Goal: Task Accomplishment & Management: Manage account settings

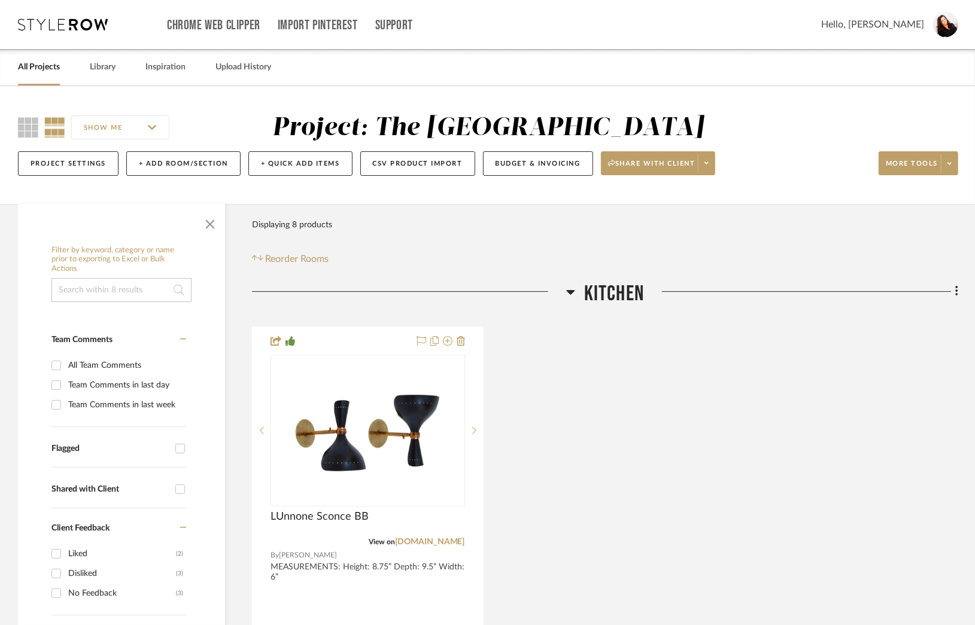
click at [36, 69] on link "All Projects" at bounding box center [39, 67] width 42 height 16
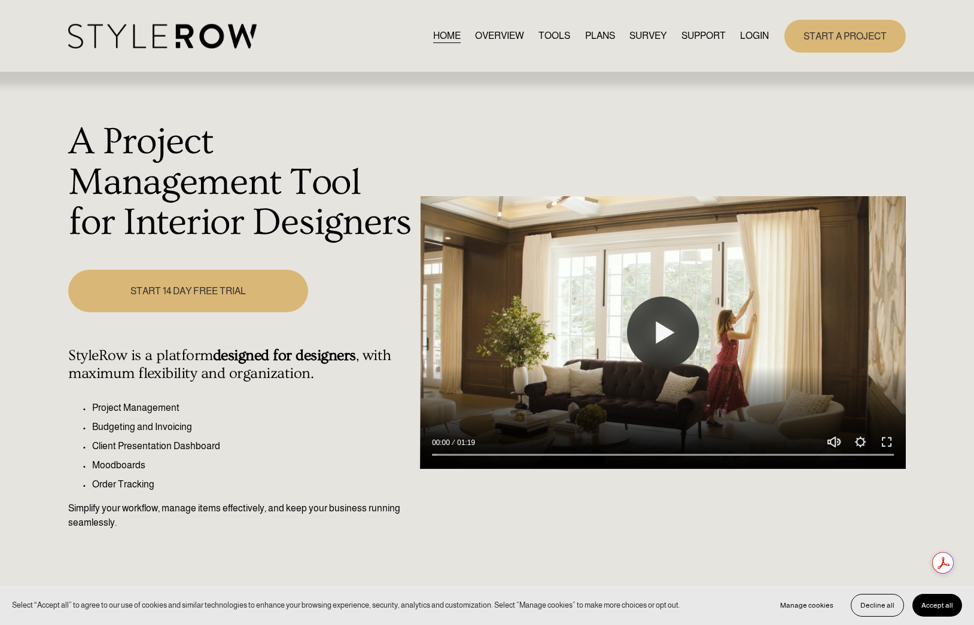
click at [934, 608] on span "Accept all" at bounding box center [938, 606] width 32 height 8
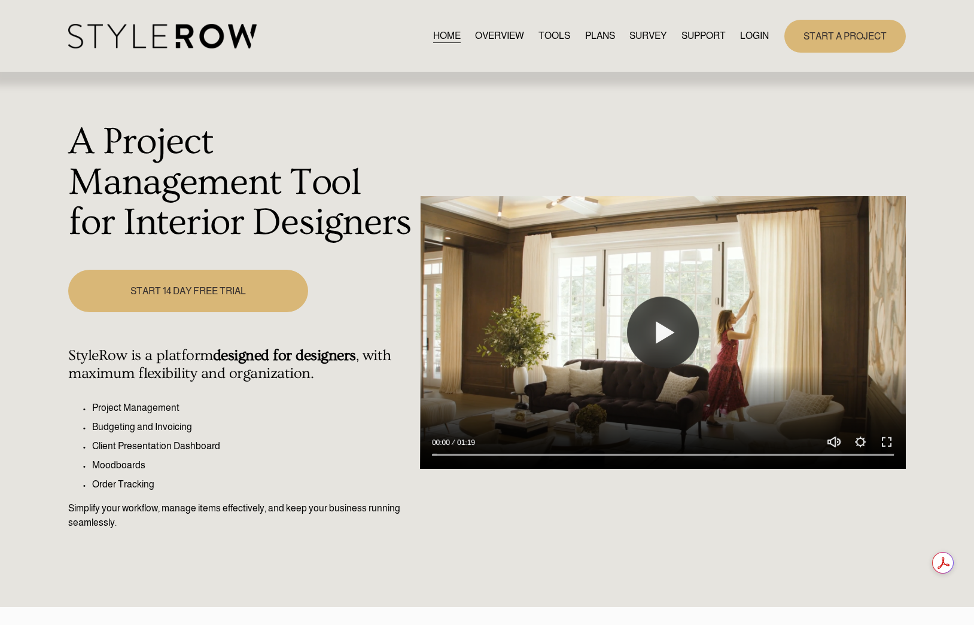
click at [749, 38] on link "LOGIN" at bounding box center [754, 36] width 29 height 16
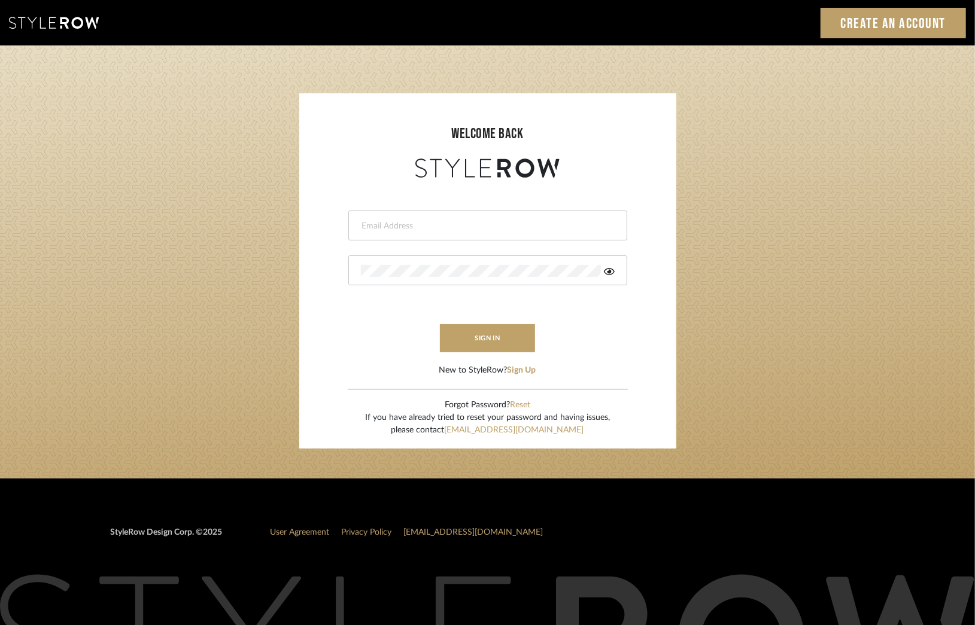
click at [394, 227] on input "email" at bounding box center [486, 226] width 251 height 12
type input "deniece@denieceduscheone.com"
click at [495, 343] on button "sign in" at bounding box center [488, 338] width 96 height 28
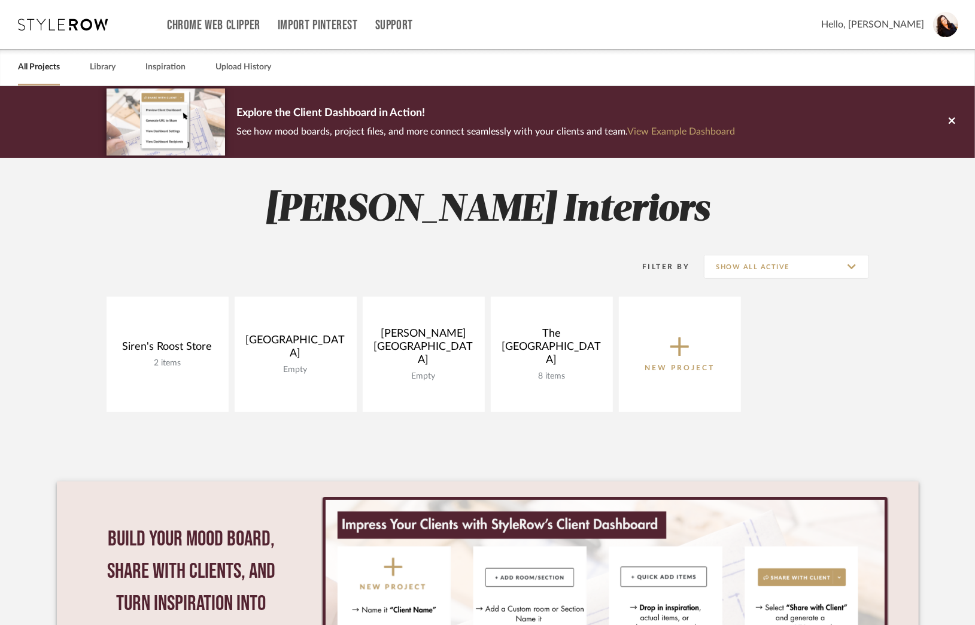
click at [680, 348] on icon at bounding box center [679, 347] width 19 height 19
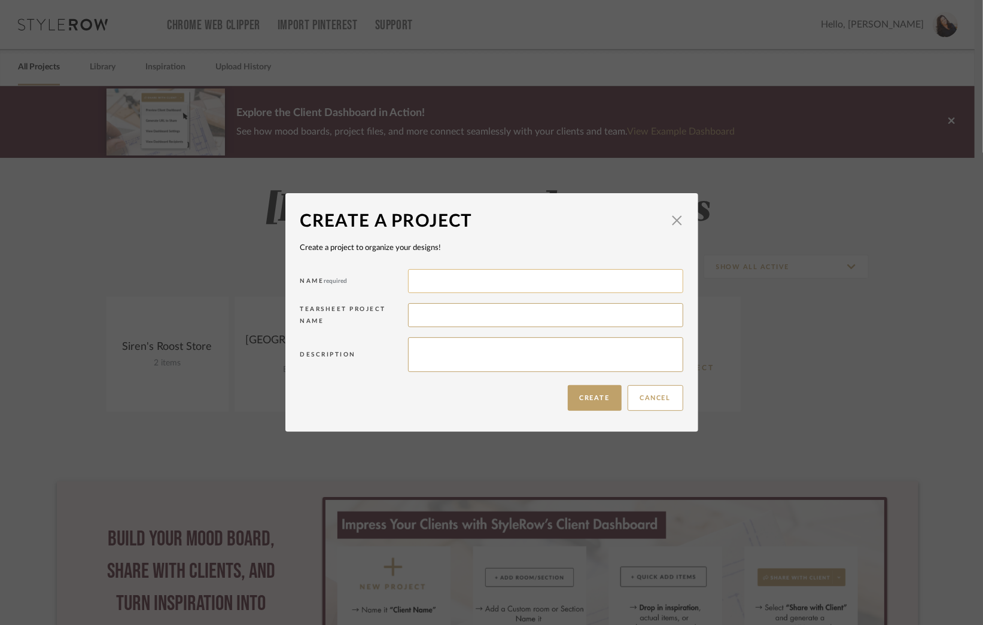
click at [455, 286] on input at bounding box center [545, 281] width 275 height 24
type input "Bath House"
click at [583, 397] on button "Create" at bounding box center [595, 398] width 54 height 26
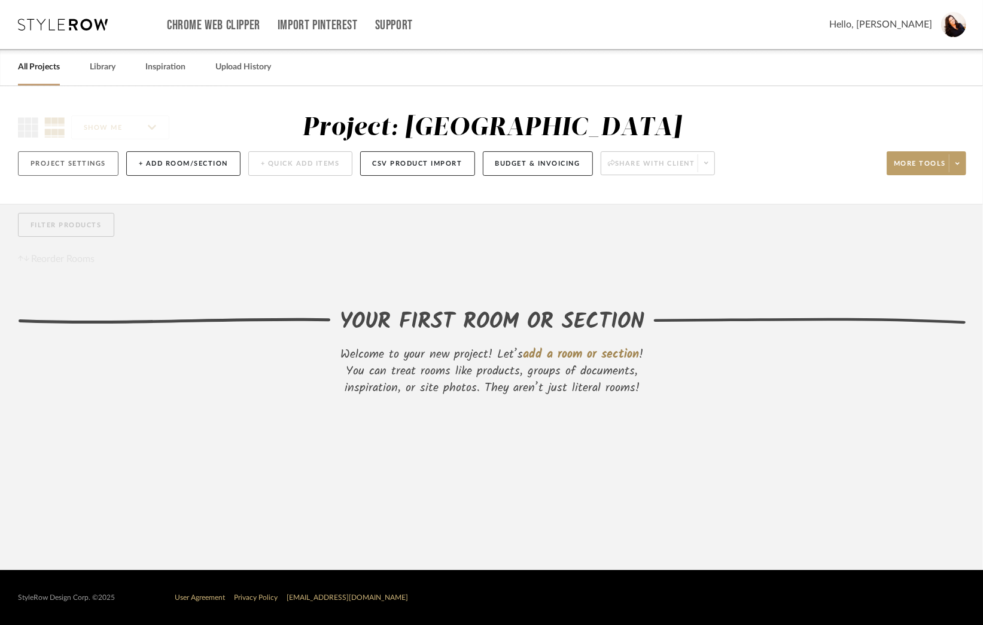
click at [50, 171] on button "Project Settings" at bounding box center [68, 163] width 101 height 25
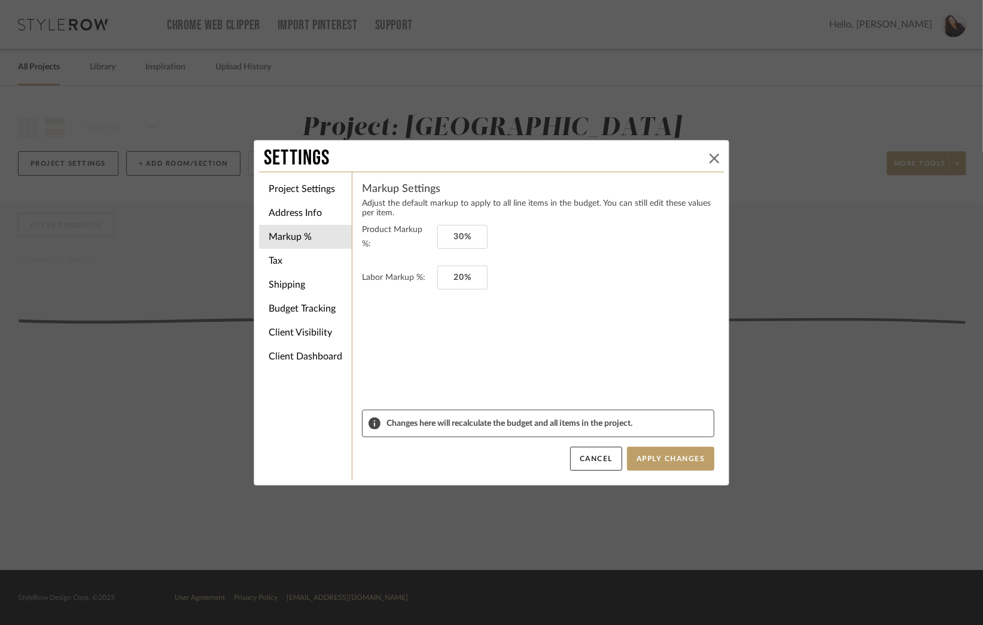
click at [718, 161] on button at bounding box center [714, 158] width 14 height 14
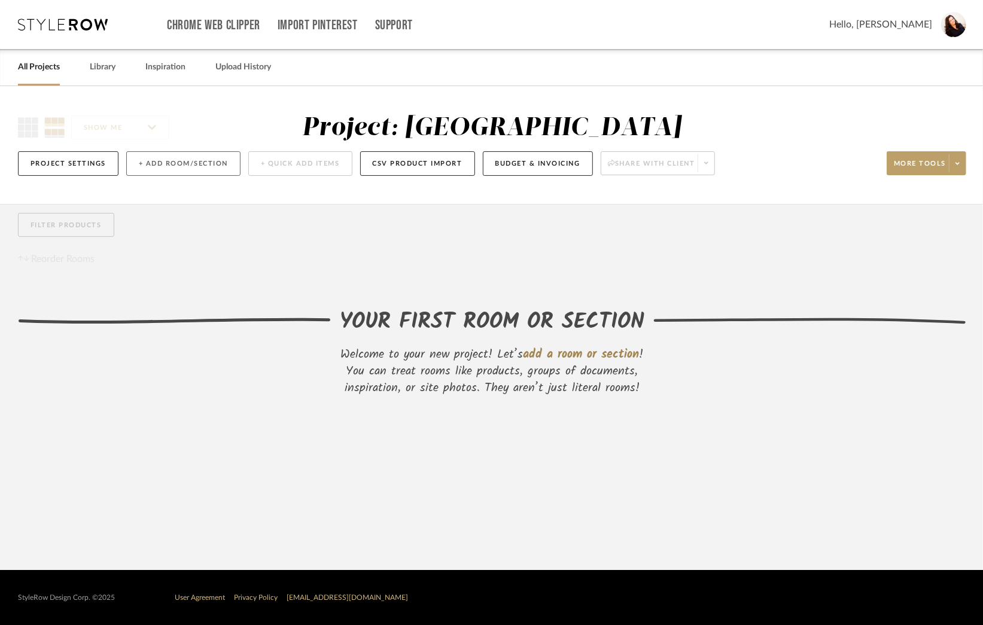
click at [188, 166] on button "+ Add Room/Section" at bounding box center [183, 163] width 114 height 25
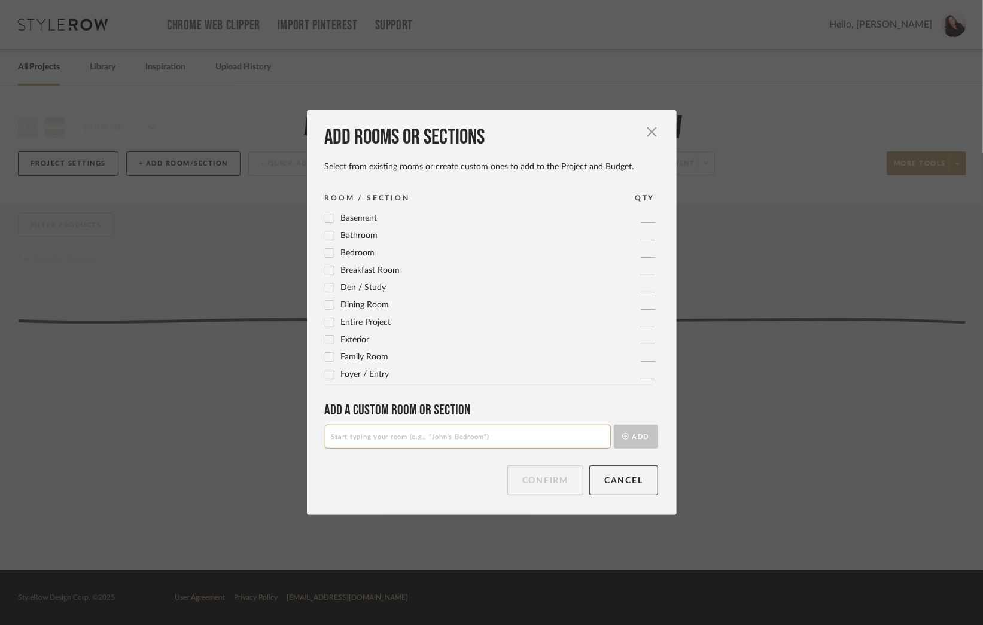
click at [326, 272] on icon at bounding box center [330, 270] width 8 height 8
click at [327, 253] on icon at bounding box center [330, 253] width 8 height 6
click at [326, 306] on icon at bounding box center [330, 305] width 8 height 6
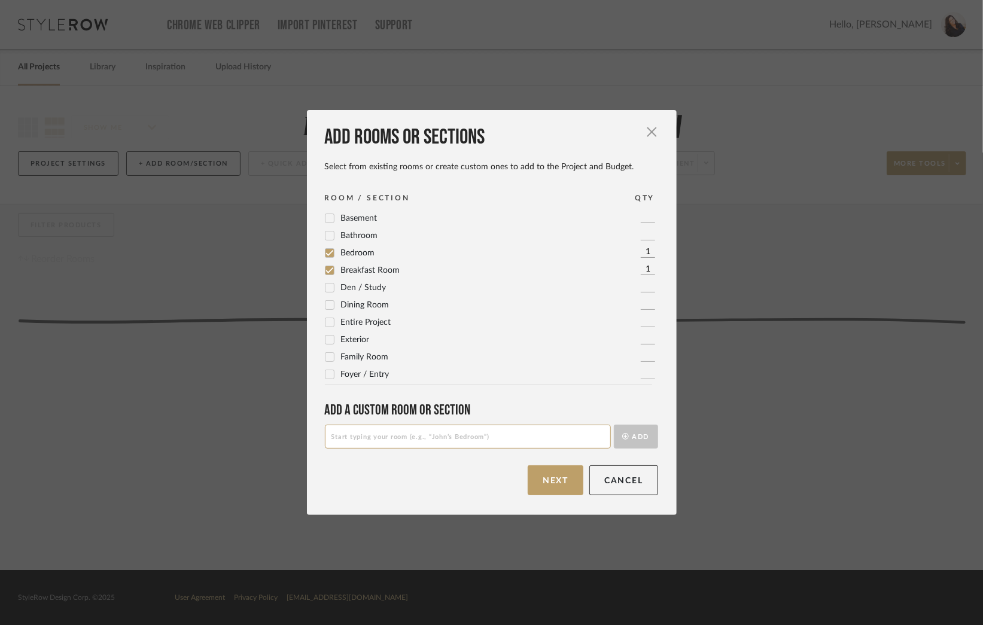
click at [326, 281] on icon at bounding box center [330, 280] width 8 height 8
click at [326, 297] on icon at bounding box center [330, 297] width 8 height 8
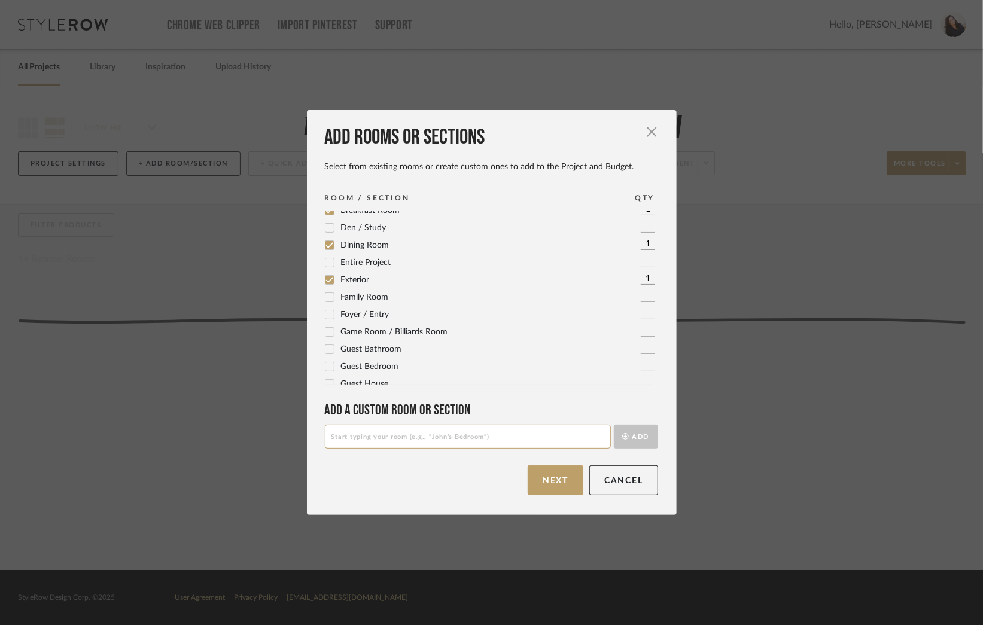
click at [326, 315] on icon at bounding box center [330, 315] width 8 height 8
click at [327, 308] on icon at bounding box center [330, 307] width 8 height 8
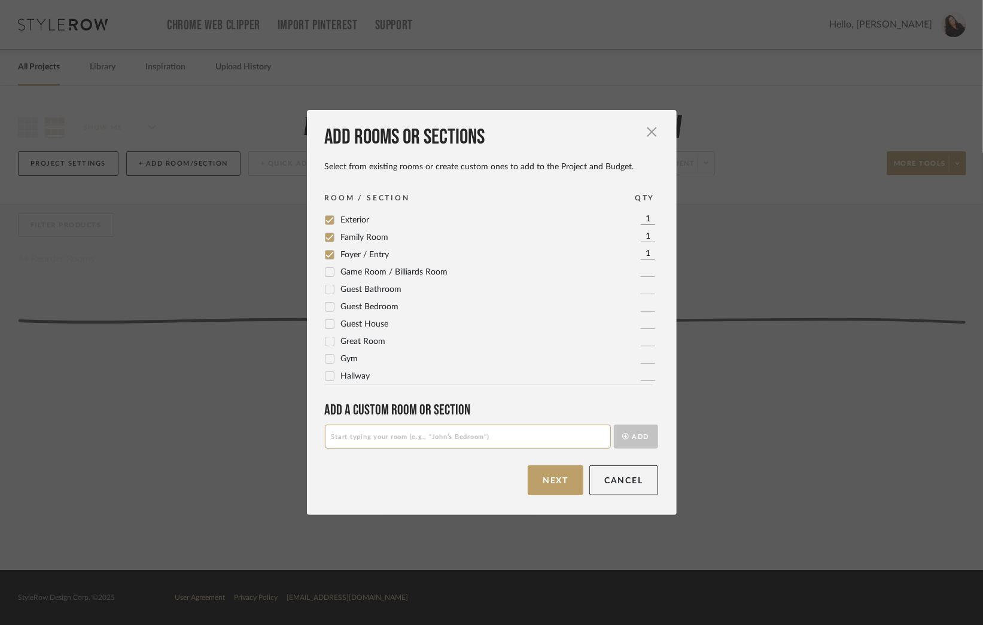
click at [328, 345] on icon at bounding box center [330, 343] width 8 height 8
click at [327, 363] on icon at bounding box center [330, 361] width 8 height 8
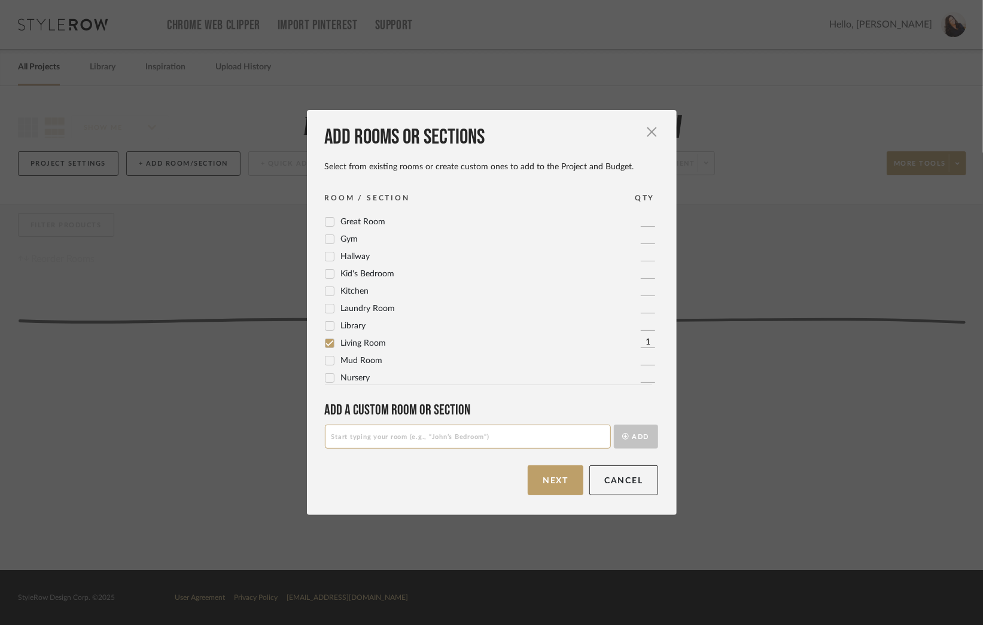
click at [326, 336] on icon at bounding box center [330, 336] width 8 height 8
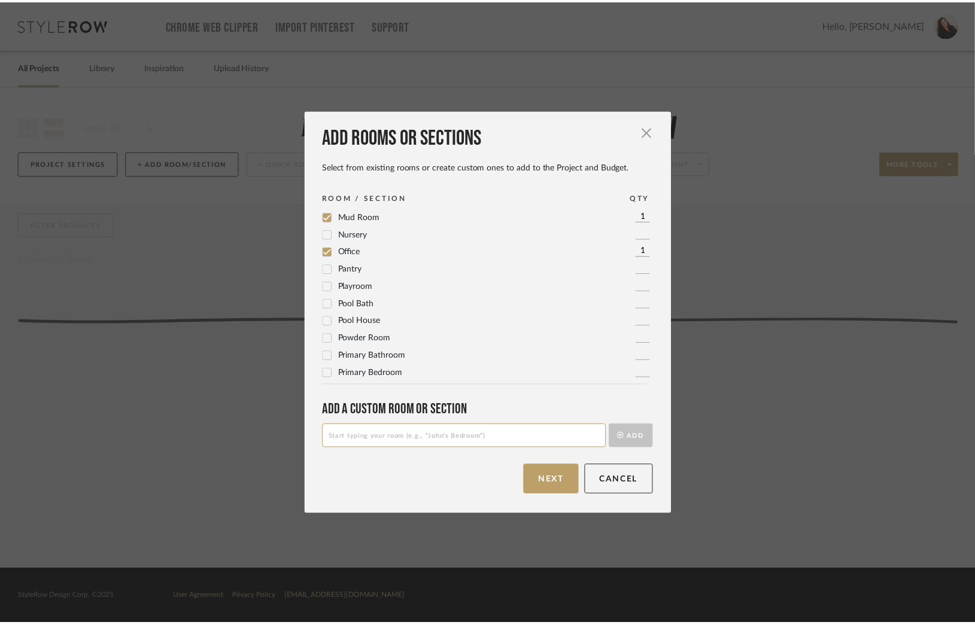
scroll to position [399, 0]
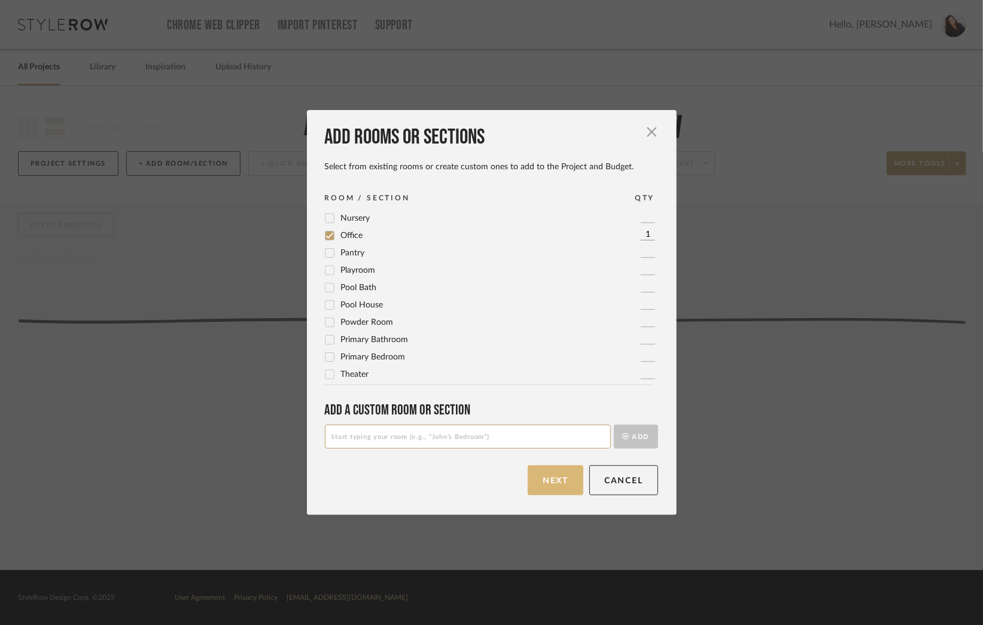
click at [557, 486] on button "Next" at bounding box center [556, 481] width 56 height 30
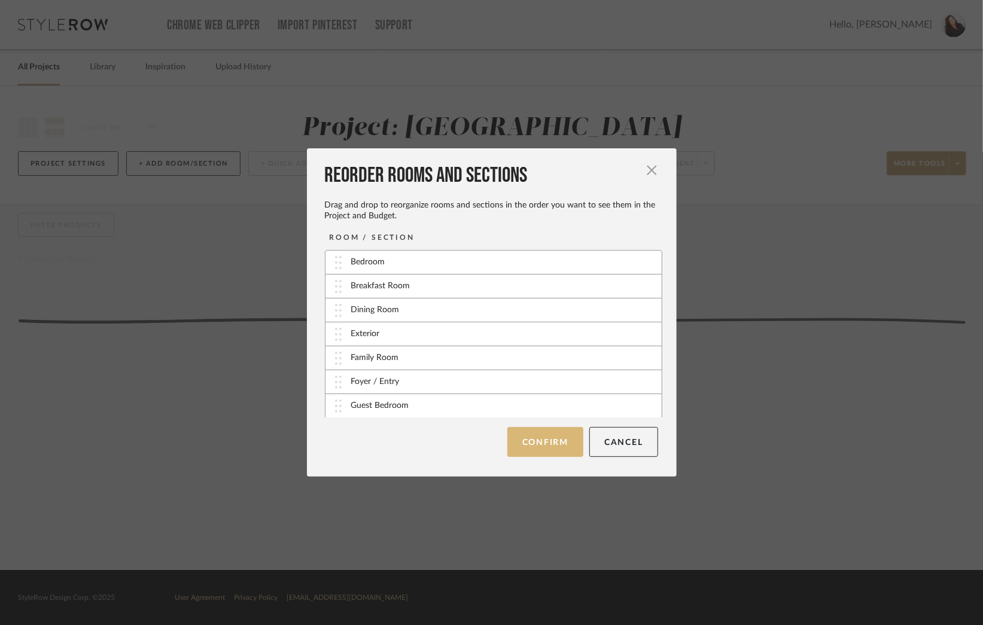
click at [530, 442] on button "Confirm" at bounding box center [546, 442] width 76 height 30
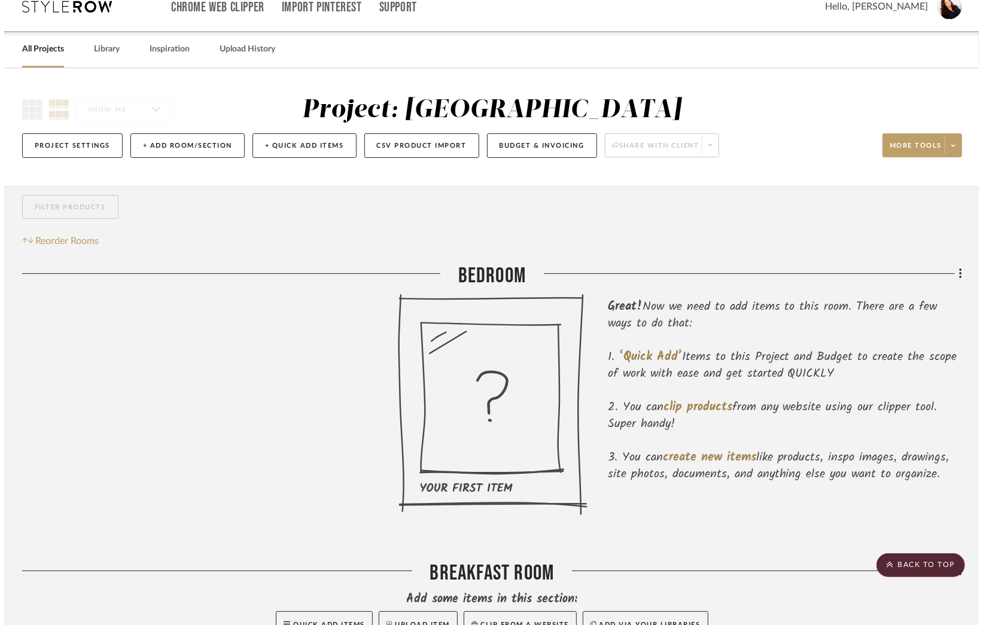
scroll to position [0, 0]
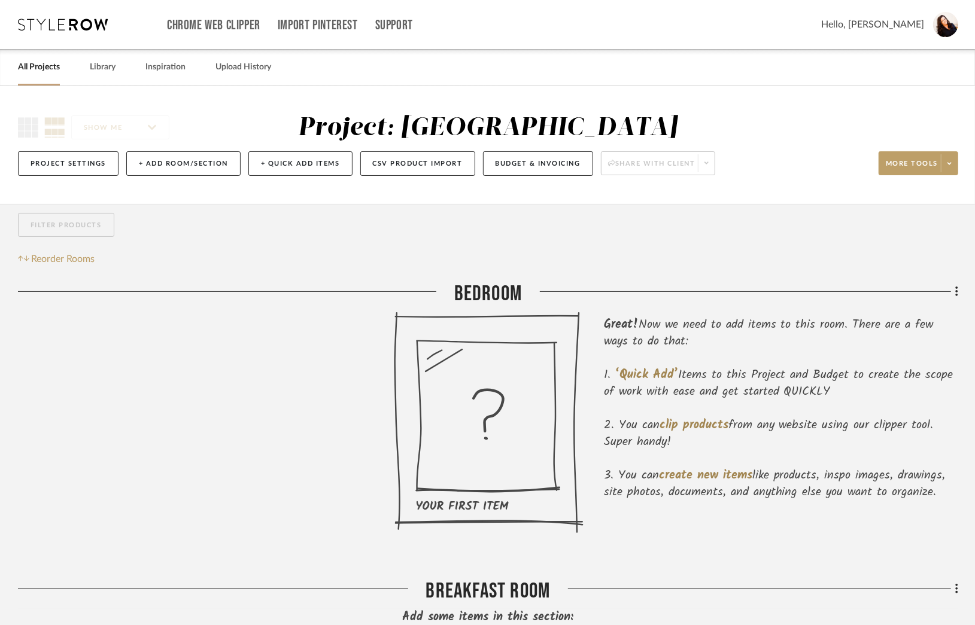
click at [43, 71] on link "All Projects" at bounding box center [39, 67] width 42 height 16
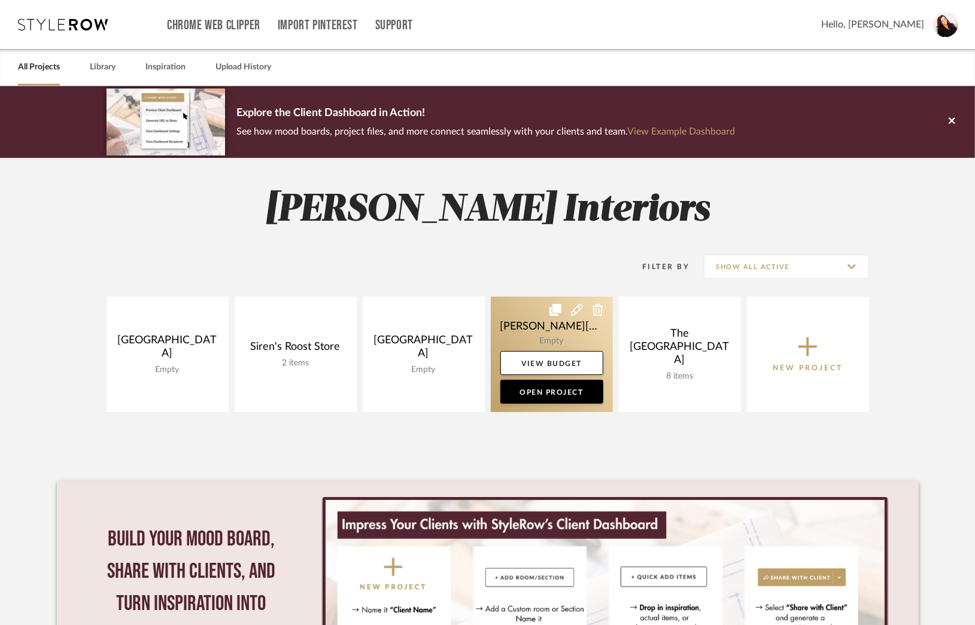
click at [575, 308] on icon at bounding box center [577, 310] width 12 height 12
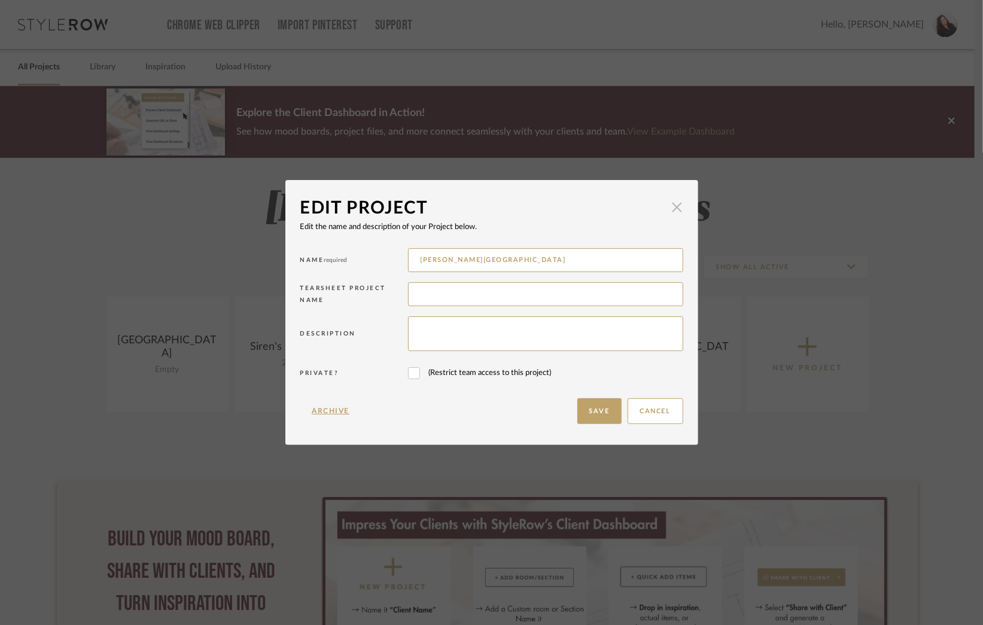
click at [676, 210] on span "button" at bounding box center [678, 207] width 24 height 24
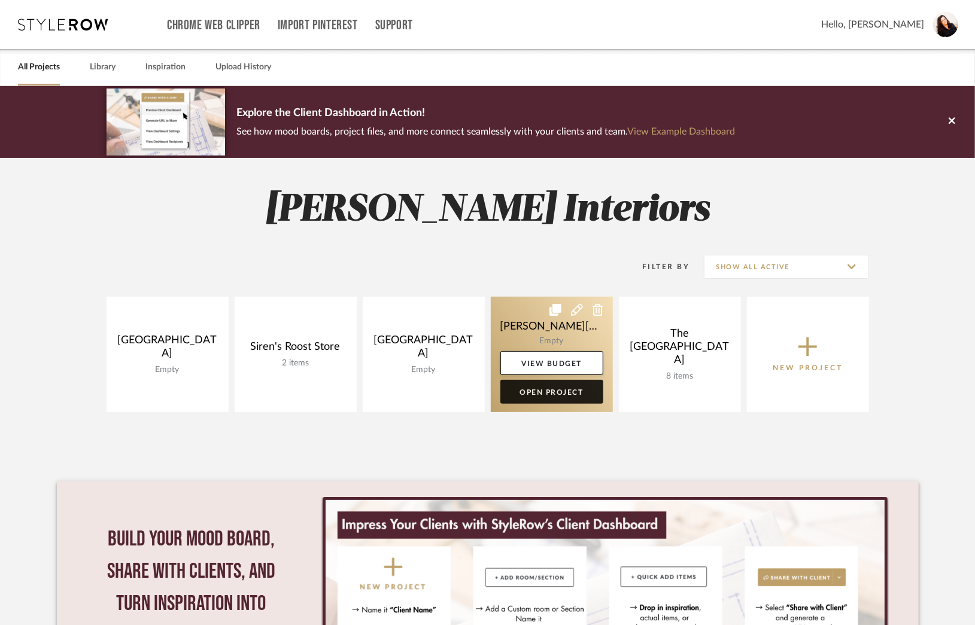
click at [533, 392] on link "Open Project" at bounding box center [551, 392] width 103 height 24
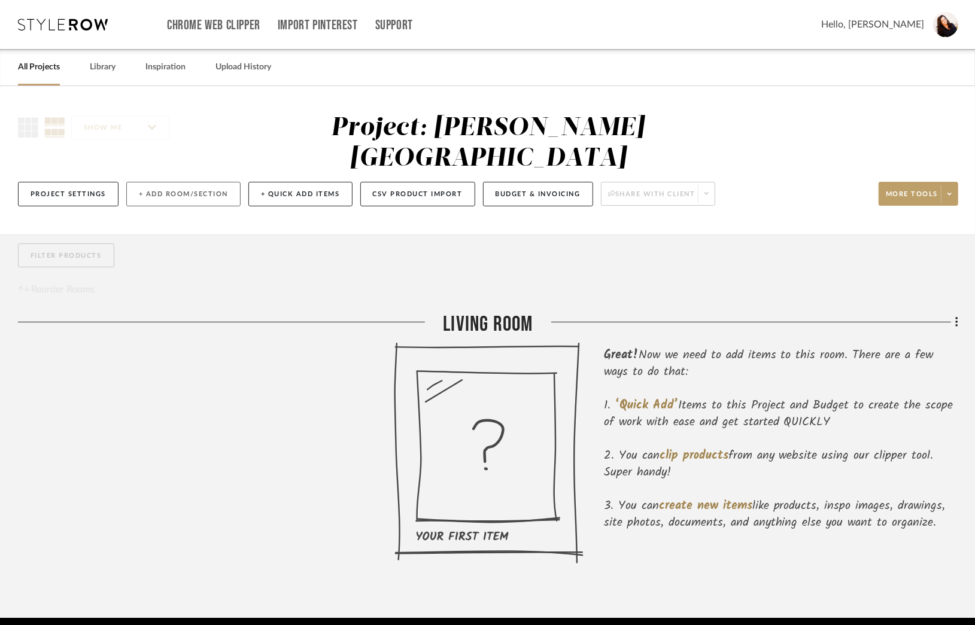
click at [169, 182] on button "+ Add Room/Section" at bounding box center [183, 194] width 114 height 25
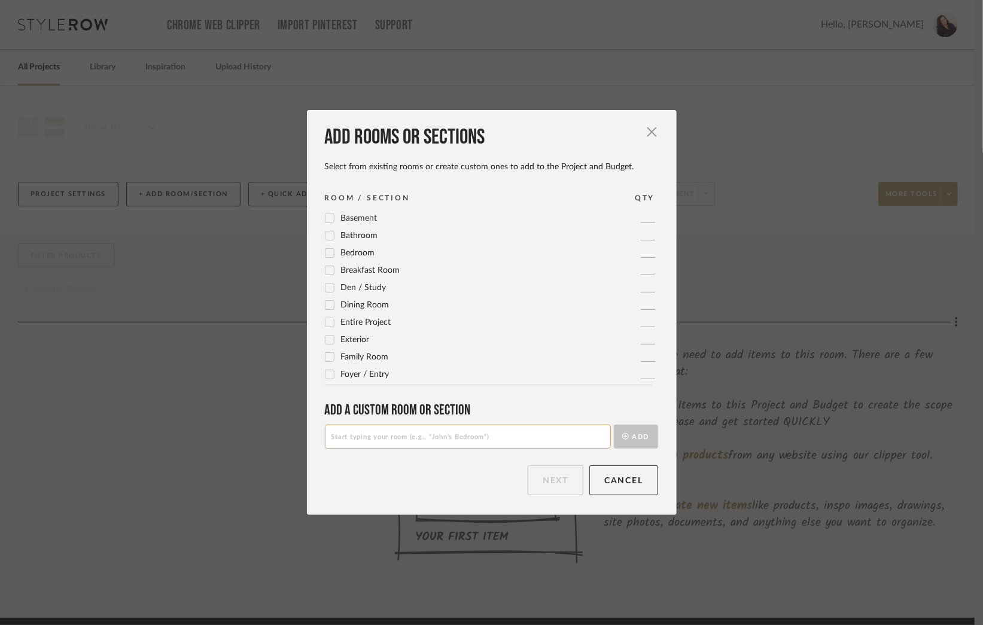
click at [326, 221] on icon at bounding box center [330, 218] width 8 height 8
click at [327, 372] on icon at bounding box center [330, 374] width 8 height 8
click at [326, 303] on icon at bounding box center [330, 305] width 8 height 8
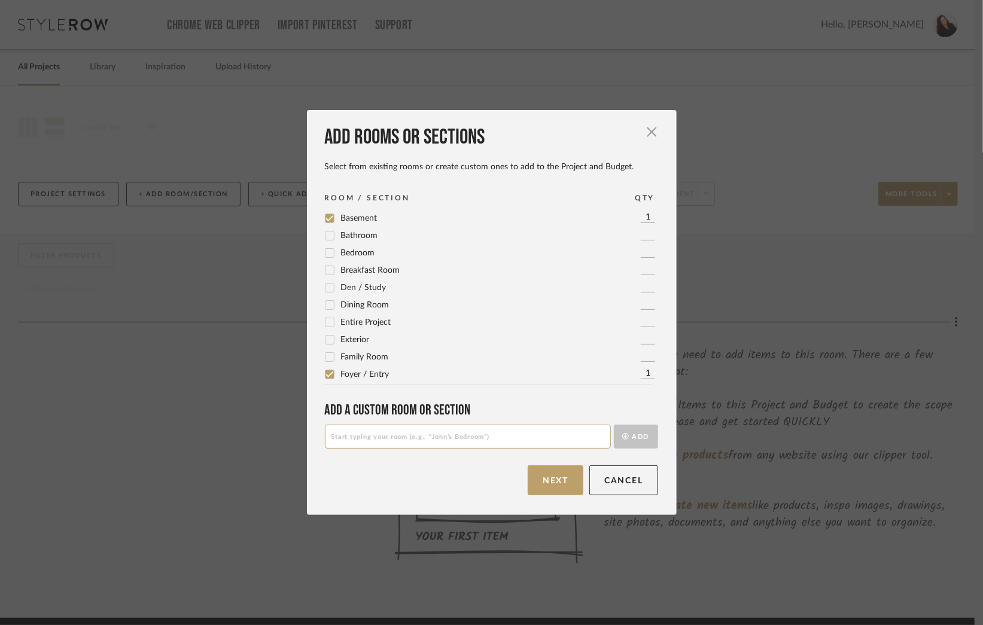
click at [326, 322] on icon at bounding box center [330, 322] width 8 height 8
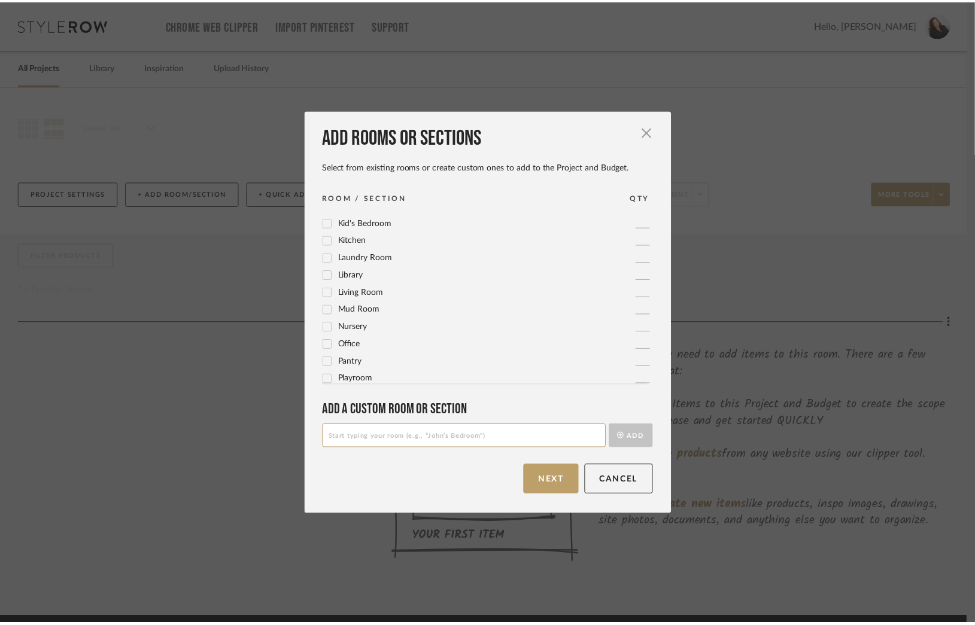
scroll to position [280, 0]
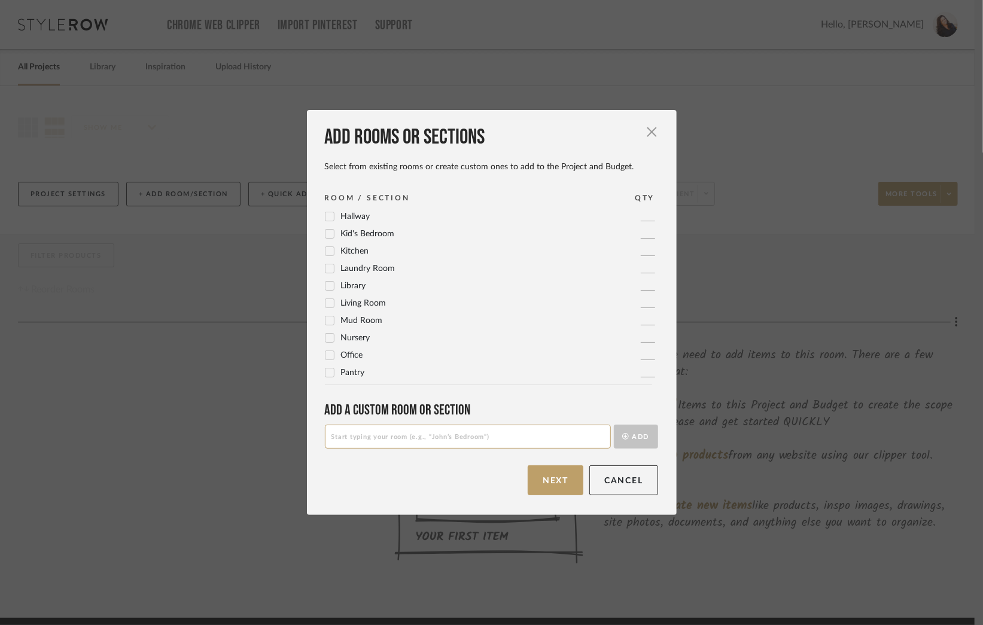
click at [326, 305] on icon at bounding box center [330, 303] width 8 height 6
click at [549, 483] on button "Next" at bounding box center [556, 481] width 56 height 30
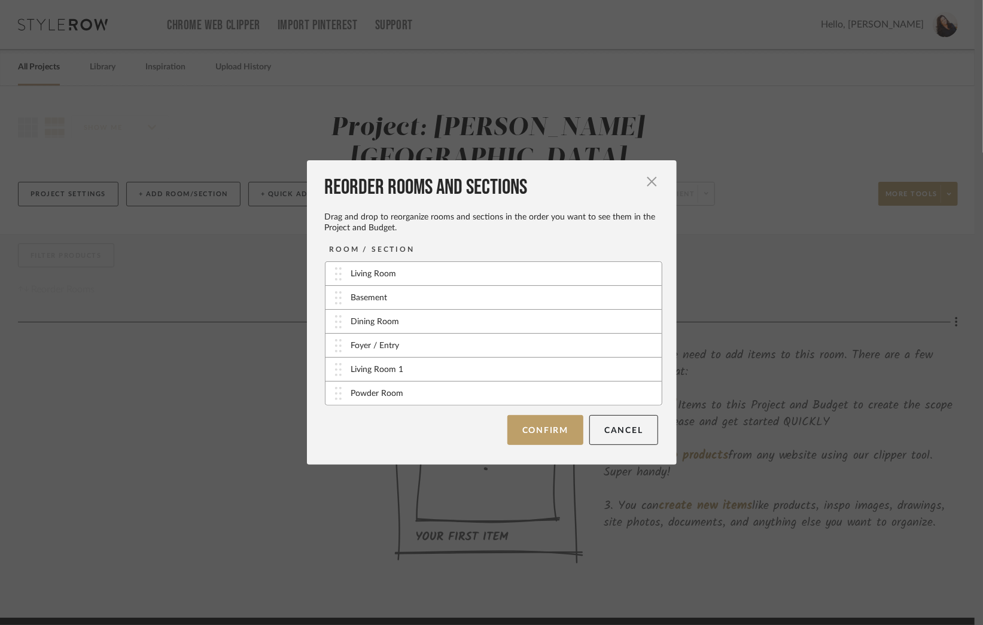
click at [544, 436] on button "Confirm" at bounding box center [546, 430] width 76 height 30
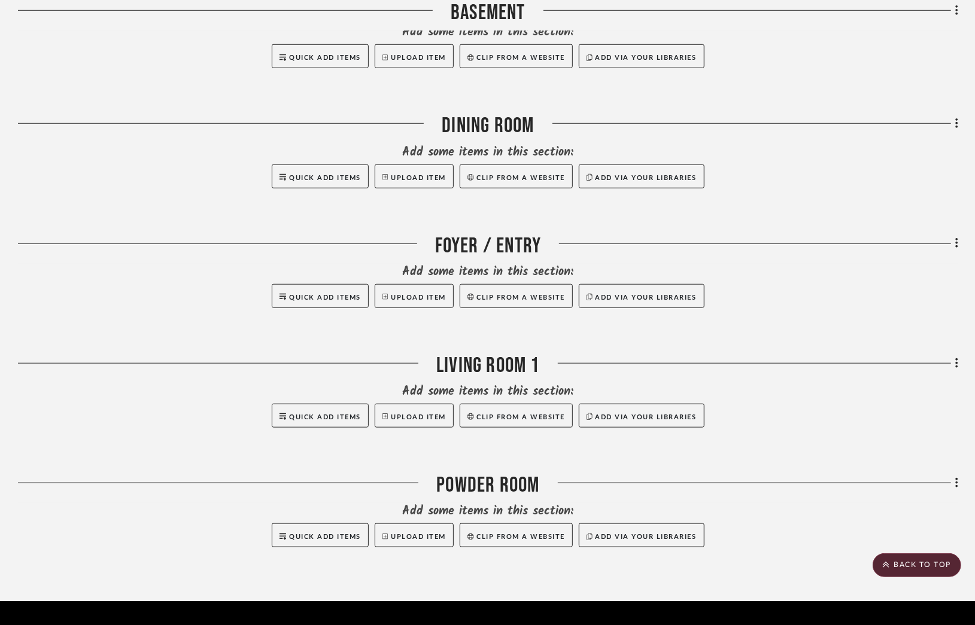
scroll to position [496, 0]
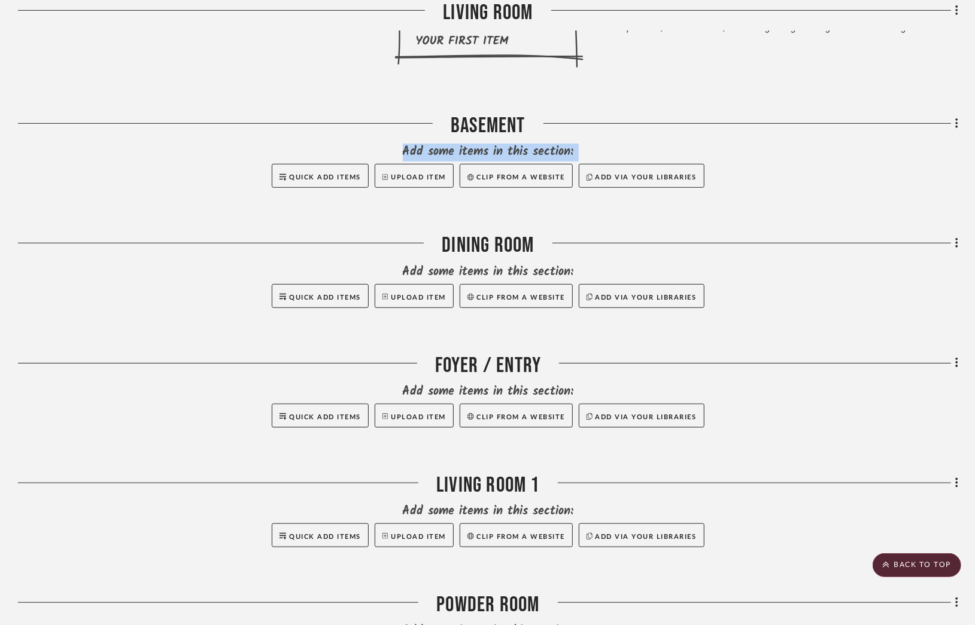
drag, startPoint x: 472, startPoint y: 90, endPoint x: 474, endPoint y: 158, distance: 68.3
click at [472, 161] on div "Basement Add some items in this section: Quick Add Items Upload Item Clip from …" at bounding box center [488, 165] width 940 height 105
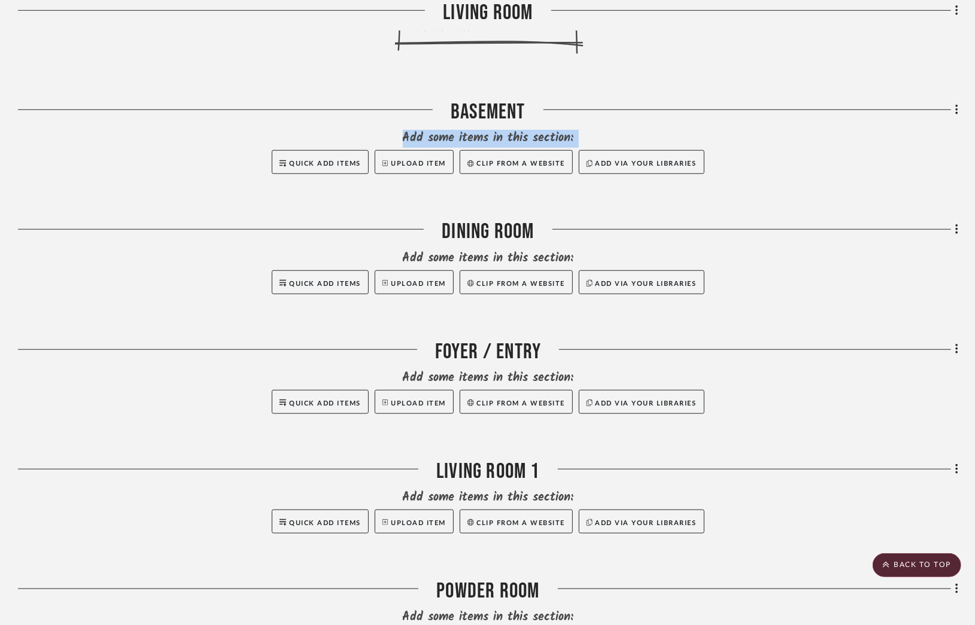
scroll to position [616, 0]
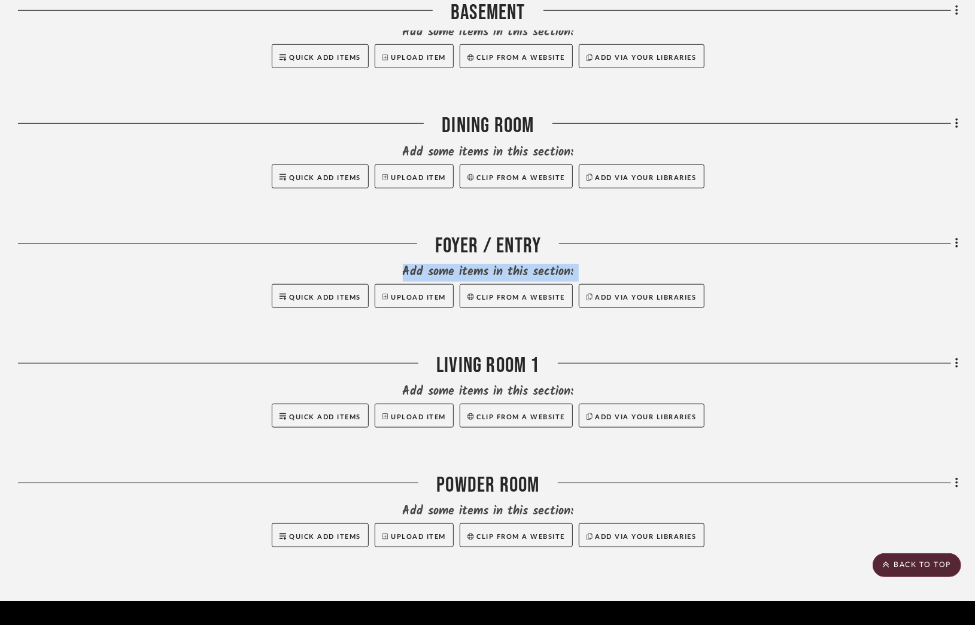
drag, startPoint x: 469, startPoint y: 335, endPoint x: 529, endPoint y: 202, distance: 145.7
click at [529, 202] on div "Living Room Great! Now we need to add items to this room. There are a few ways …" at bounding box center [488, 137] width 940 height 882
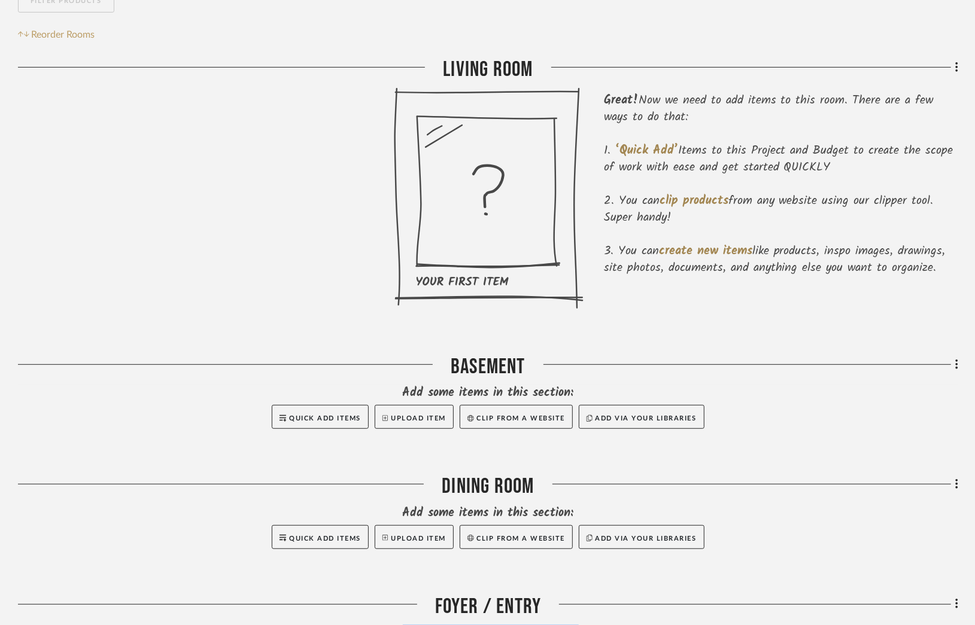
scroll to position [299, 0]
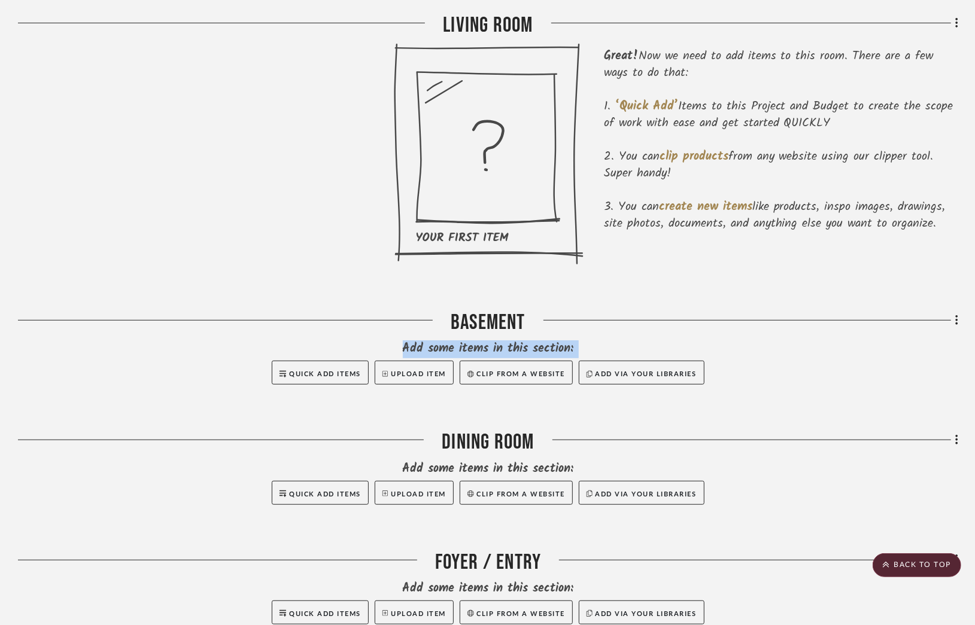
drag, startPoint x: 490, startPoint y: 413, endPoint x: 498, endPoint y: 241, distance: 172.6
click at [498, 241] on div "Living Room Great! Now we need to add items to this room. There are a few ways …" at bounding box center [488, 454] width 940 height 882
click at [754, 385] on div at bounding box center [488, 400] width 940 height 30
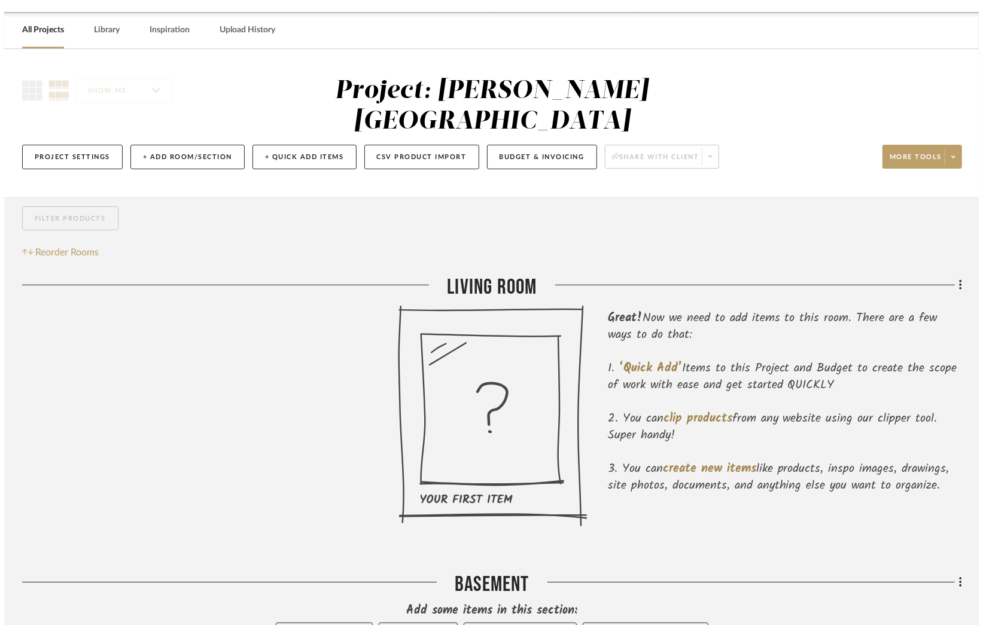
scroll to position [0, 0]
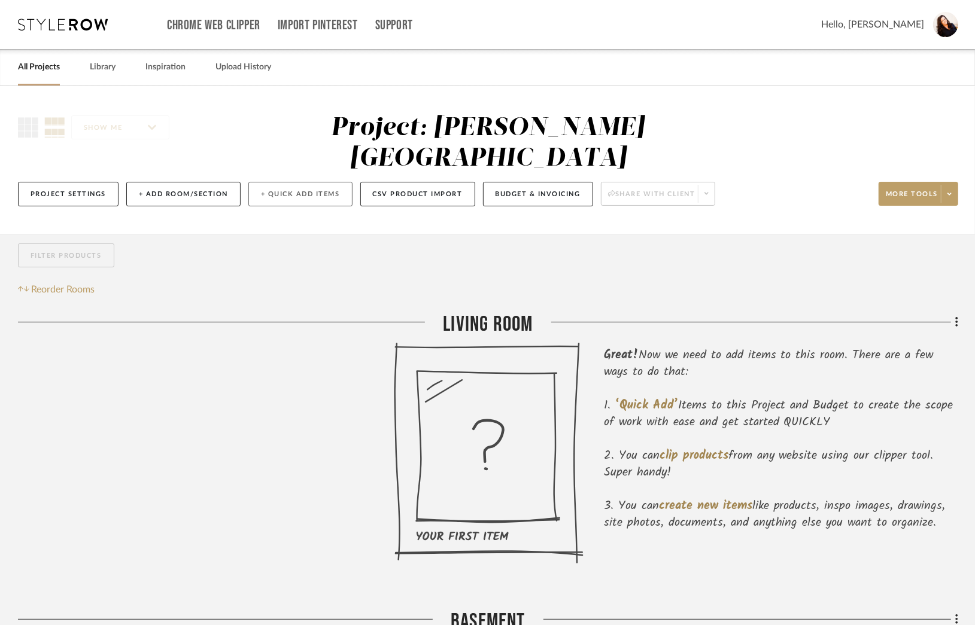
click at [291, 182] on button "+ Quick Add Items" at bounding box center [300, 194] width 104 height 25
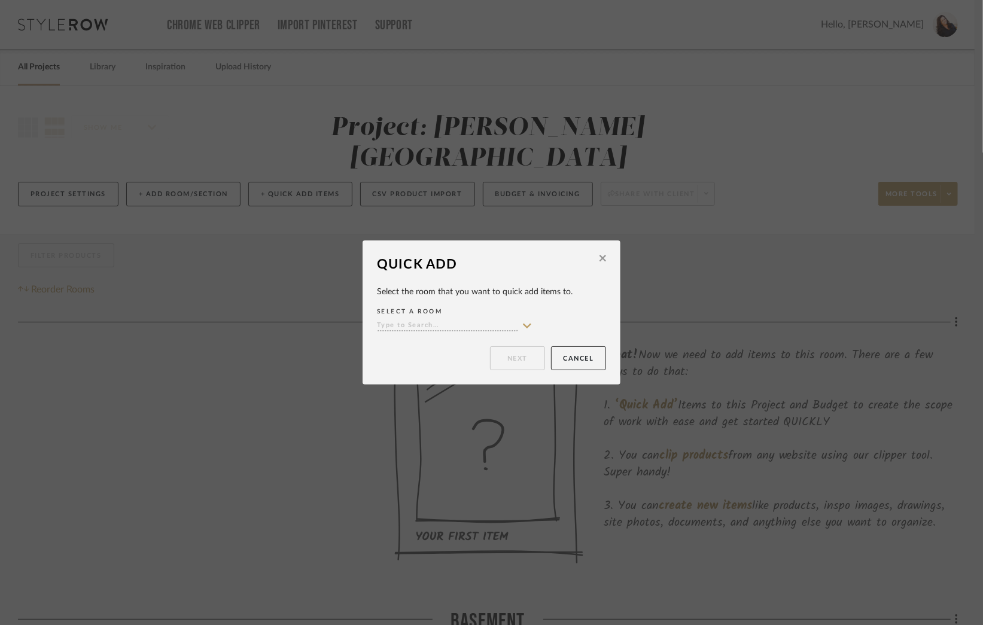
click at [524, 325] on icon at bounding box center [527, 326] width 11 height 10
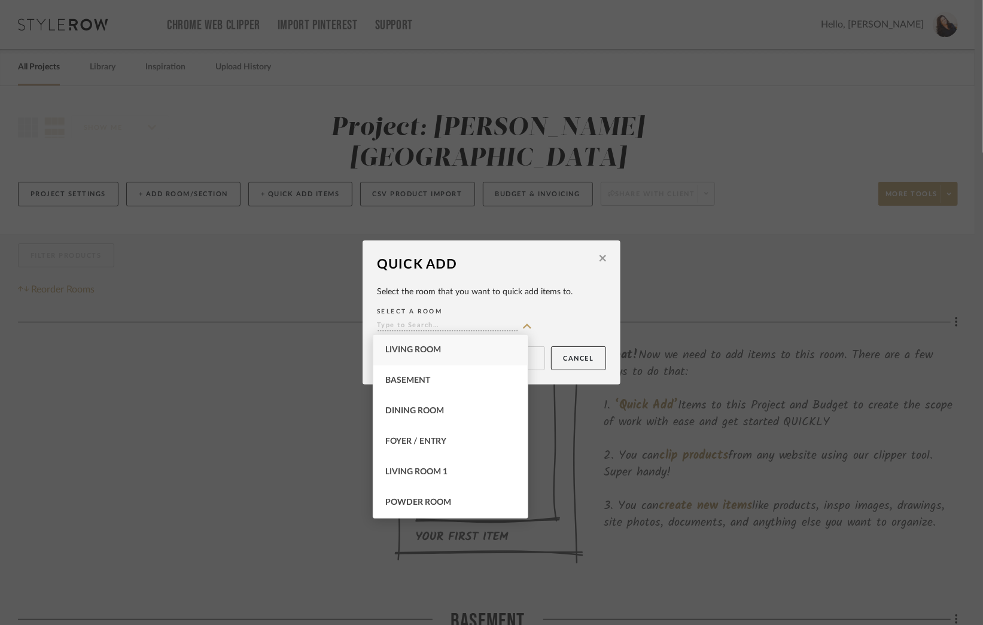
click at [447, 348] on div "Living Room" at bounding box center [450, 350] width 154 height 31
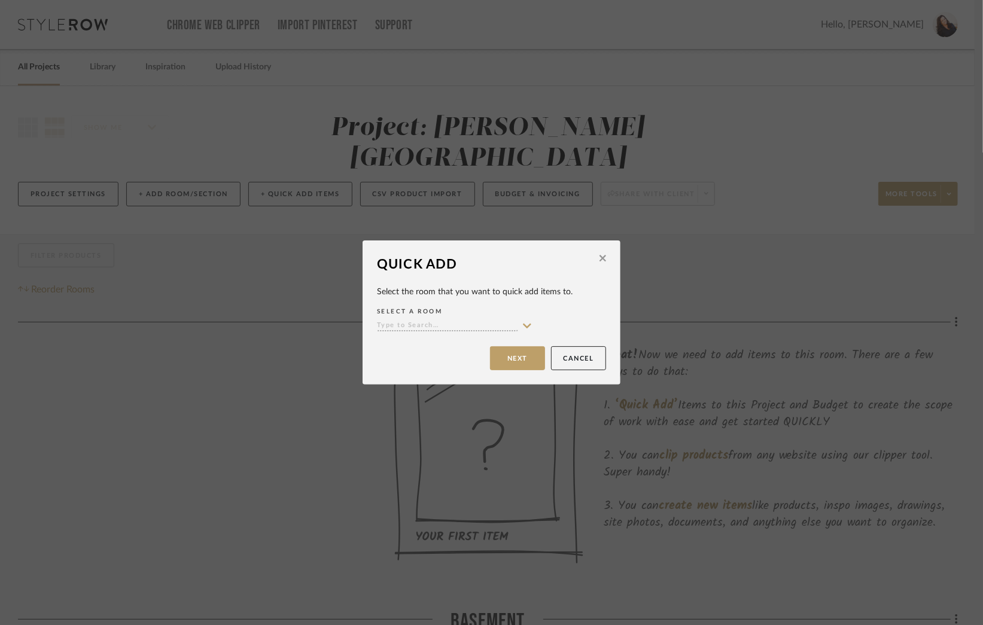
type input "Living Room"
click at [506, 362] on button "Next" at bounding box center [517, 359] width 55 height 24
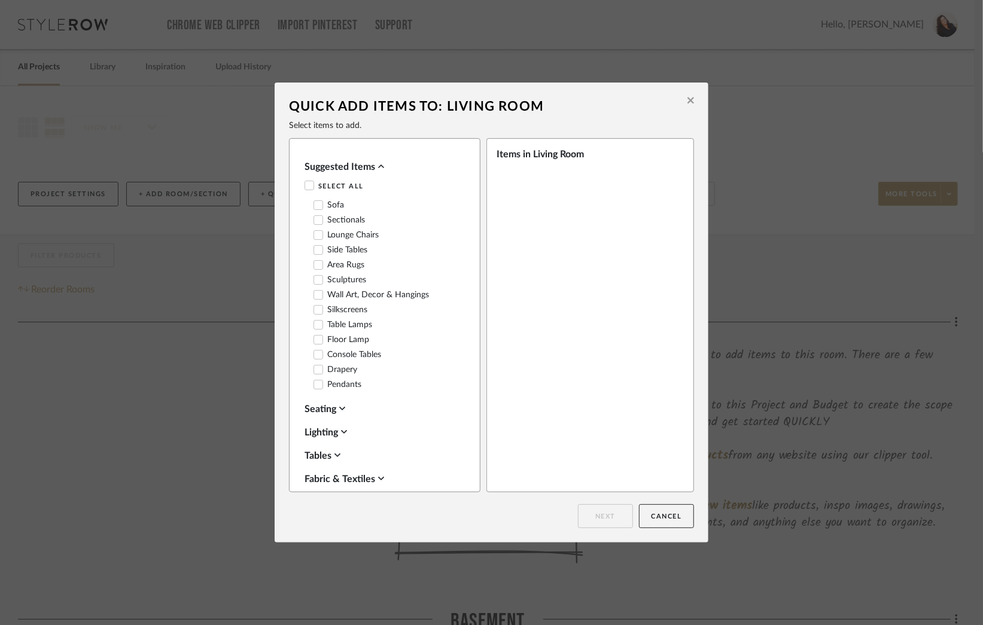
click at [315, 269] on icon at bounding box center [318, 265] width 8 height 8
click at [315, 236] on icon at bounding box center [319, 235] width 8 height 6
click at [314, 374] on icon at bounding box center [318, 370] width 8 height 8
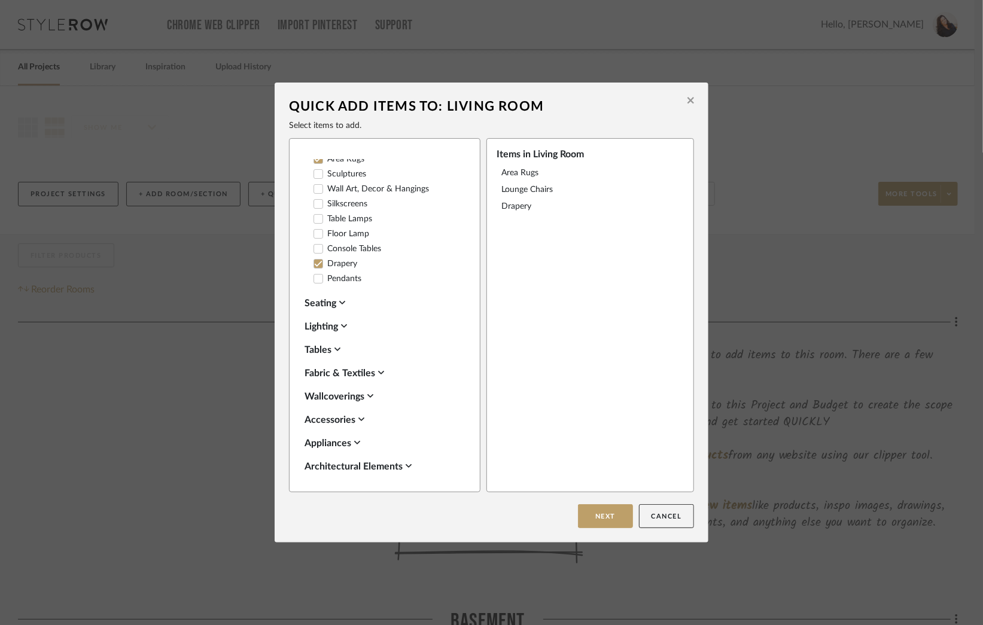
scroll to position [120, 0]
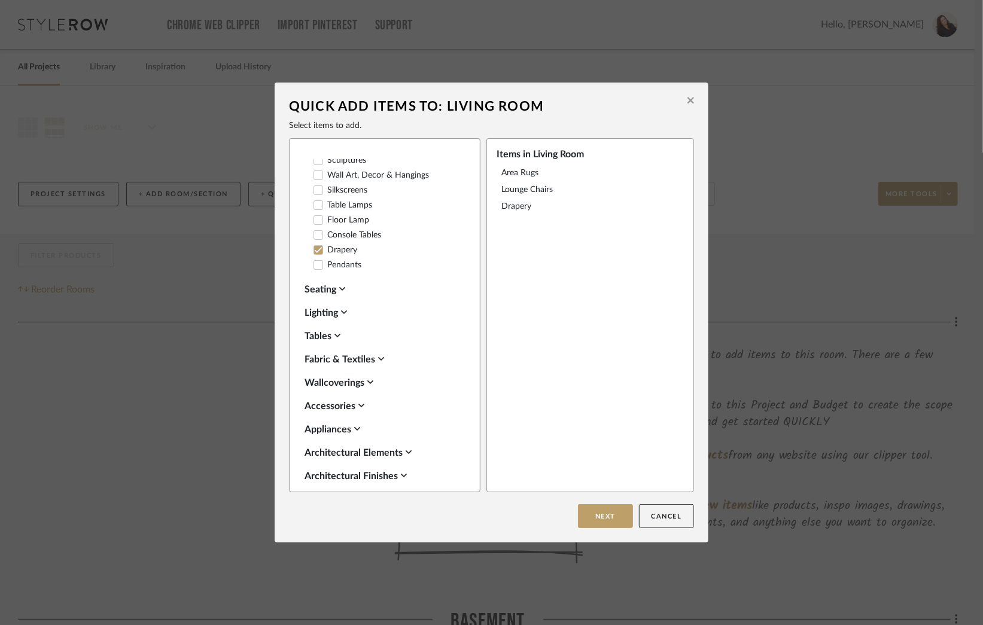
click at [336, 338] on icon at bounding box center [338, 336] width 6 height 4
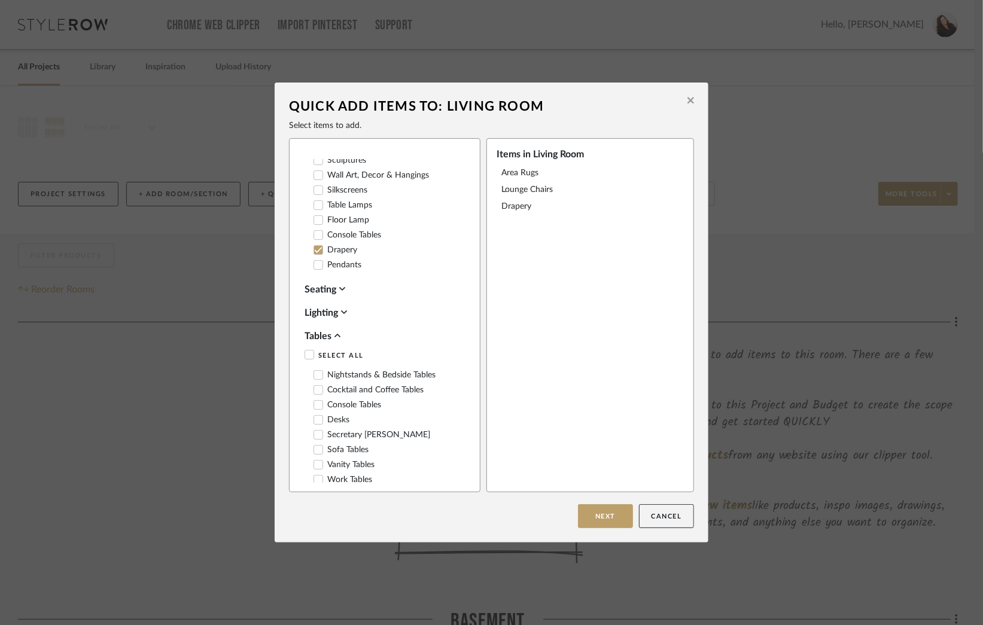
click at [316, 394] on icon at bounding box center [318, 390] width 8 height 8
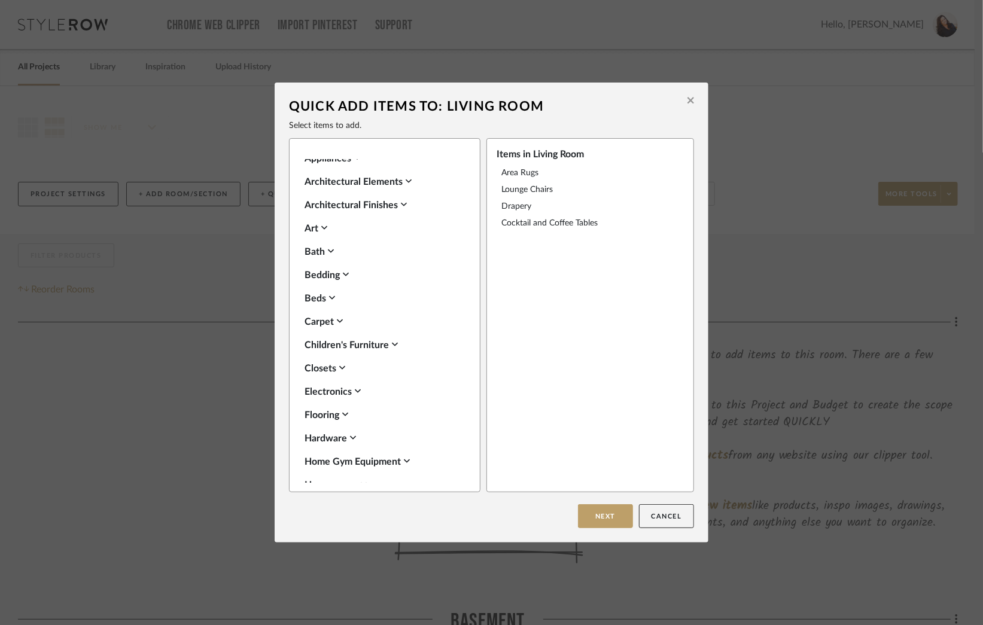
scroll to position [718, 0]
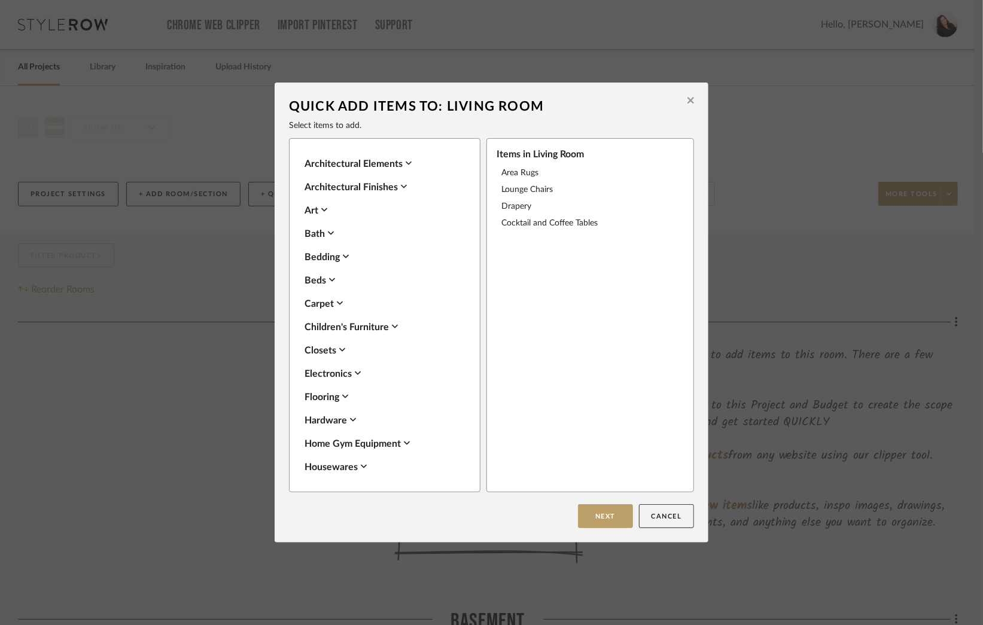
click at [340, 305] on icon at bounding box center [340, 304] width 6 height 4
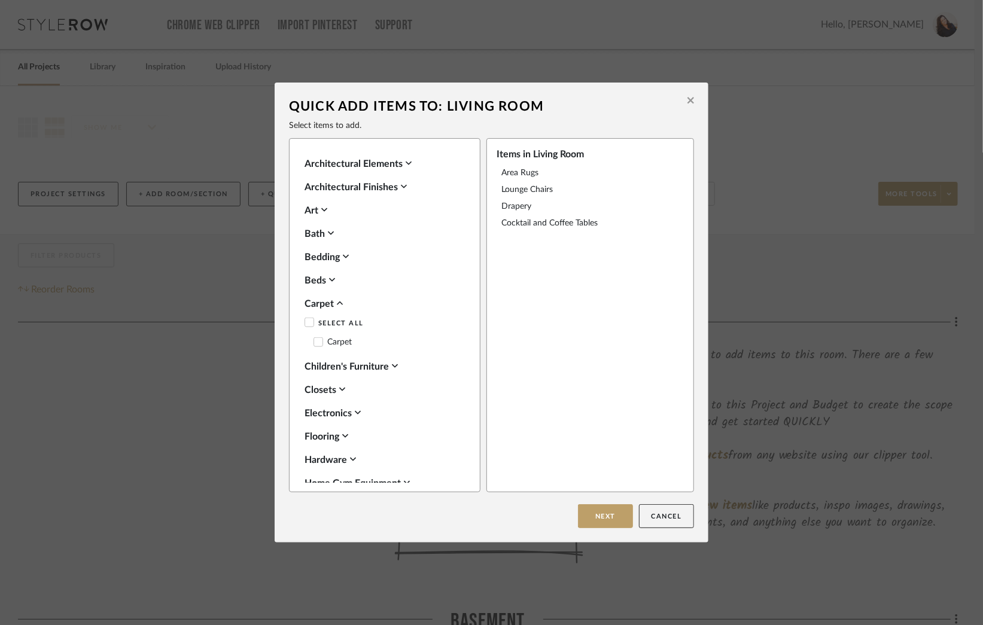
click at [340, 308] on icon at bounding box center [340, 304] width 6 height 10
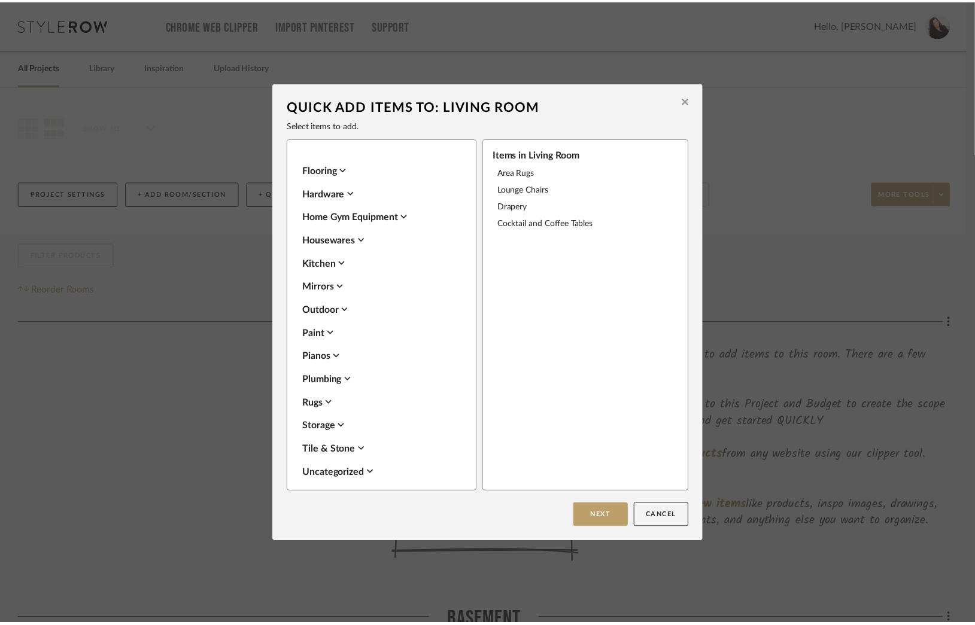
scroll to position [988, 0]
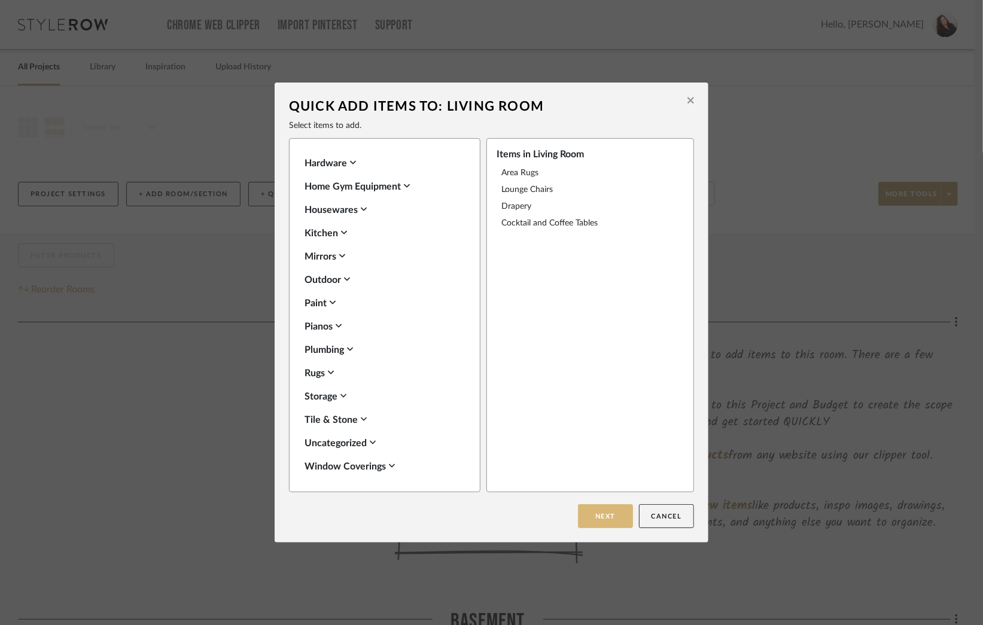
click at [599, 515] on button "Next" at bounding box center [605, 517] width 55 height 24
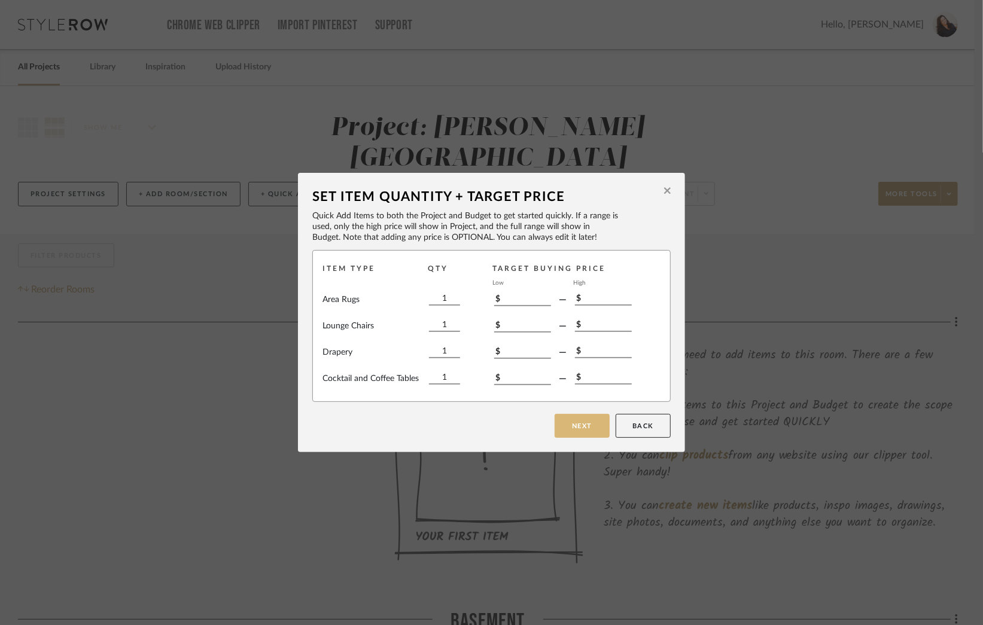
click at [575, 429] on button "Next" at bounding box center [582, 426] width 55 height 24
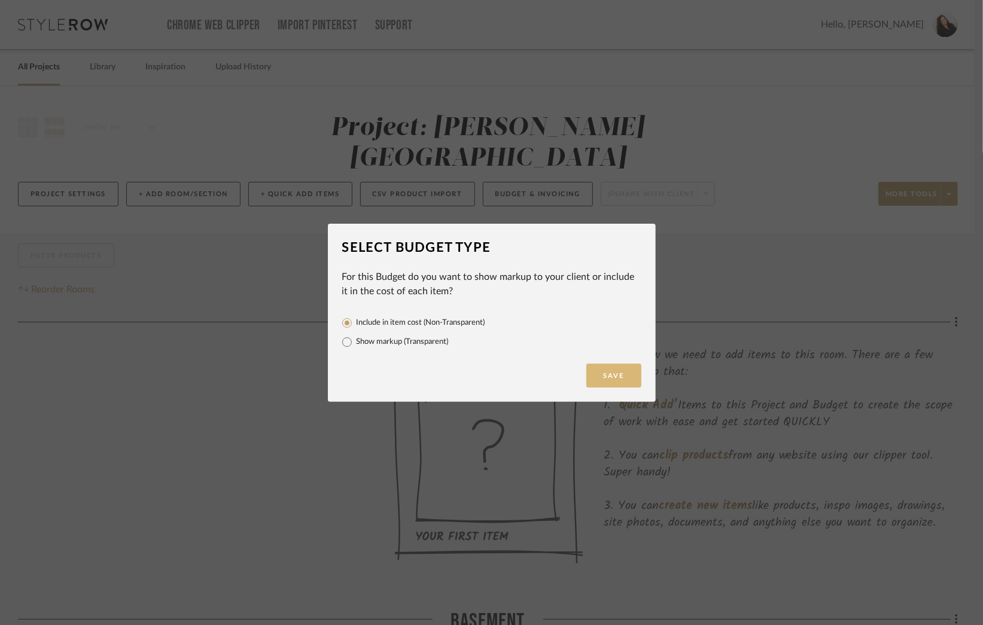
click at [602, 377] on button "Save" at bounding box center [614, 376] width 55 height 24
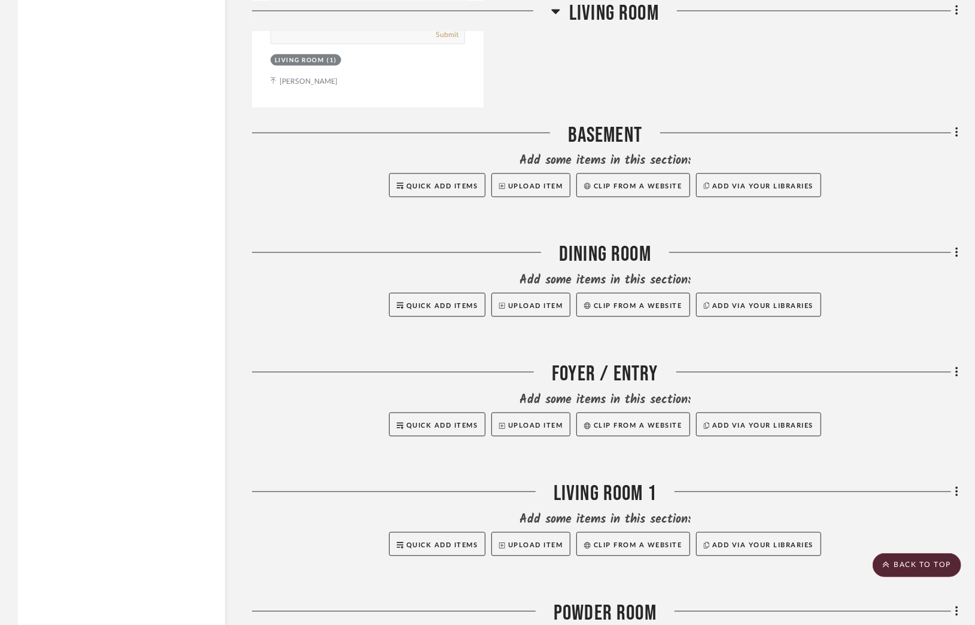
scroll to position [1317, 0]
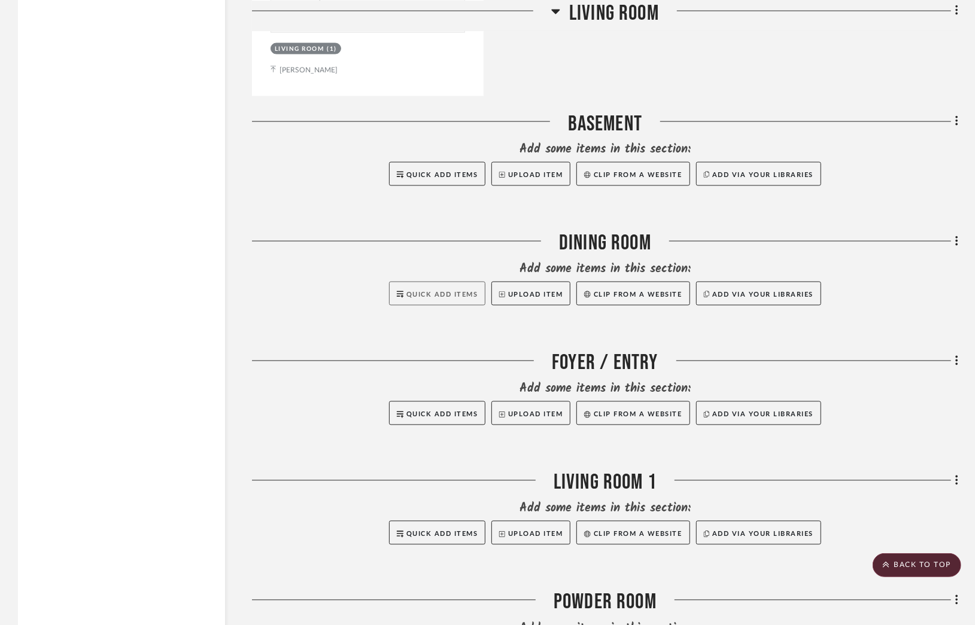
click at [429, 282] on button "Quick Add Items" at bounding box center [437, 294] width 97 height 24
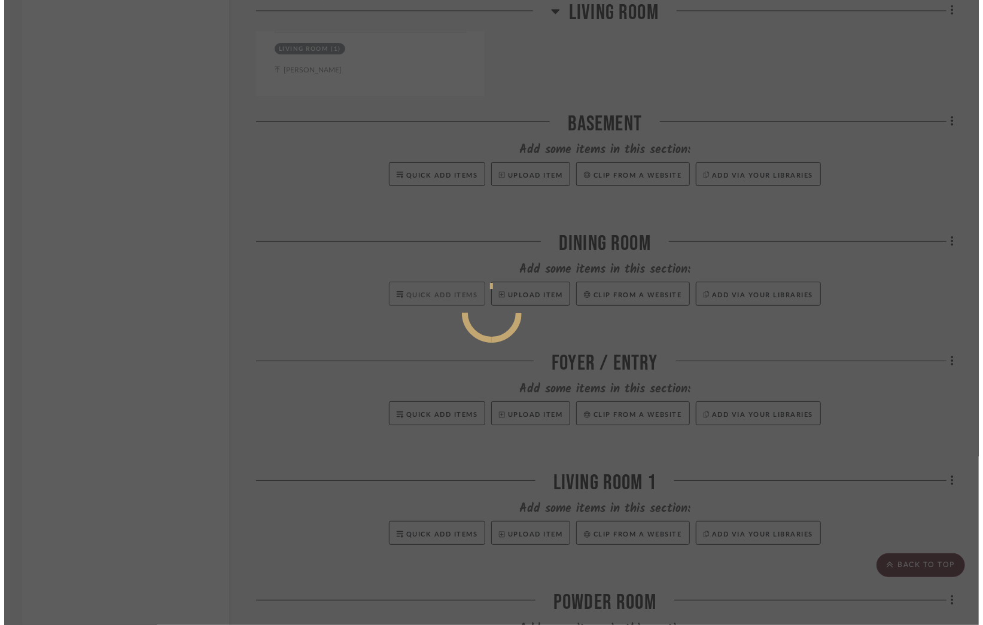
scroll to position [0, 0]
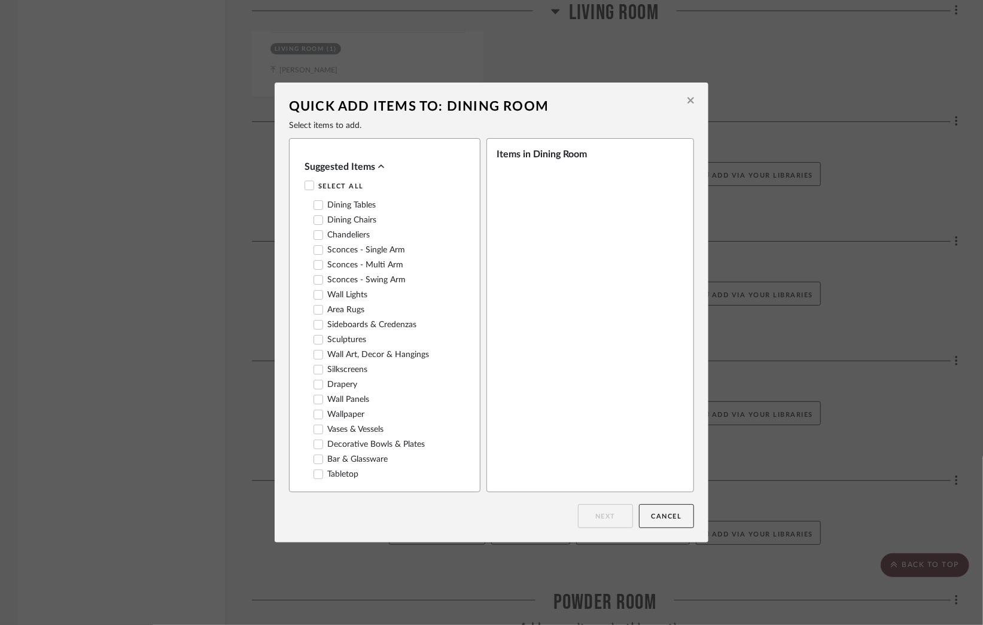
click at [315, 238] on icon at bounding box center [318, 235] width 8 height 8
click at [314, 314] on icon at bounding box center [318, 310] width 8 height 8
click at [315, 389] on icon at bounding box center [318, 385] width 8 height 8
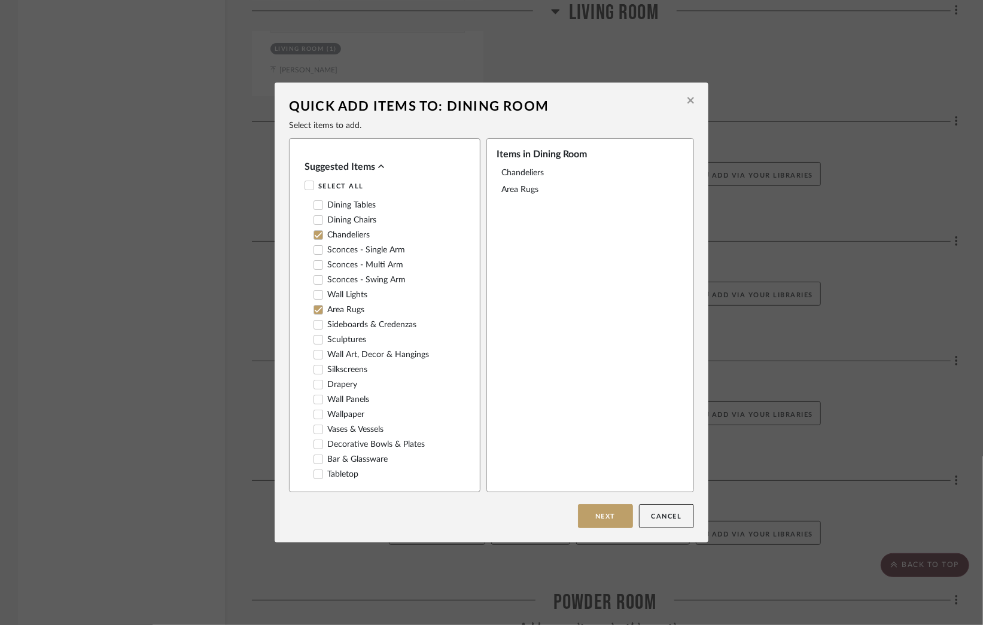
click at [314, 419] on icon at bounding box center [318, 415] width 8 height 8
click at [314, 327] on icon at bounding box center [318, 325] width 8 height 8
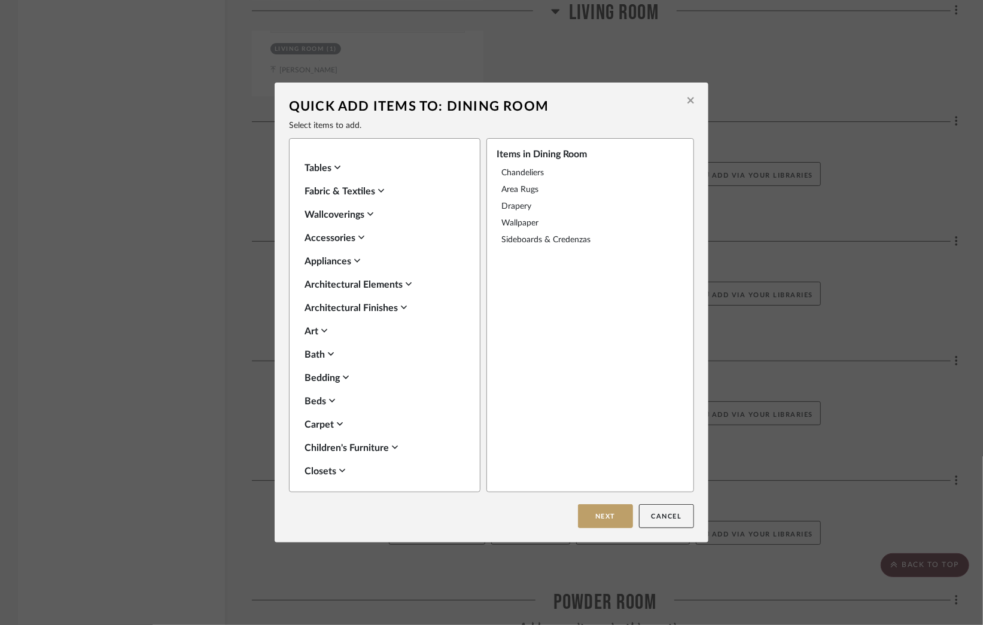
scroll to position [479, 0]
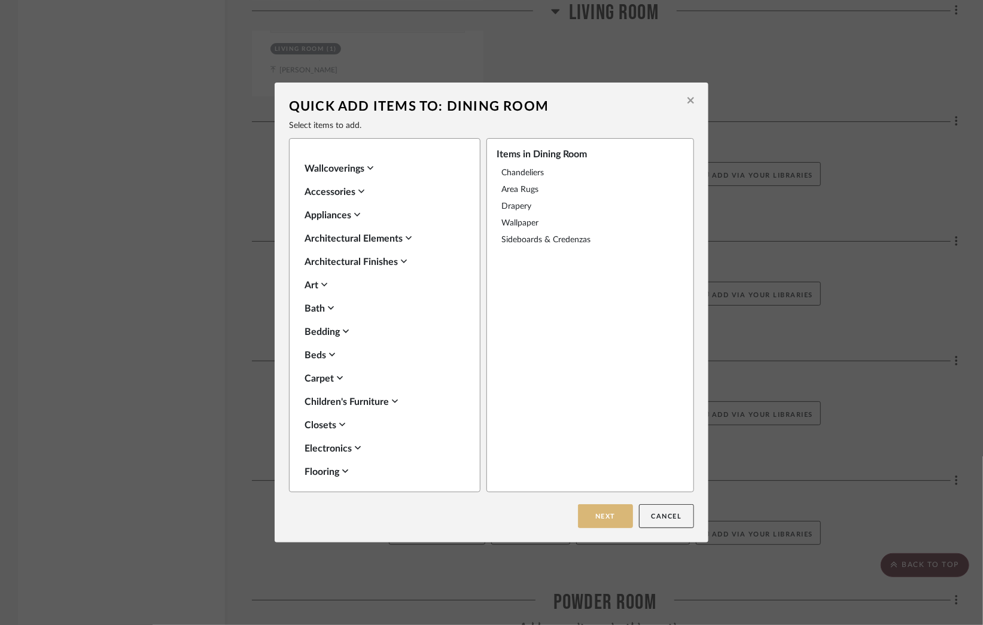
click at [597, 510] on button "Next" at bounding box center [605, 517] width 55 height 24
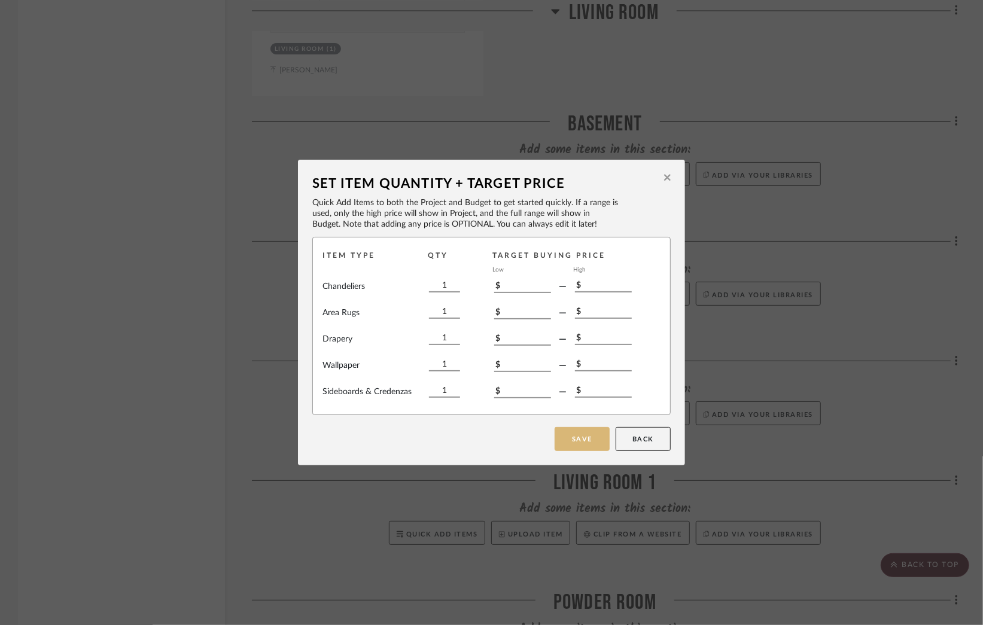
click at [581, 436] on button "Save" at bounding box center [582, 439] width 55 height 24
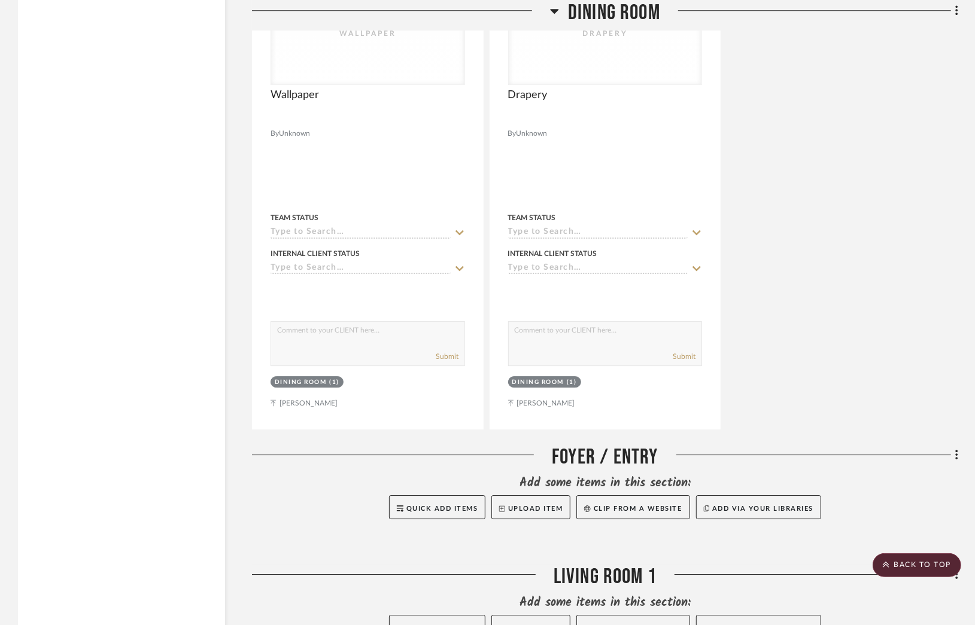
scroll to position [2344, 0]
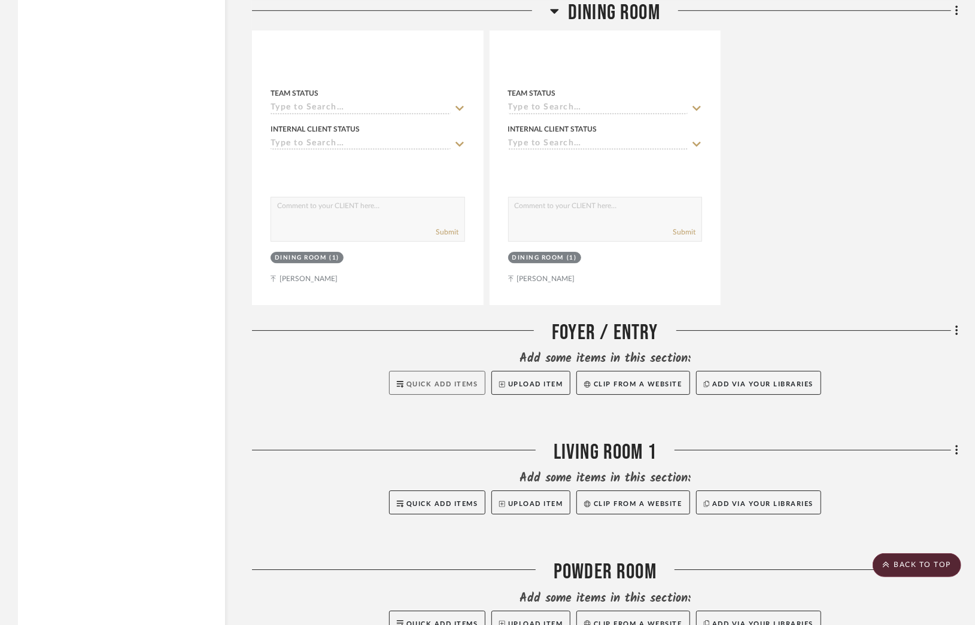
click at [429, 371] on button "Quick Add Items" at bounding box center [437, 383] width 97 height 24
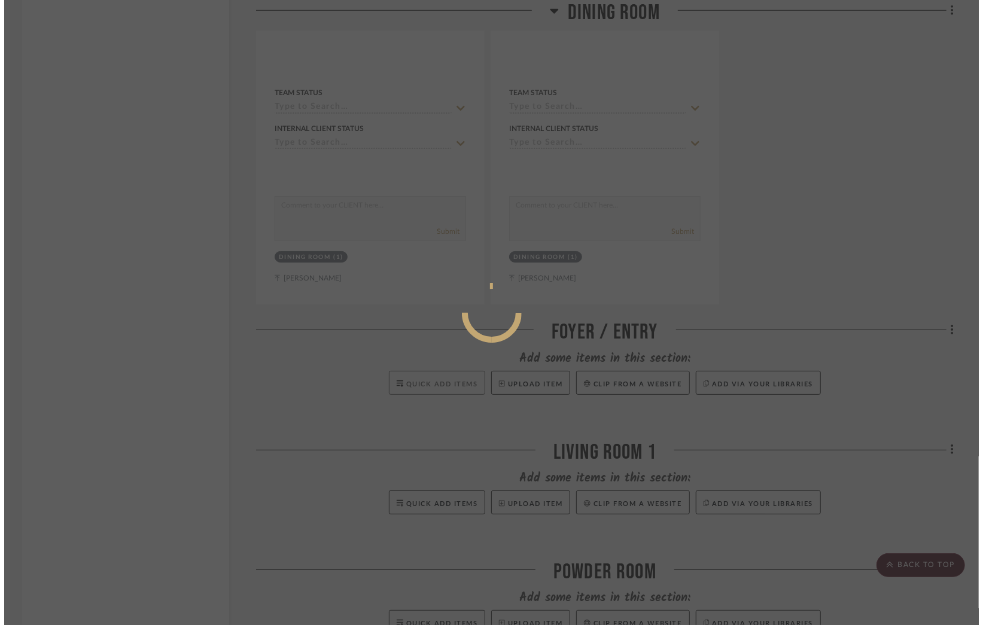
scroll to position [0, 0]
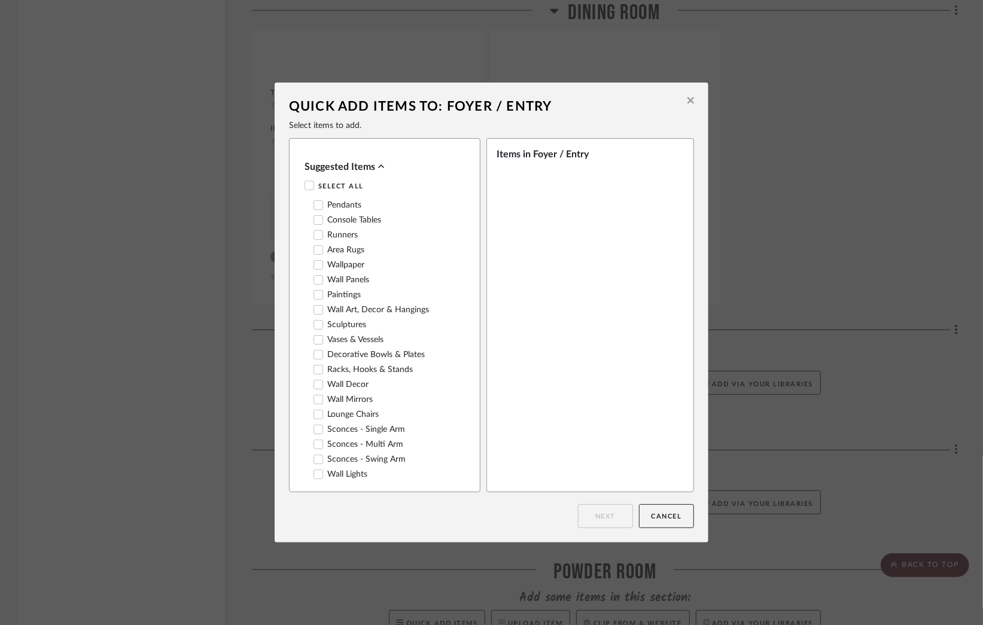
click at [314, 222] on icon at bounding box center [318, 220] width 8 height 8
click at [599, 517] on button "Next" at bounding box center [605, 517] width 55 height 24
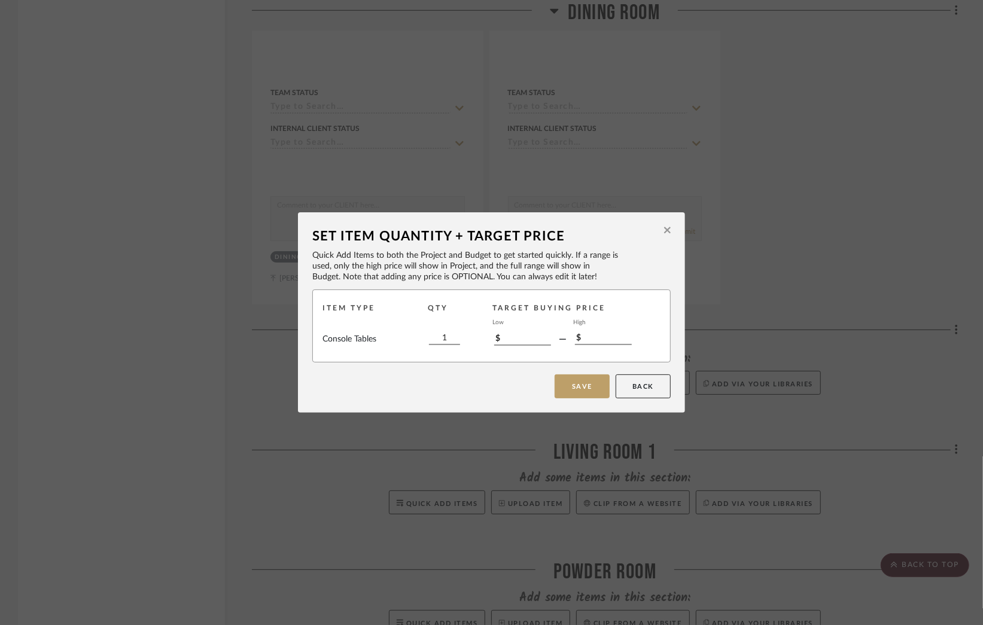
click at [572, 386] on button "Save" at bounding box center [582, 387] width 55 height 24
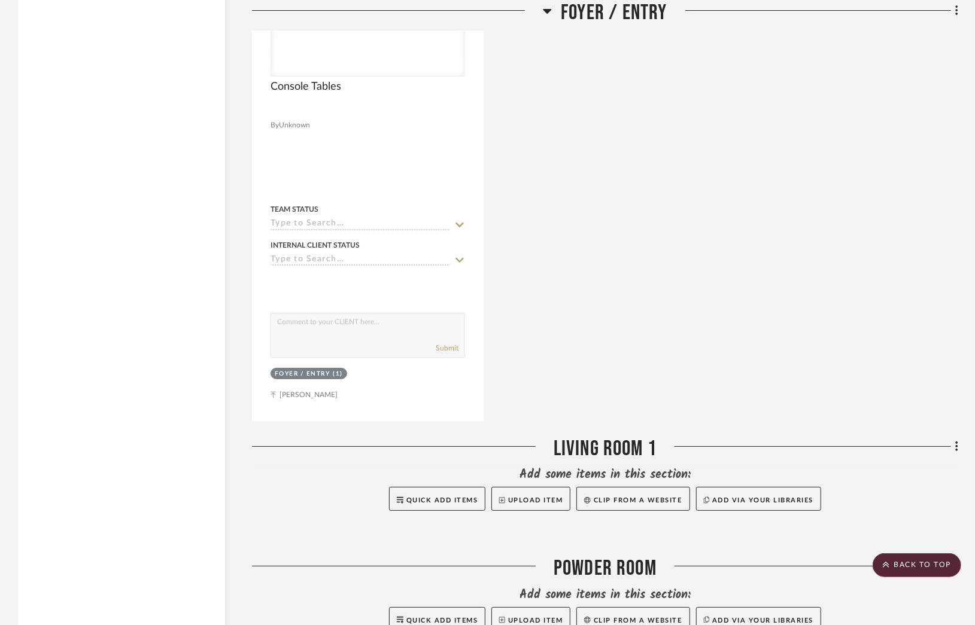
scroll to position [2899, 0]
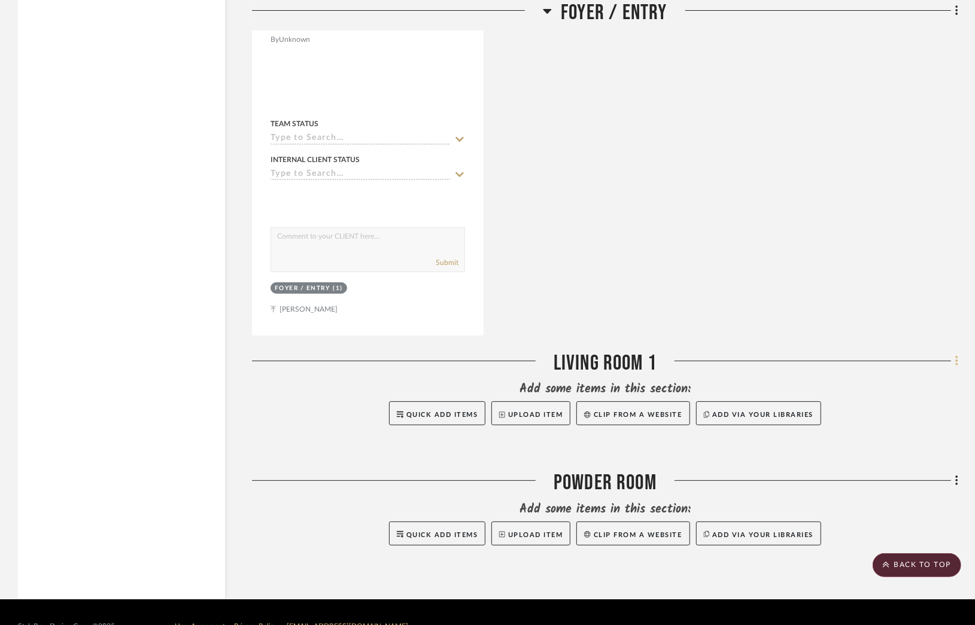
click at [955, 355] on icon at bounding box center [957, 361] width 4 height 13
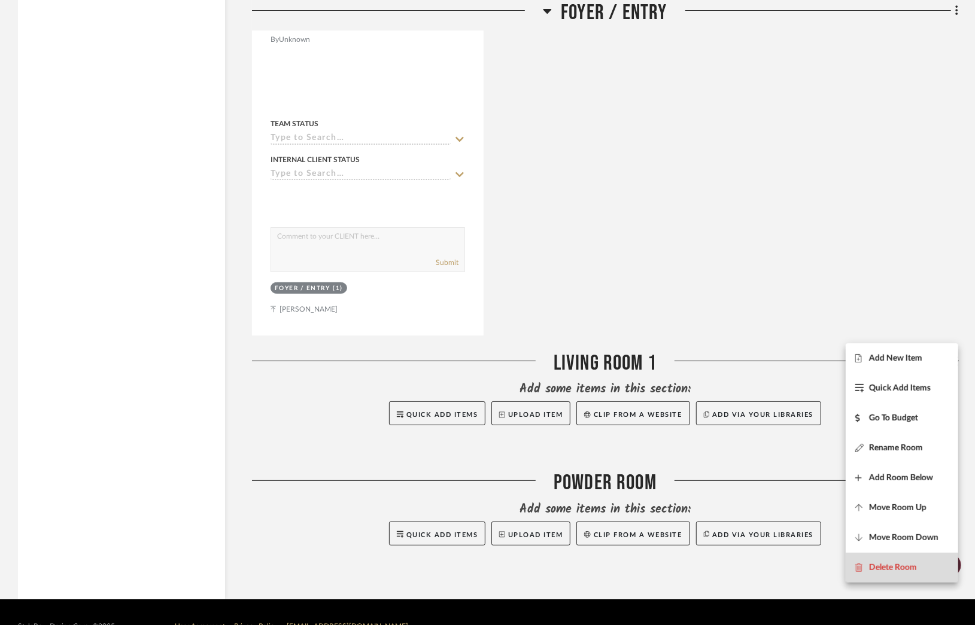
click at [892, 559] on button "Delete Room" at bounding box center [902, 568] width 113 height 30
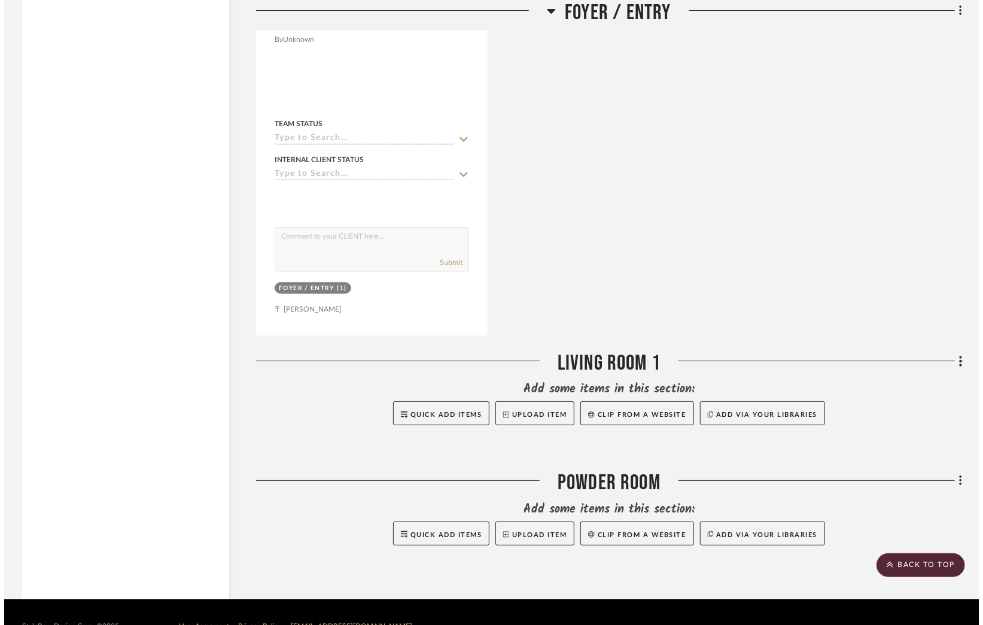
scroll to position [0, 0]
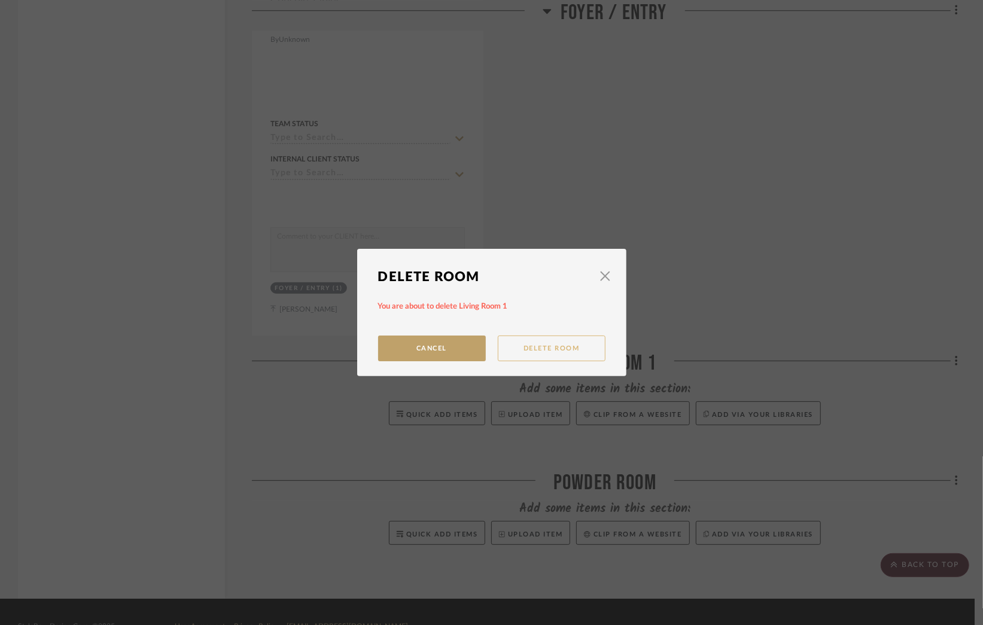
click at [530, 350] on button "Delete Room" at bounding box center [552, 349] width 108 height 26
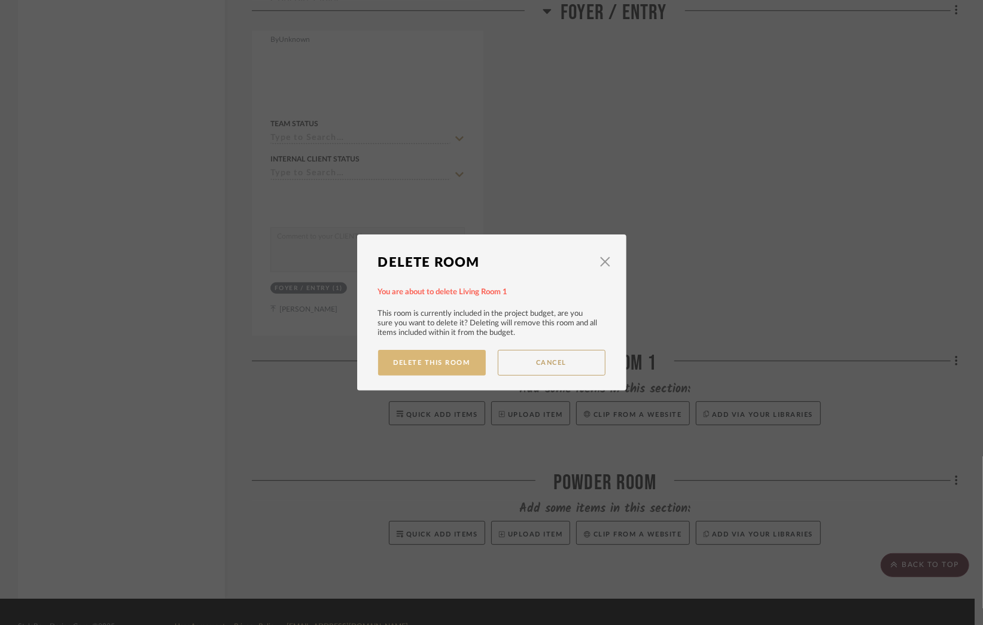
click at [425, 363] on button "Delete This Room" at bounding box center [432, 363] width 108 height 26
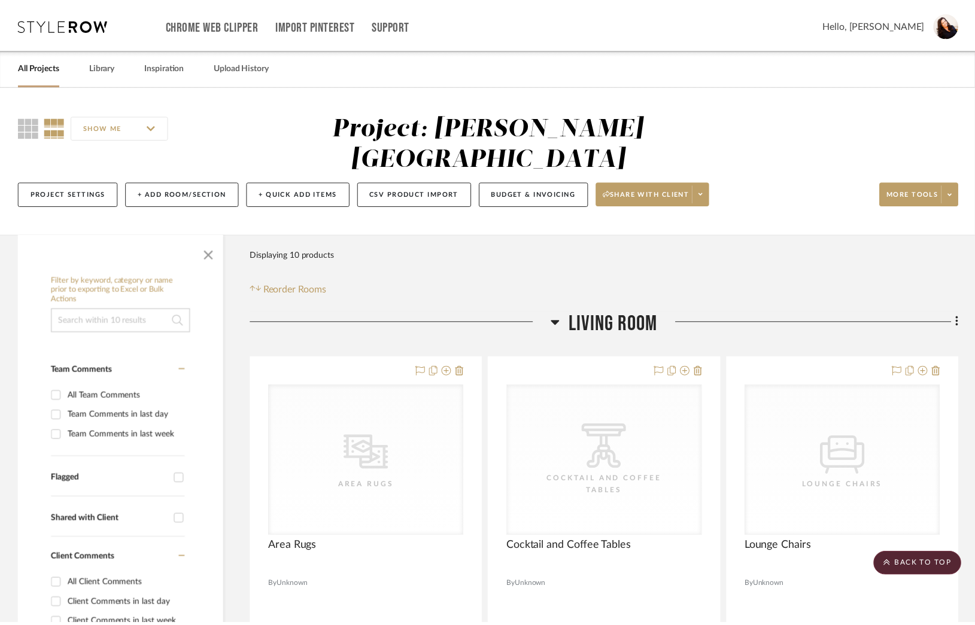
scroll to position [2779, 0]
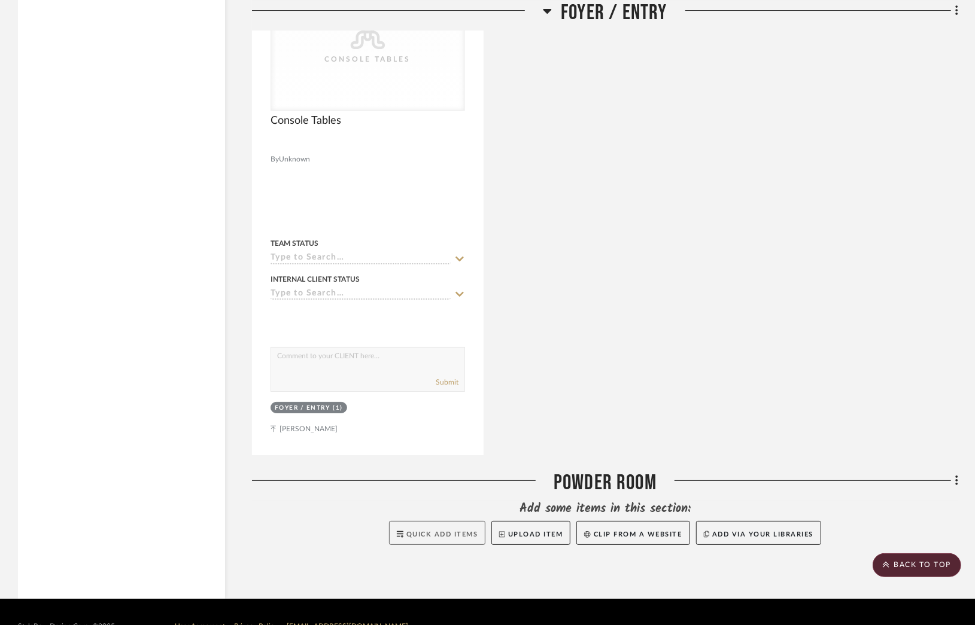
click at [437, 521] on button "Quick Add Items" at bounding box center [437, 533] width 97 height 24
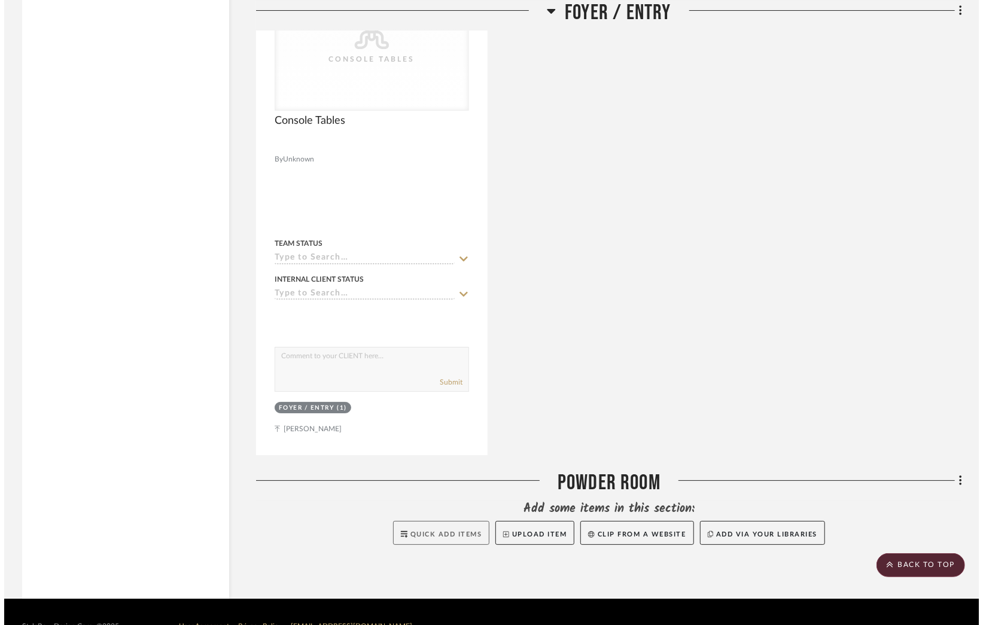
scroll to position [0, 0]
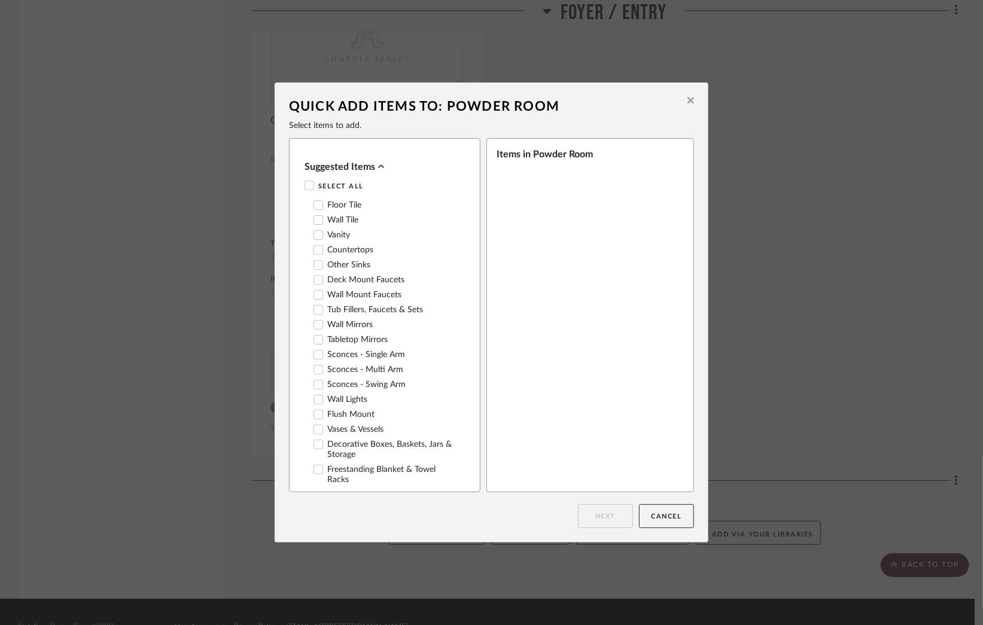
click at [314, 238] on icon at bounding box center [318, 235] width 8 height 8
click at [314, 205] on icon at bounding box center [318, 205] width 8 height 8
click at [314, 221] on icon at bounding box center [318, 220] width 8 height 8
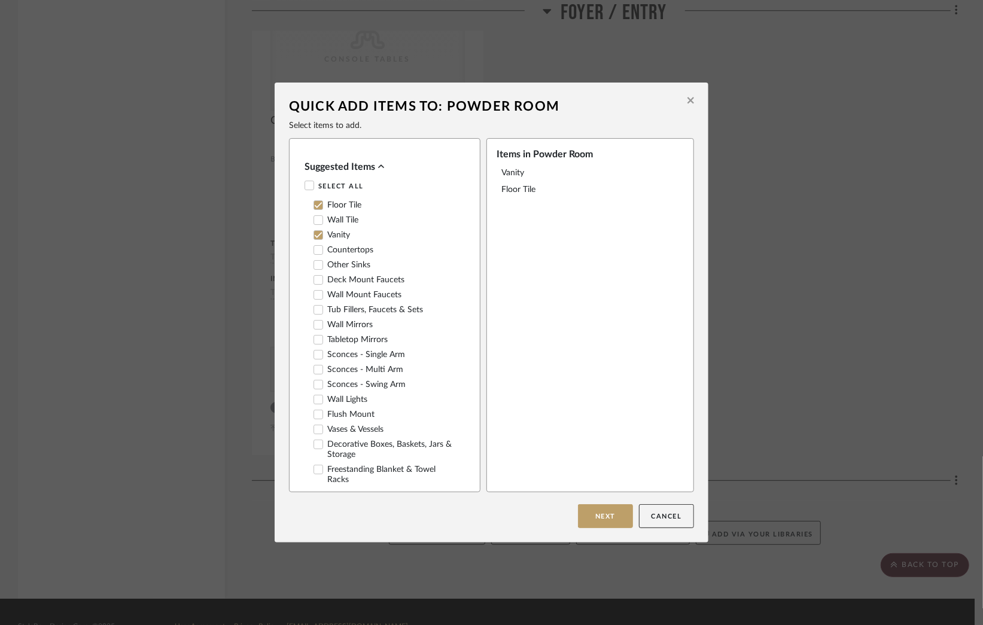
click at [314, 266] on icon at bounding box center [318, 265] width 8 height 8
click at [314, 254] on icon at bounding box center [318, 250] width 8 height 8
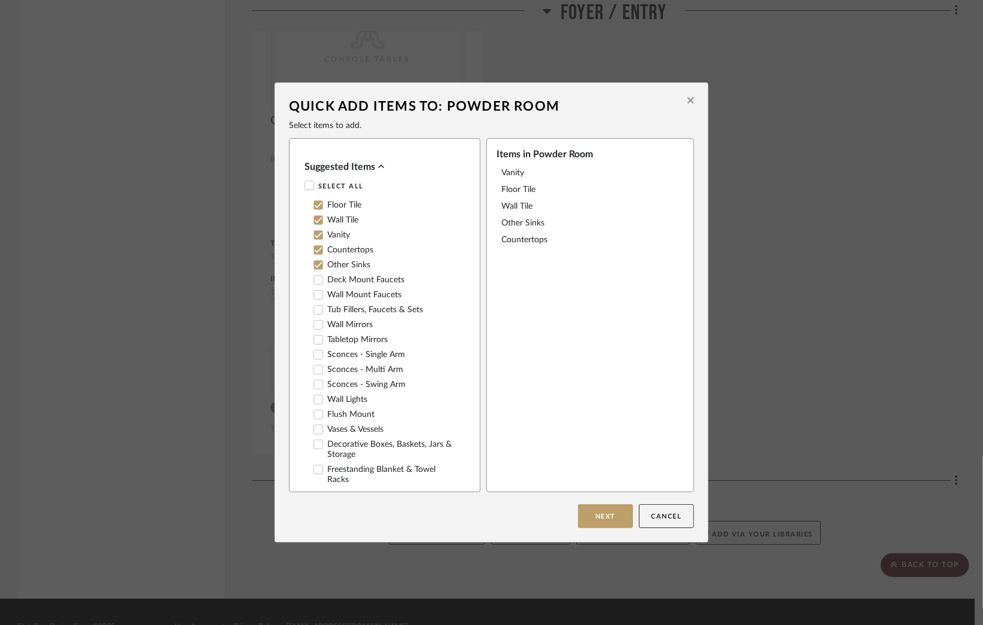
click at [314, 283] on icon at bounding box center [318, 280] width 8 height 8
click at [315, 328] on icon at bounding box center [319, 325] width 8 height 6
click at [314, 404] on icon at bounding box center [318, 400] width 8 height 8
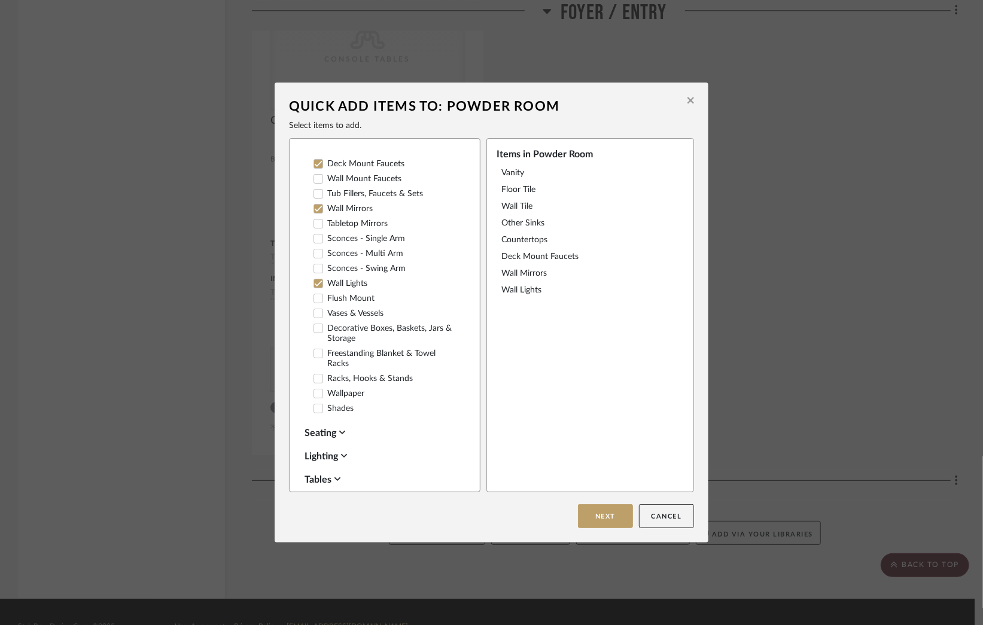
scroll to position [120, 0]
click at [314, 394] on icon at bounding box center [318, 390] width 8 height 8
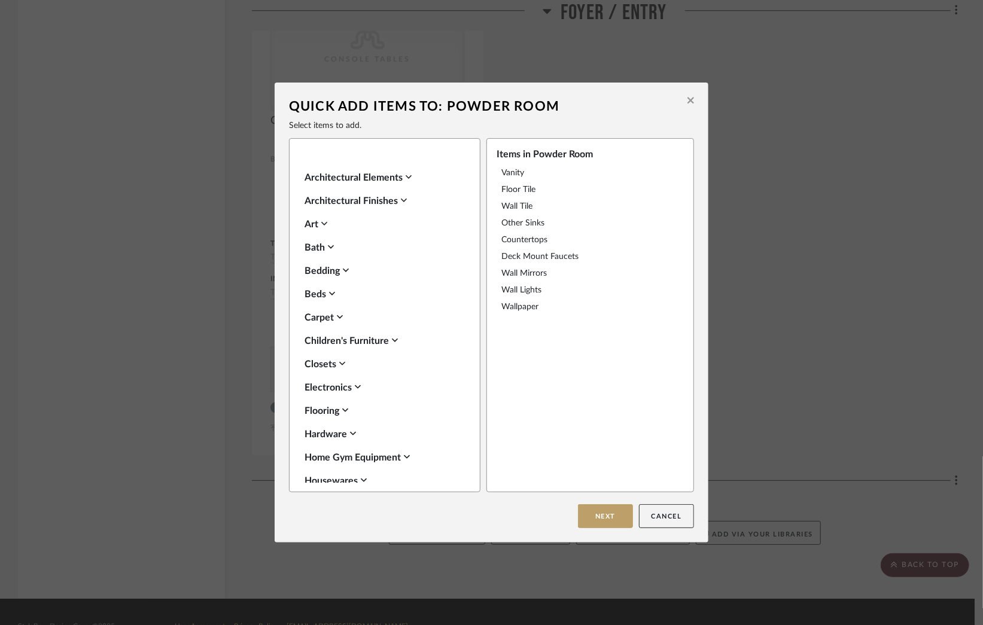
scroll to position [539, 0]
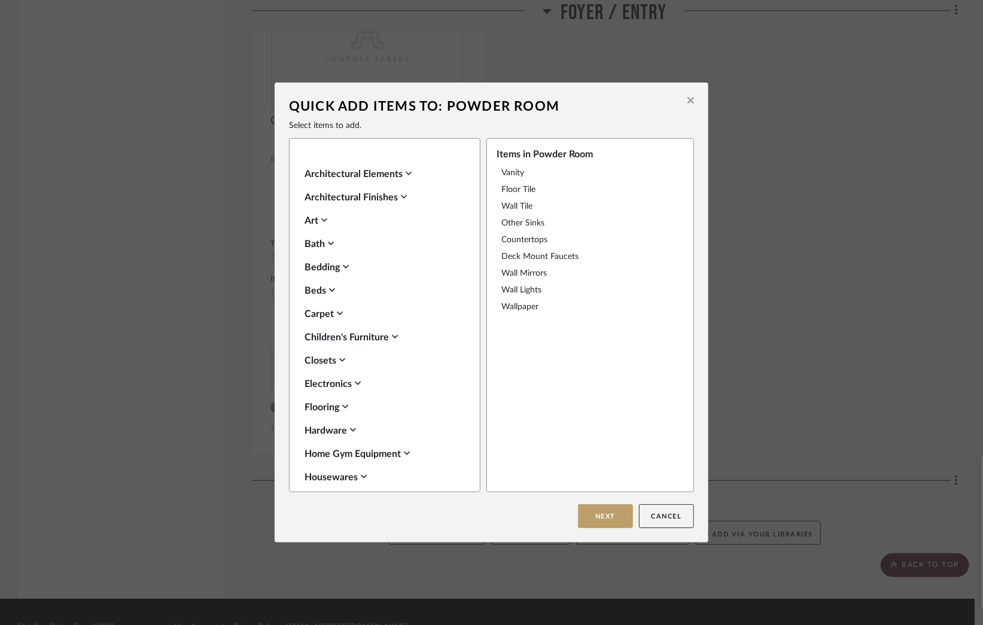
click at [593, 520] on button "Next" at bounding box center [605, 517] width 55 height 24
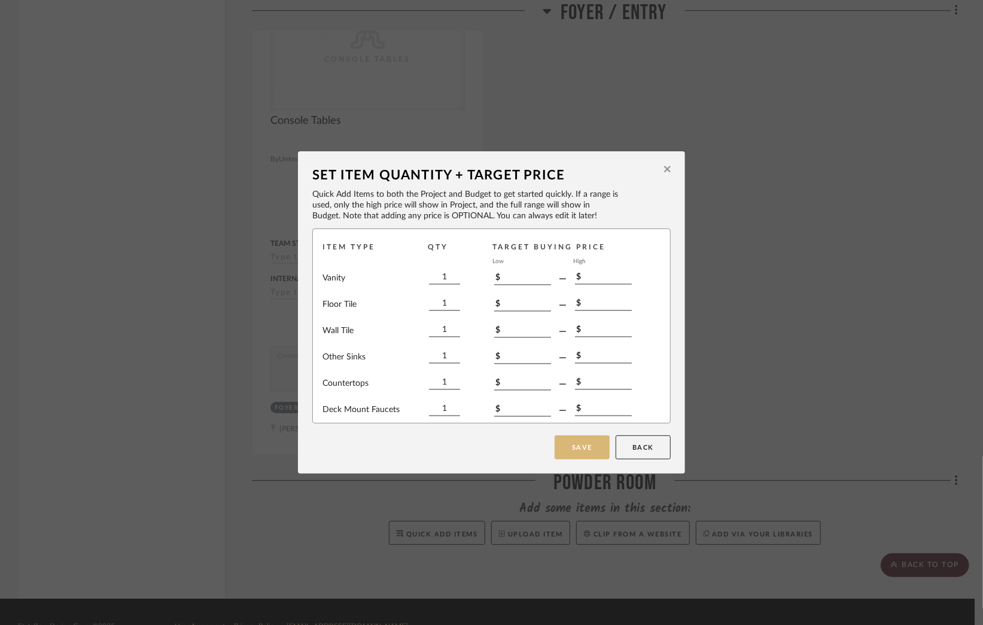
click at [568, 441] on button "Save" at bounding box center [582, 448] width 55 height 24
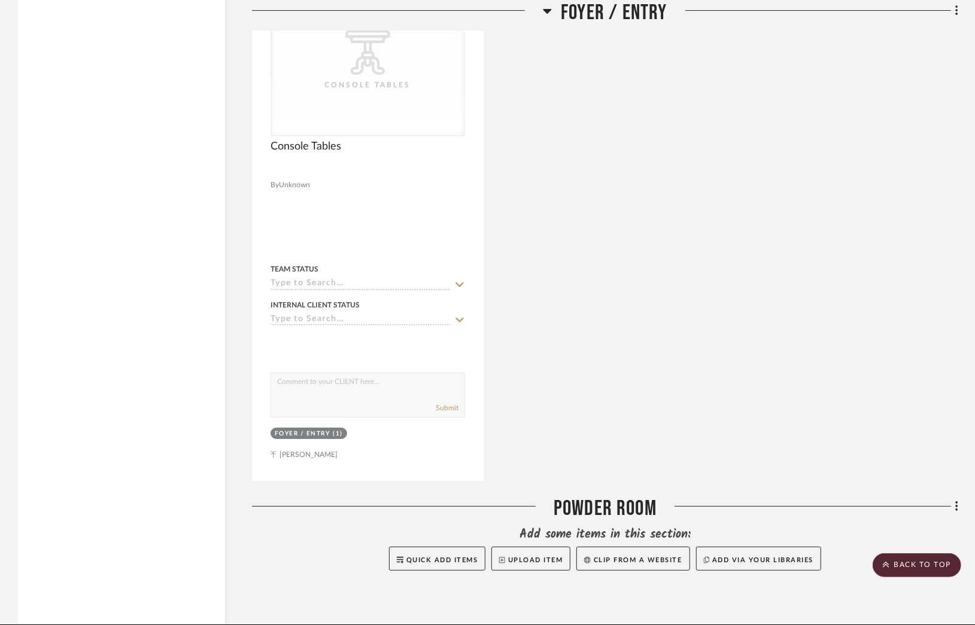
scroll to position [2779, 0]
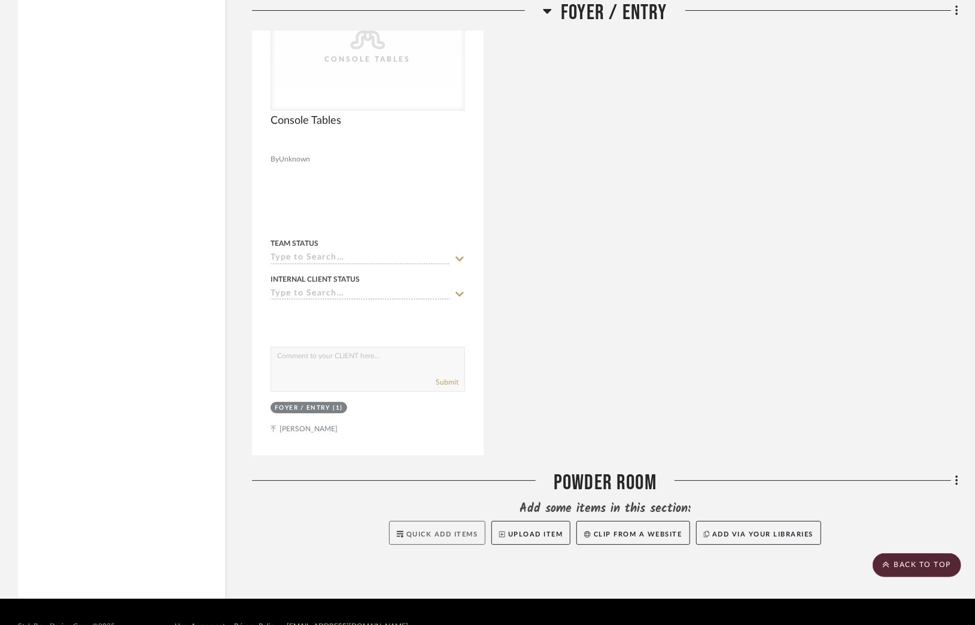
click at [435, 531] on span "Quick Add Items" at bounding box center [442, 534] width 72 height 7
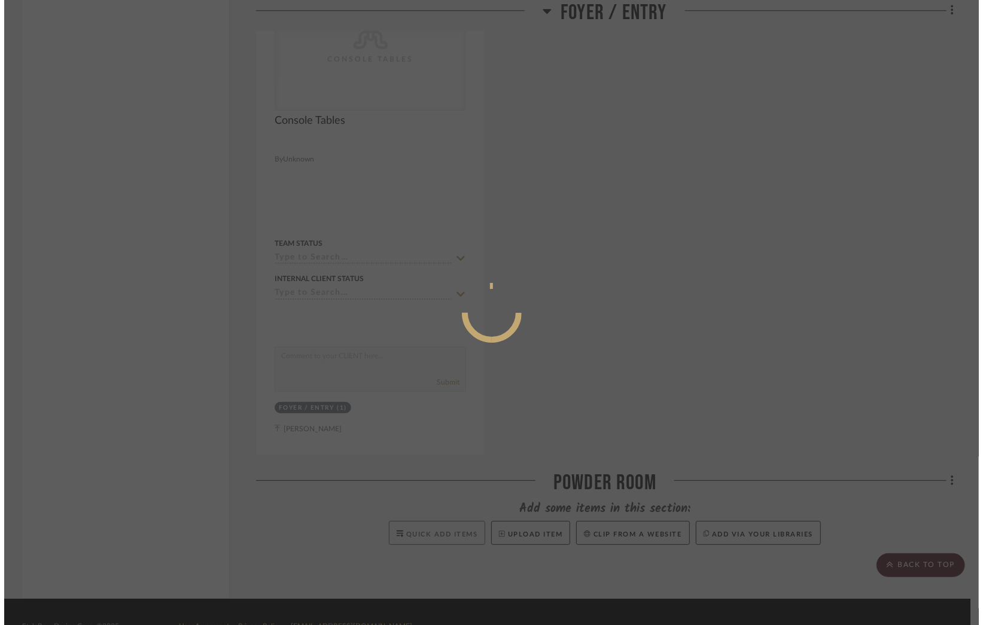
scroll to position [0, 0]
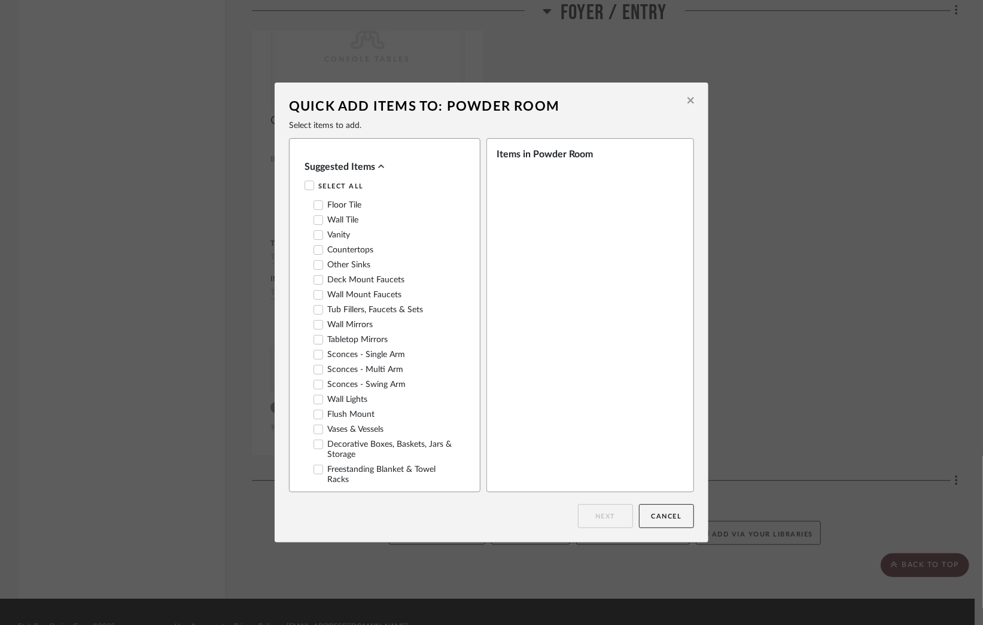
click at [688, 99] on icon at bounding box center [691, 101] width 7 height 7
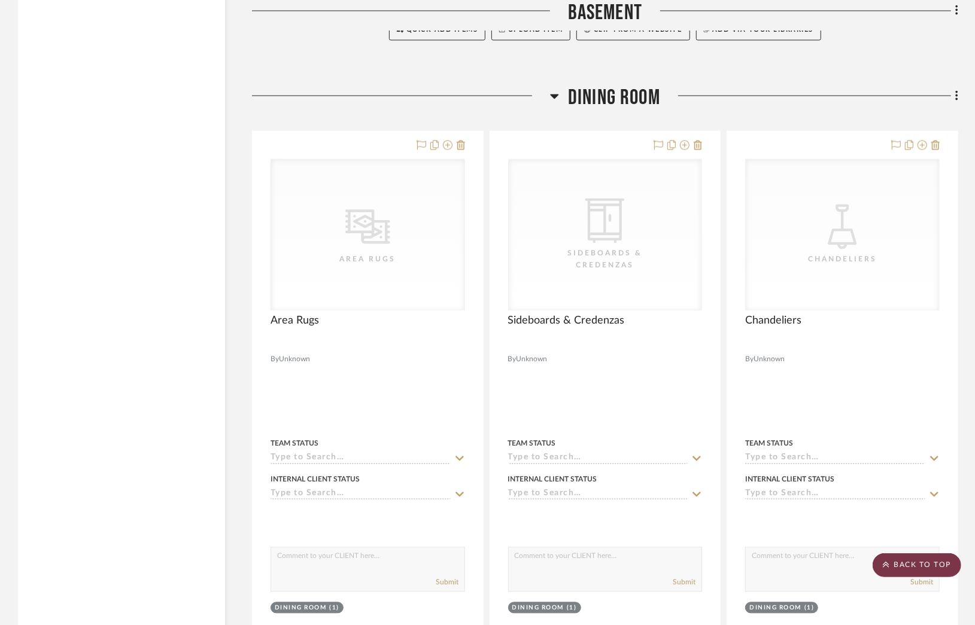
click at [894, 564] on scroll-to-top-button "BACK TO TOP" at bounding box center [917, 566] width 89 height 24
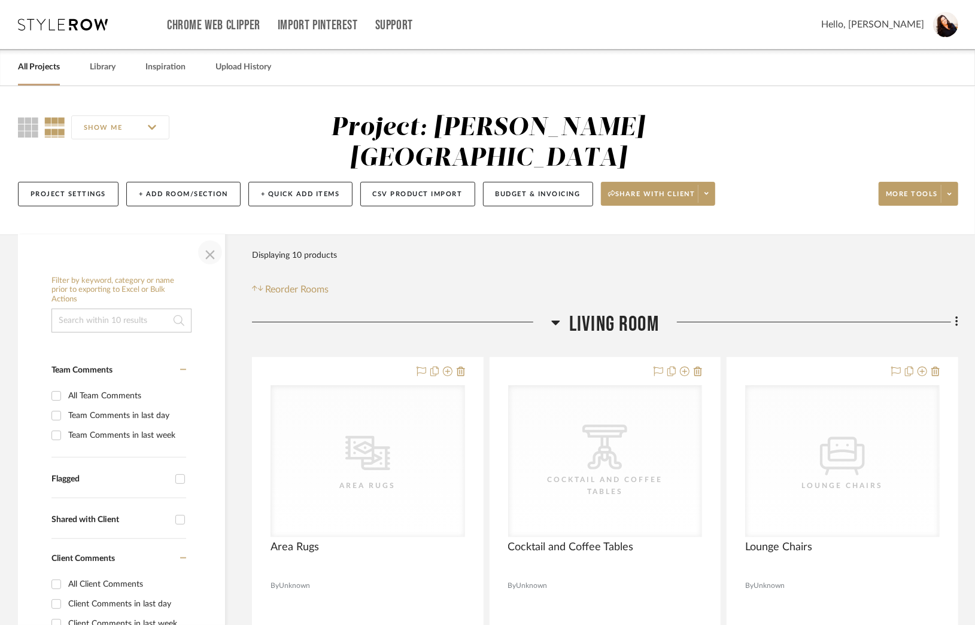
click at [207, 238] on span "button" at bounding box center [210, 252] width 29 height 29
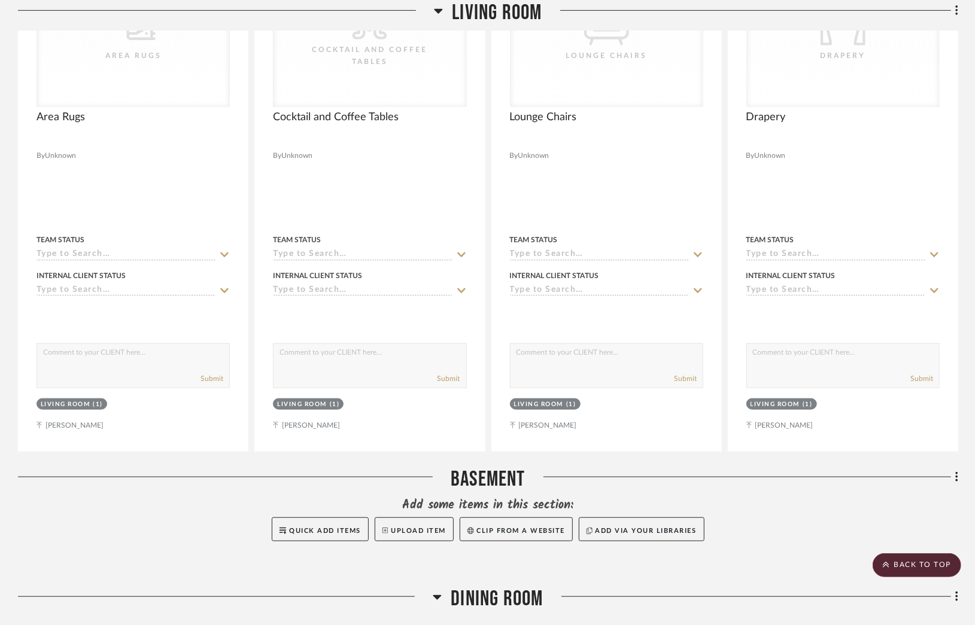
scroll to position [508, 0]
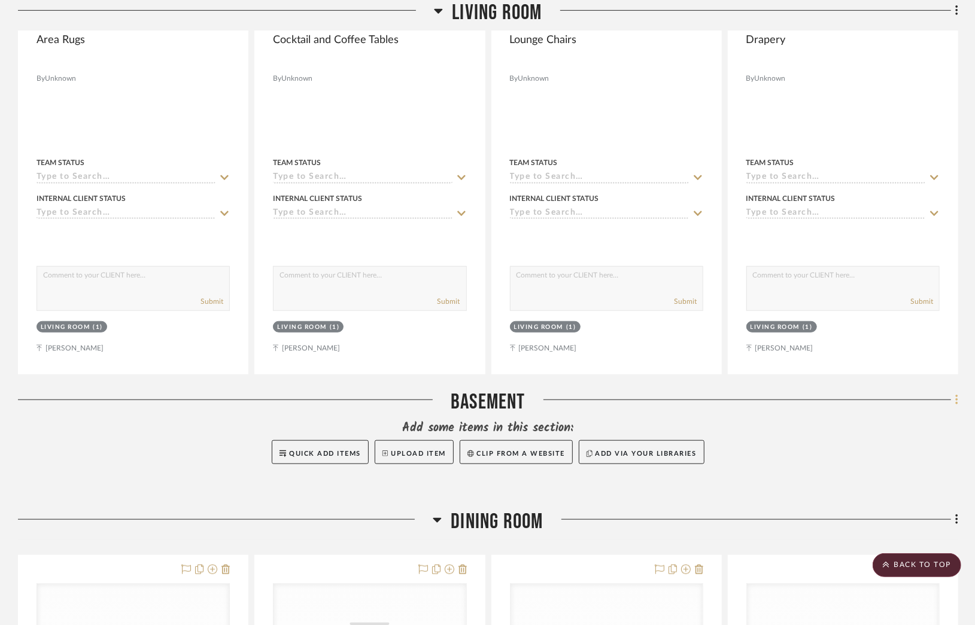
click at [956, 395] on icon at bounding box center [956, 400] width 2 height 10
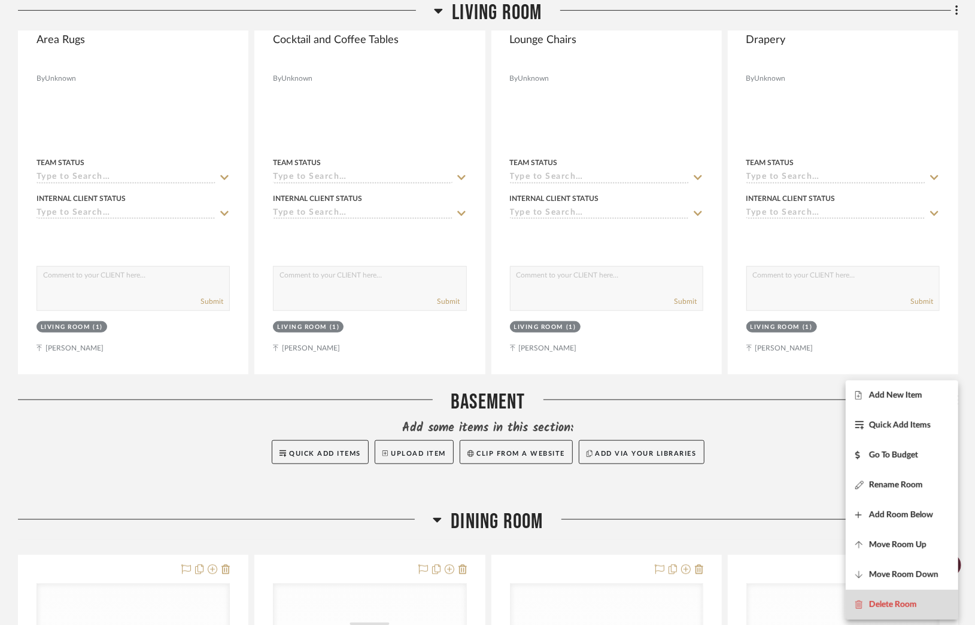
click at [880, 600] on span "Delete Room" at bounding box center [893, 605] width 48 height 10
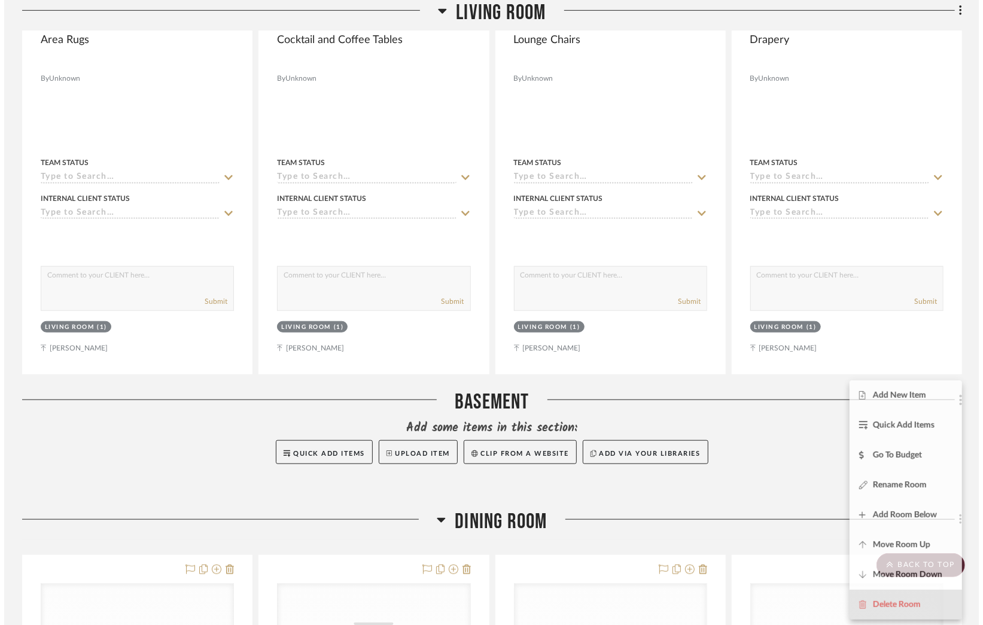
scroll to position [0, 0]
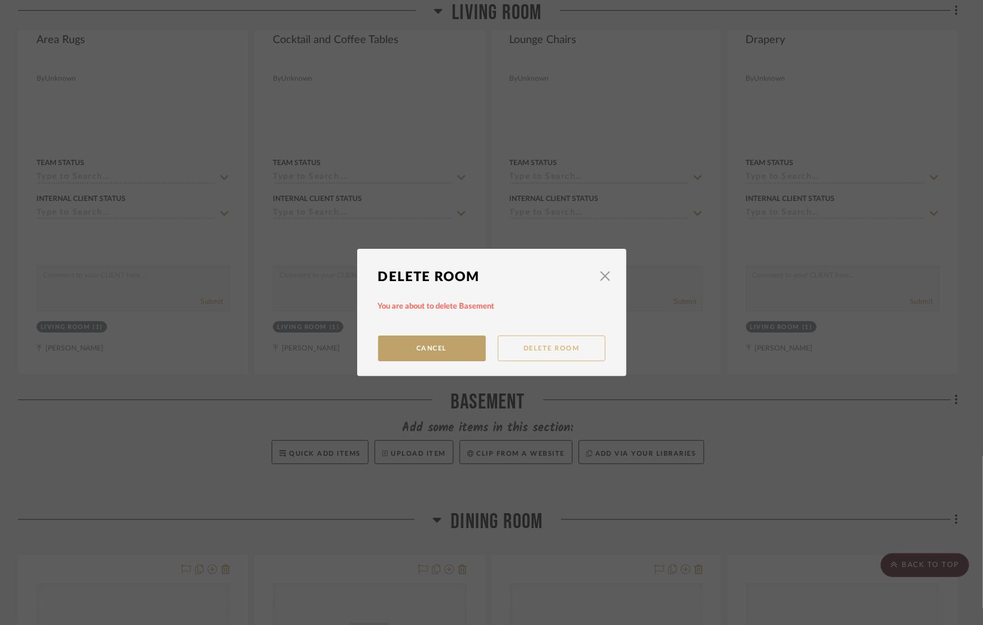
click at [549, 357] on button "Delete Room" at bounding box center [552, 349] width 108 height 26
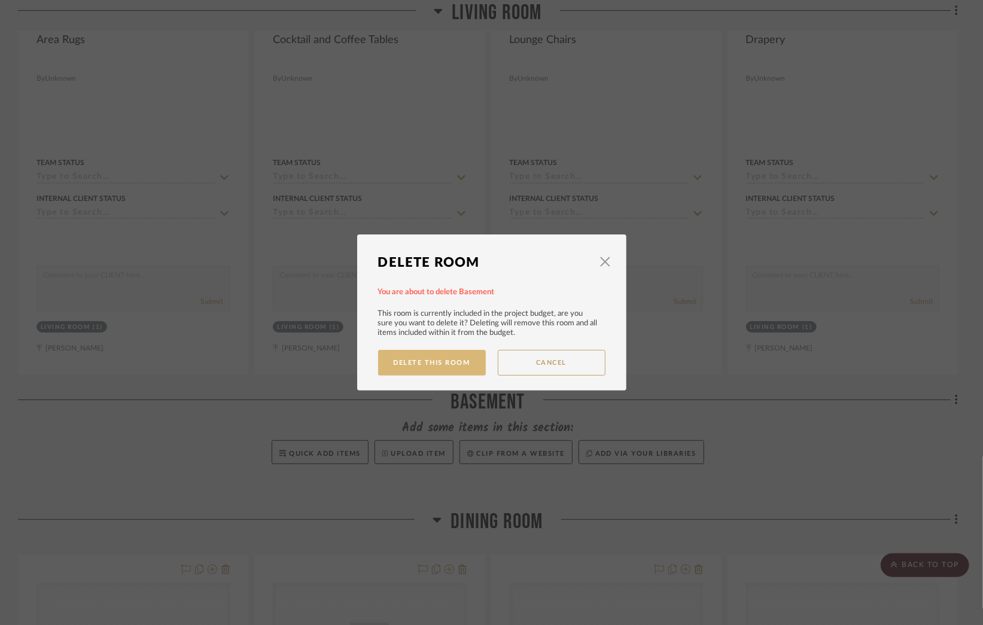
click at [441, 361] on button "Delete This Room" at bounding box center [432, 363] width 108 height 26
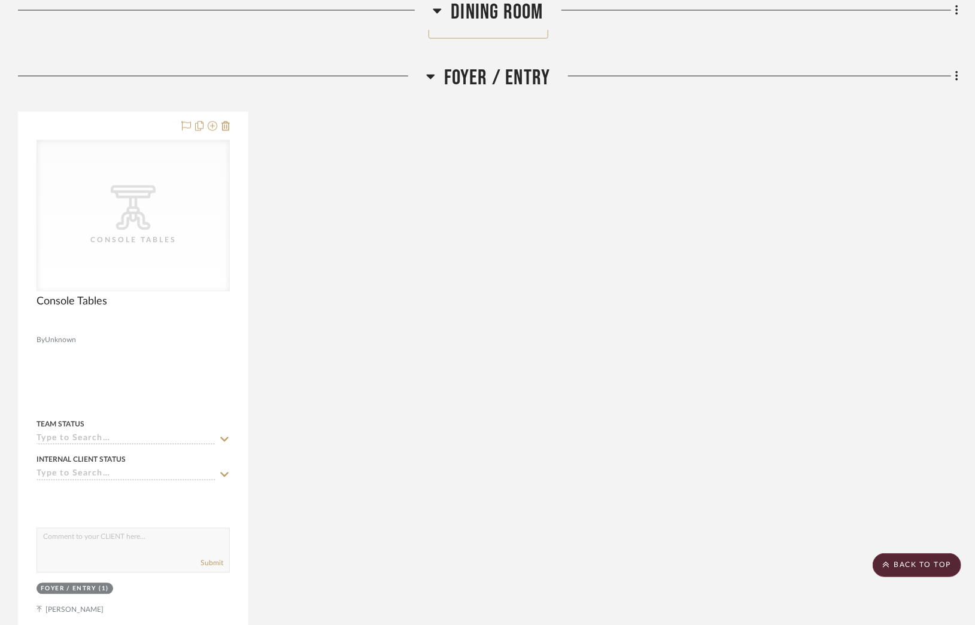
scroll to position [1645, 0]
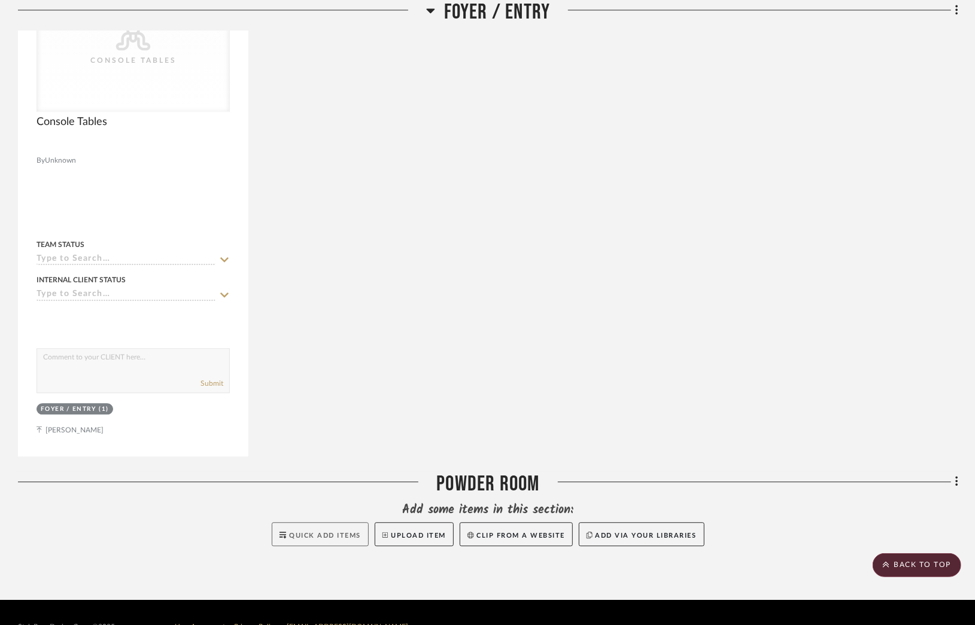
click at [330, 533] on span "Quick Add Items" at bounding box center [325, 536] width 72 height 7
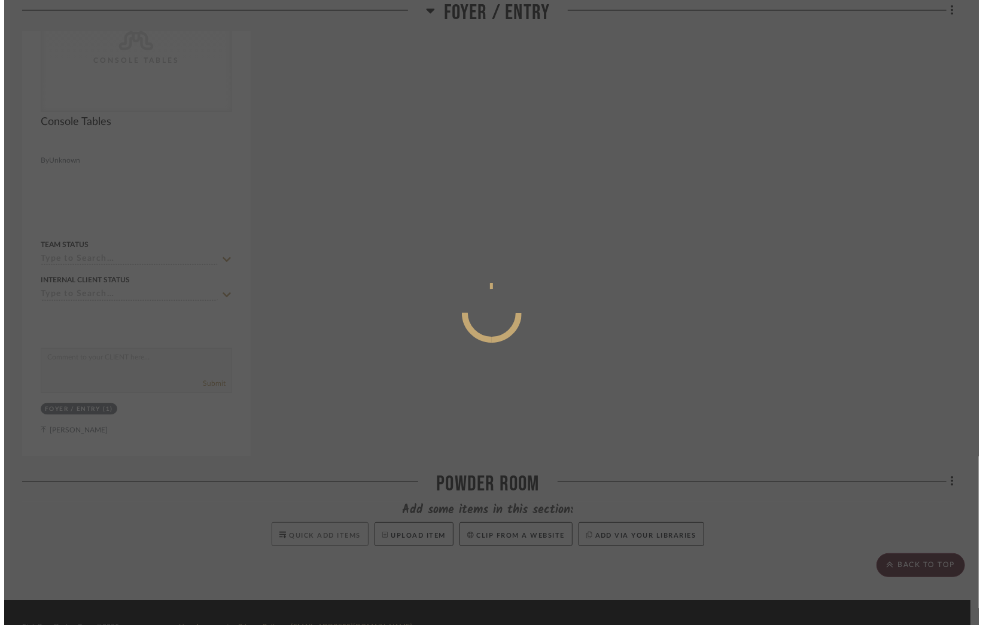
scroll to position [0, 0]
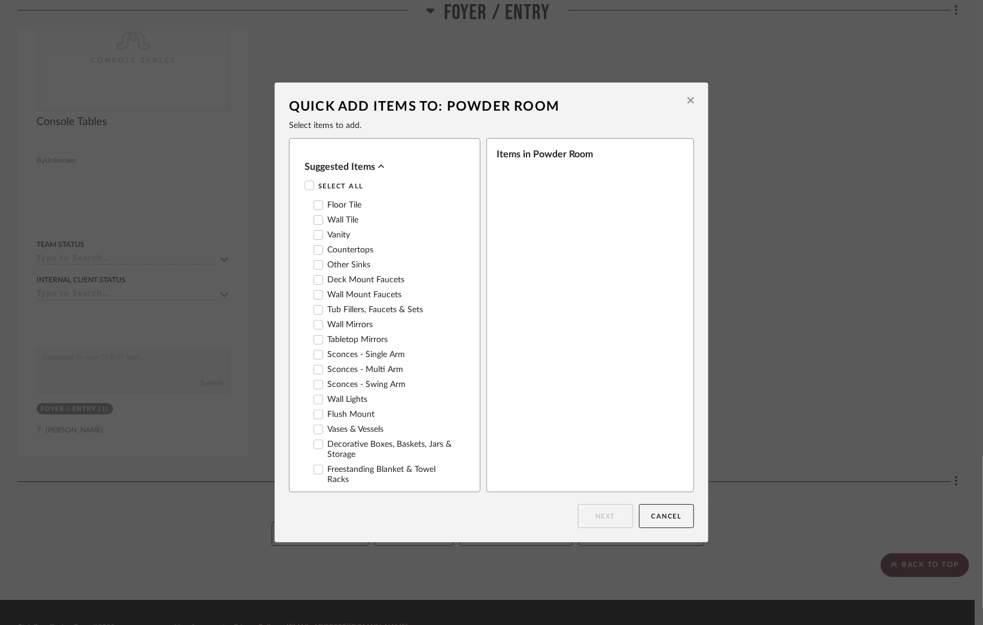
click at [314, 207] on icon at bounding box center [318, 205] width 8 height 8
click at [314, 224] on icon at bounding box center [318, 220] width 8 height 8
click at [315, 238] on icon at bounding box center [319, 235] width 8 height 6
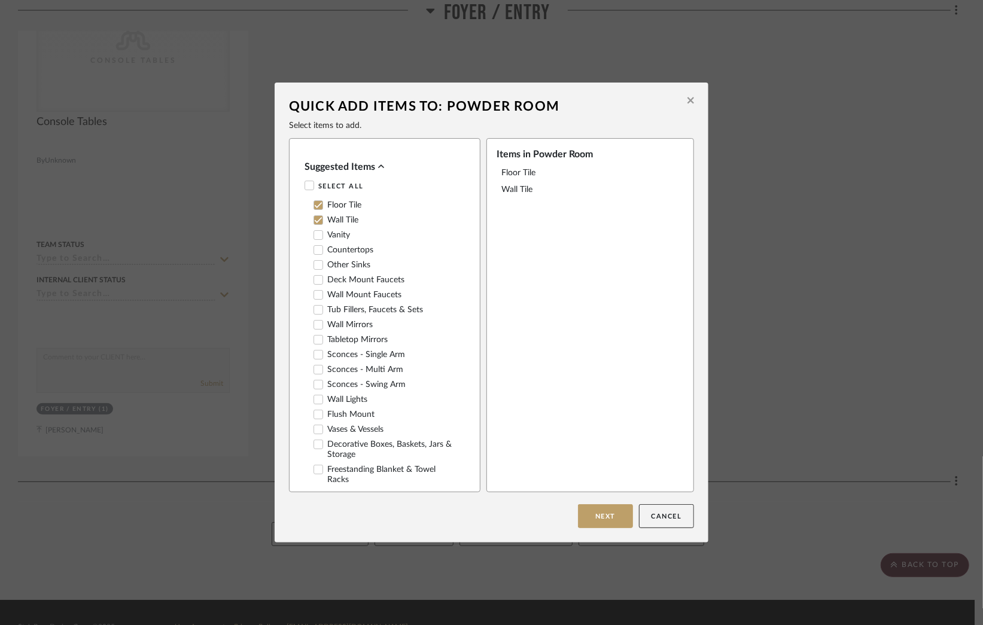
click at [314, 253] on icon at bounding box center [318, 250] width 8 height 8
click at [314, 266] on icon at bounding box center [318, 265] width 8 height 8
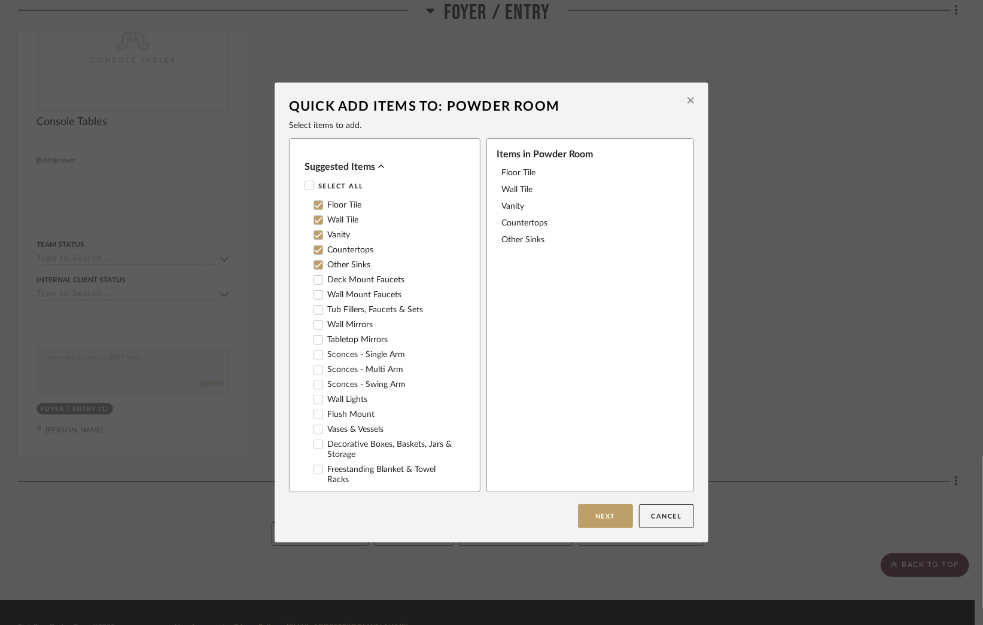
click at [314, 281] on icon at bounding box center [318, 280] width 8 height 8
click at [314, 329] on icon at bounding box center [318, 325] width 8 height 8
click at [315, 403] on icon at bounding box center [319, 400] width 8 height 6
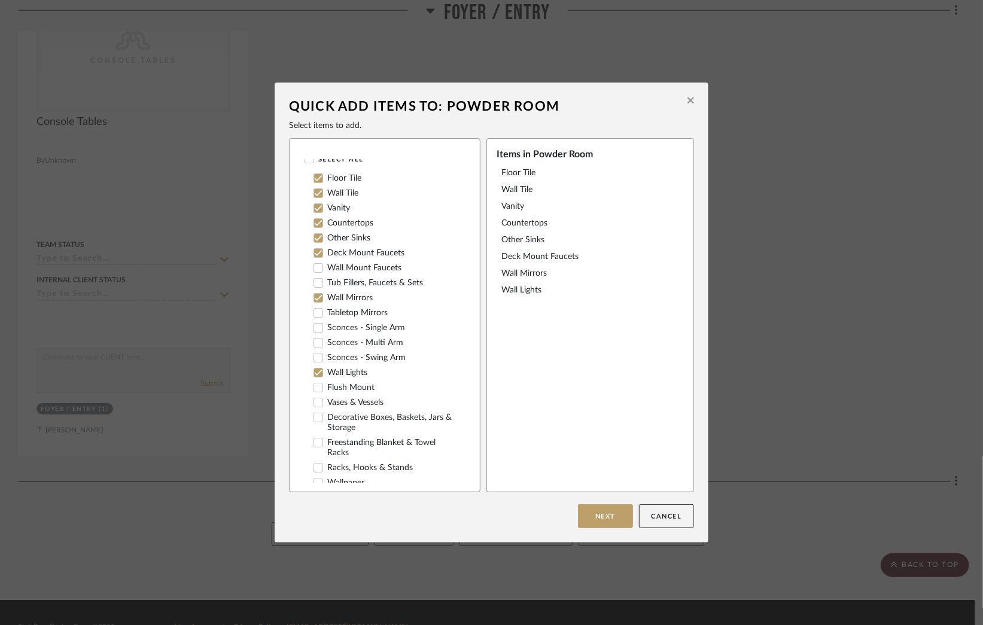
scroll to position [60, 0]
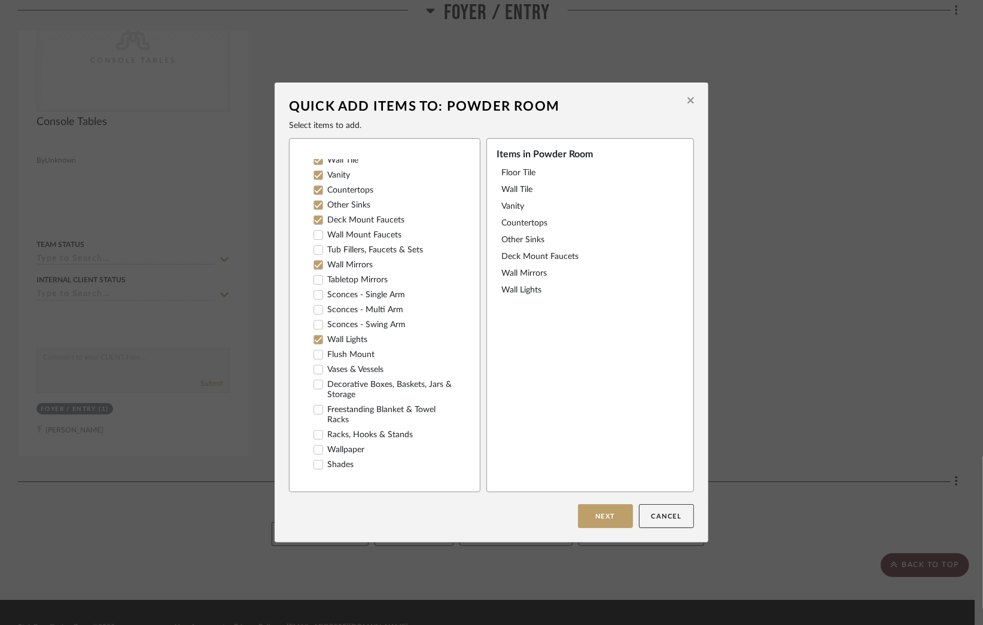
click at [316, 454] on icon at bounding box center [318, 450] width 8 height 8
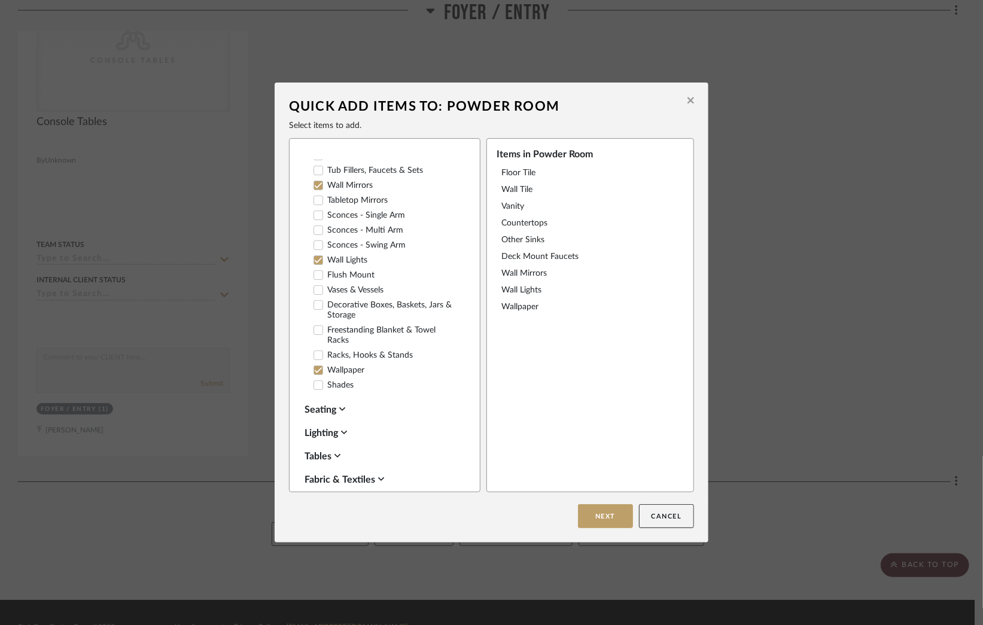
scroll to position [180, 0]
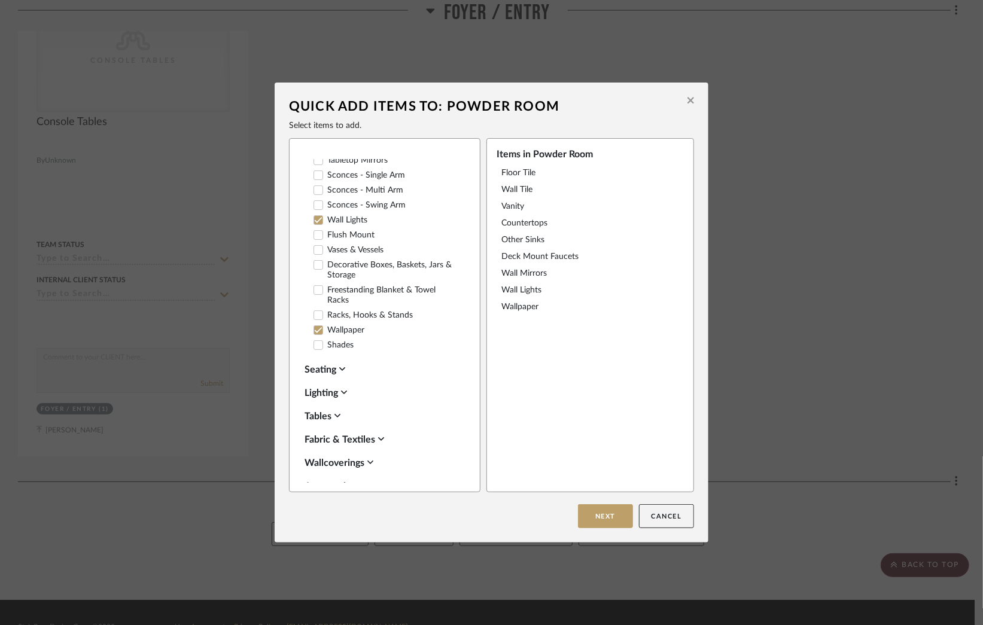
click at [314, 350] on icon at bounding box center [318, 345] width 8 height 8
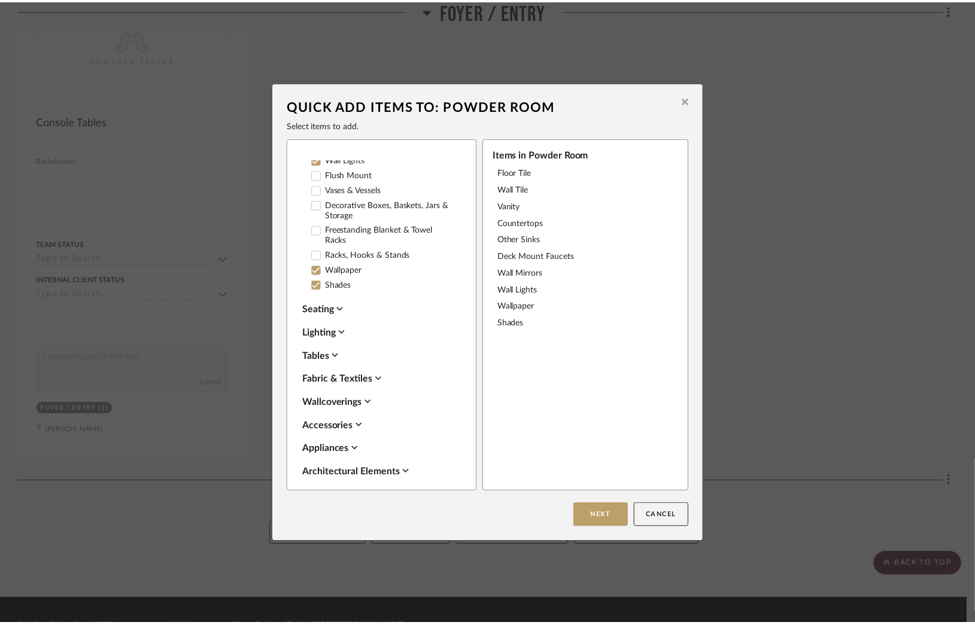
scroll to position [359, 0]
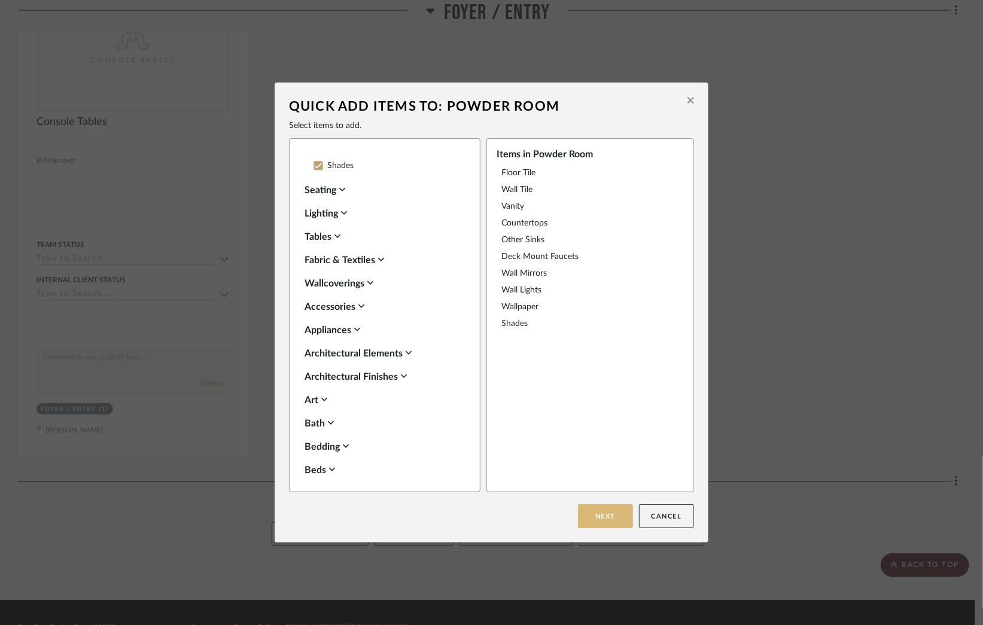
click at [590, 518] on button "Next" at bounding box center [605, 517] width 55 height 24
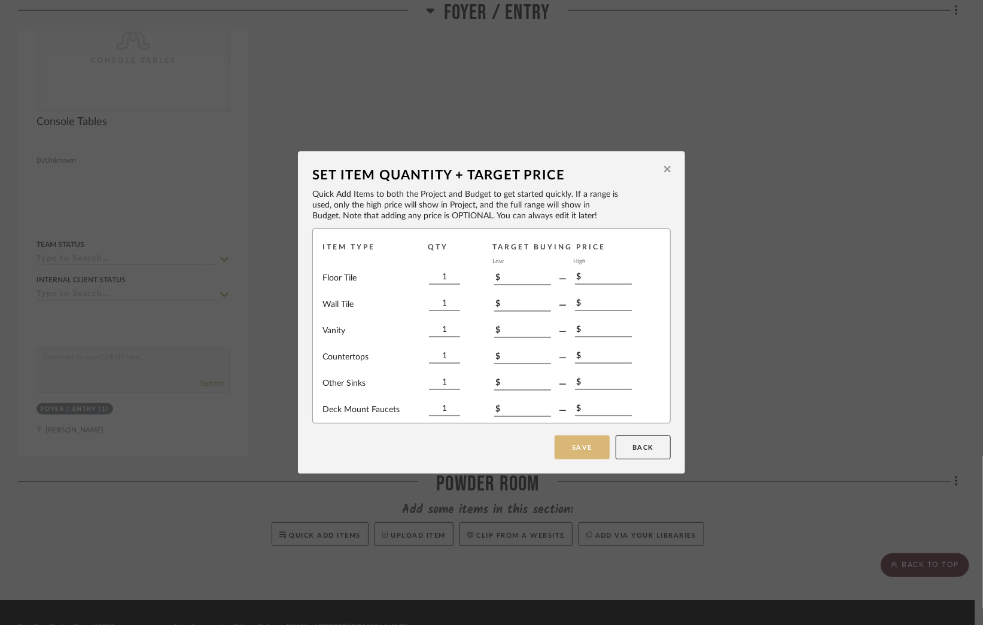
click at [567, 446] on button "Save" at bounding box center [582, 448] width 55 height 24
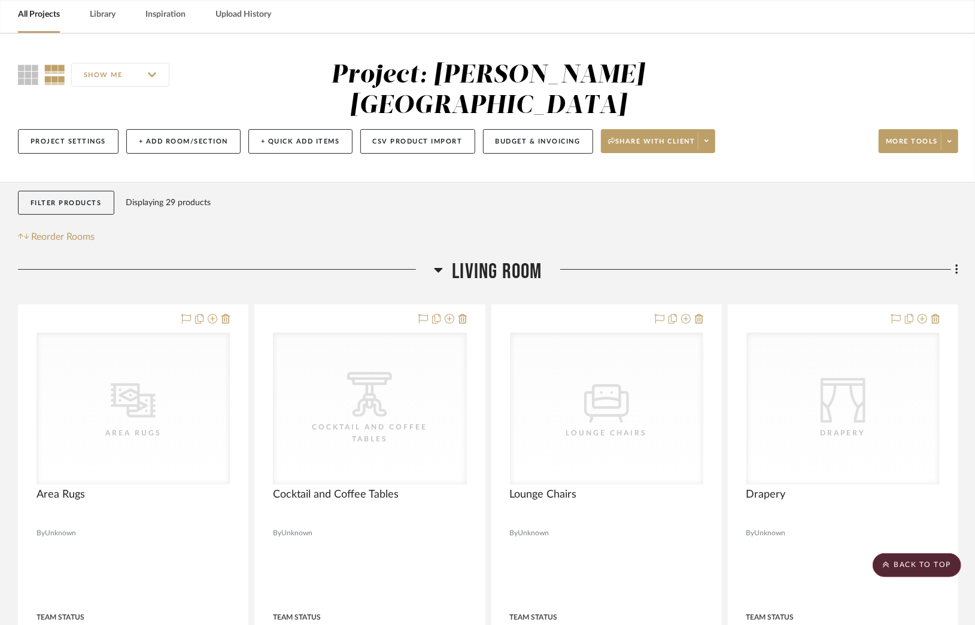
scroll to position [0, 0]
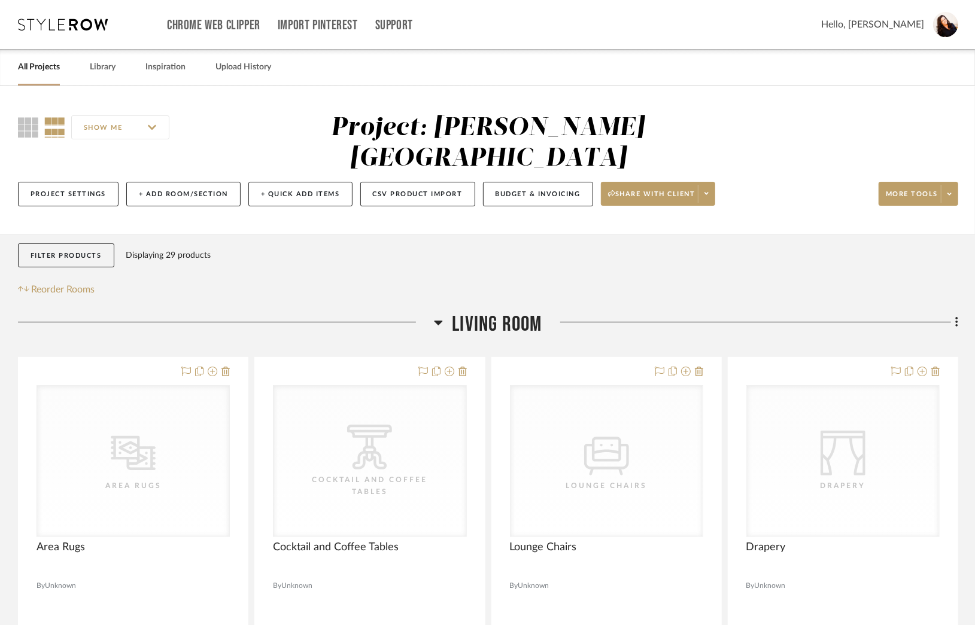
click at [41, 68] on link "All Projects" at bounding box center [39, 67] width 42 height 16
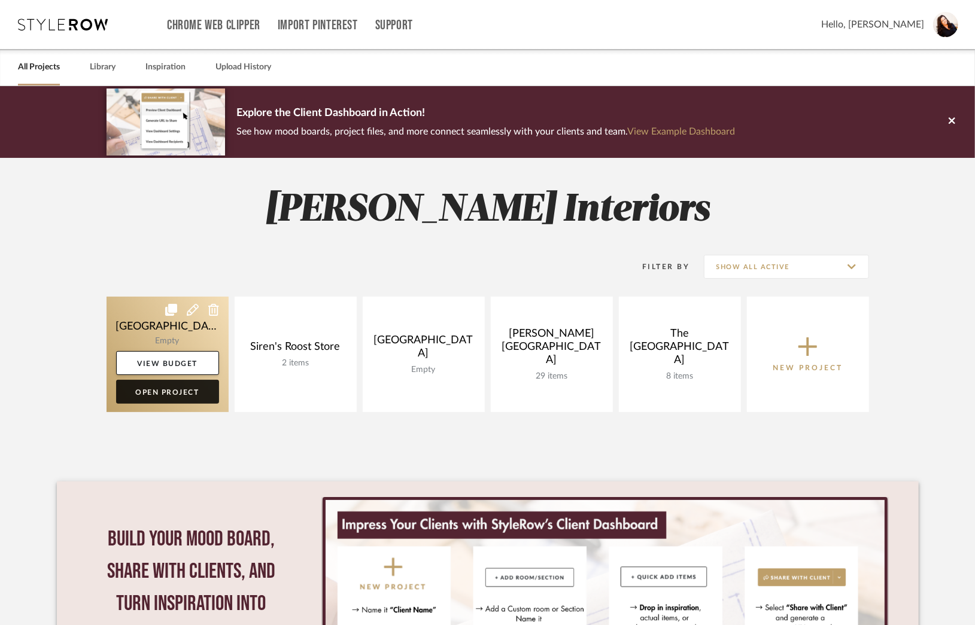
click at [156, 392] on link "Open Project" at bounding box center [167, 392] width 103 height 24
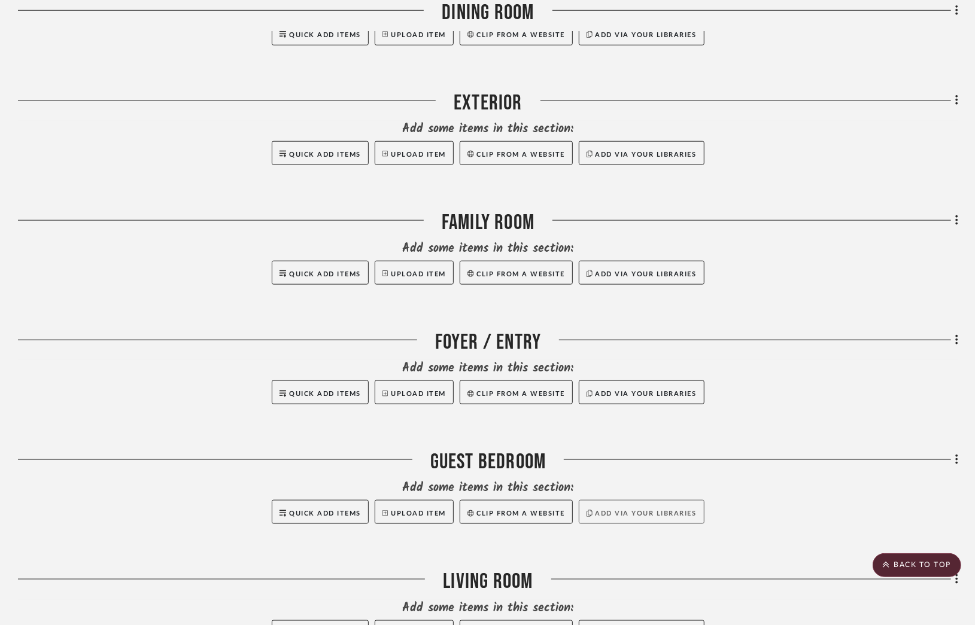
scroll to position [838, 0]
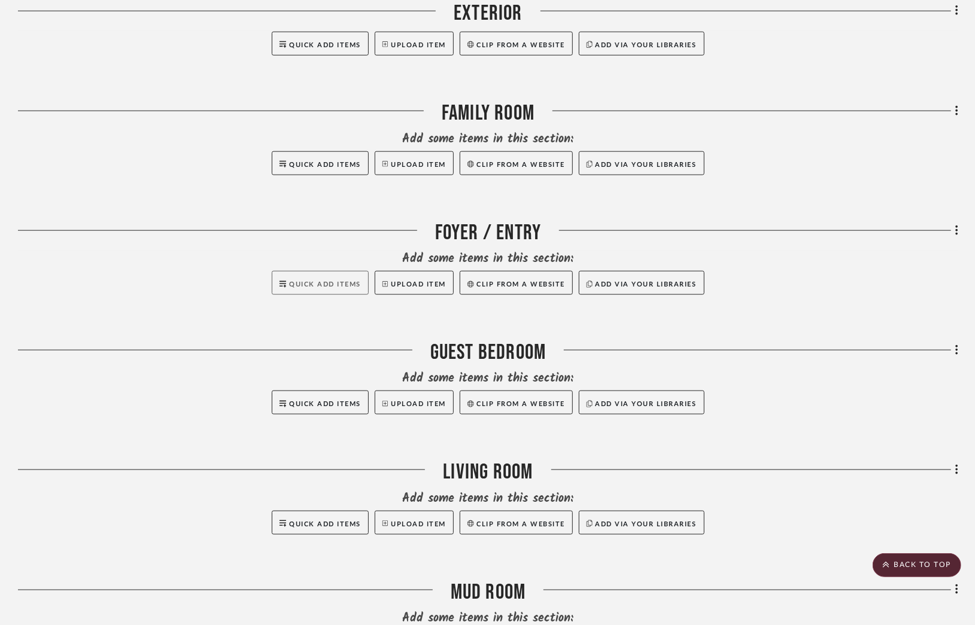
click at [319, 286] on span "Quick Add Items" at bounding box center [325, 284] width 72 height 7
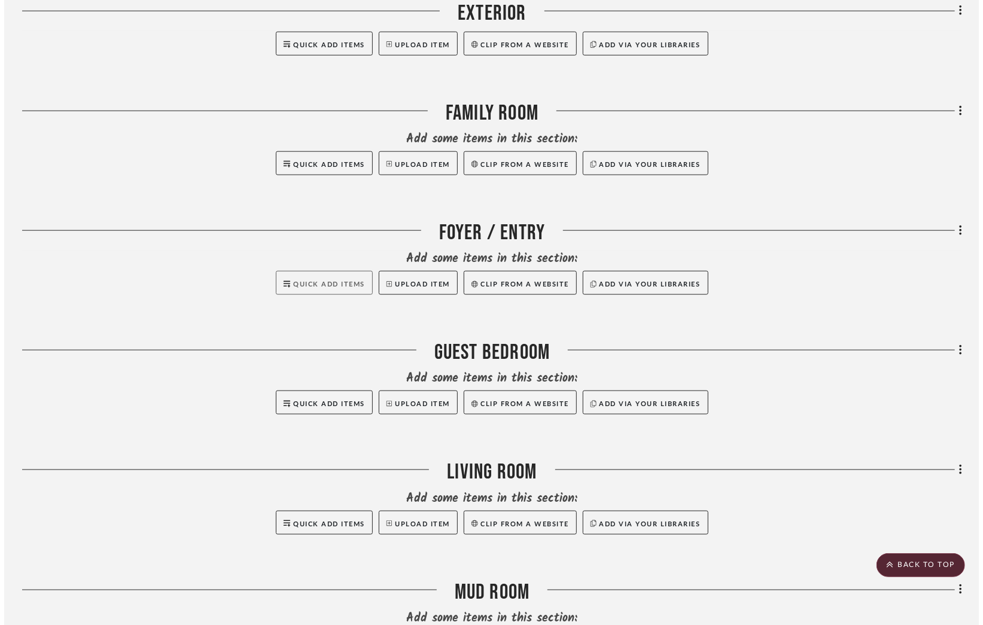
scroll to position [0, 0]
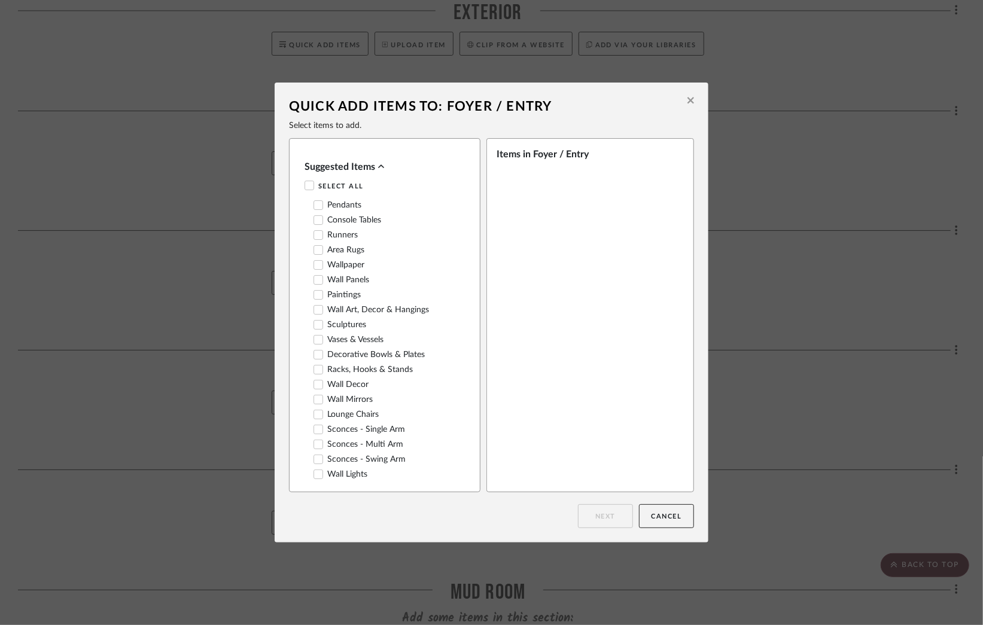
click at [316, 221] on icon at bounding box center [319, 220] width 8 height 6
click at [315, 400] on icon at bounding box center [318, 400] width 8 height 8
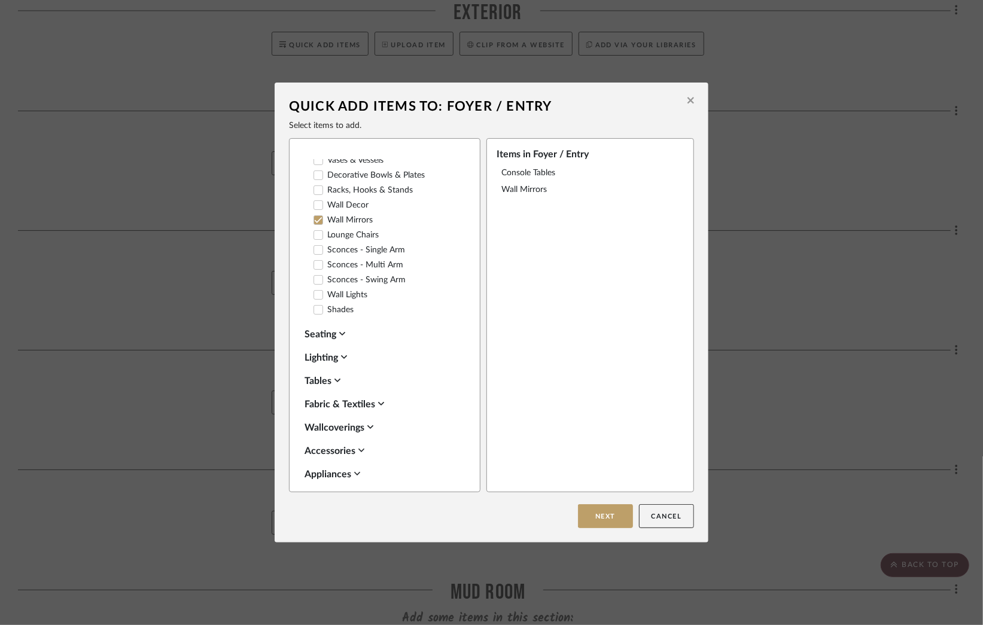
scroll to position [239, 0]
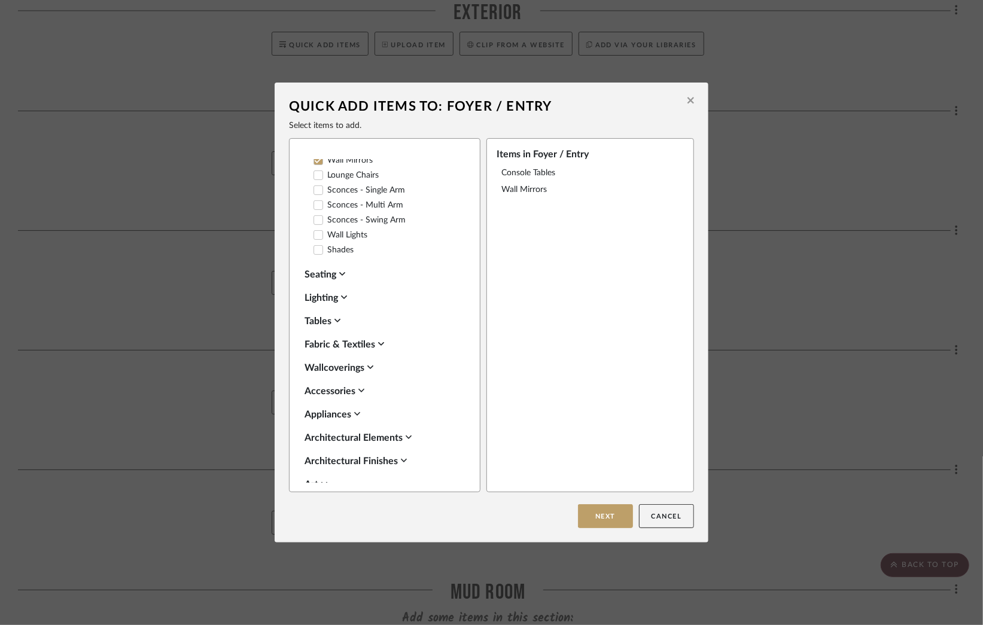
click at [336, 325] on icon at bounding box center [338, 321] width 6 height 10
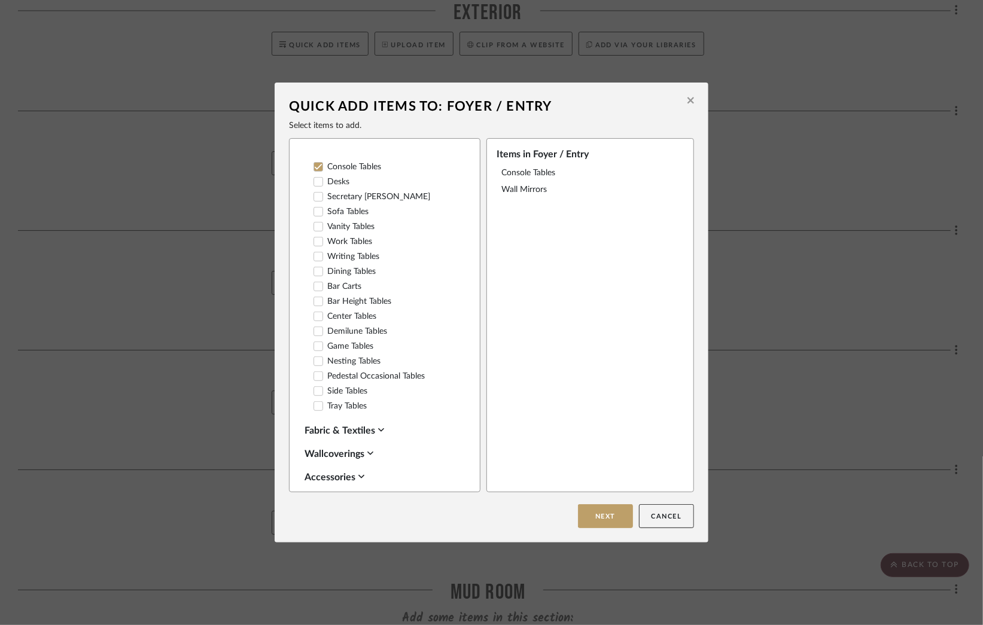
scroll to position [479, 0]
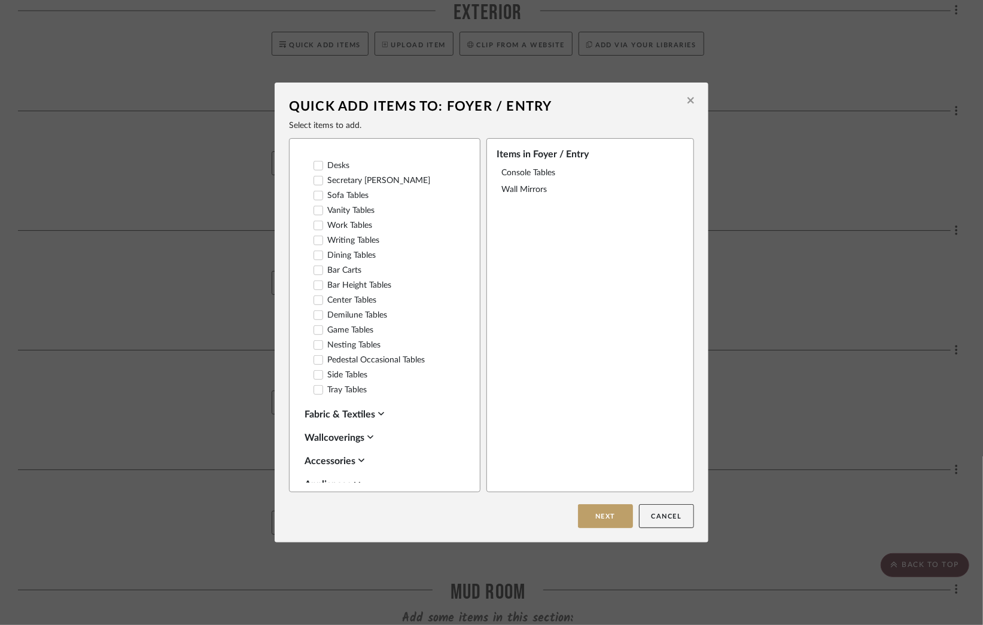
click at [314, 305] on icon at bounding box center [318, 300] width 8 height 8
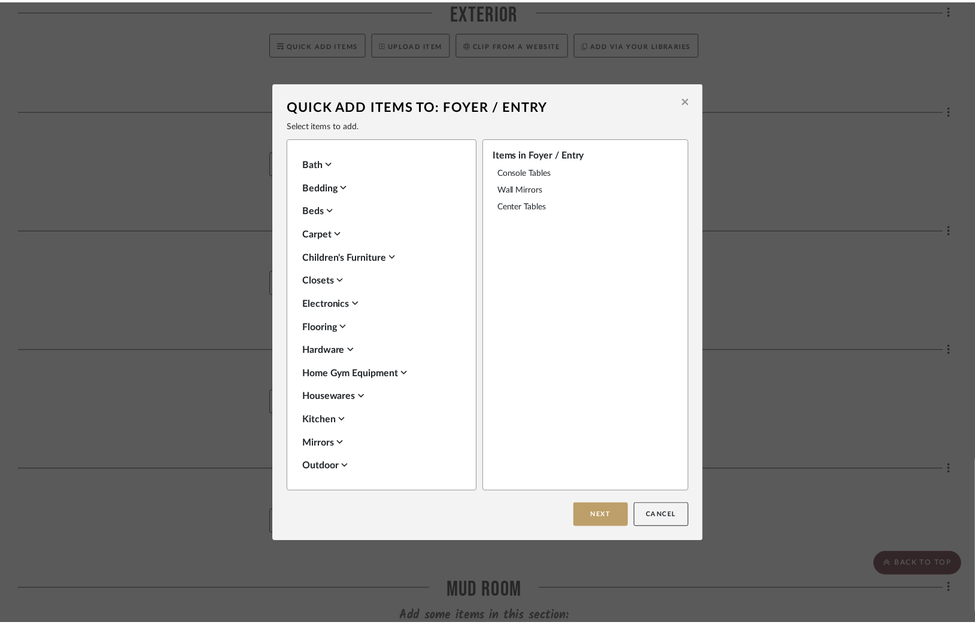
scroll to position [898, 0]
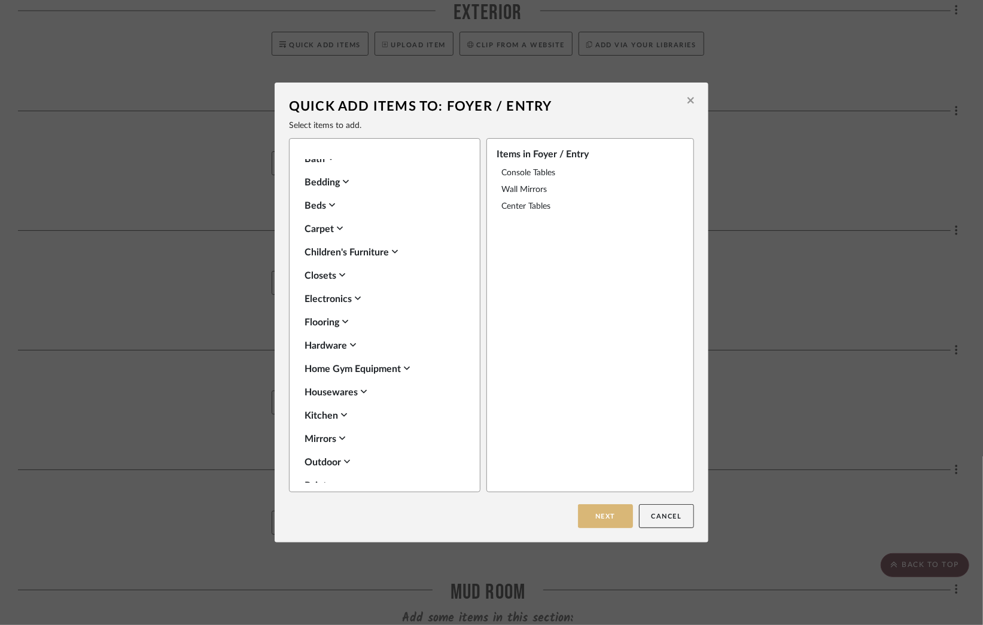
click at [593, 520] on button "Next" at bounding box center [605, 517] width 55 height 24
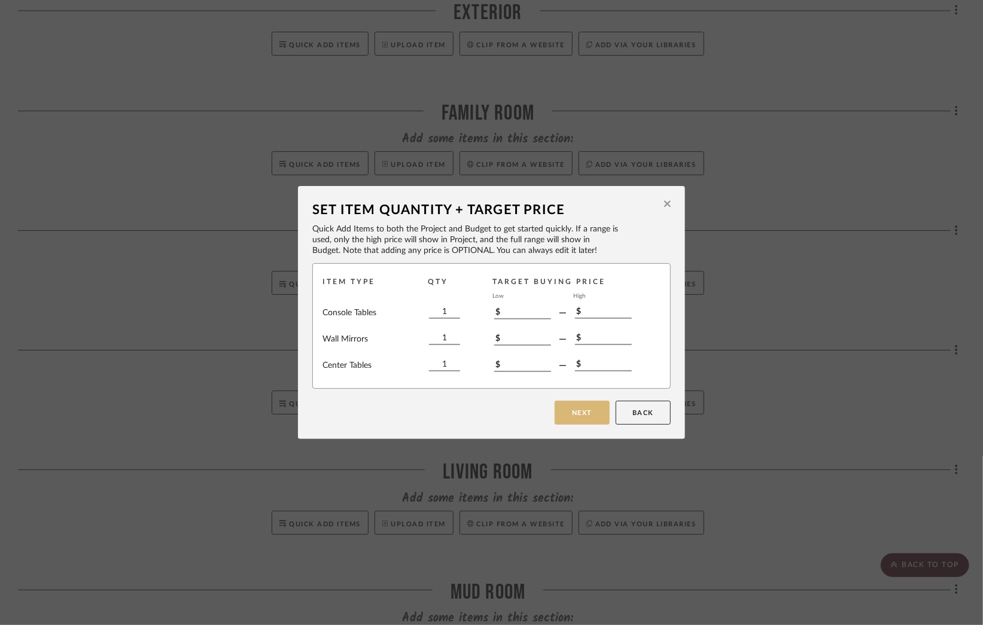
click at [573, 418] on button "Next" at bounding box center [582, 413] width 55 height 24
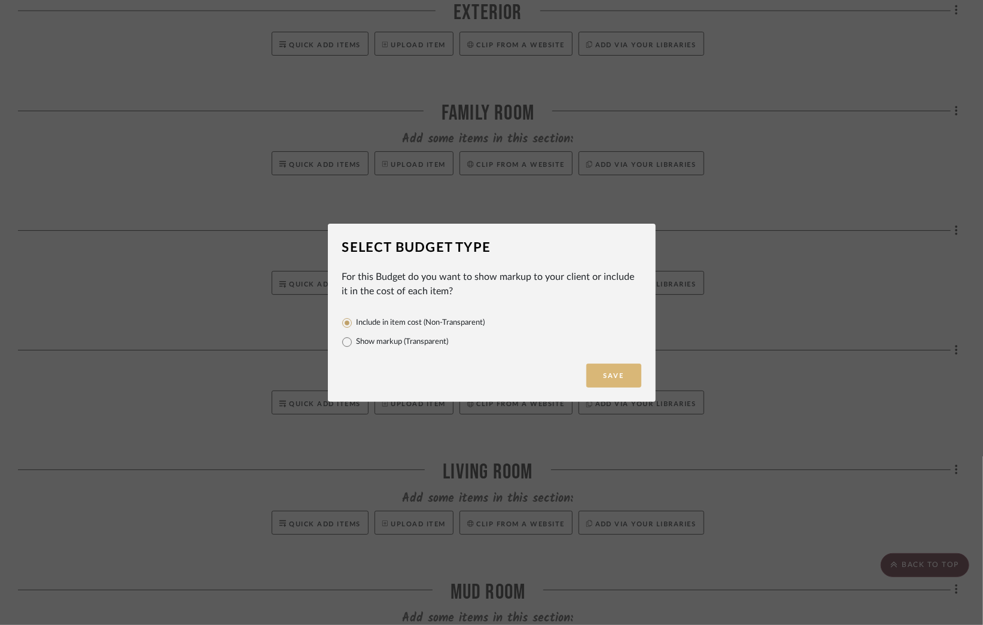
click at [611, 381] on button "Save" at bounding box center [614, 376] width 55 height 24
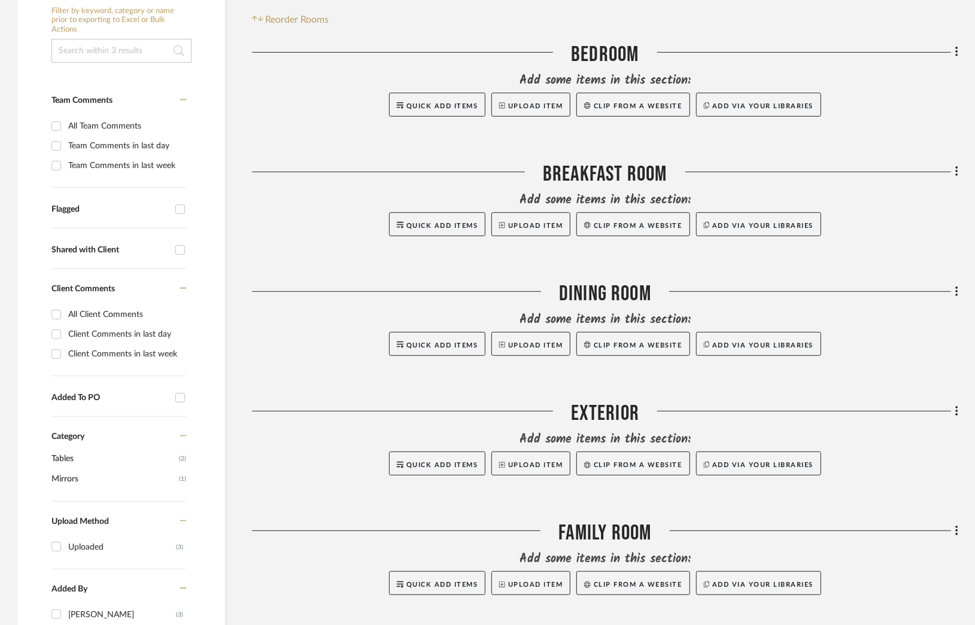
scroll to position [419, 0]
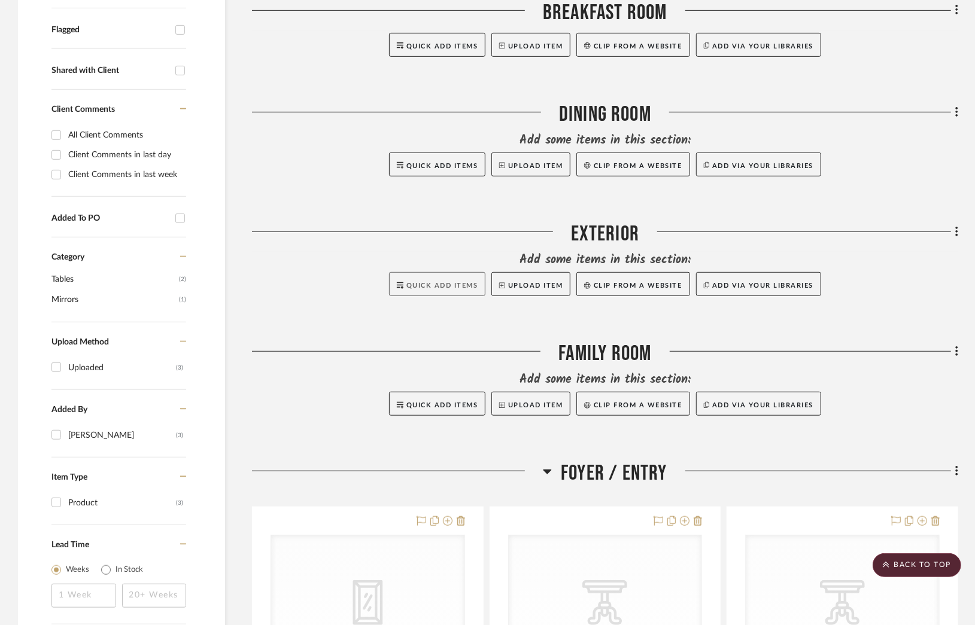
click at [426, 283] on span "Quick Add Items" at bounding box center [442, 286] width 72 height 7
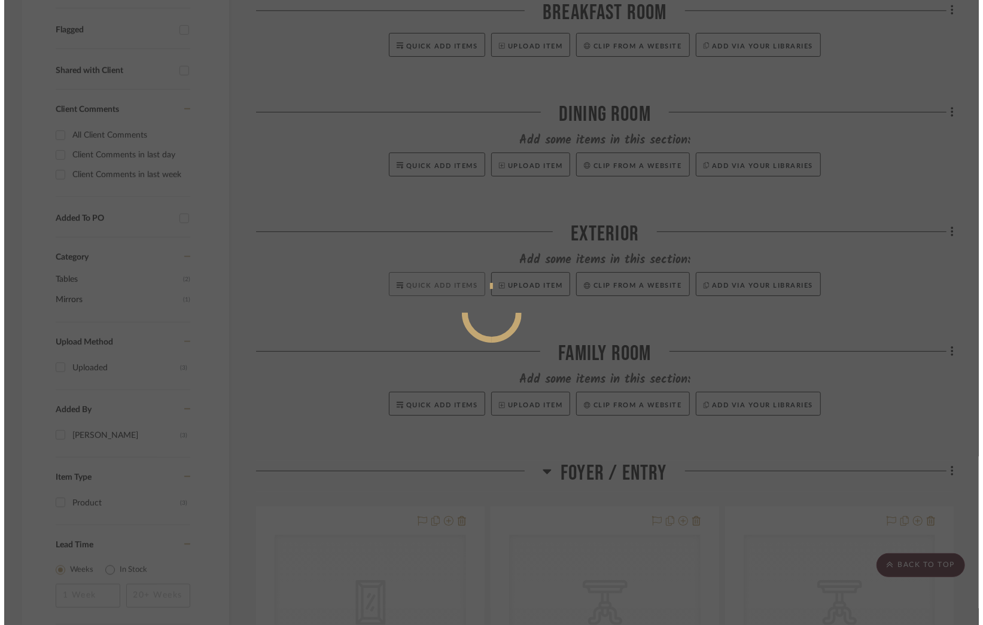
scroll to position [0, 0]
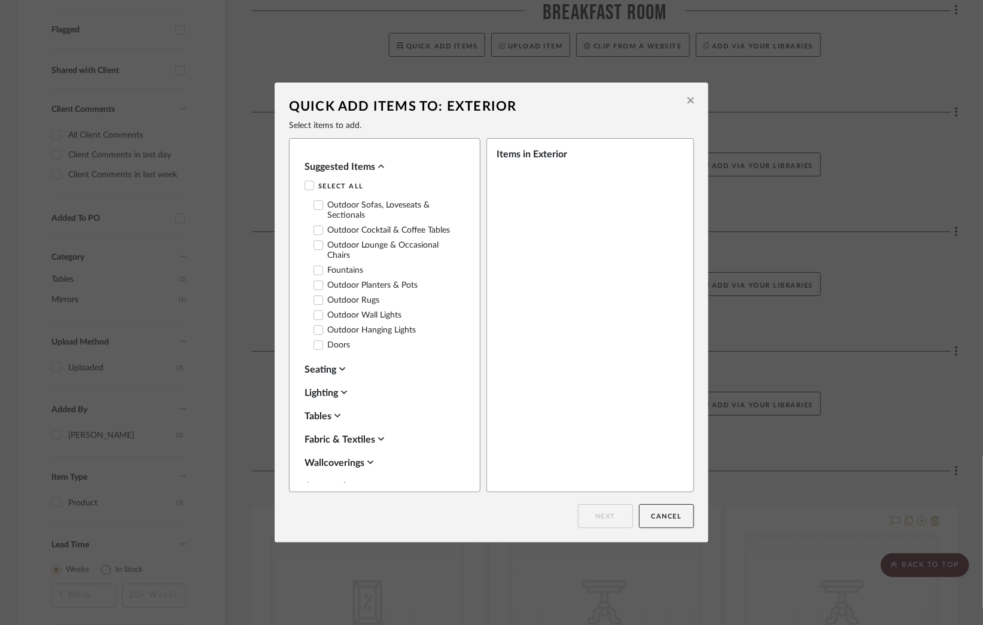
click at [314, 204] on icon at bounding box center [318, 205] width 8 height 8
click at [315, 232] on icon at bounding box center [319, 230] width 8 height 6
click at [314, 245] on icon at bounding box center [318, 245] width 8 height 8
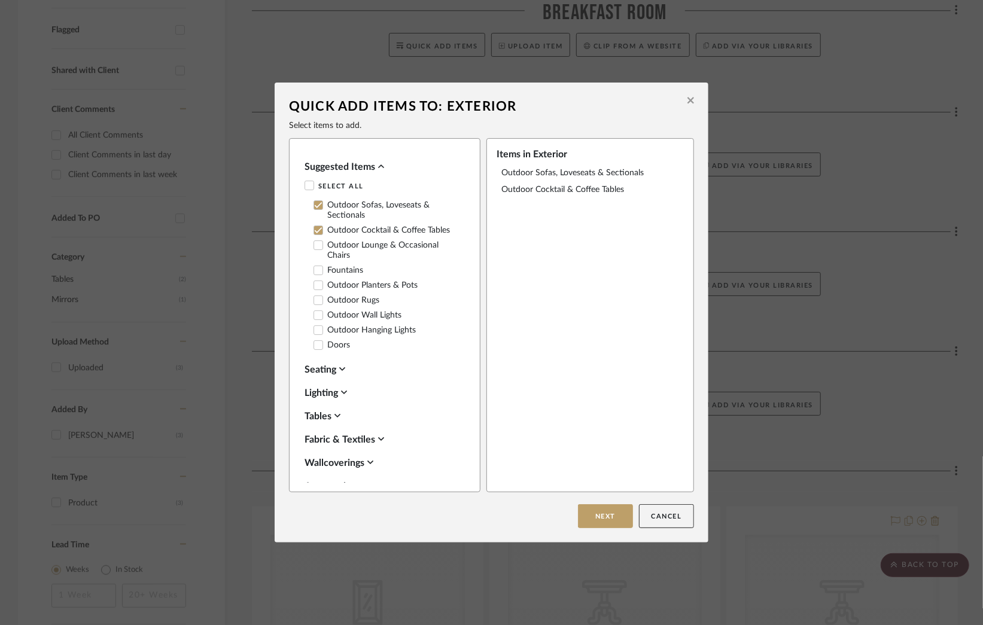
click at [606, 517] on button "Next" at bounding box center [605, 517] width 55 height 24
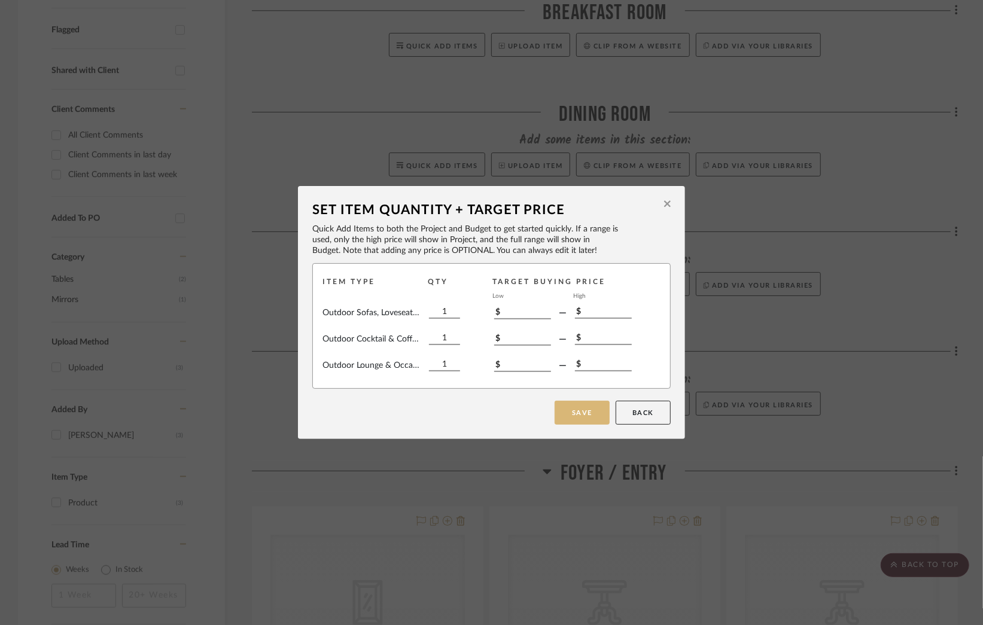
click at [578, 418] on button "Save" at bounding box center [582, 413] width 55 height 24
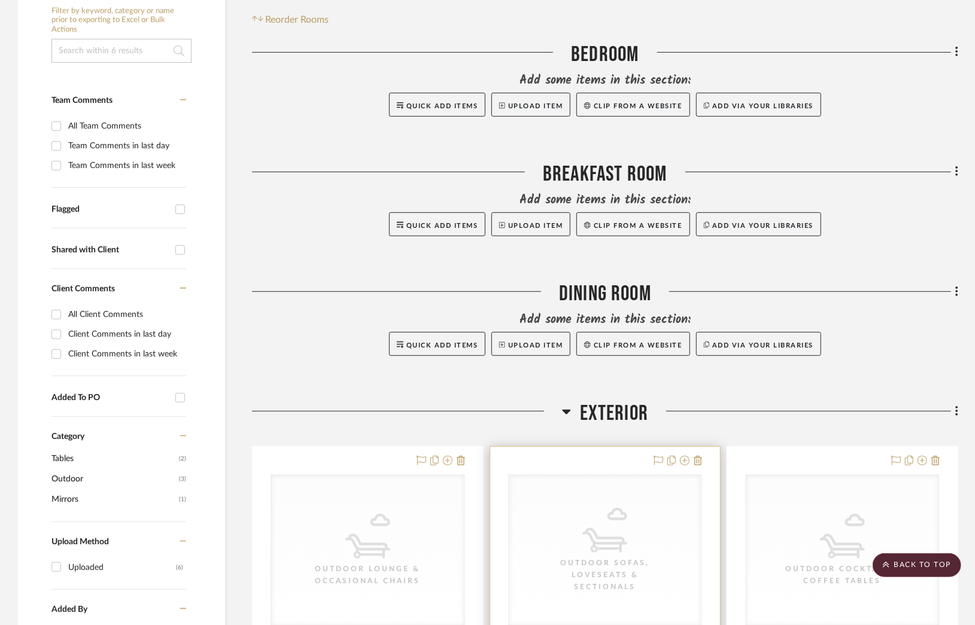
scroll to position [180, 0]
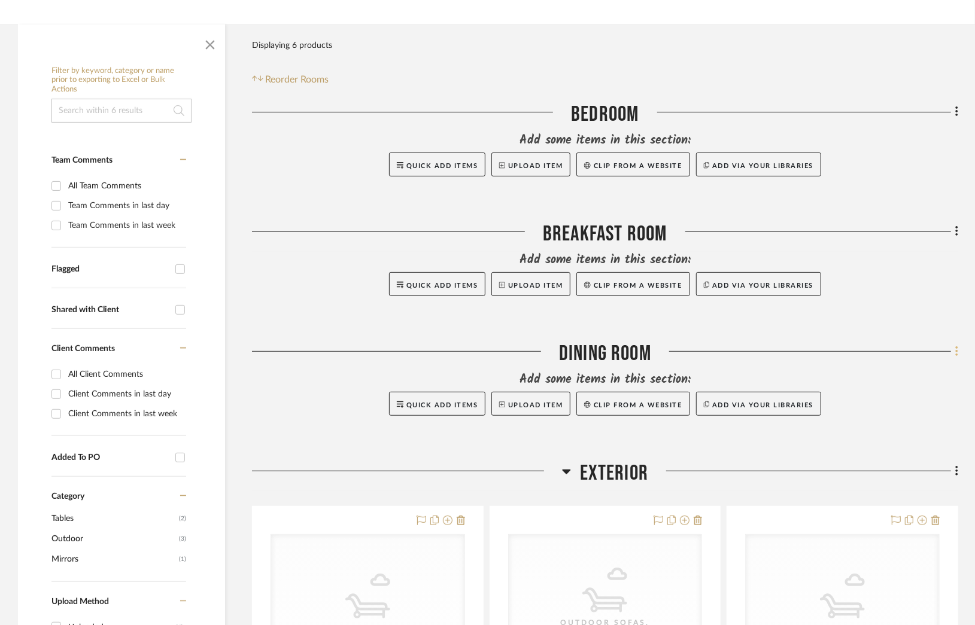
click at [955, 355] on icon at bounding box center [957, 351] width 4 height 13
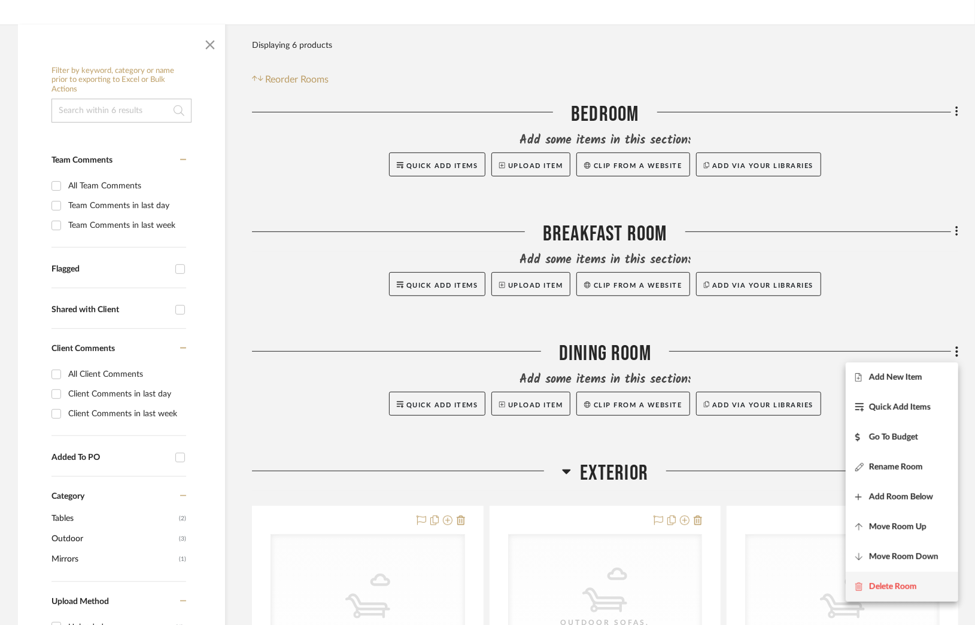
click at [901, 585] on span "Delete Room" at bounding box center [893, 587] width 48 height 10
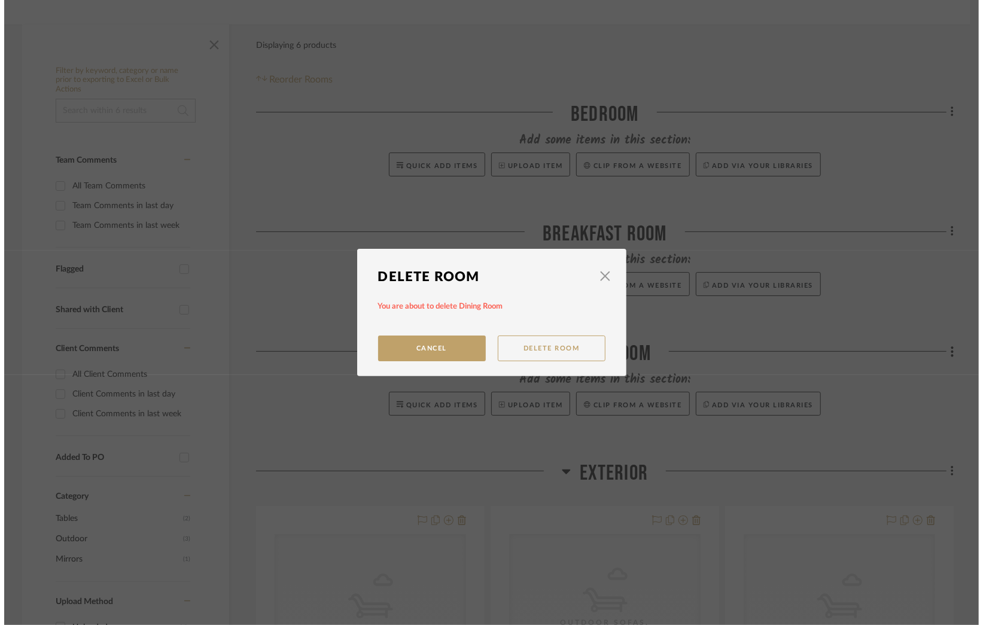
scroll to position [0, 0]
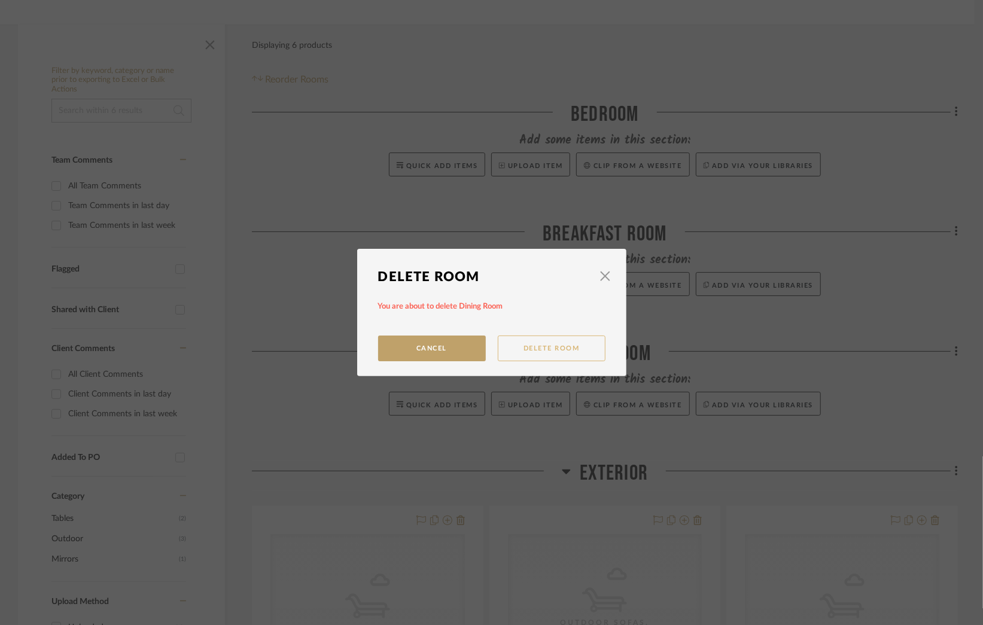
click at [538, 349] on button "Delete Room" at bounding box center [552, 349] width 108 height 26
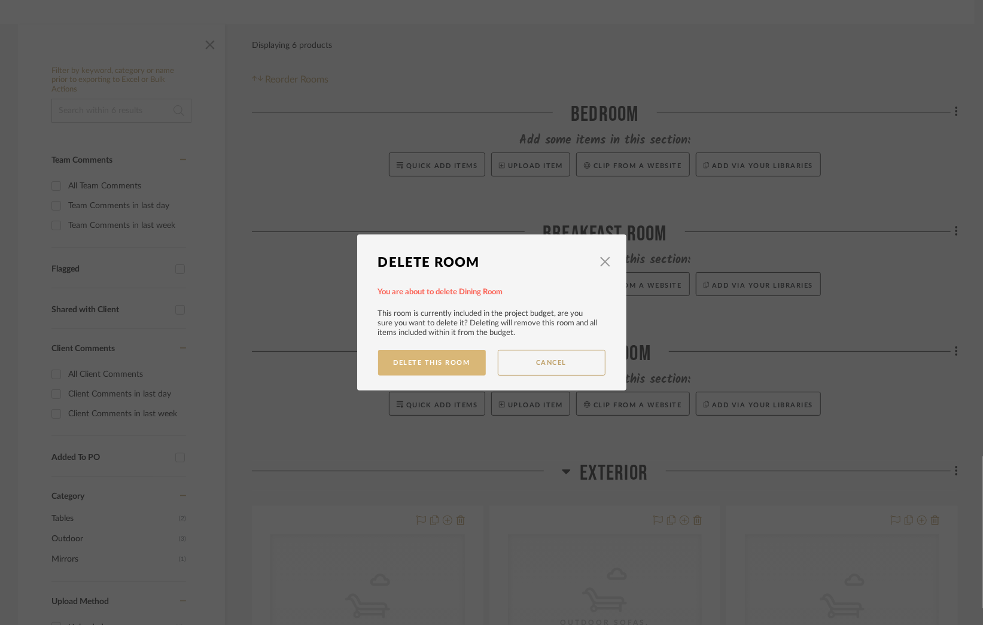
click at [420, 365] on button "Delete This Room" at bounding box center [432, 363] width 108 height 26
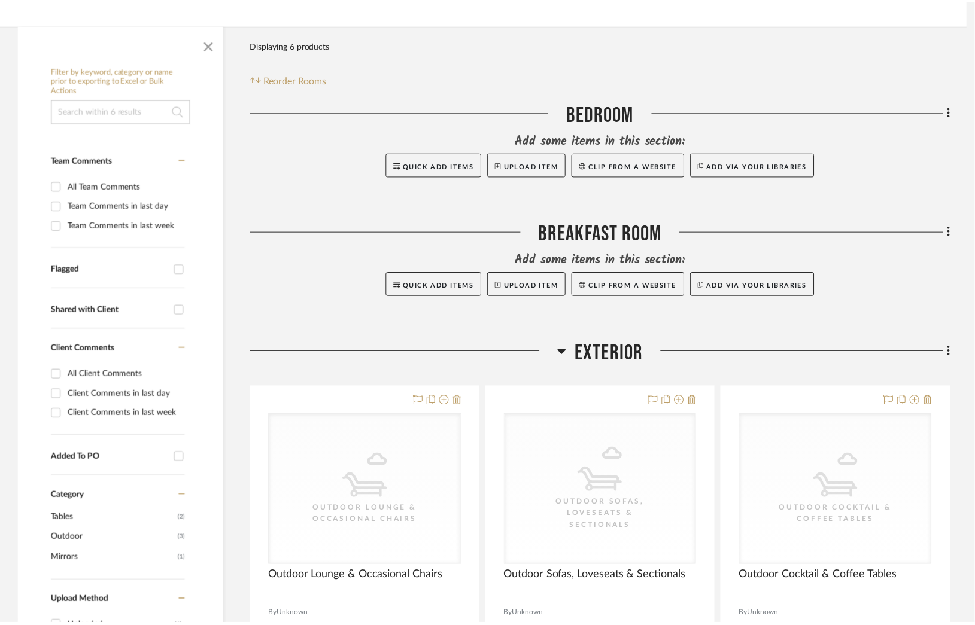
scroll to position [180, 0]
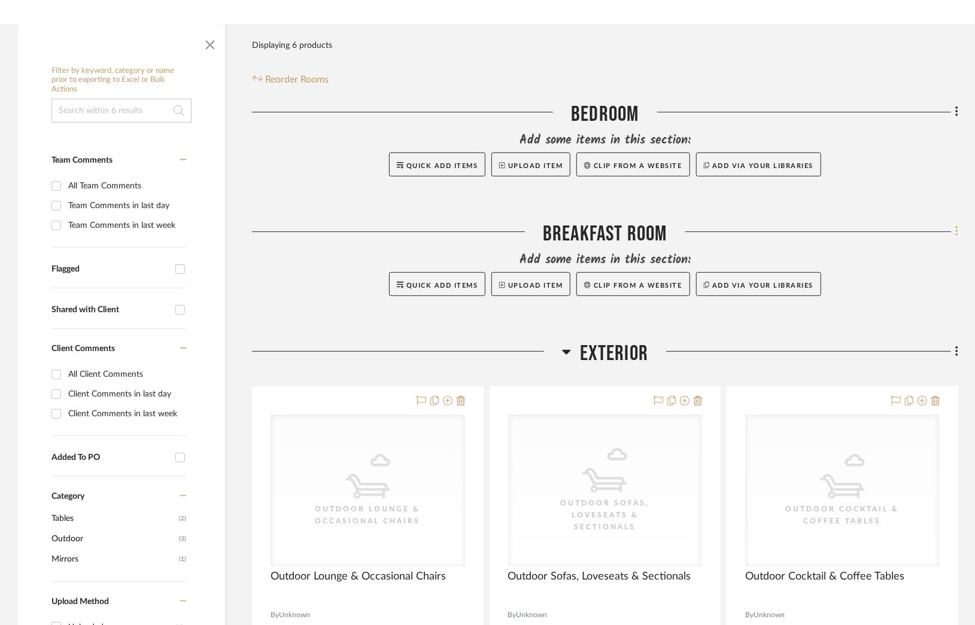
click at [956, 235] on icon at bounding box center [956, 232] width 2 height 10
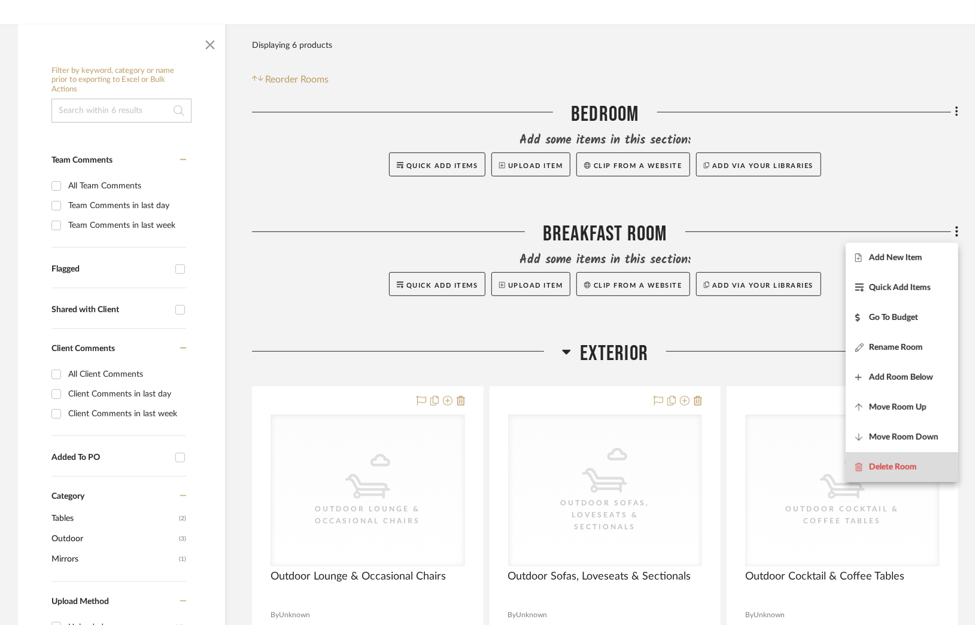
click at [886, 469] on span "Delete Room" at bounding box center [893, 467] width 48 height 10
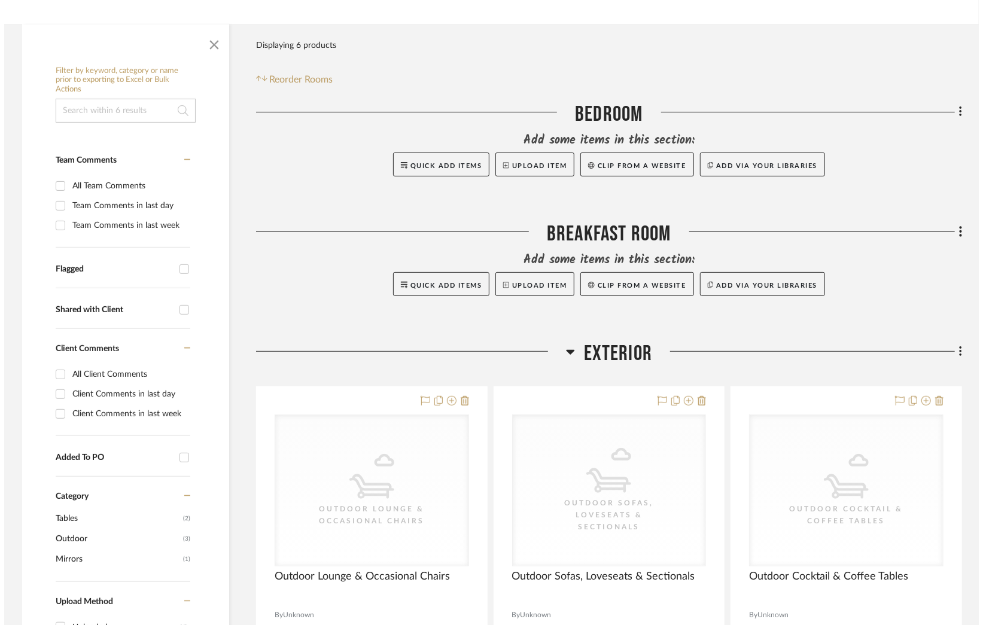
scroll to position [0, 0]
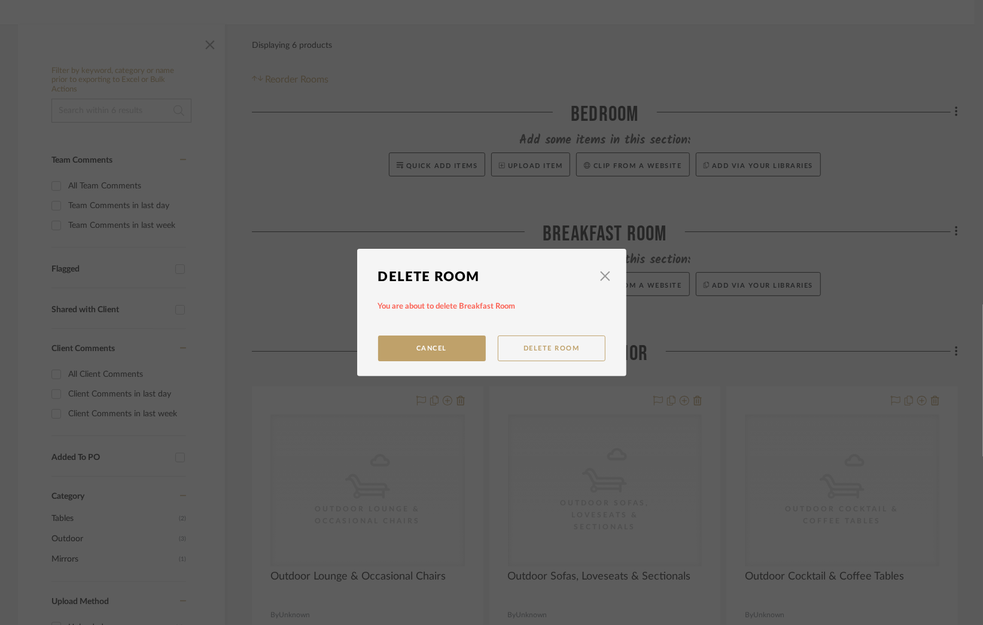
click at [547, 345] on button "Delete Room" at bounding box center [552, 349] width 108 height 26
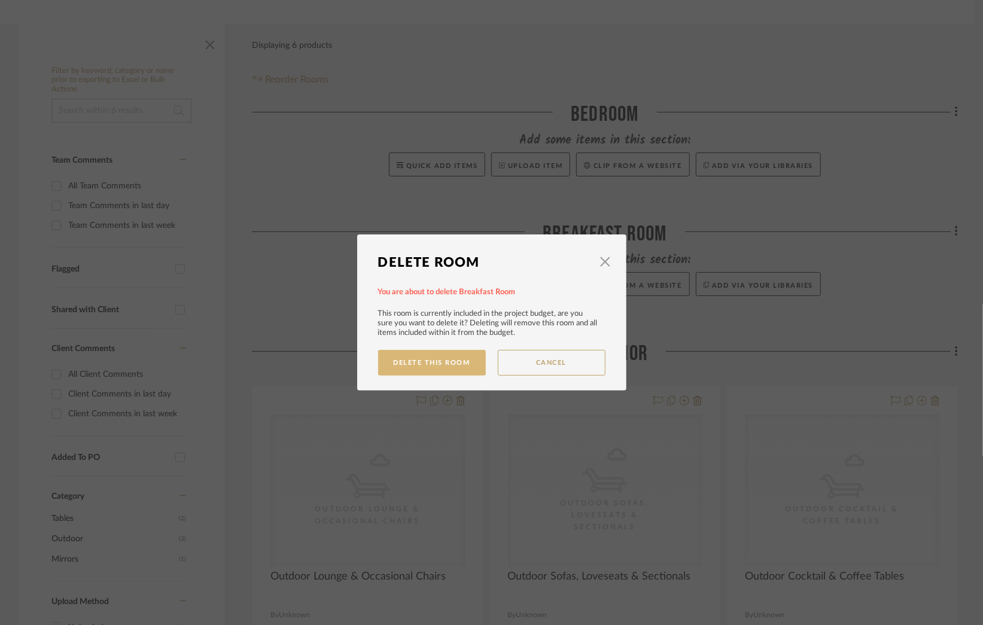
click at [440, 362] on button "Delete This Room" at bounding box center [432, 363] width 108 height 26
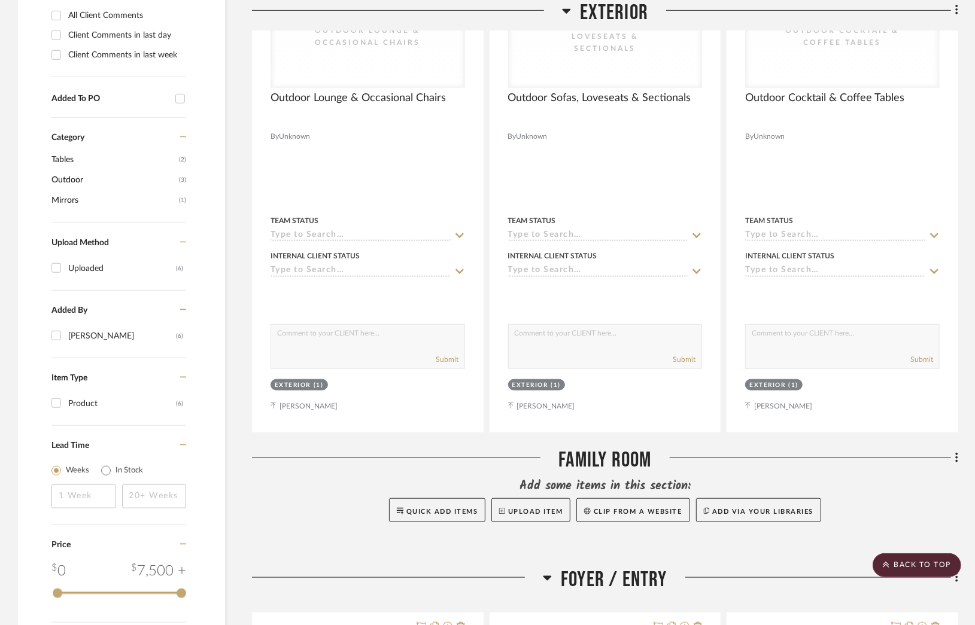
scroll to position [718, 0]
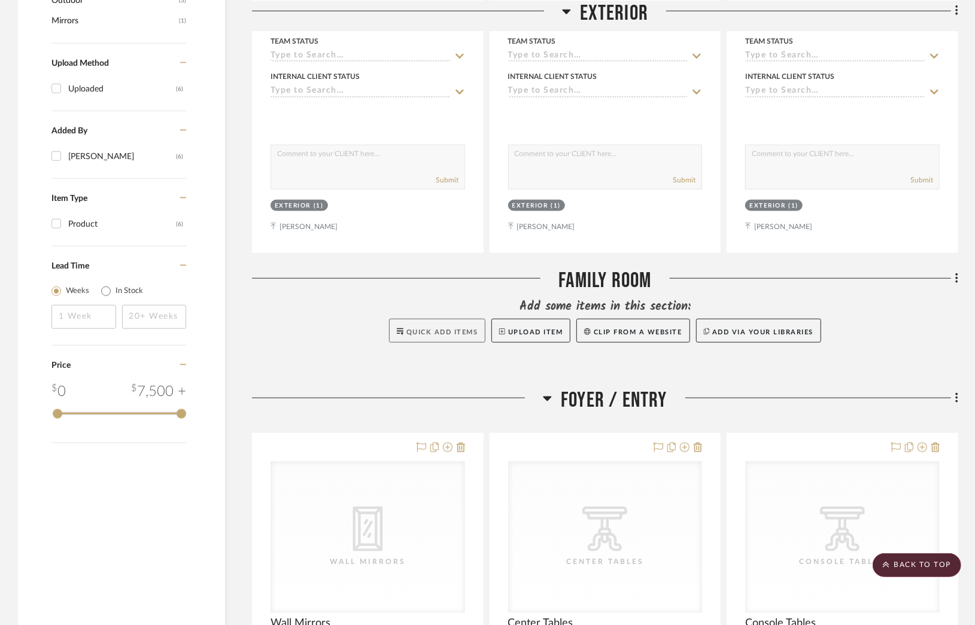
click at [442, 330] on span "Quick Add Items" at bounding box center [442, 332] width 72 height 7
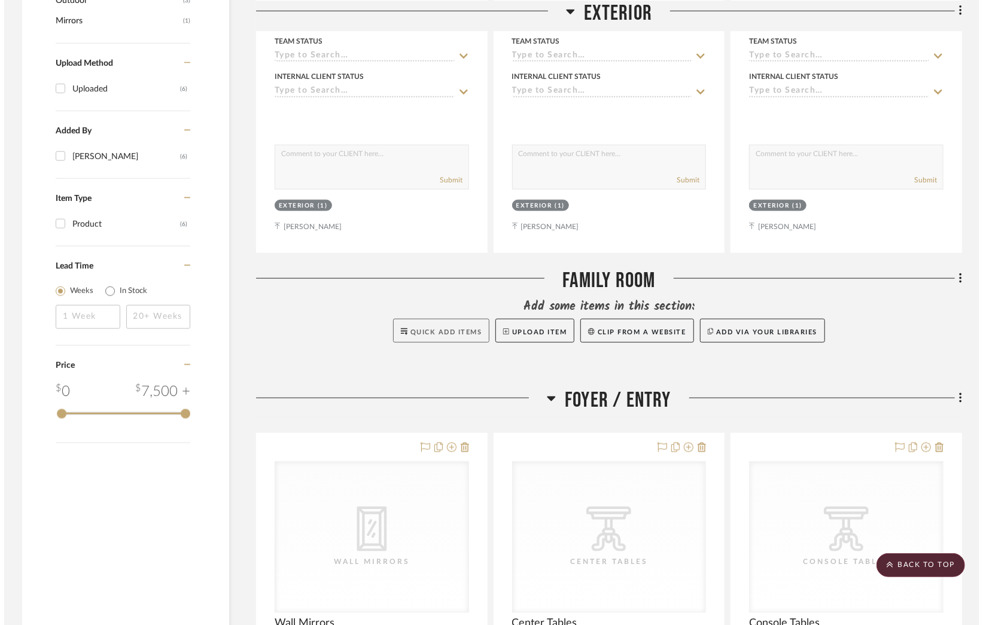
scroll to position [0, 0]
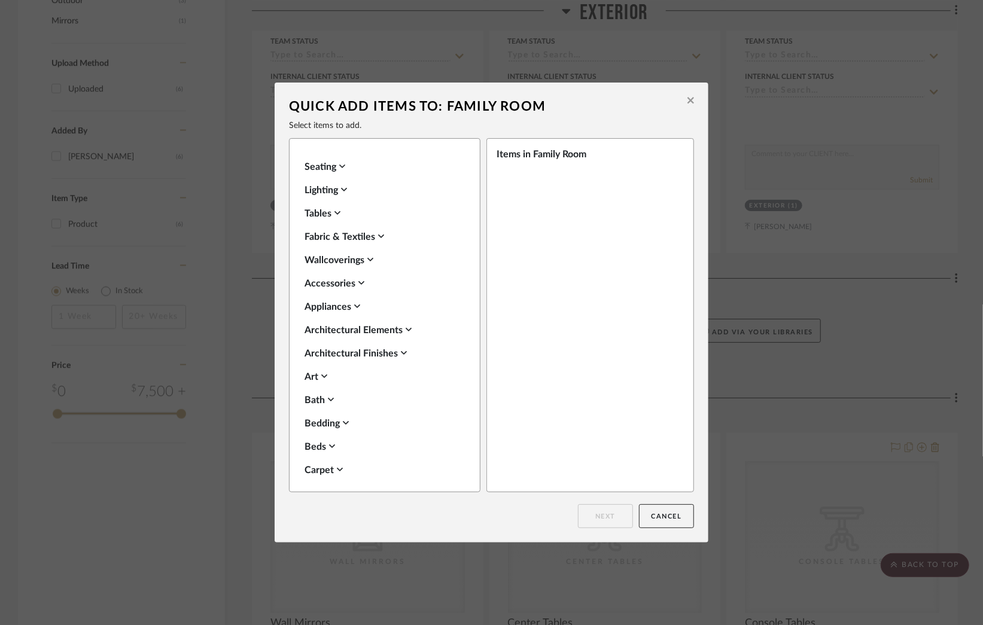
click at [340, 164] on icon at bounding box center [342, 167] width 6 height 10
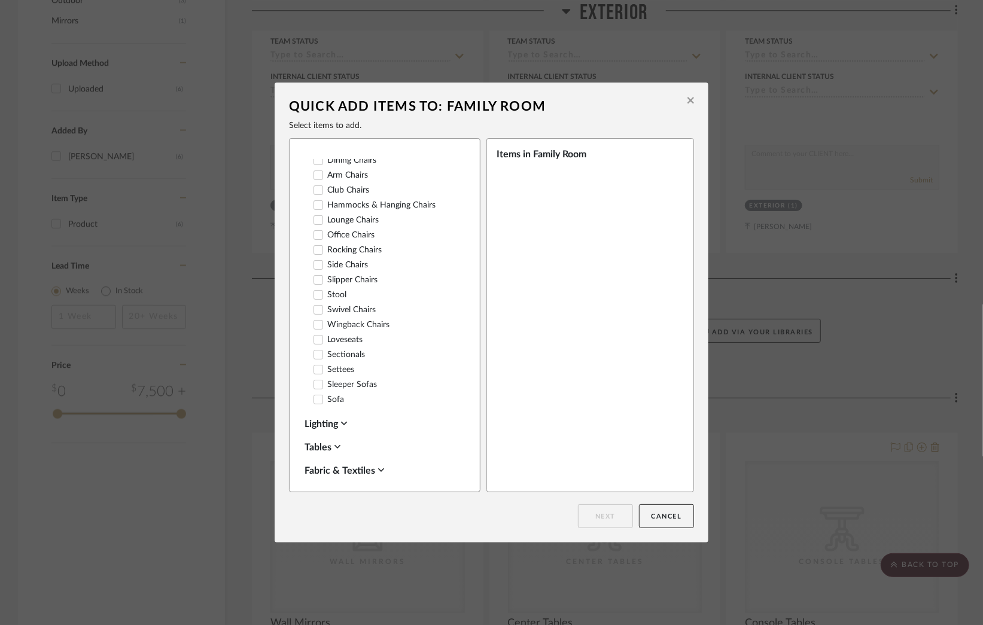
scroll to position [359, 0]
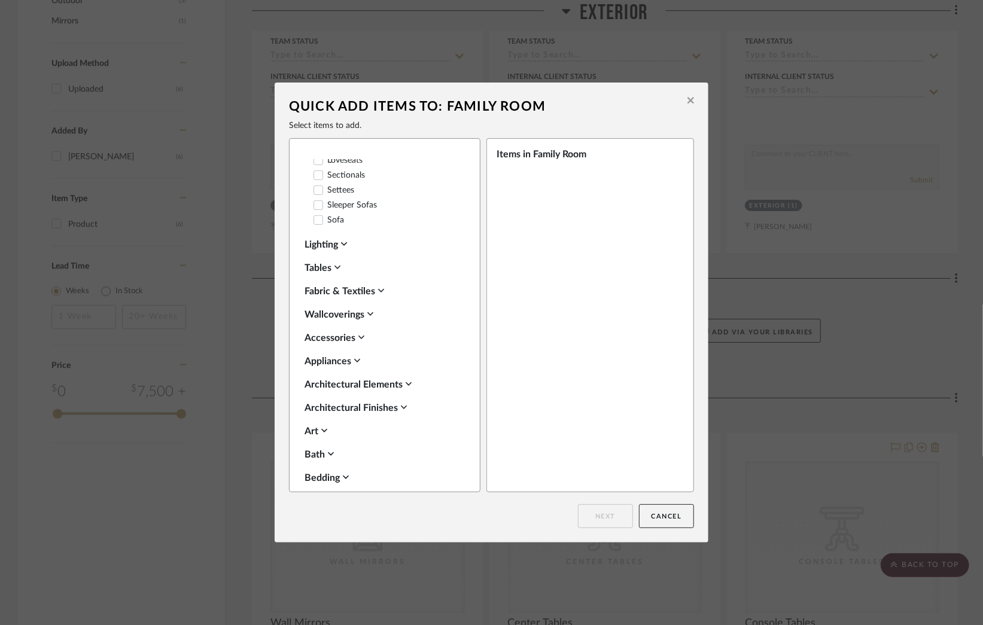
click at [308, 228] on div "Banquettes Benches & Banquettes Footstools Ottomans Poufs & Stools Chaise Loung…" at bounding box center [382, 32] width 154 height 391
click at [314, 224] on icon at bounding box center [318, 220] width 8 height 8
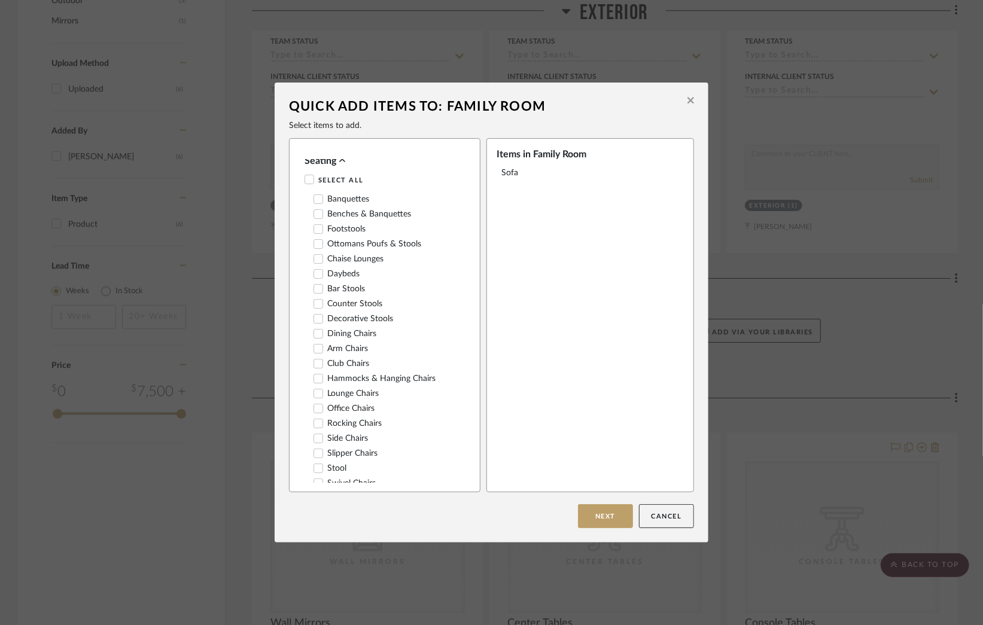
scroll to position [0, 0]
click at [341, 162] on icon at bounding box center [342, 167] width 6 height 10
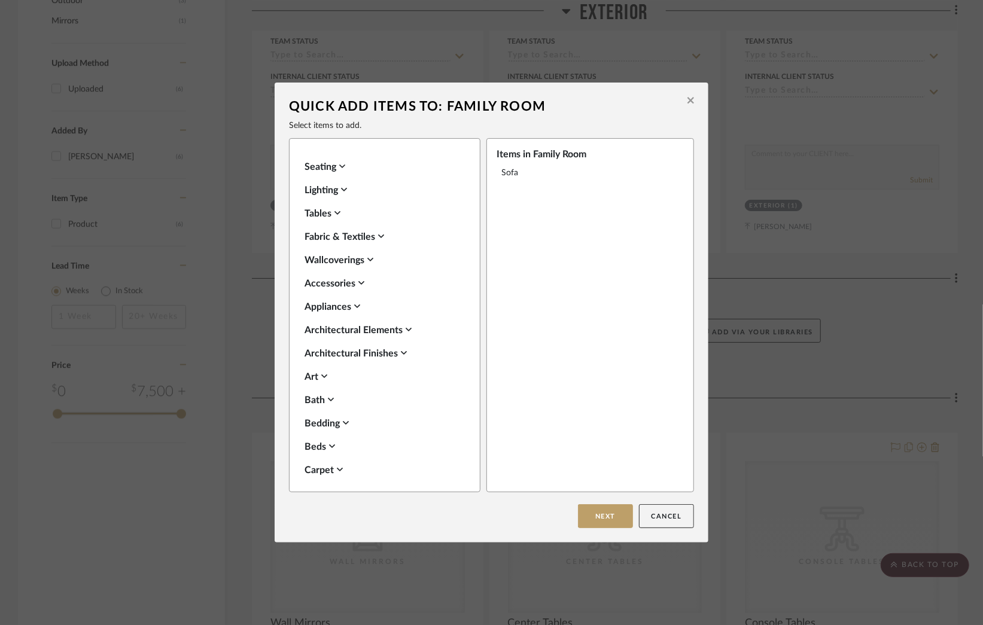
click at [341, 214] on div "Tables" at bounding box center [382, 213] width 154 height 14
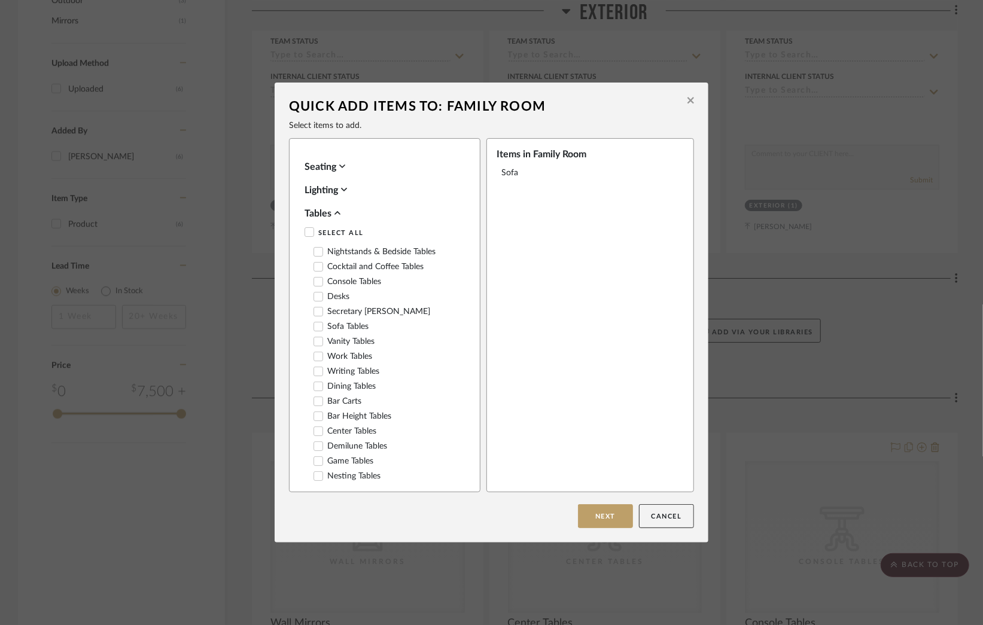
click at [315, 269] on icon at bounding box center [319, 267] width 8 height 6
click at [600, 523] on button "Next" at bounding box center [605, 517] width 55 height 24
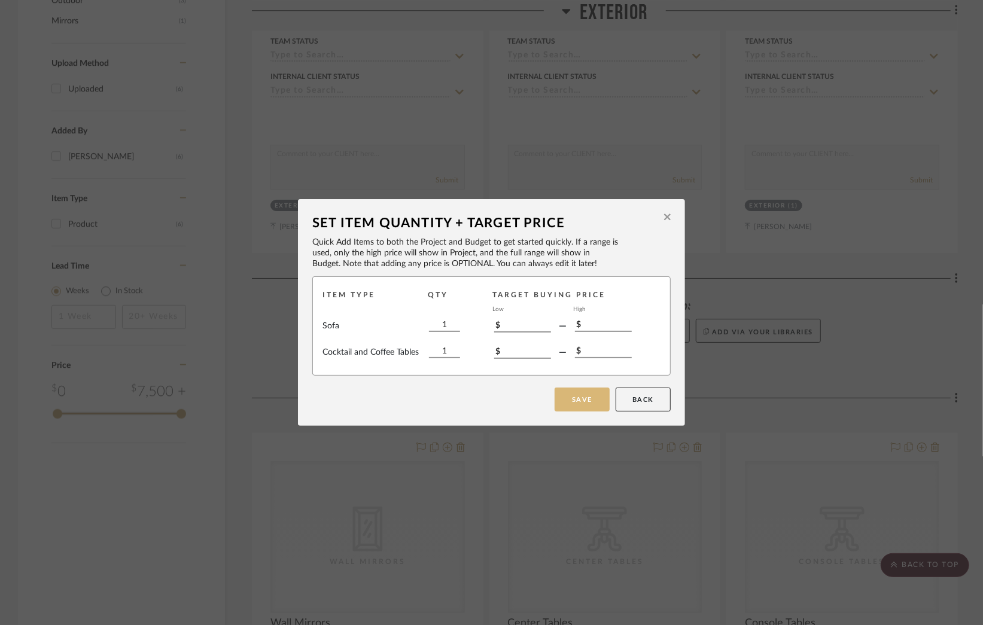
click at [580, 391] on button "Save" at bounding box center [582, 400] width 55 height 24
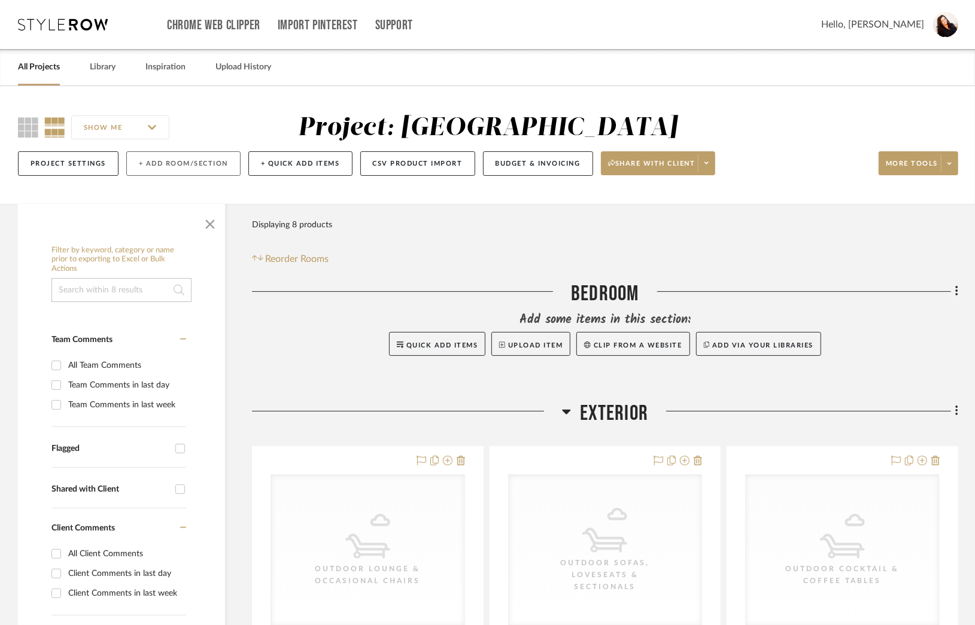
click at [171, 157] on button "+ Add Room/Section" at bounding box center [183, 163] width 114 height 25
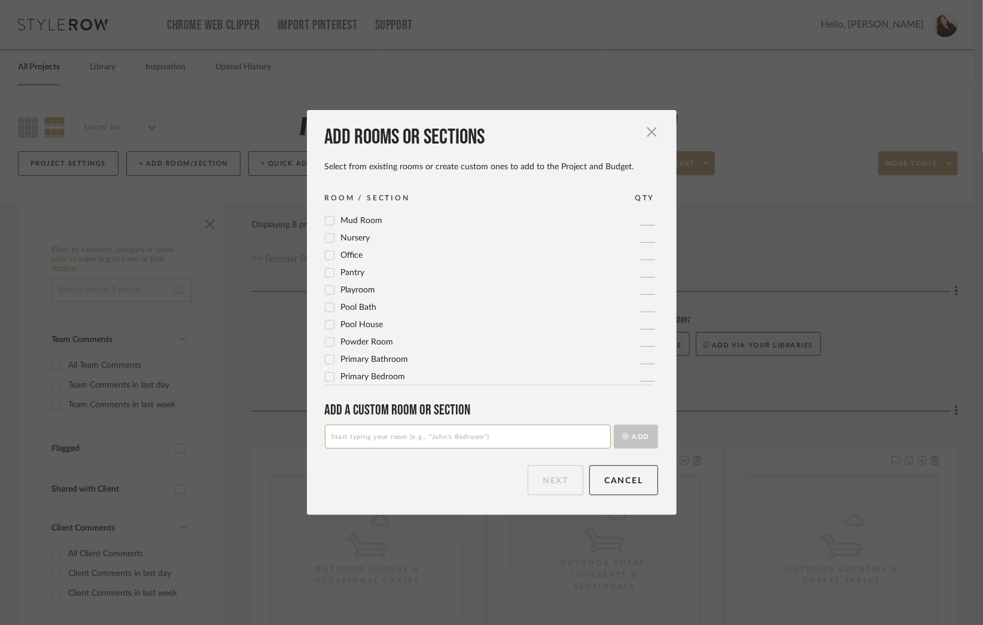
scroll to position [399, 0]
click at [326, 338] on icon at bounding box center [330, 340] width 8 height 8
click at [542, 487] on button "Next" at bounding box center [556, 481] width 56 height 30
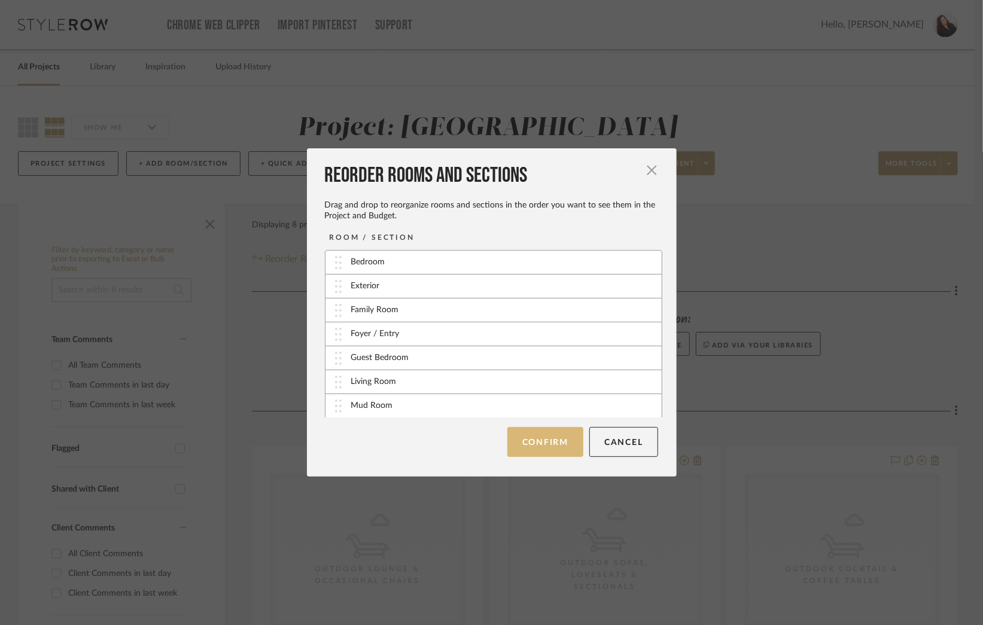
click at [536, 445] on button "Confirm" at bounding box center [546, 442] width 76 height 30
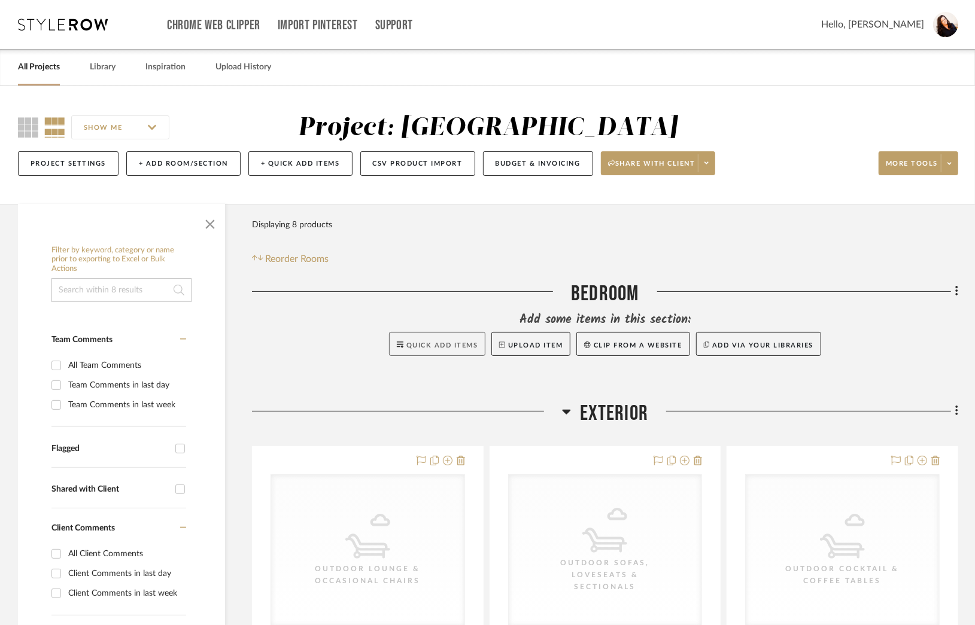
click at [450, 349] on button "Quick Add Items" at bounding box center [437, 344] width 97 height 24
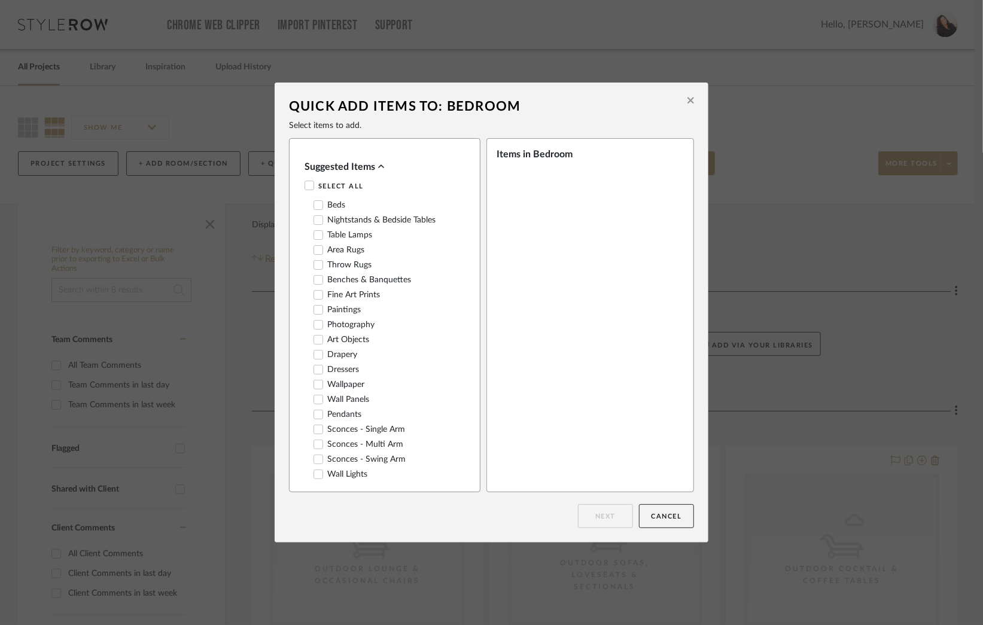
click at [315, 222] on icon at bounding box center [319, 220] width 8 height 6
click at [314, 206] on icon at bounding box center [318, 205] width 8 height 8
click at [315, 373] on icon at bounding box center [319, 370] width 8 height 6
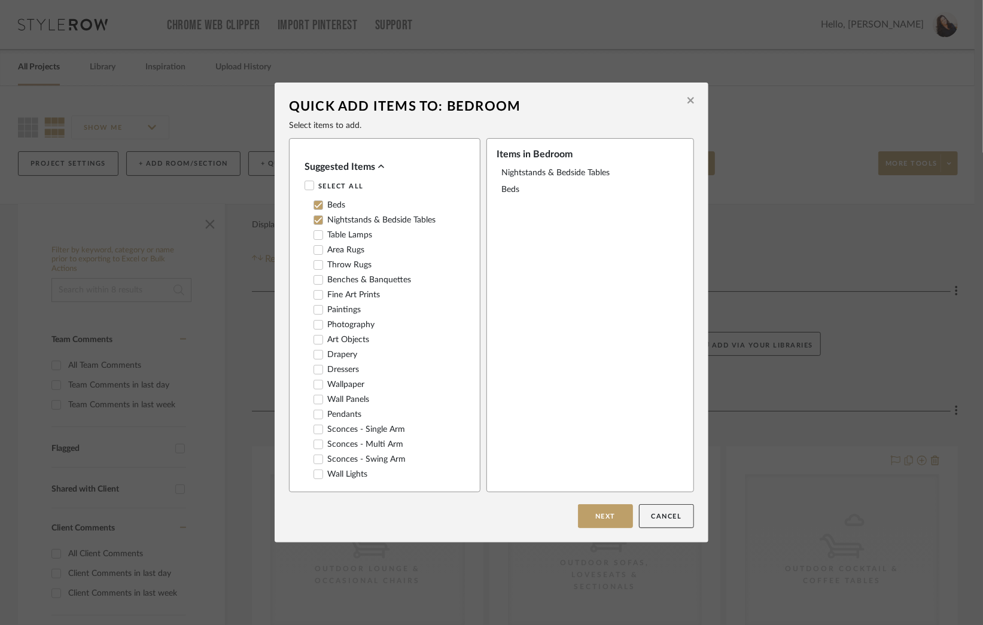
click at [596, 515] on button "Next" at bounding box center [605, 517] width 55 height 24
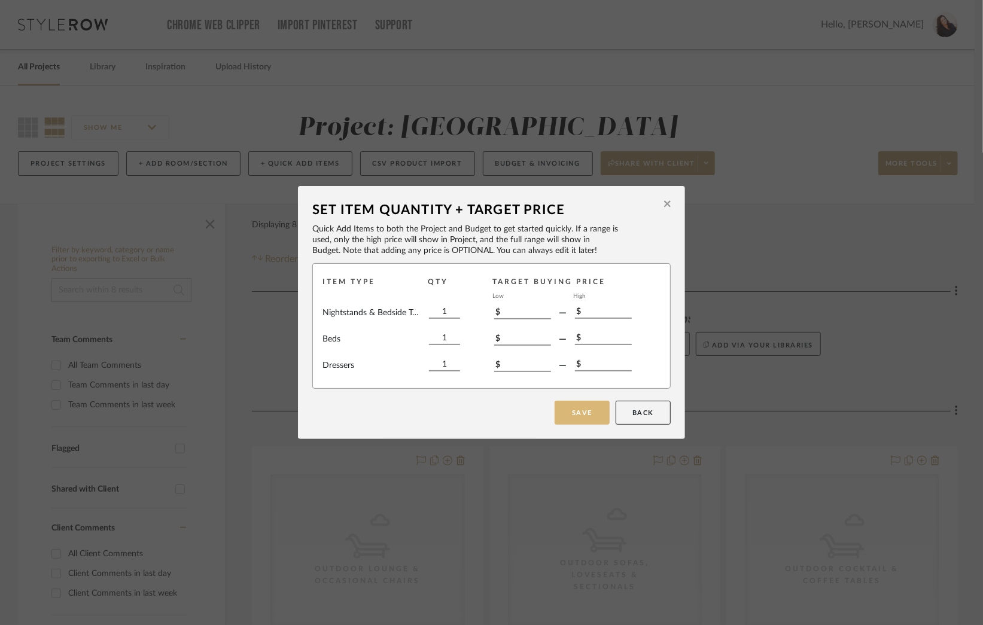
click at [591, 414] on button "Save" at bounding box center [582, 413] width 55 height 24
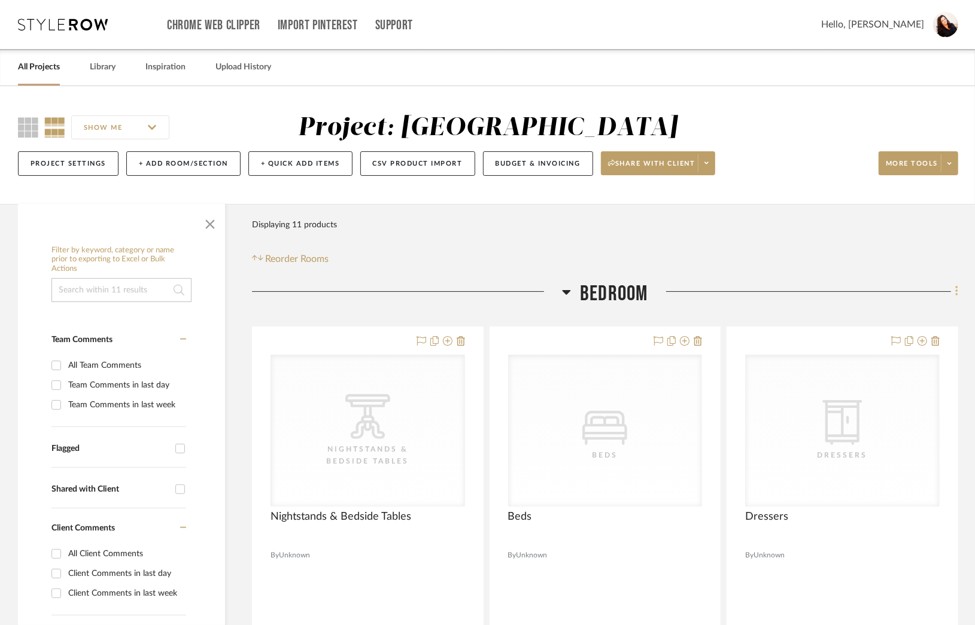
click at [956, 293] on icon at bounding box center [956, 292] width 2 height 10
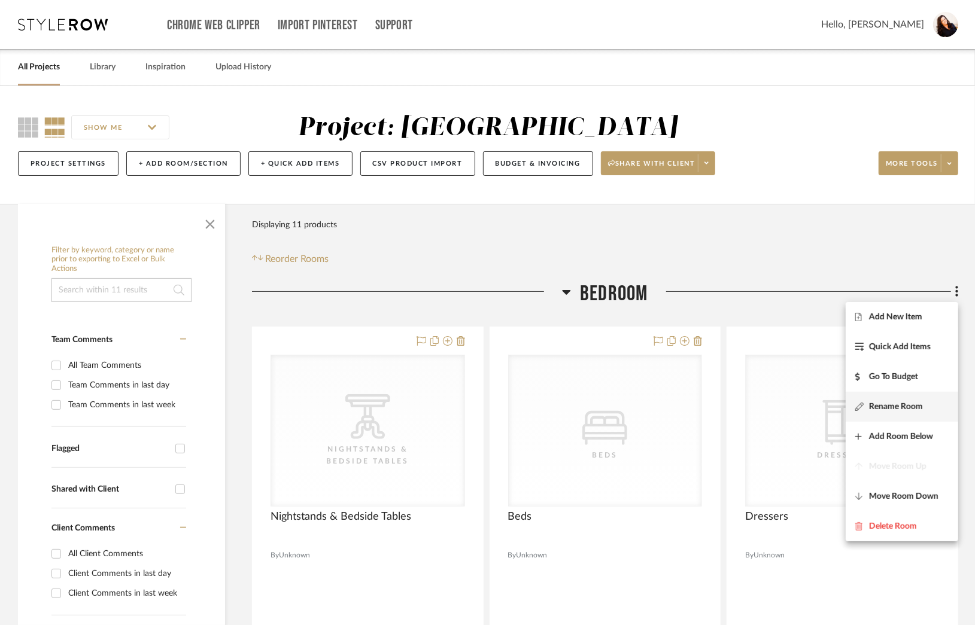
click at [916, 402] on button "Rename Room" at bounding box center [902, 407] width 113 height 30
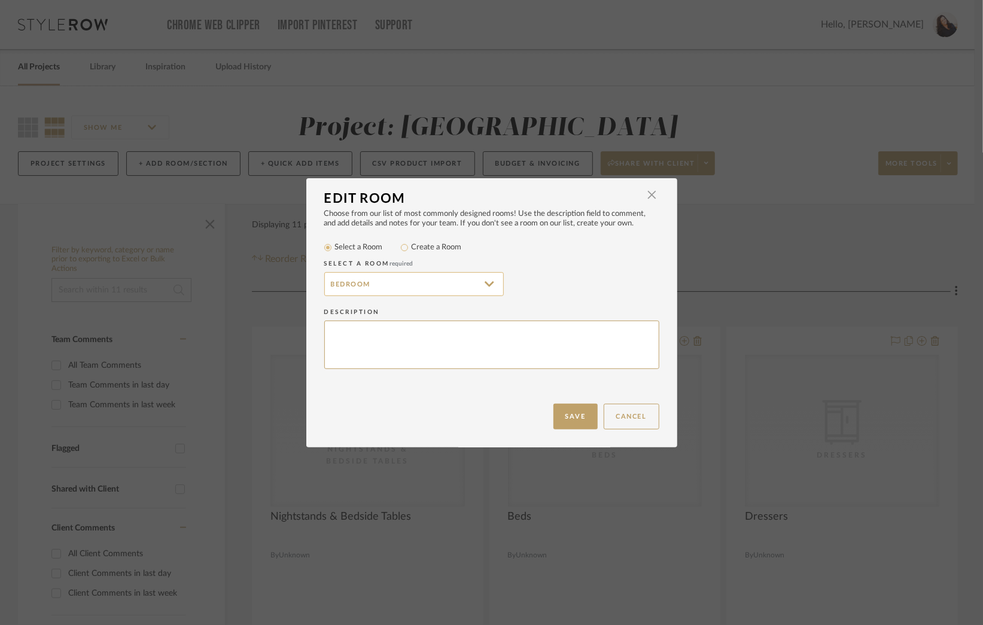
click at [328, 281] on input "Bedroom" at bounding box center [414, 284] width 180 height 24
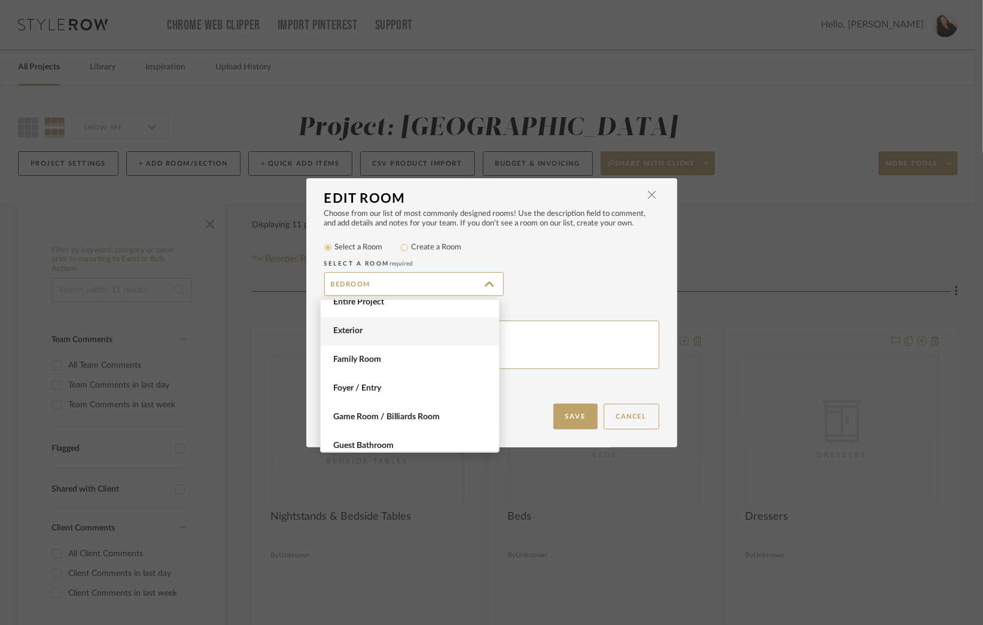
scroll to position [237, 0]
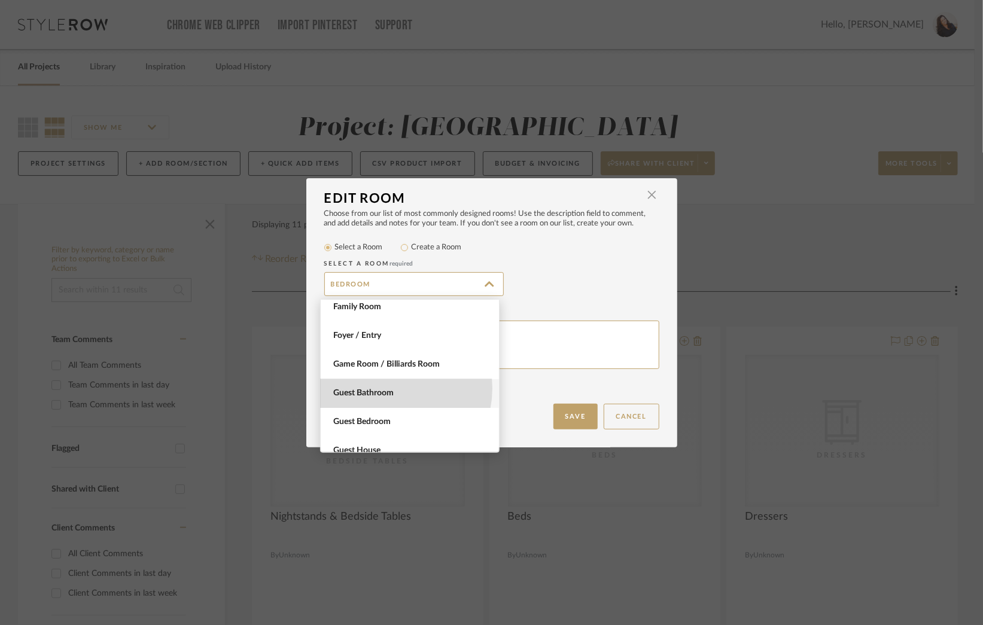
click at [383, 388] on span "Guest Bathroom" at bounding box center [411, 393] width 156 height 10
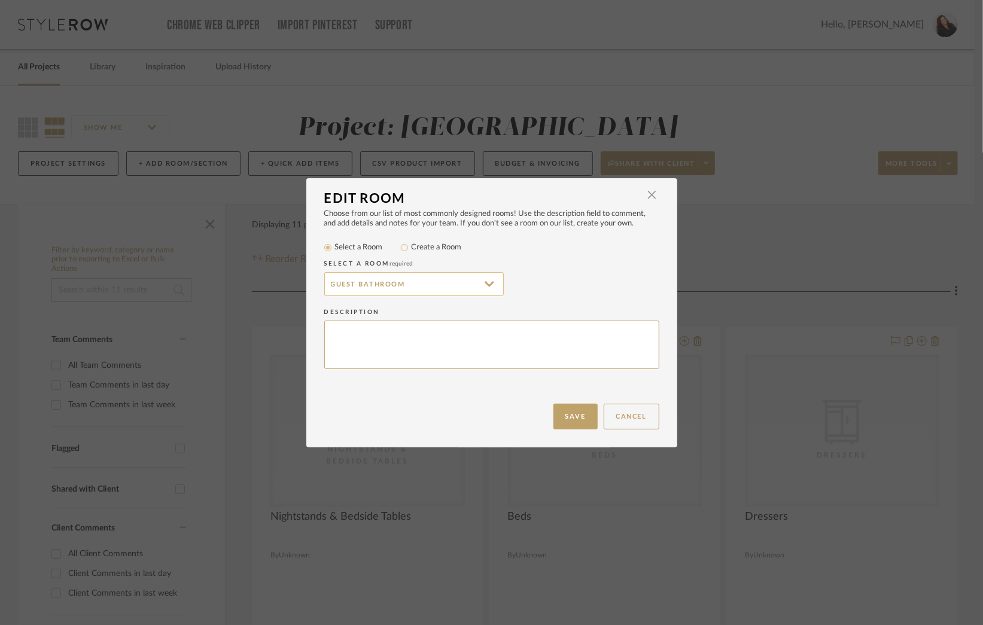
click at [482, 283] on input "Guest Bathroom" at bounding box center [414, 284] width 180 height 24
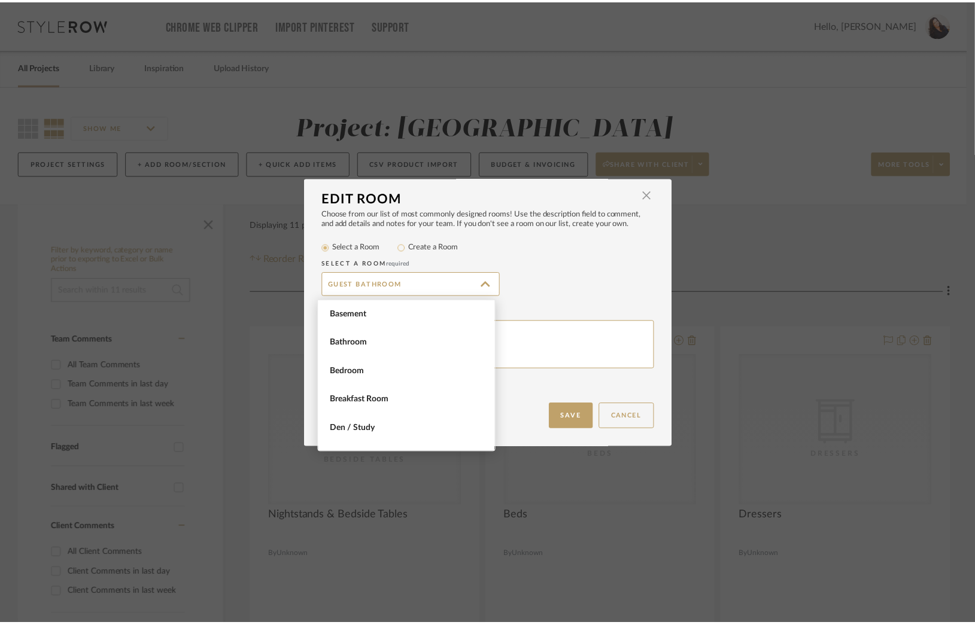
scroll to position [316, 0]
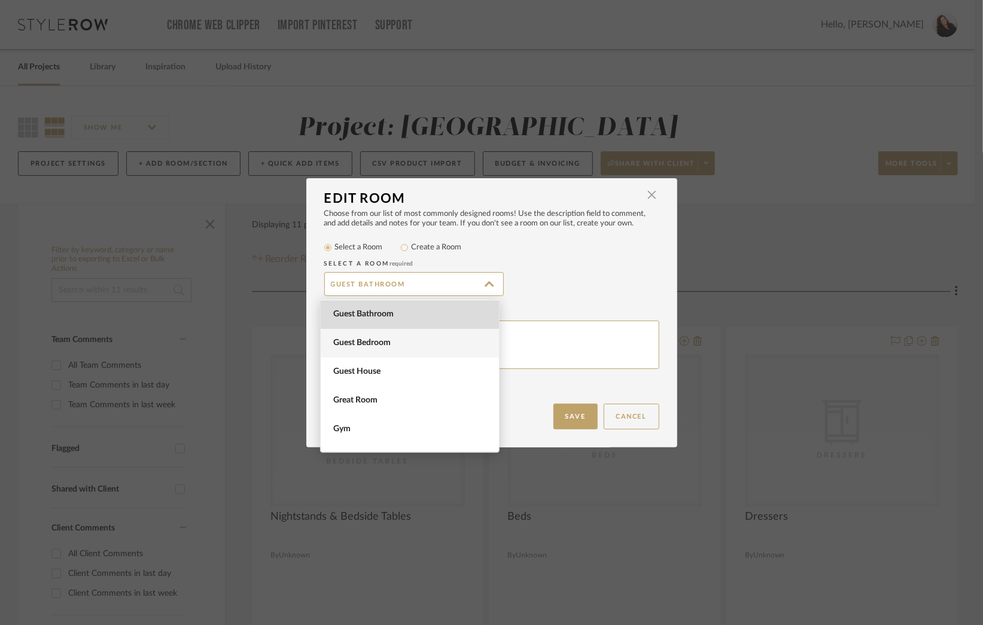
click at [373, 342] on span "Guest Bedroom" at bounding box center [411, 343] width 156 height 10
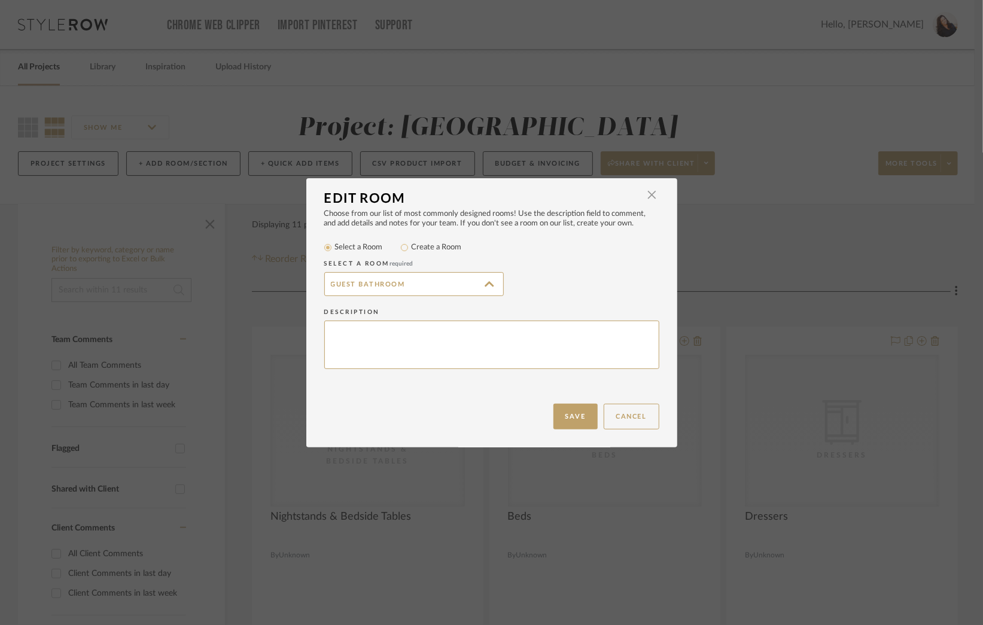
type input "Guest Bedroom"
click at [586, 418] on button "Save" at bounding box center [576, 417] width 44 height 26
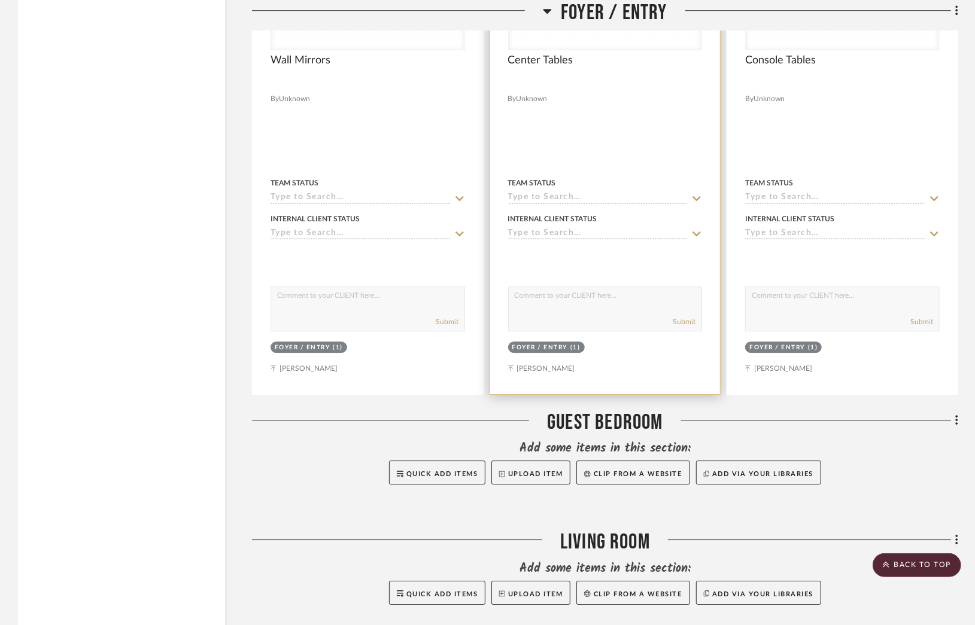
scroll to position [2215, 0]
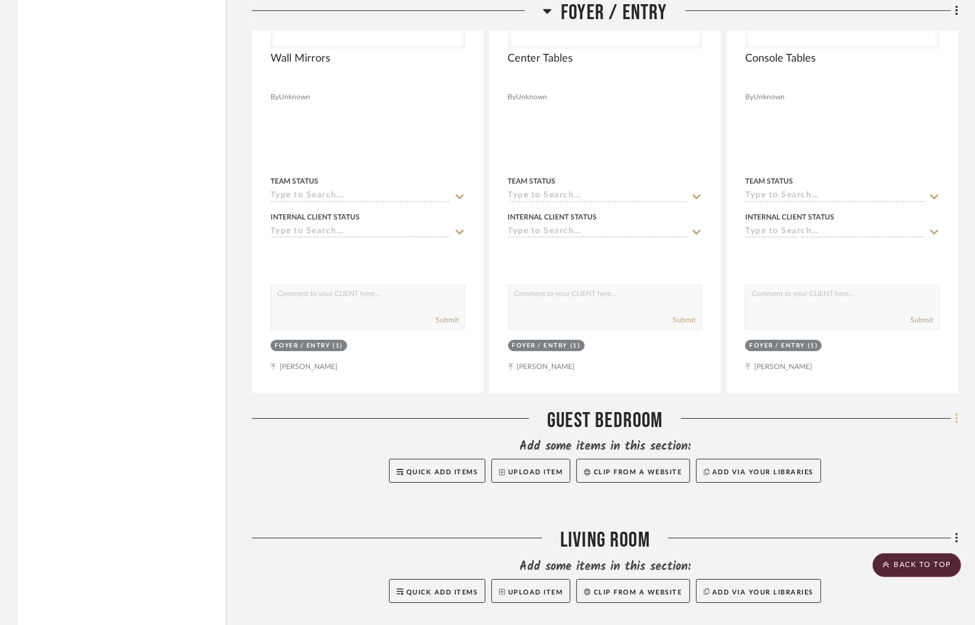
click at [958, 423] on icon at bounding box center [957, 418] width 4 height 13
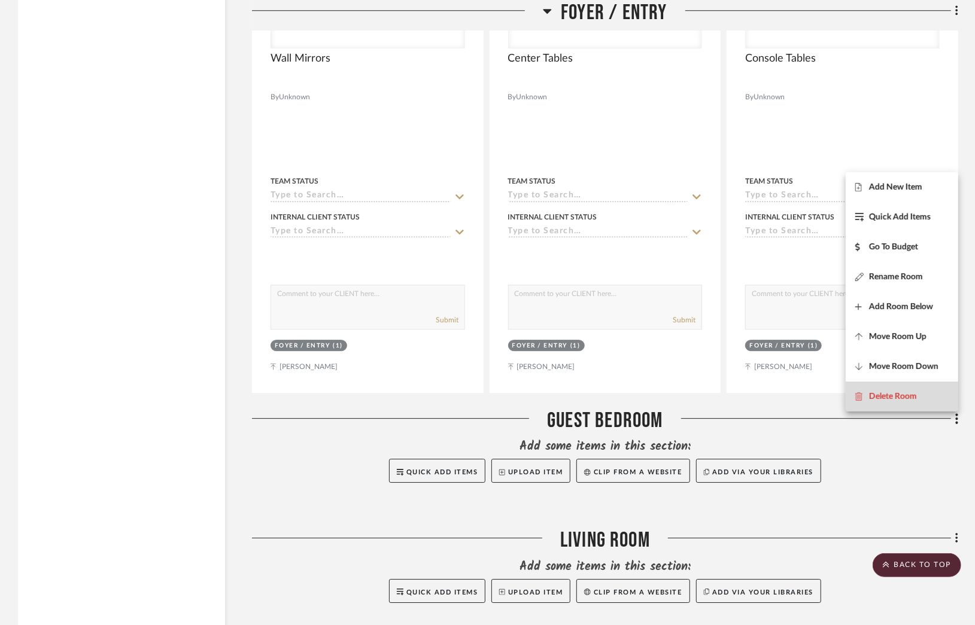
click at [887, 396] on span "Delete Room" at bounding box center [893, 396] width 48 height 10
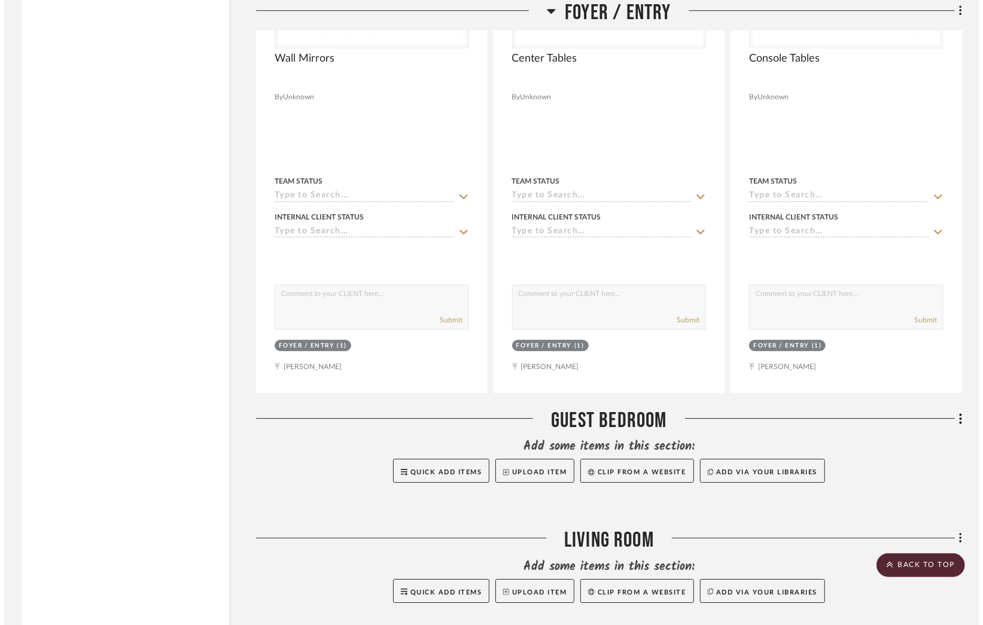
scroll to position [0, 0]
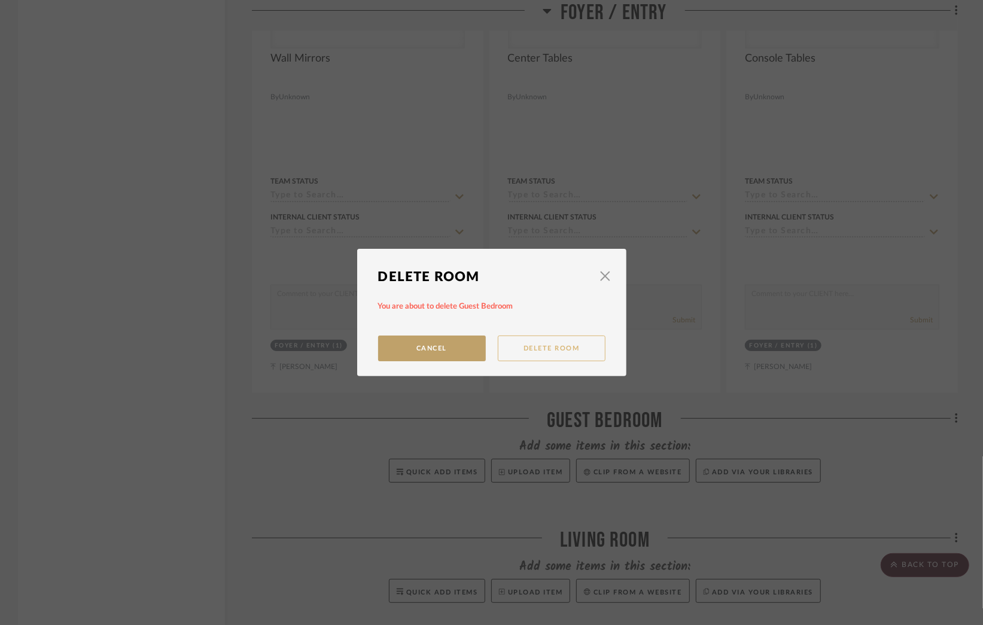
click at [534, 354] on button "Delete Room" at bounding box center [552, 349] width 108 height 26
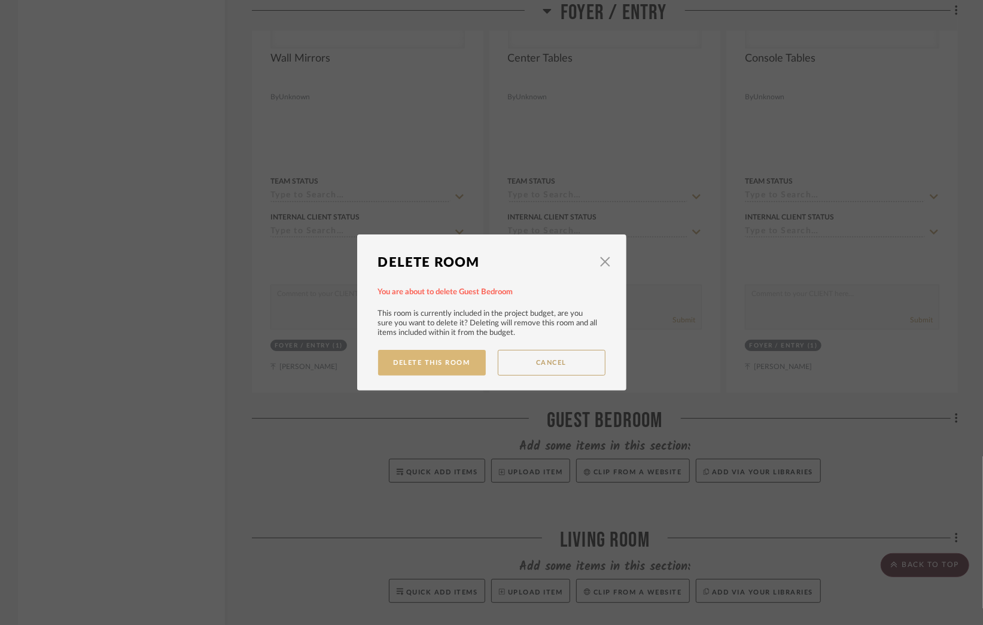
click at [432, 363] on button "Delete This Room" at bounding box center [432, 363] width 108 height 26
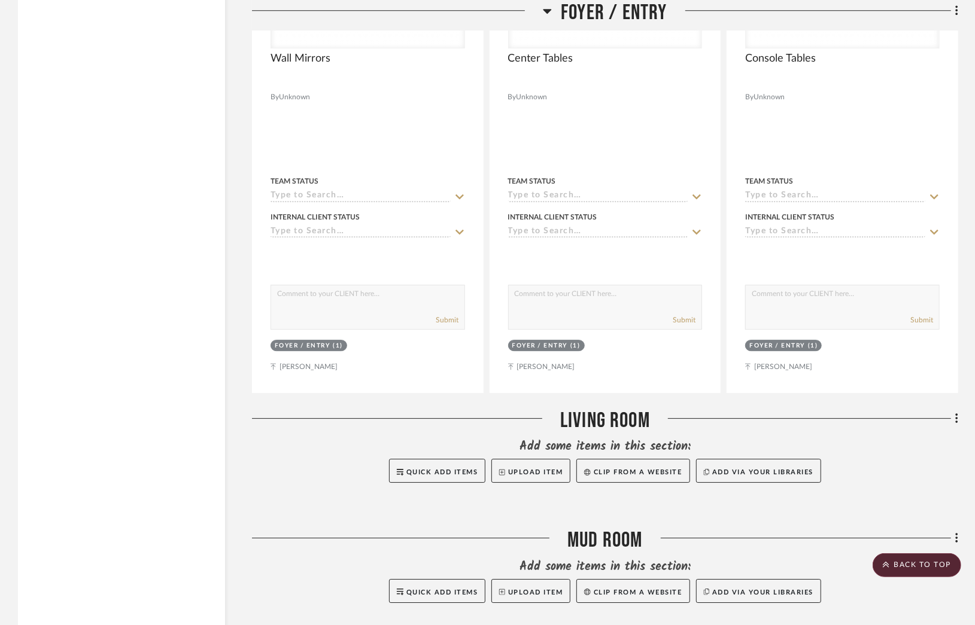
scroll to position [2274, 0]
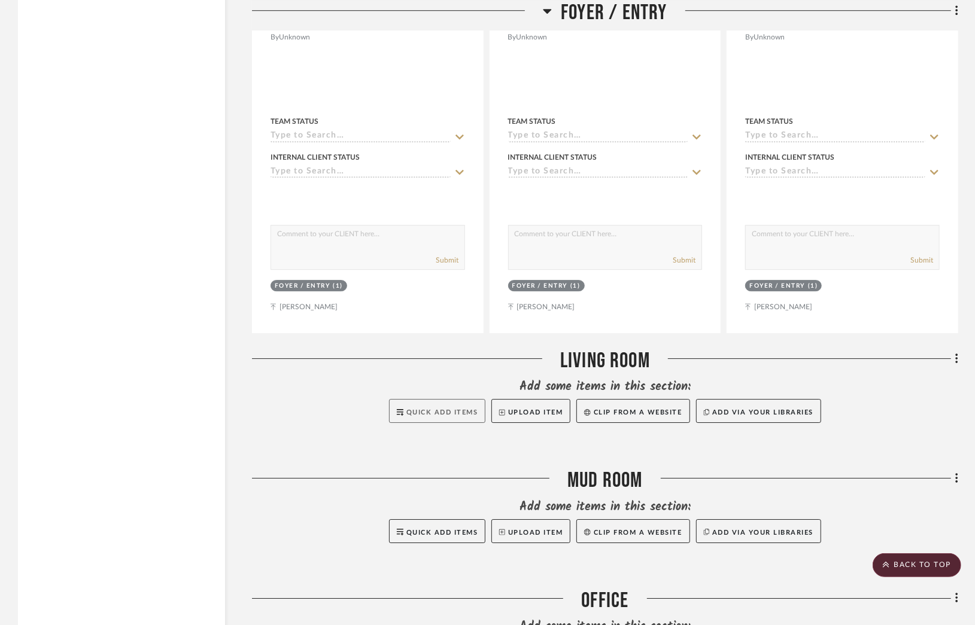
click at [441, 418] on button "Quick Add Items" at bounding box center [437, 411] width 97 height 24
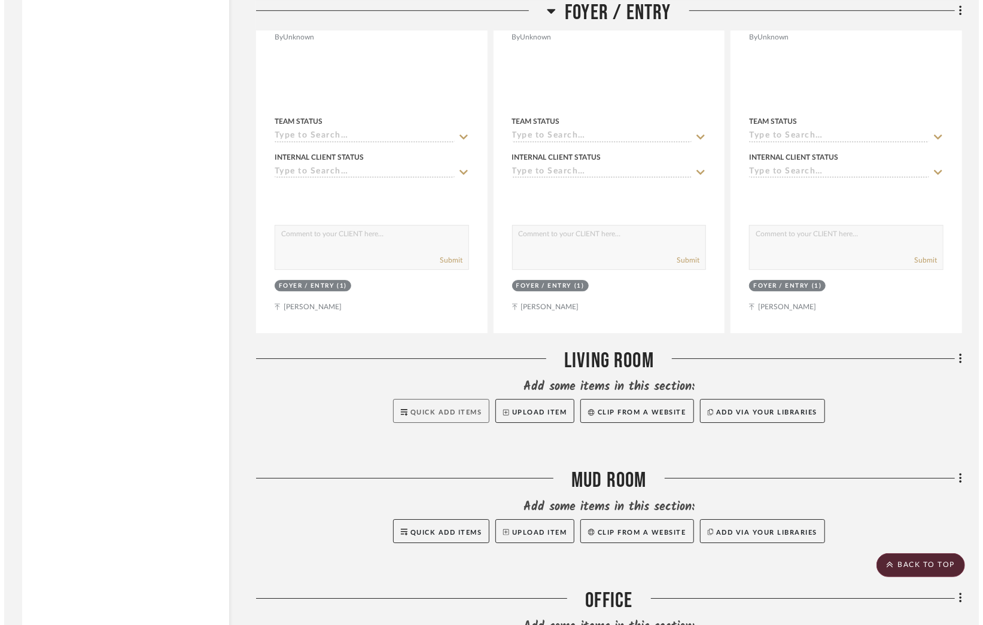
scroll to position [0, 0]
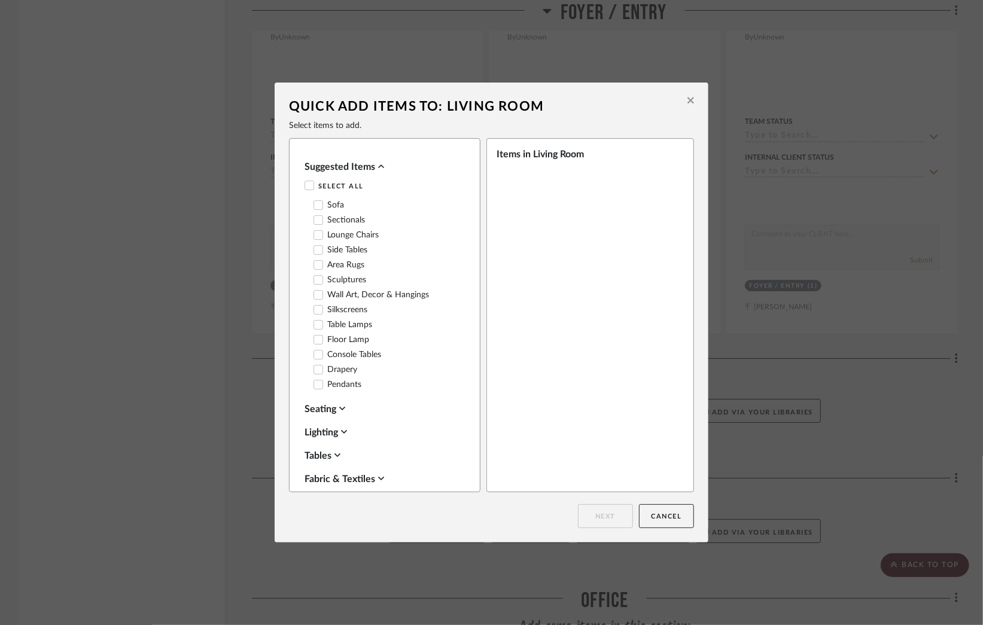
click at [314, 205] on icon at bounding box center [318, 205] width 8 height 8
click at [315, 220] on icon at bounding box center [319, 220] width 8 height 6
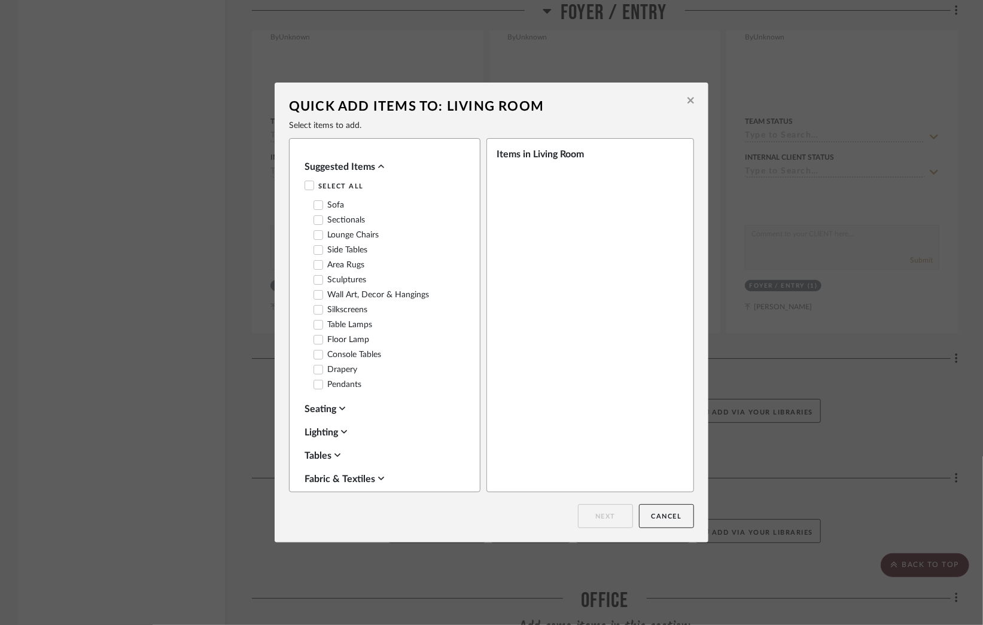
click at [316, 238] on icon at bounding box center [318, 235] width 8 height 8
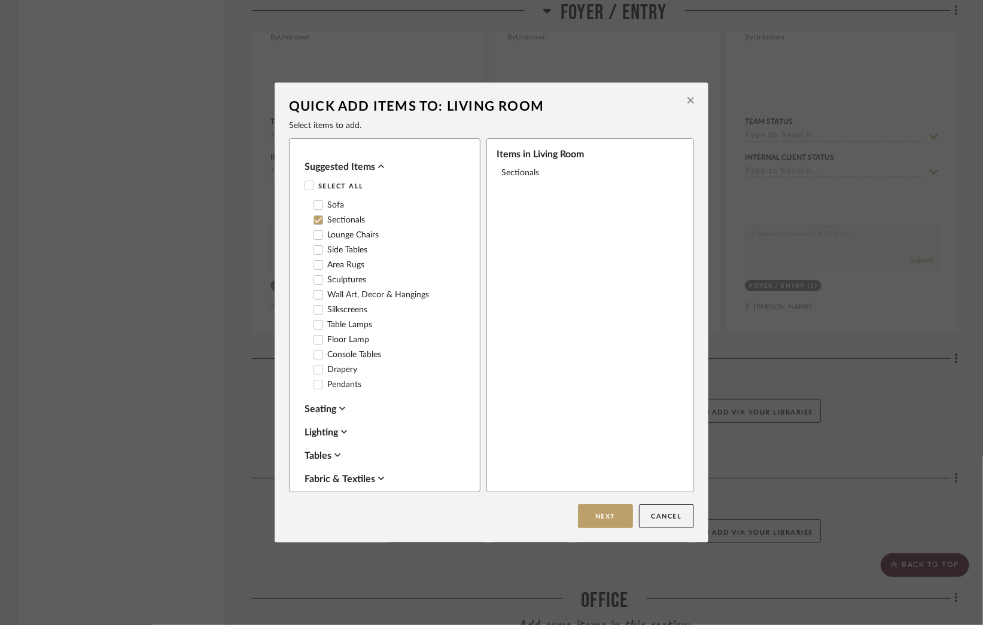
click at [316, 238] on icon at bounding box center [318, 235] width 8 height 8
click at [316, 253] on icon at bounding box center [318, 250] width 8 height 8
click at [315, 265] on icon at bounding box center [318, 265] width 8 height 8
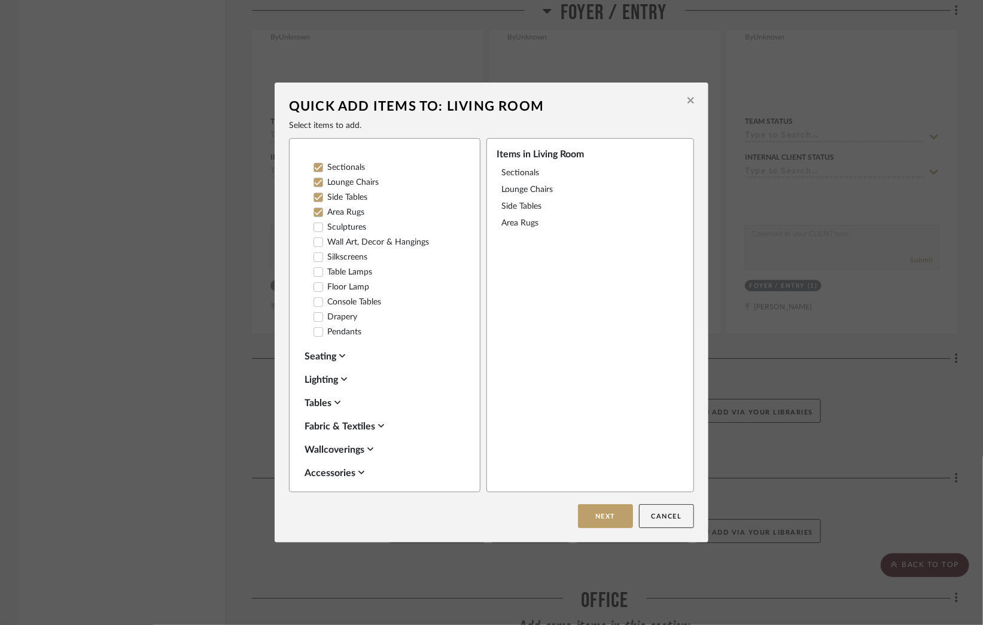
scroll to position [120, 0]
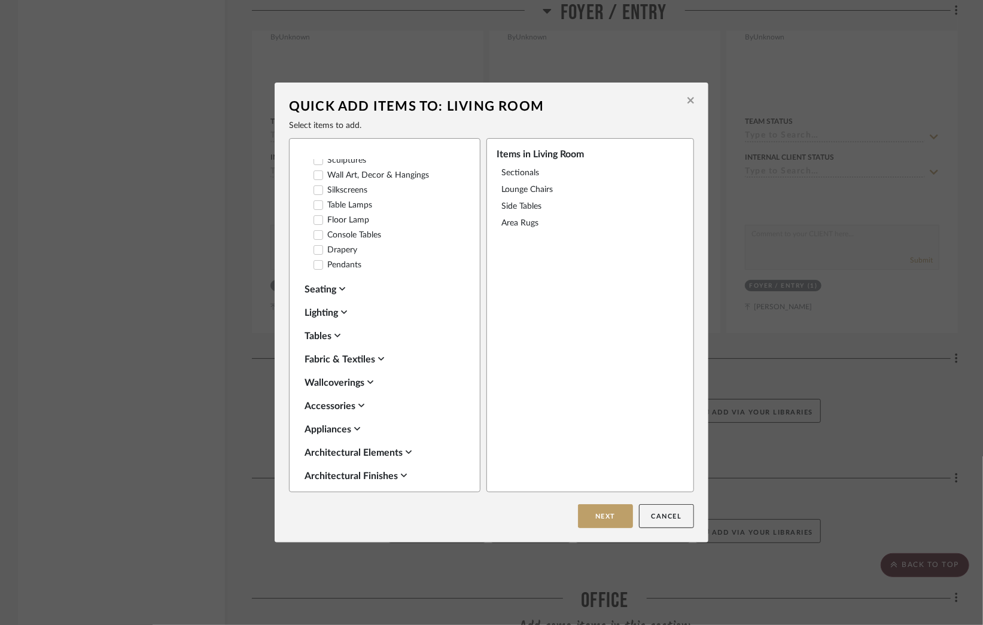
click at [339, 336] on div "Tables" at bounding box center [382, 336] width 154 height 14
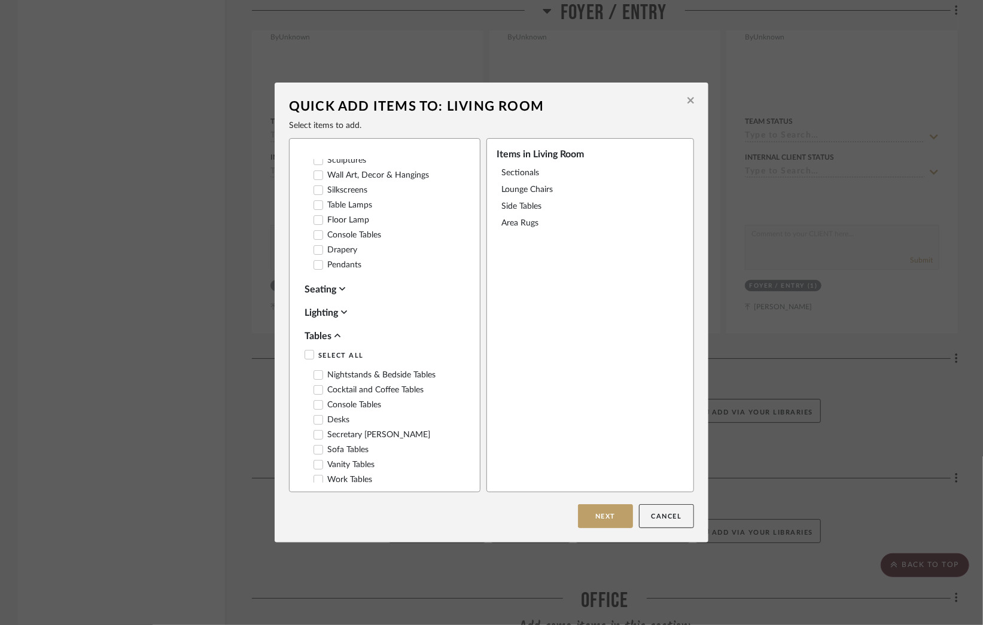
click at [315, 393] on icon at bounding box center [319, 390] width 8 height 6
click at [314, 223] on icon at bounding box center [318, 220] width 8 height 8
click at [314, 209] on icon at bounding box center [318, 205] width 8 height 8
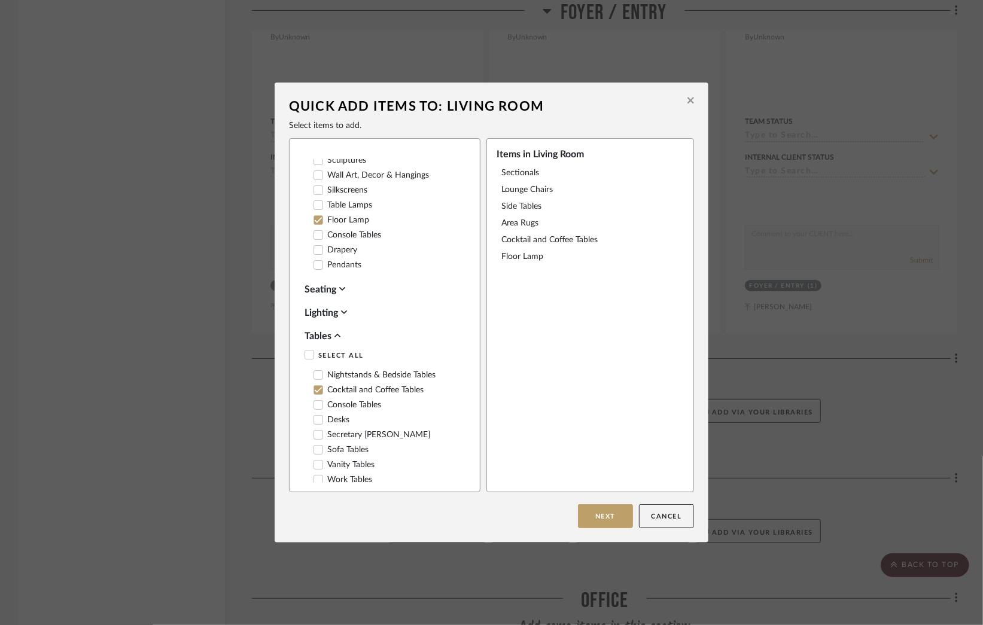
click at [582, 517] on button "Next" at bounding box center [605, 517] width 55 height 24
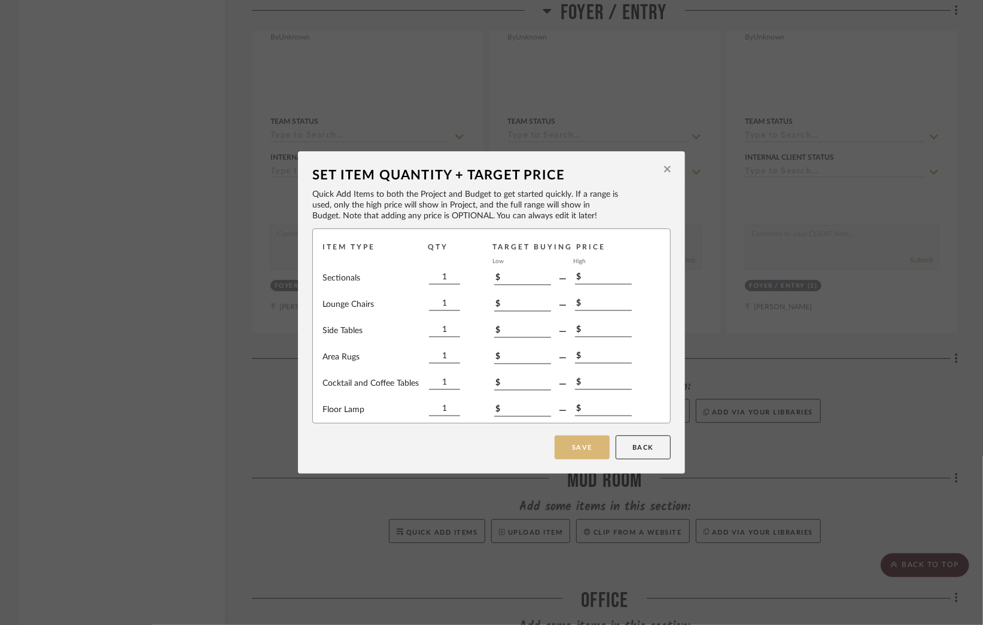
click at [578, 451] on button "Save" at bounding box center [582, 448] width 55 height 24
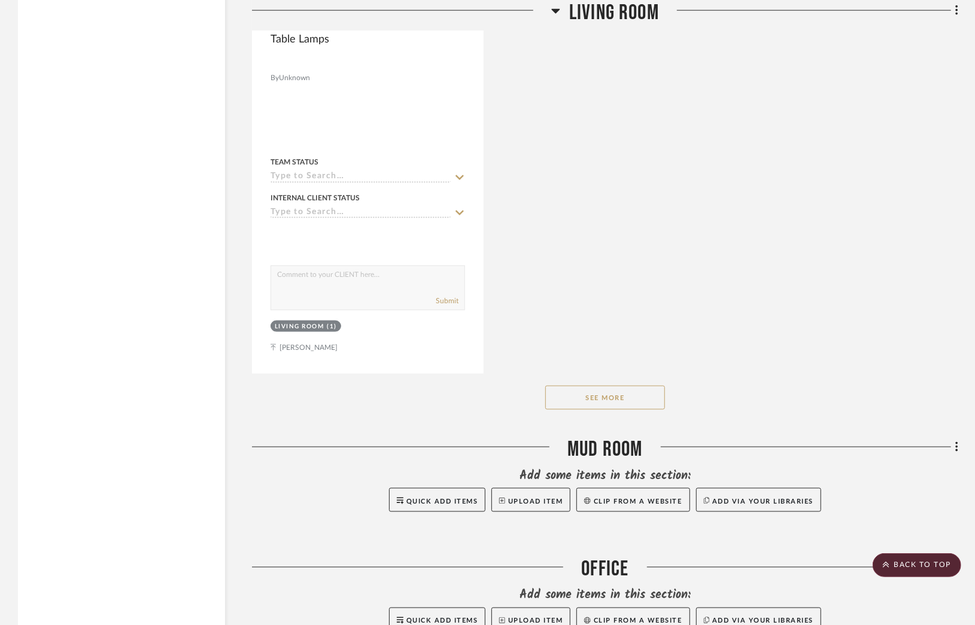
scroll to position [4060, 0]
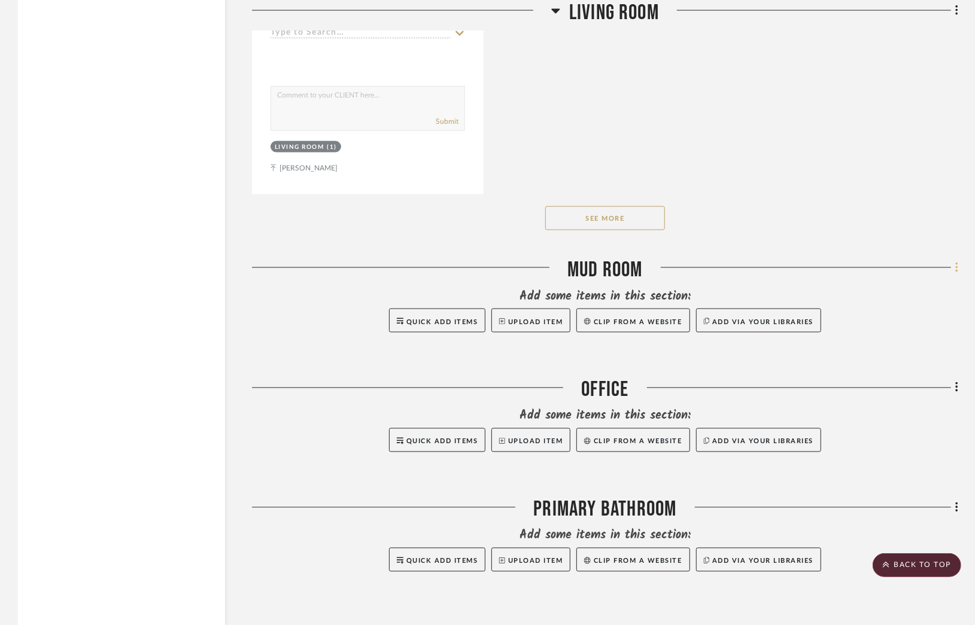
click at [957, 274] on icon at bounding box center [957, 268] width 4 height 13
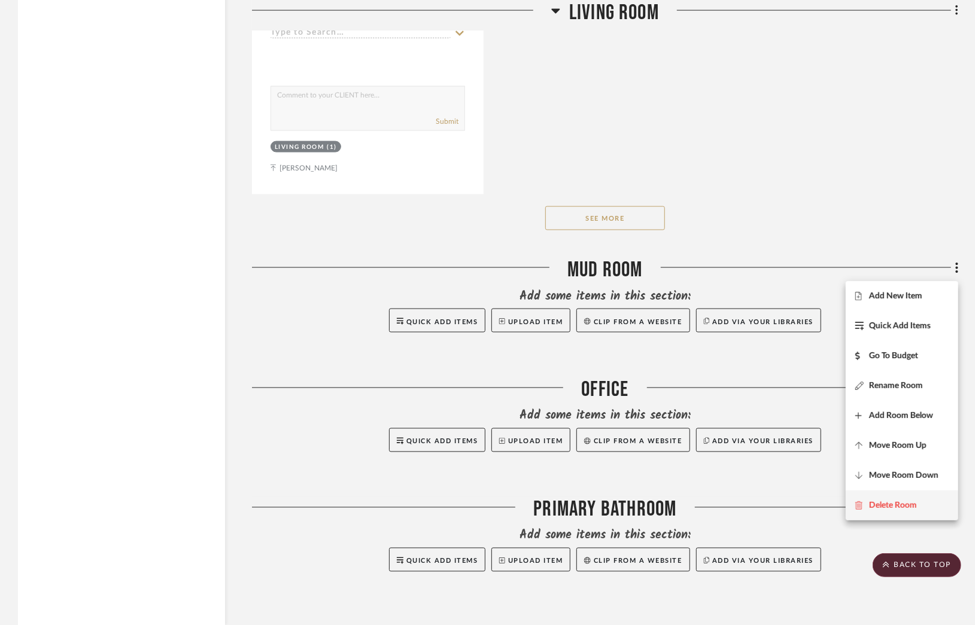
click at [887, 504] on span "Delete Room" at bounding box center [893, 506] width 48 height 10
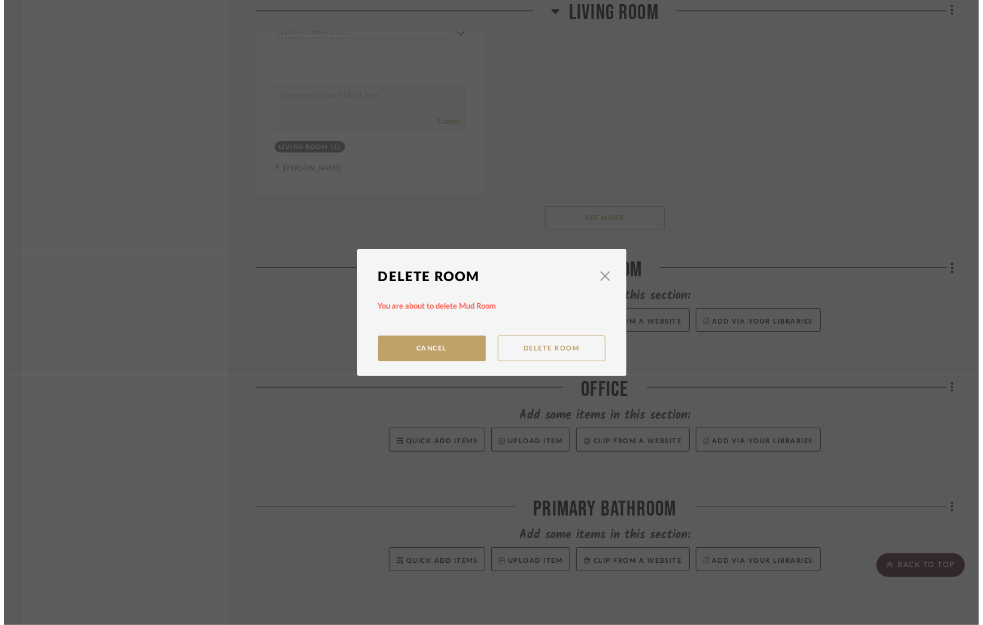
scroll to position [0, 0]
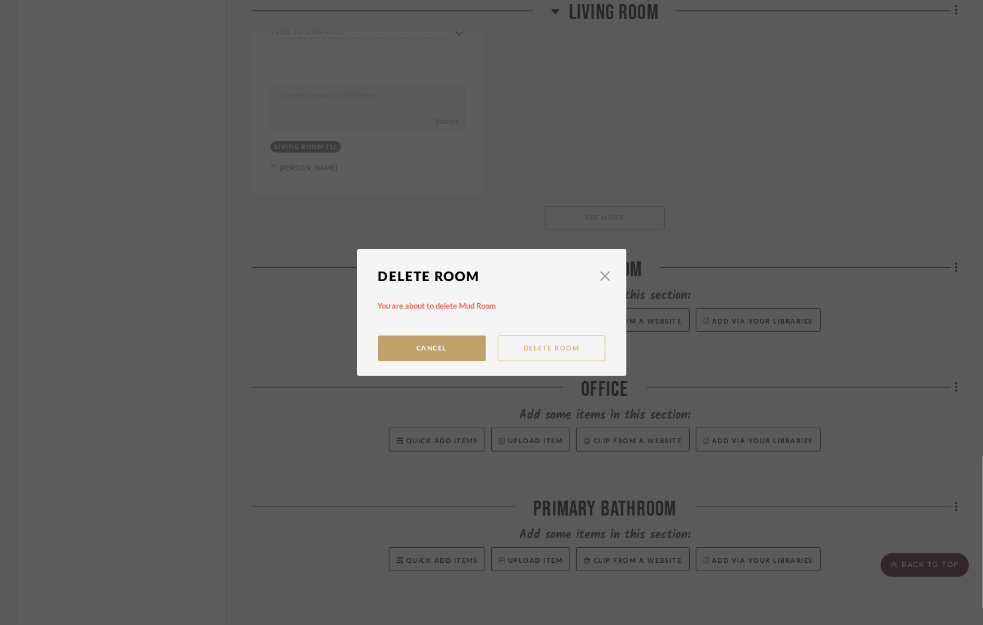
click at [567, 351] on button "Delete Room" at bounding box center [552, 349] width 108 height 26
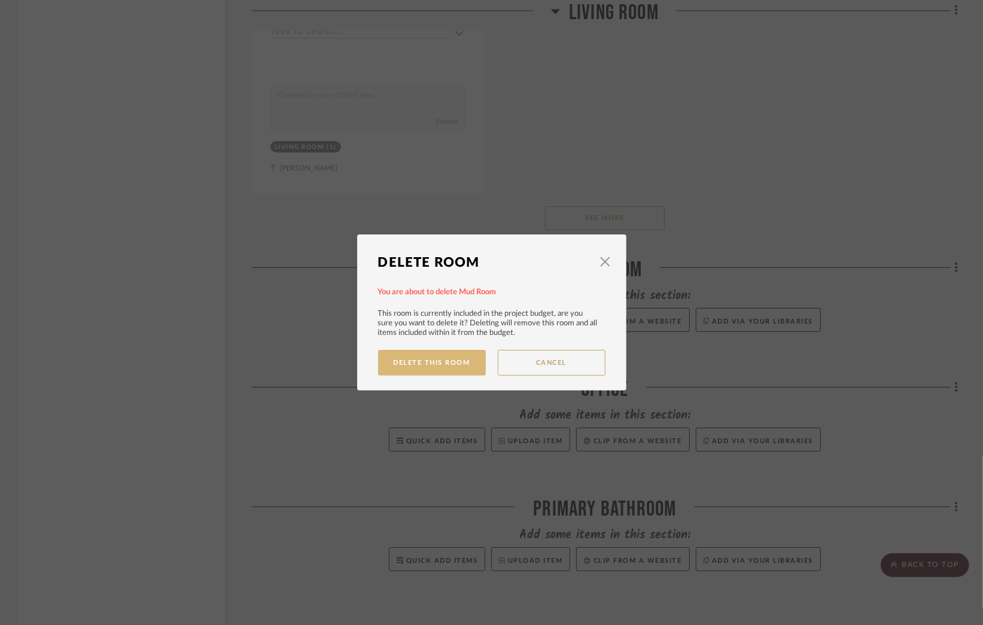
click at [431, 366] on button "Delete This Room" at bounding box center [432, 363] width 108 height 26
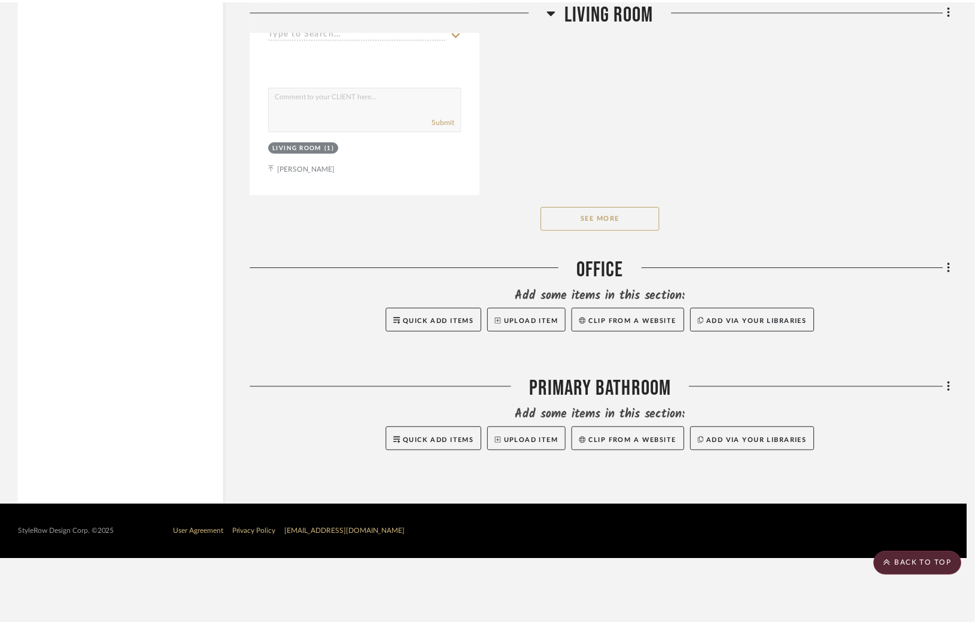
scroll to position [3999, 0]
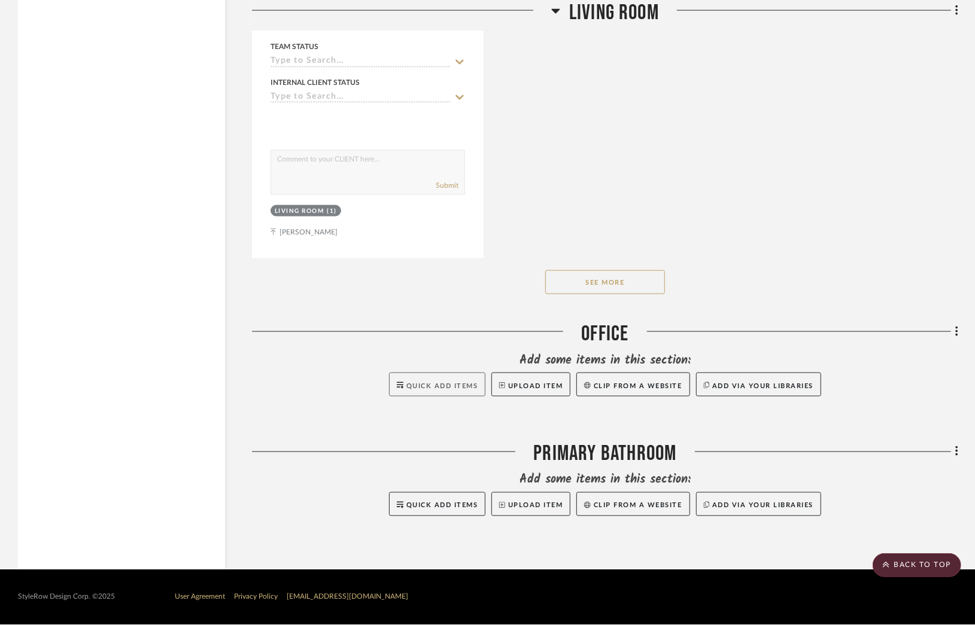
click at [445, 387] on span "Quick Add Items" at bounding box center [442, 386] width 72 height 7
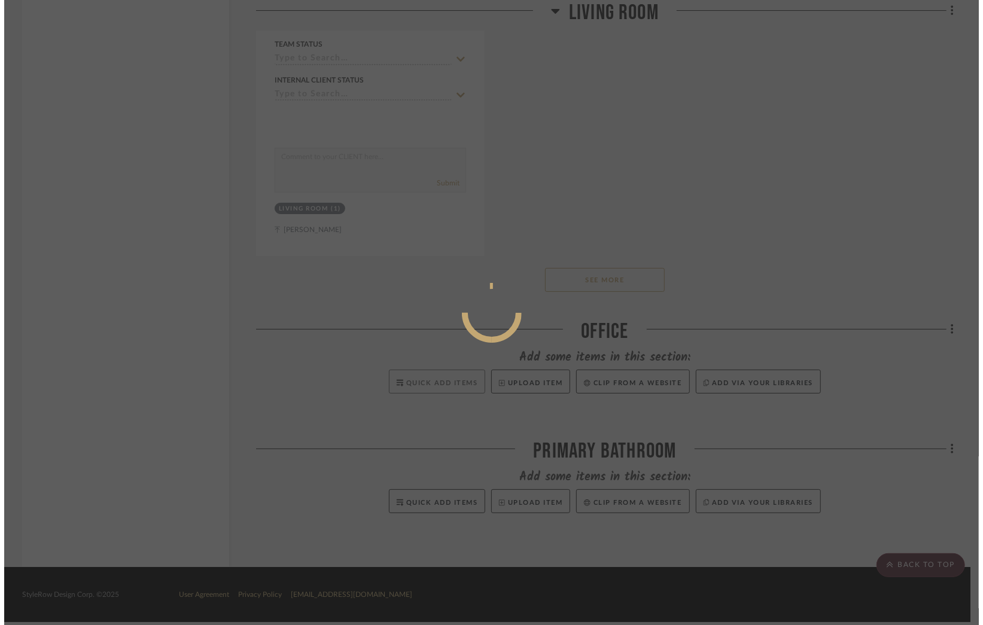
scroll to position [0, 0]
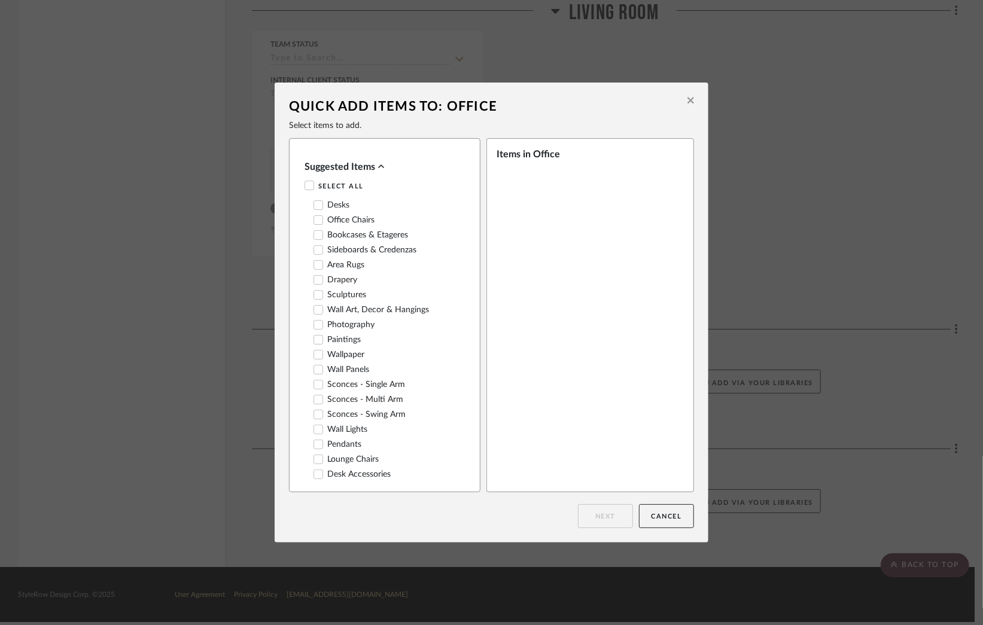
click at [315, 204] on icon at bounding box center [318, 205] width 8 height 8
click at [314, 219] on icon at bounding box center [318, 220] width 8 height 8
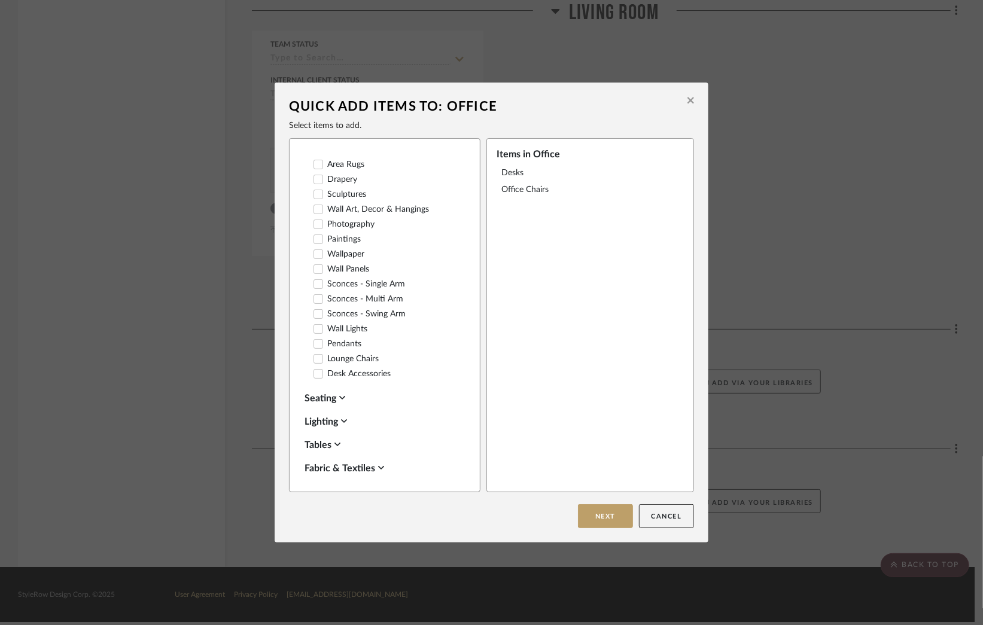
scroll to position [120, 0]
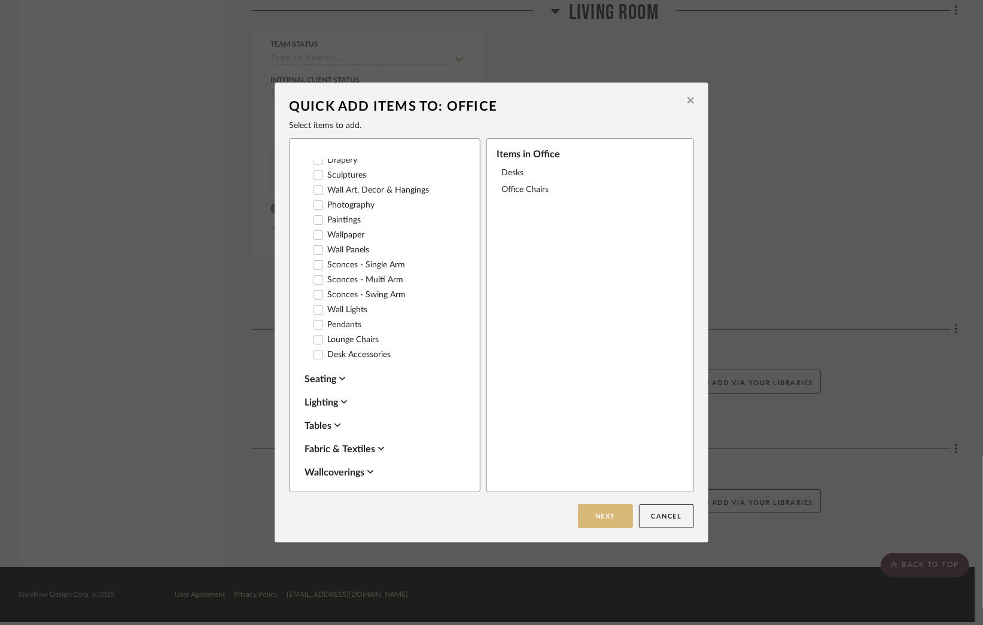
click at [593, 517] on button "Next" at bounding box center [605, 517] width 55 height 24
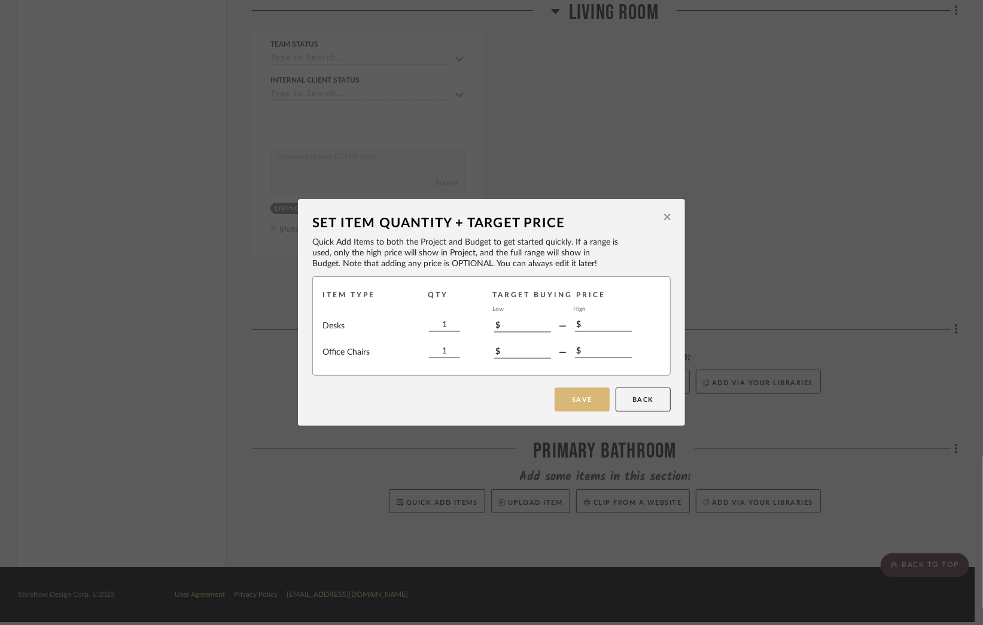
click at [581, 404] on button "Save" at bounding box center [582, 400] width 55 height 24
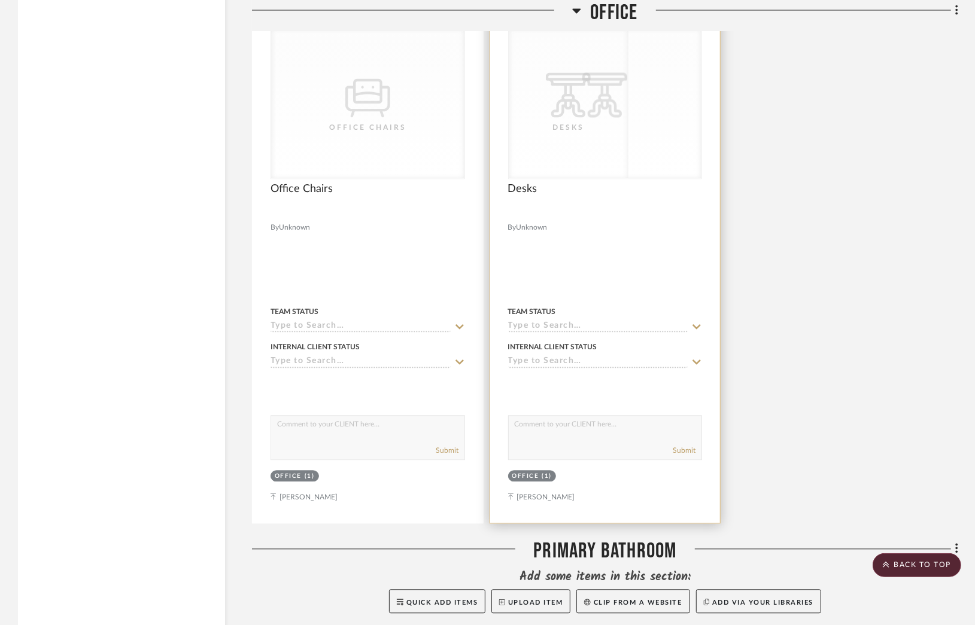
scroll to position [4465, 0]
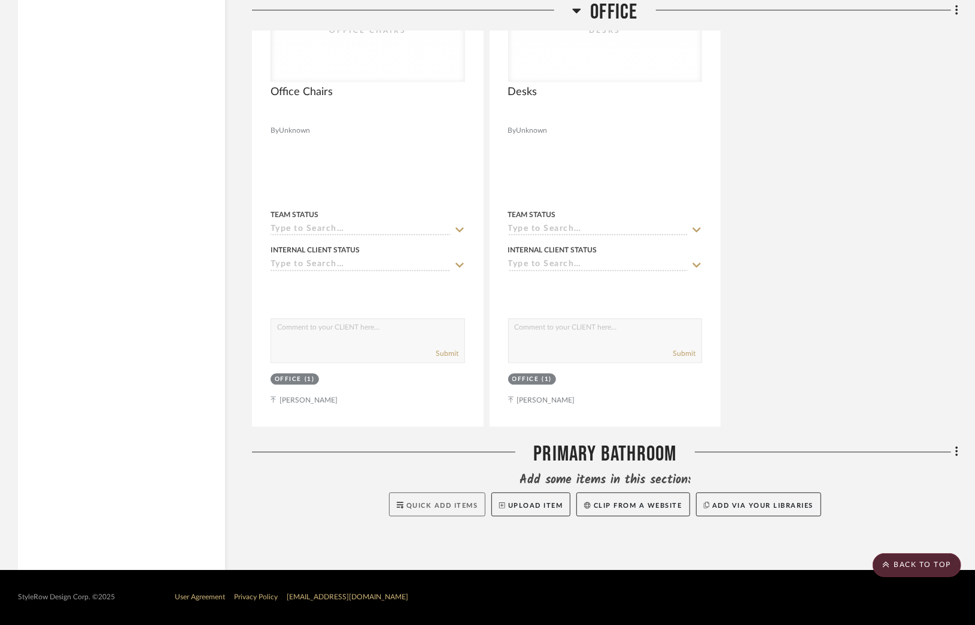
click at [454, 507] on span "Quick Add Items" at bounding box center [442, 506] width 72 height 7
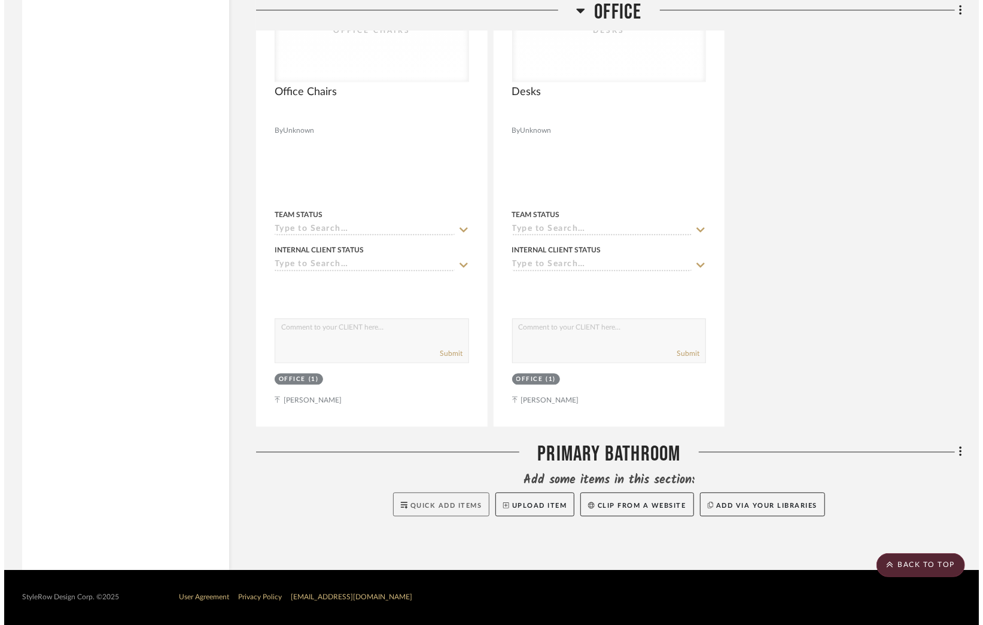
scroll to position [0, 0]
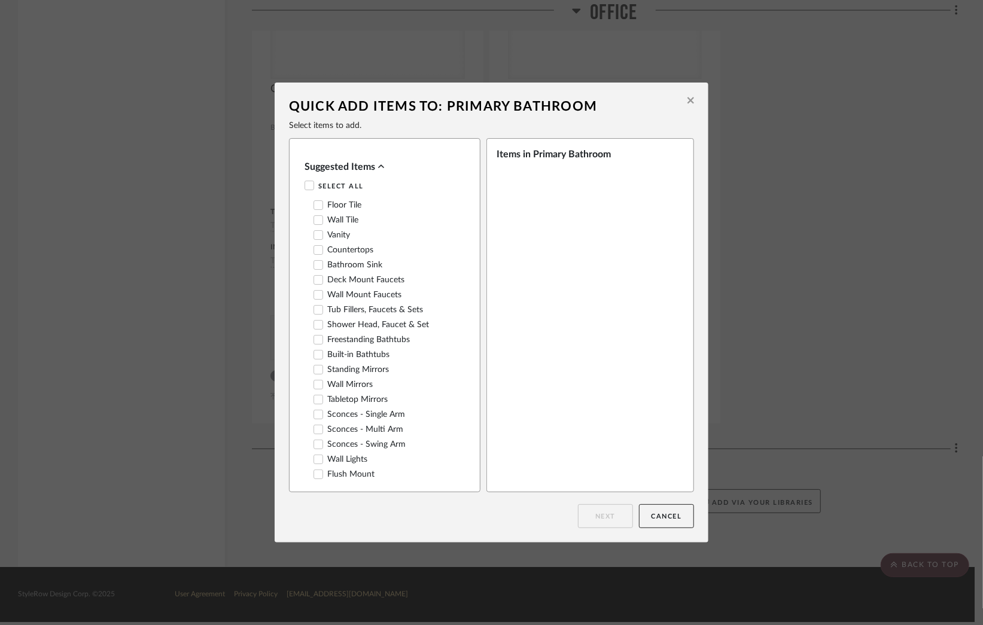
click at [682, 98] on button at bounding box center [691, 102] width 19 height 28
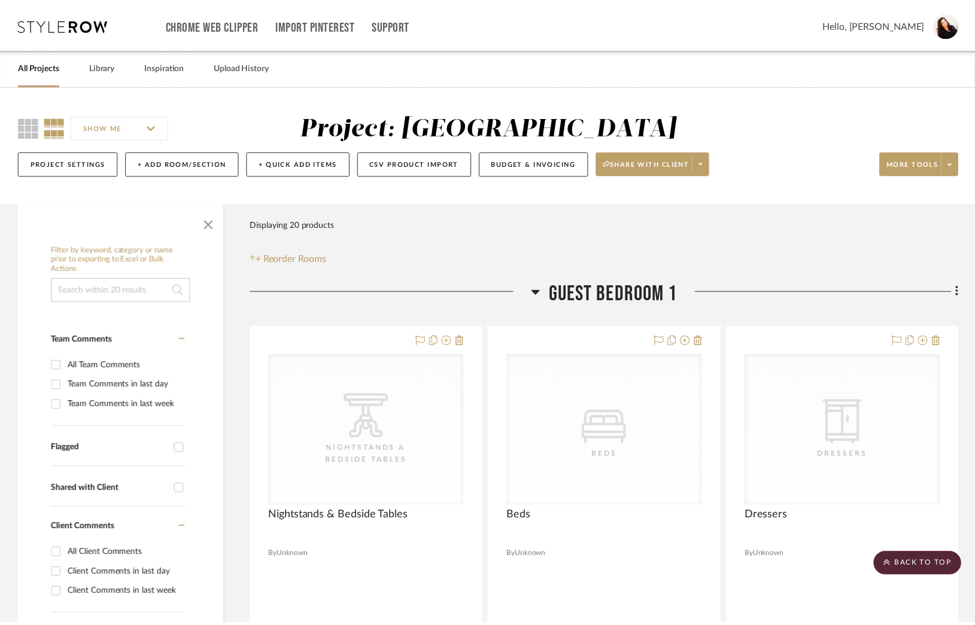
scroll to position [4465, 0]
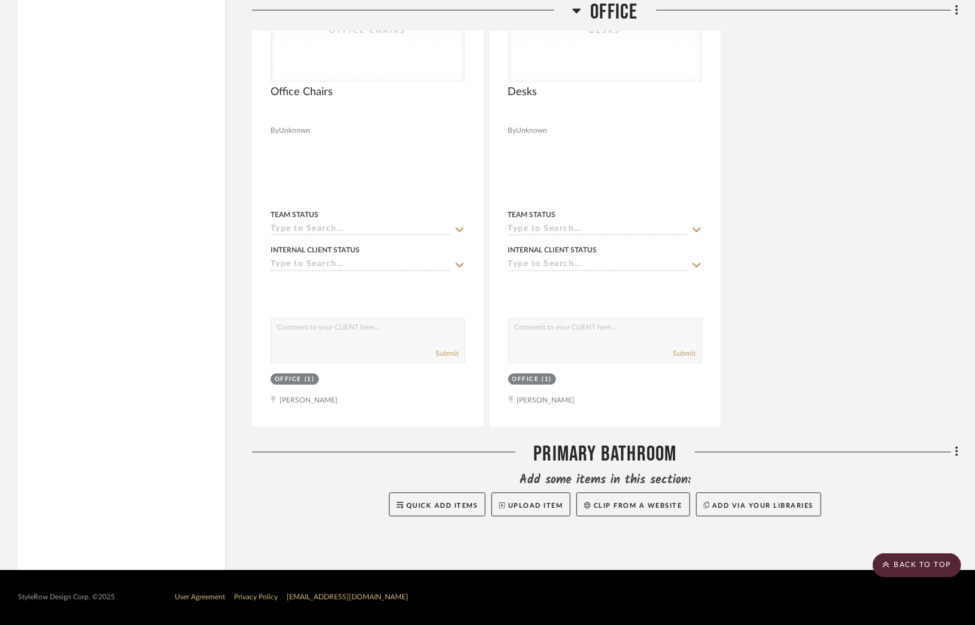
click at [955, 452] on icon at bounding box center [956, 452] width 2 height 10
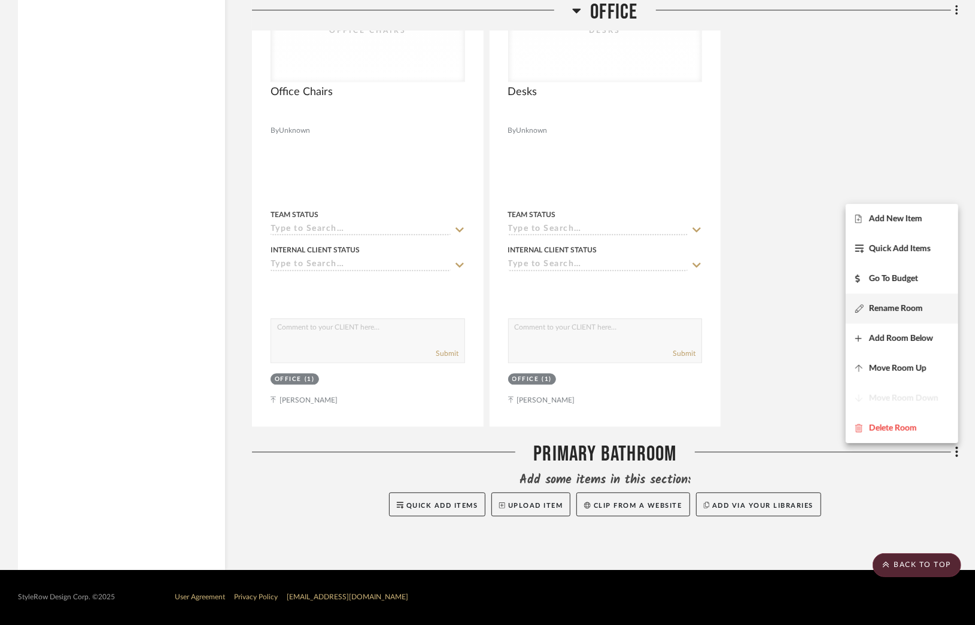
click at [886, 313] on span "Rename Room" at bounding box center [896, 308] width 54 height 10
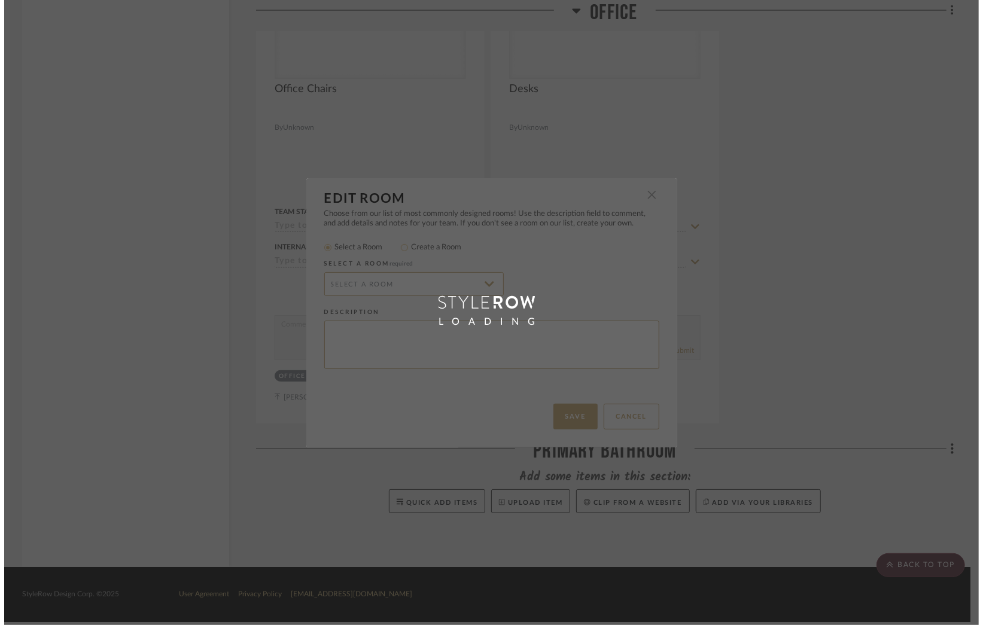
scroll to position [0, 0]
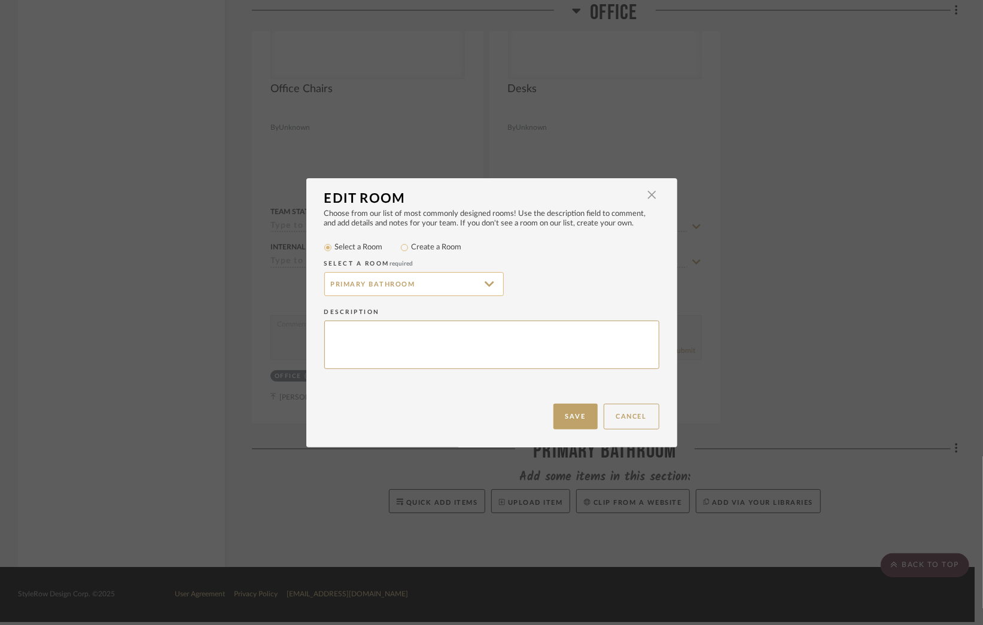
click at [487, 287] on input "Primary Bathroom" at bounding box center [414, 284] width 180 height 24
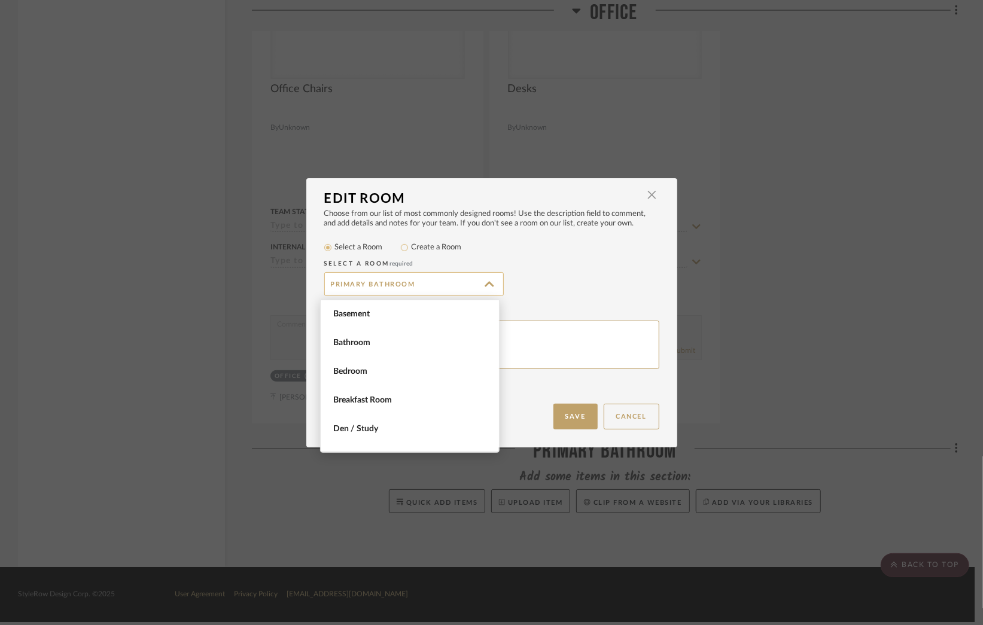
scroll to position [795, 0]
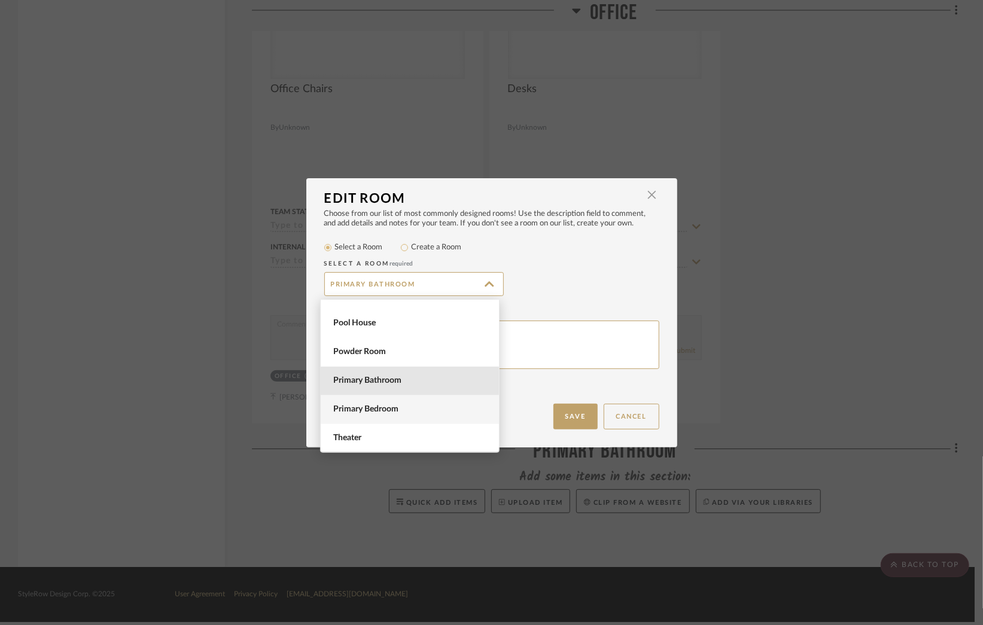
click at [396, 414] on span "Primary Bedroom" at bounding box center [411, 410] width 156 height 10
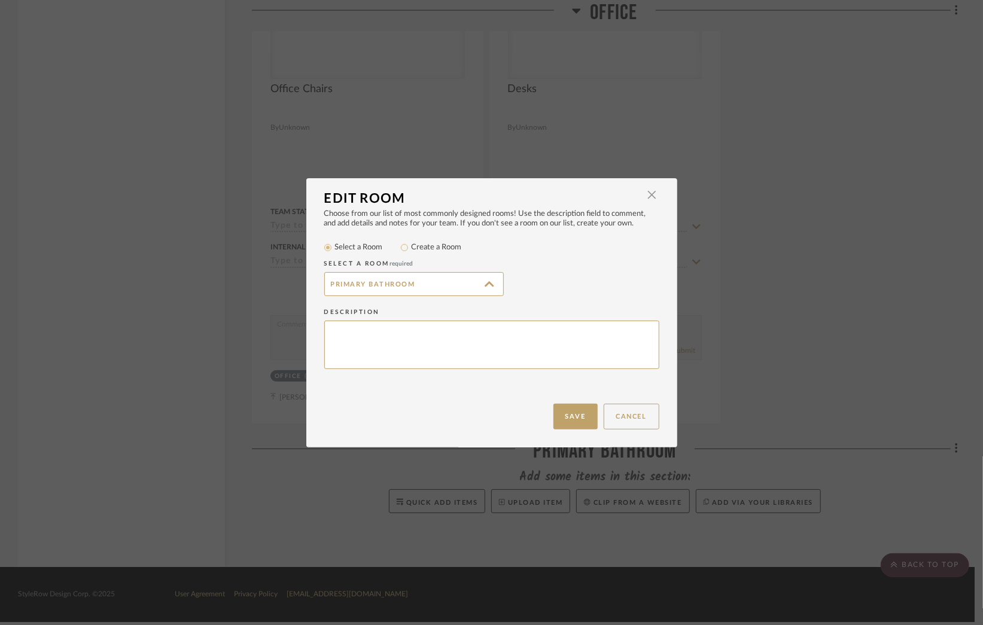
type input "Primary Bedroom"
click at [570, 415] on button "Save" at bounding box center [576, 417] width 44 height 26
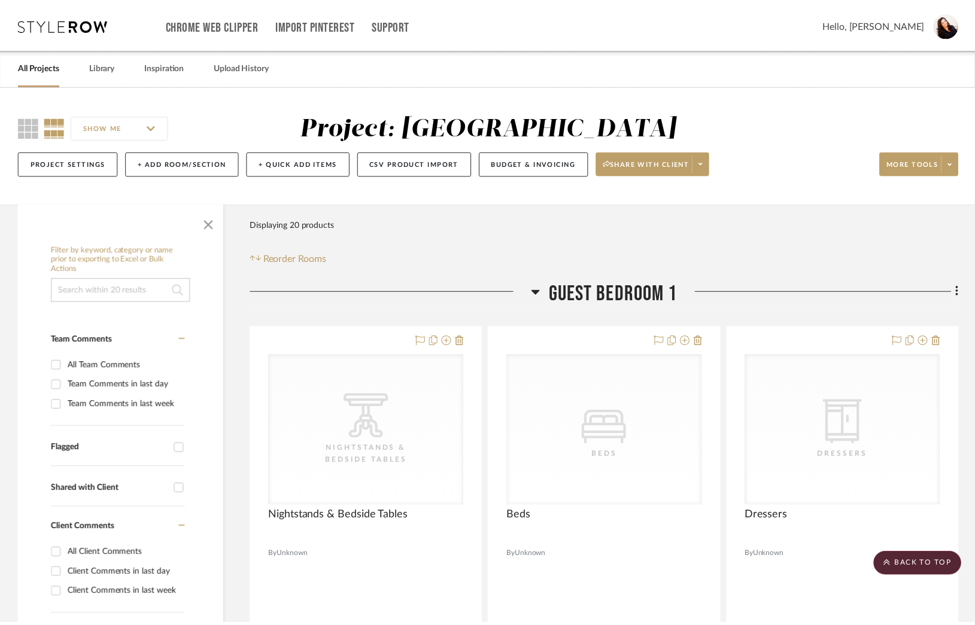
scroll to position [4465, 0]
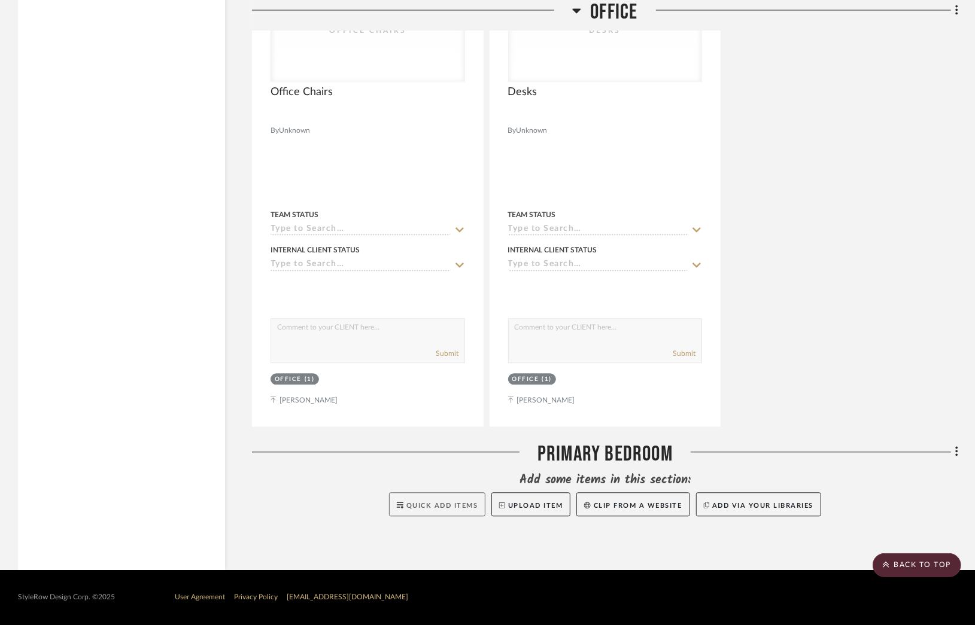
click at [436, 506] on span "Quick Add Items" at bounding box center [442, 506] width 72 height 7
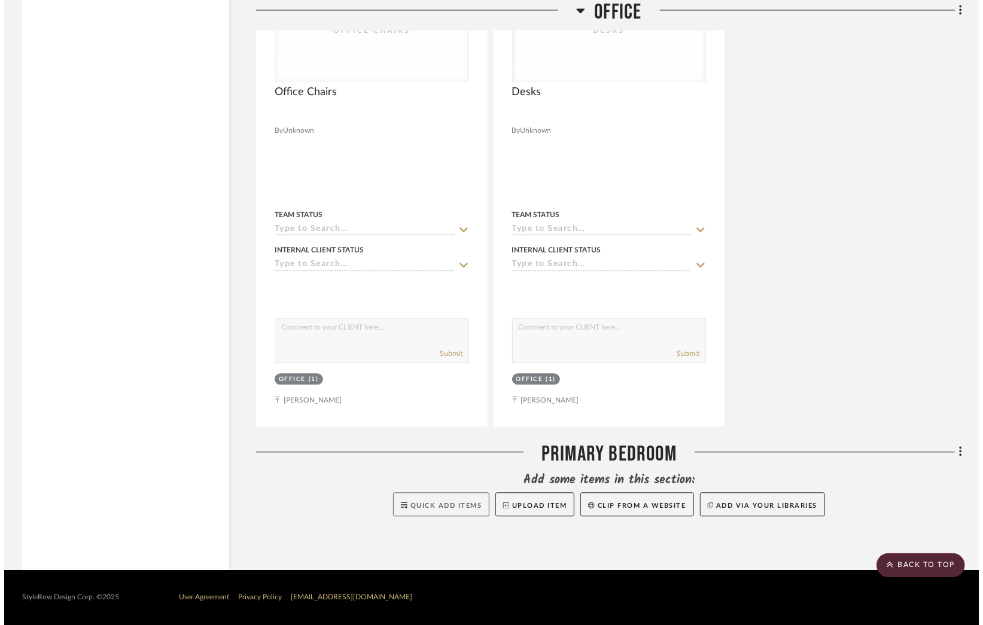
scroll to position [0, 0]
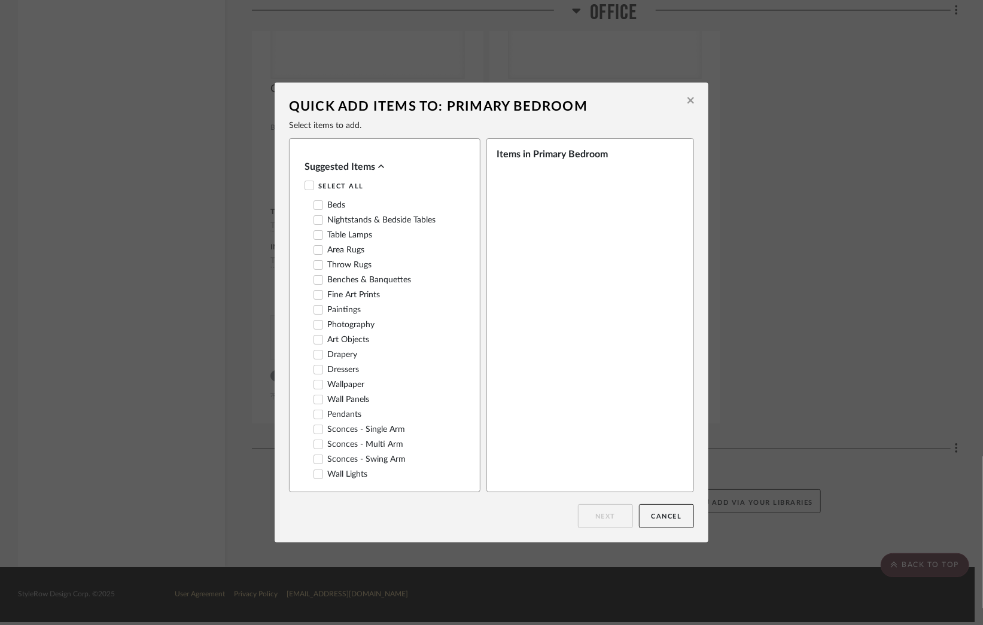
click at [306, 204] on div "Beds Nightstands‎‎‏‏‎ & Bedside Tables Table Lamps Area Rugs Throw Rugs Benches…" at bounding box center [382, 347] width 154 height 302
click at [315, 208] on icon at bounding box center [319, 205] width 8 height 6
click at [314, 221] on icon at bounding box center [318, 220] width 8 height 8
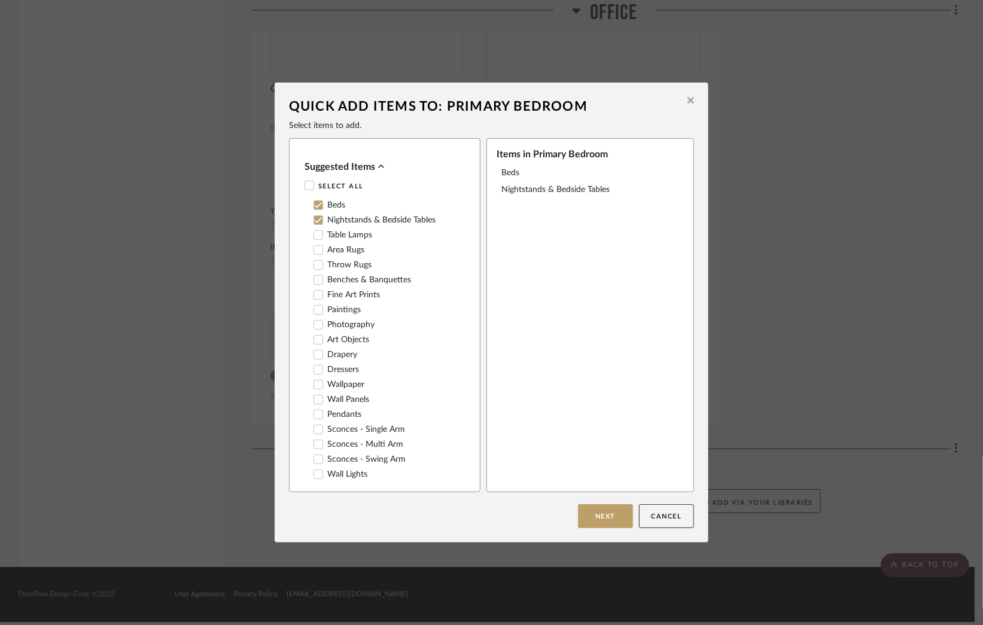
click at [315, 238] on icon at bounding box center [319, 235] width 8 height 6
click at [315, 373] on icon at bounding box center [319, 370] width 8 height 6
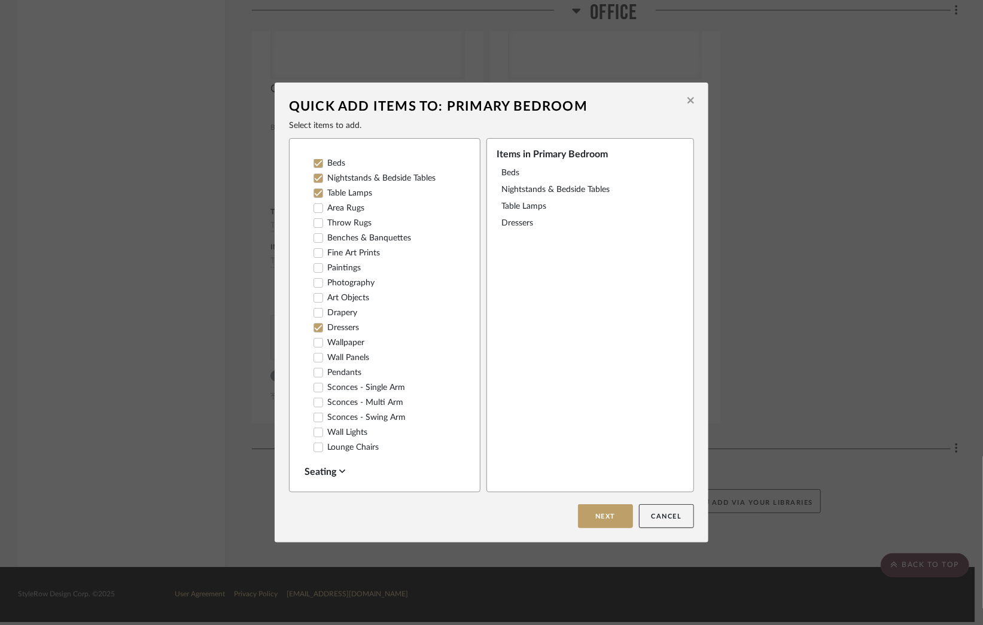
scroll to position [60, 0]
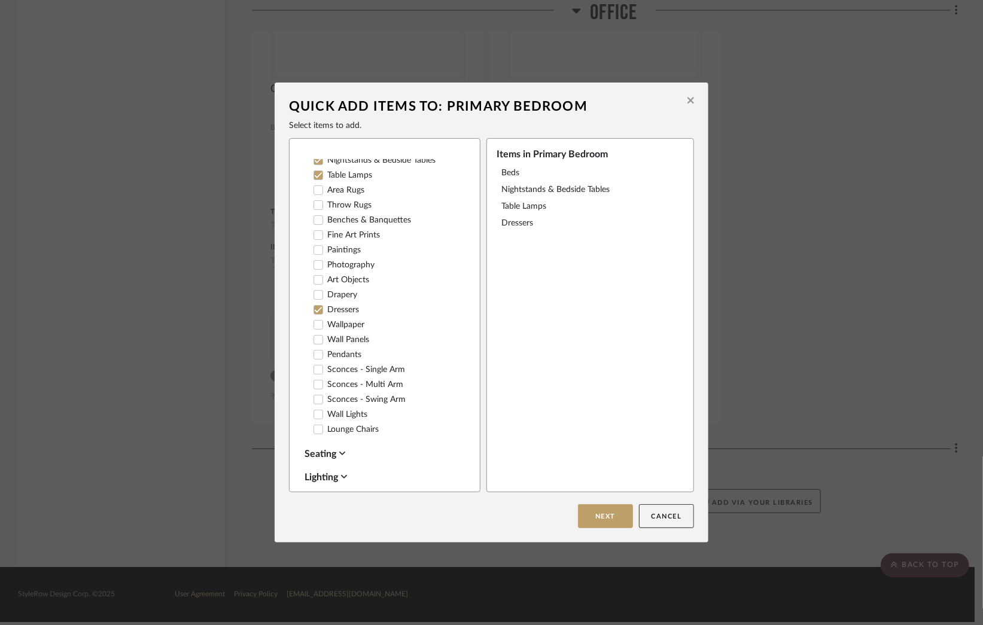
click at [314, 434] on icon at bounding box center [318, 430] width 8 height 8
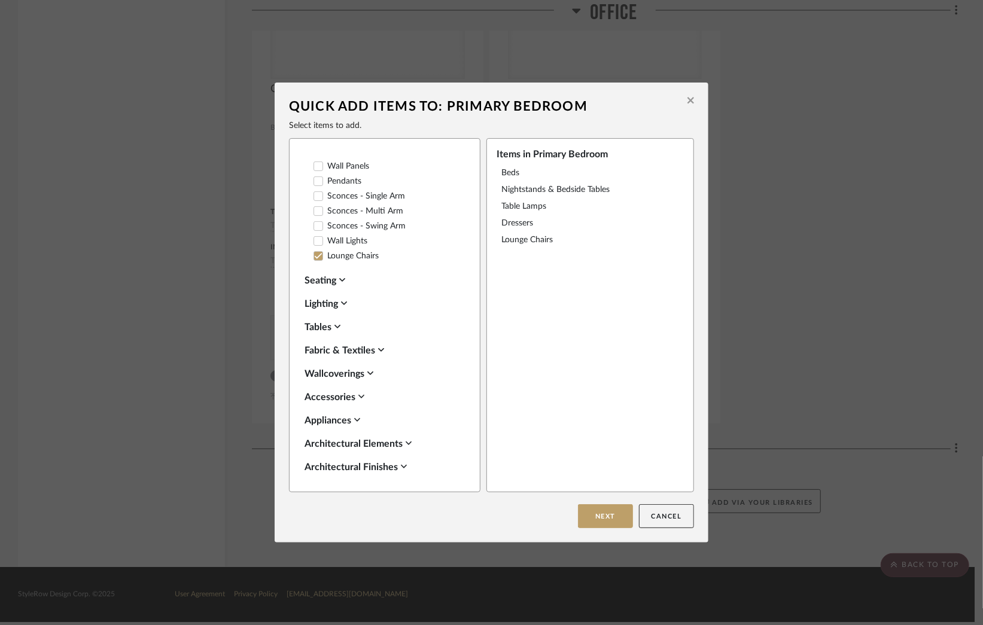
scroll to position [359, 0]
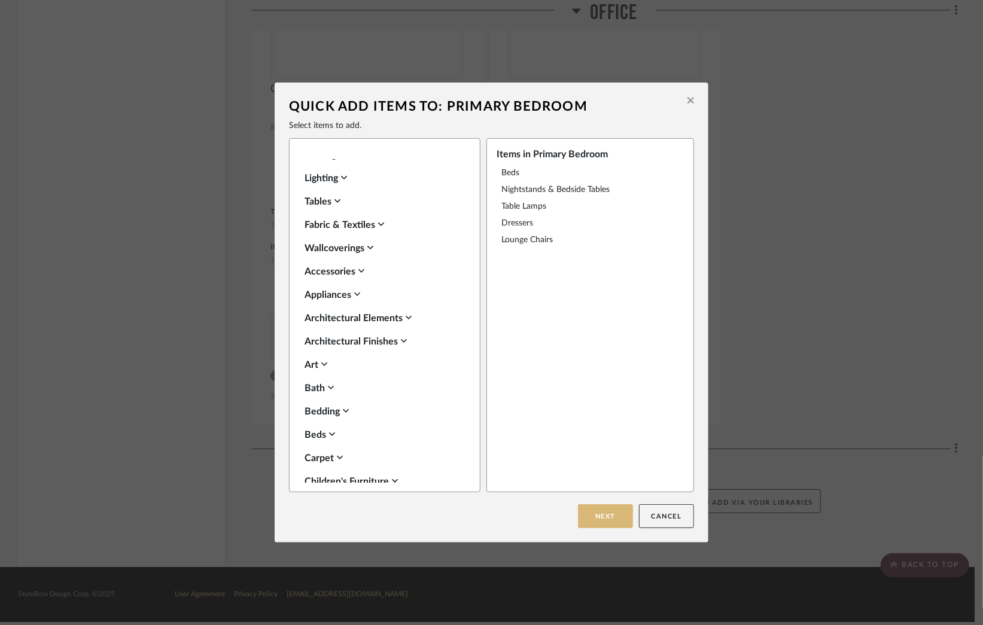
click at [599, 518] on button "Next" at bounding box center [605, 517] width 55 height 24
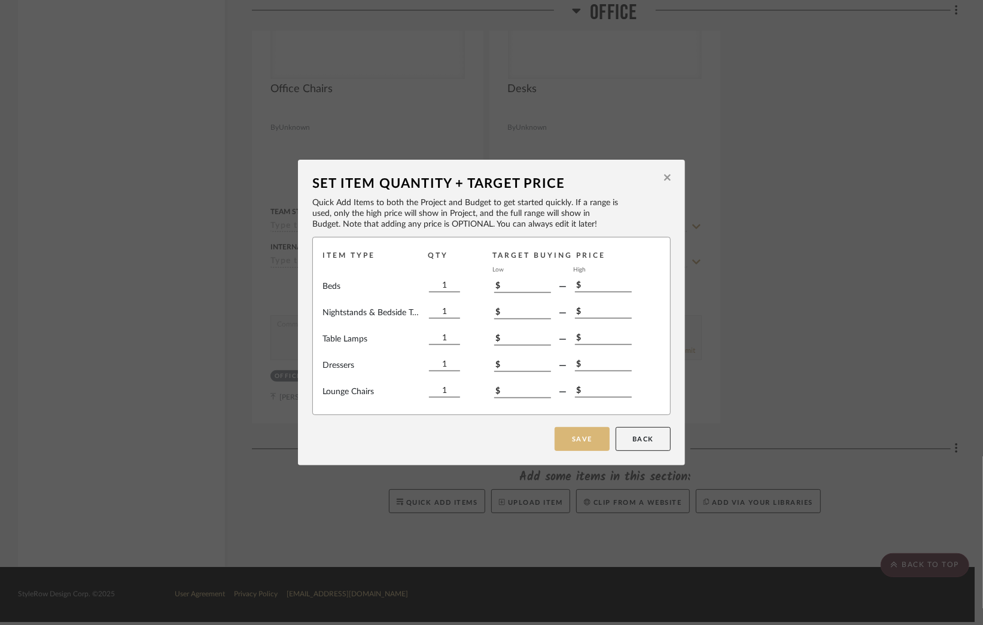
click at [578, 434] on button "Save" at bounding box center [582, 439] width 55 height 24
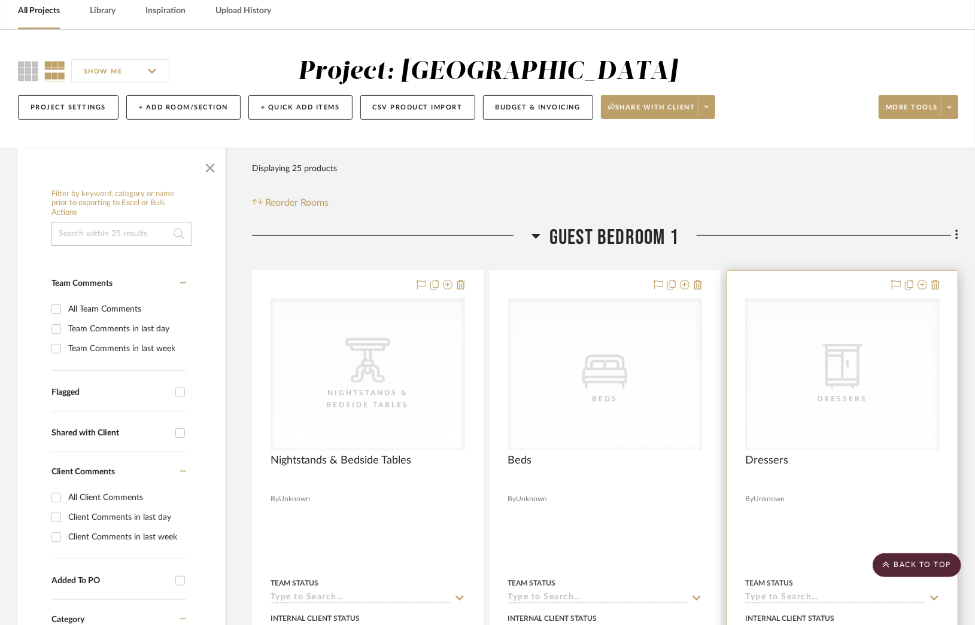
scroll to position [0, 0]
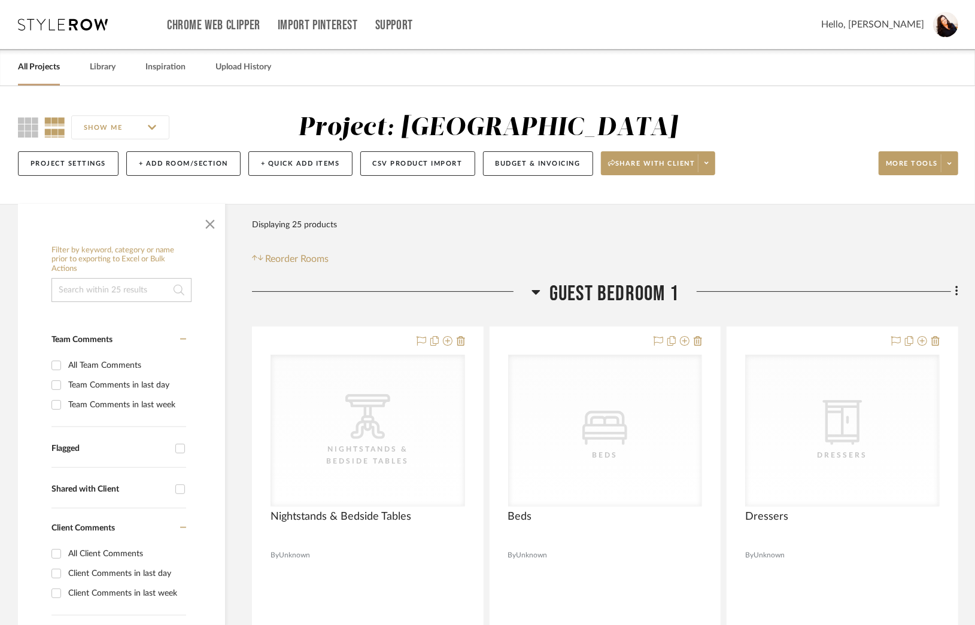
click at [54, 70] on link "All Projects" at bounding box center [39, 67] width 42 height 16
